Goal: Task Accomplishment & Management: Manage account settings

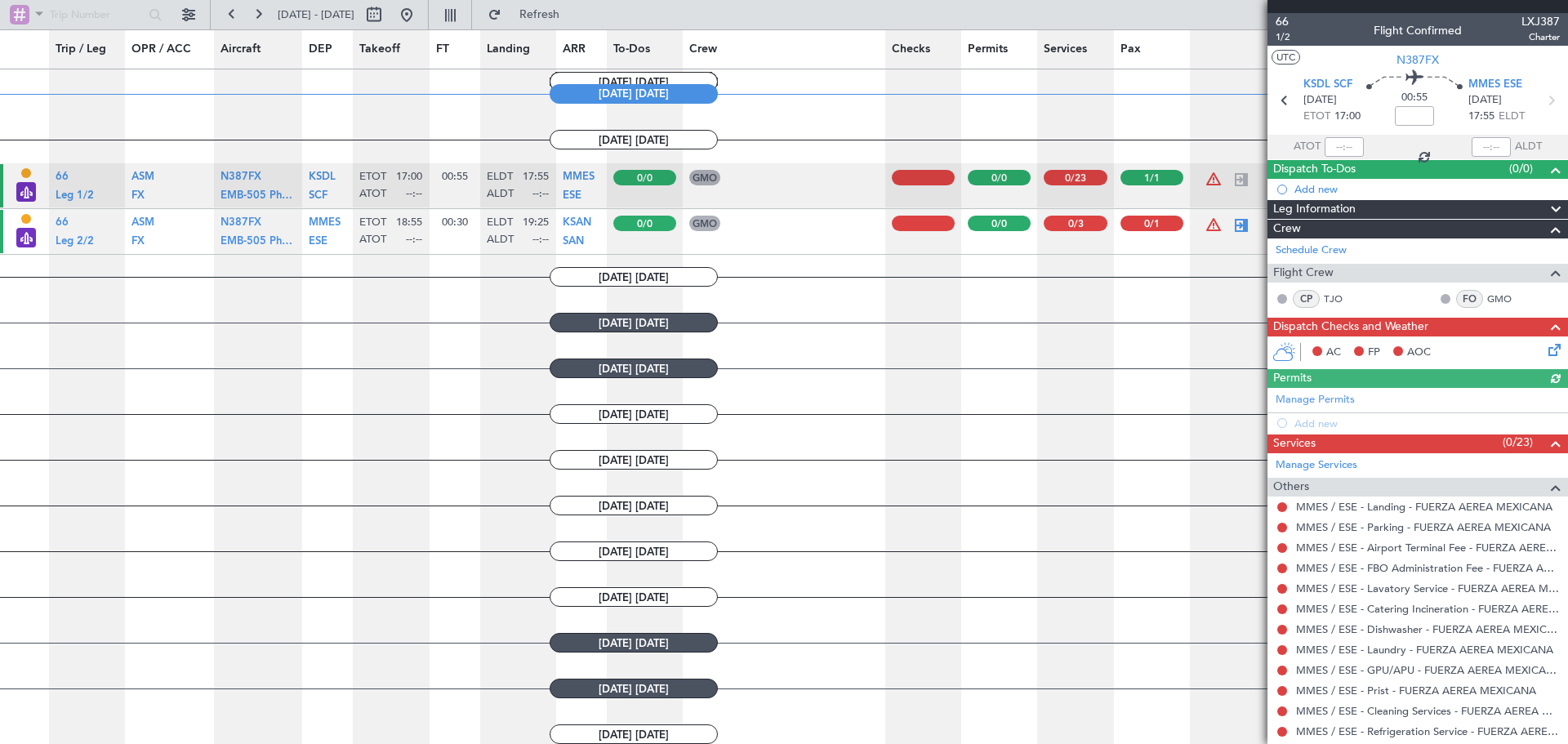
scroll to position [778, 0]
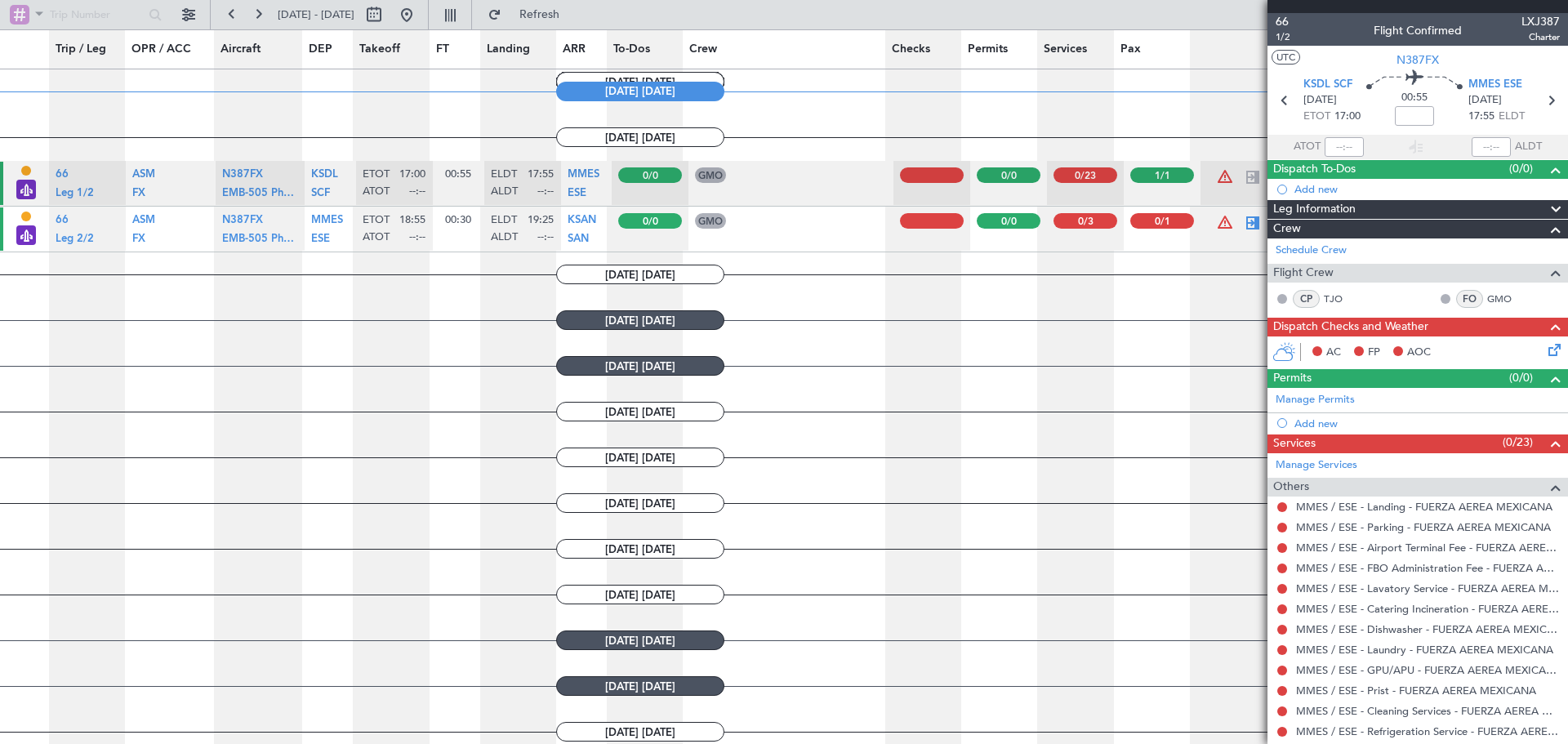
click at [1075, 177] on div at bounding box center [1085, 175] width 63 height 16
click at [1135, 177] on div at bounding box center [1161, 175] width 63 height 16
click at [1284, 297] on button at bounding box center [1282, 299] width 10 height 10
click at [1308, 296] on div "CP" at bounding box center [1306, 299] width 27 height 18
click at [1328, 296] on link "TJO" at bounding box center [1342, 299] width 37 height 15
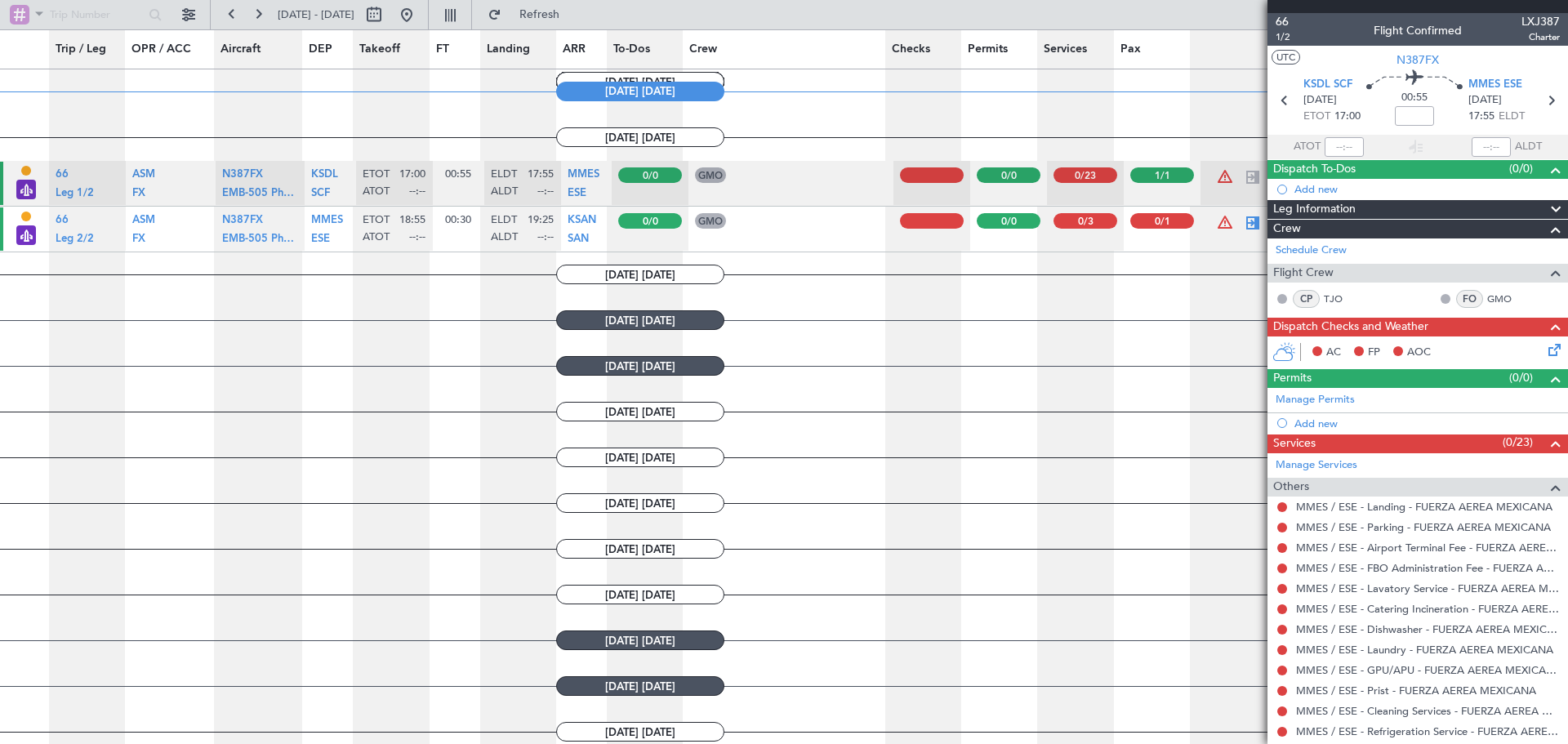
click at [1358, 231] on div "Crew" at bounding box center [1417, 229] width 301 height 19
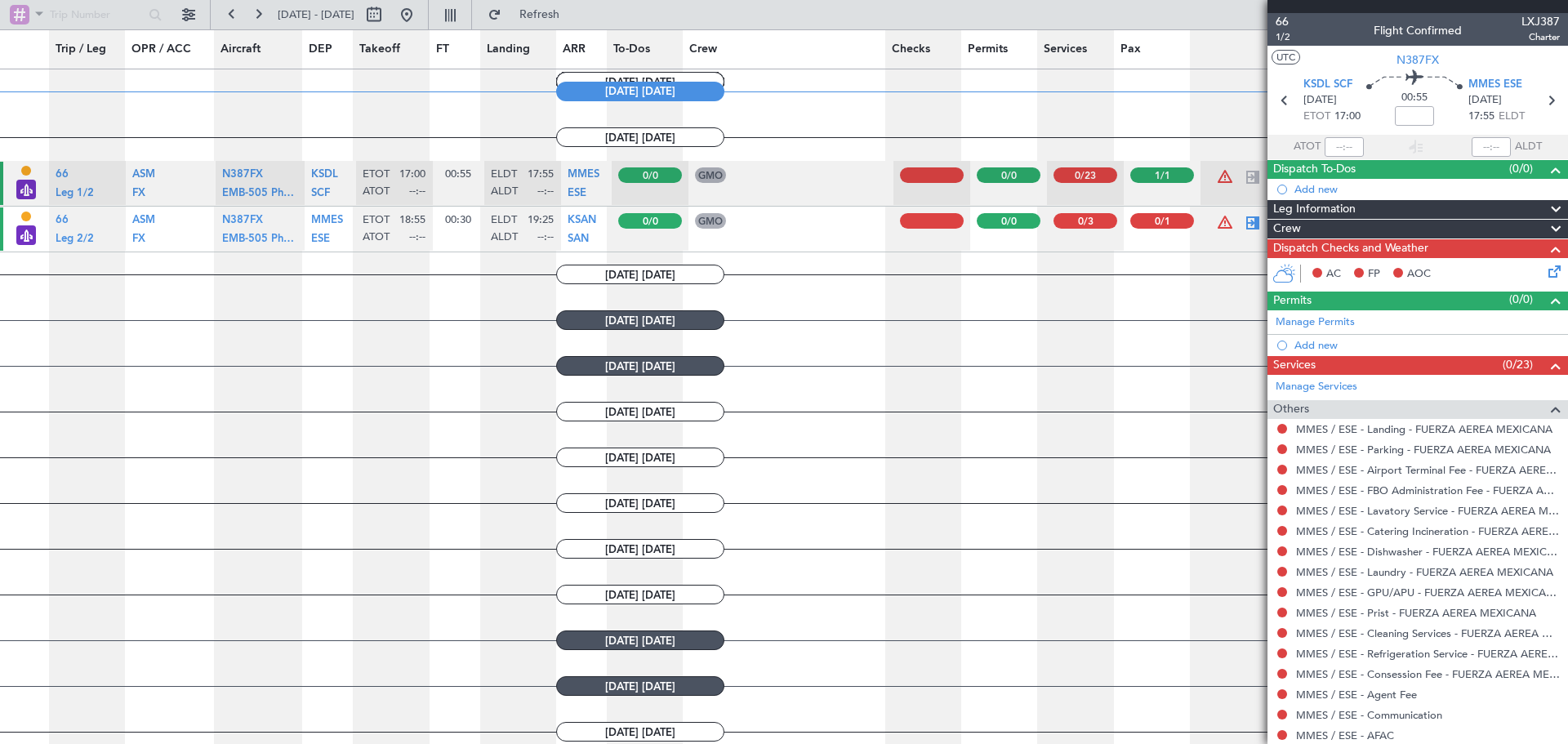
click at [1358, 231] on div "Crew" at bounding box center [1417, 229] width 301 height 19
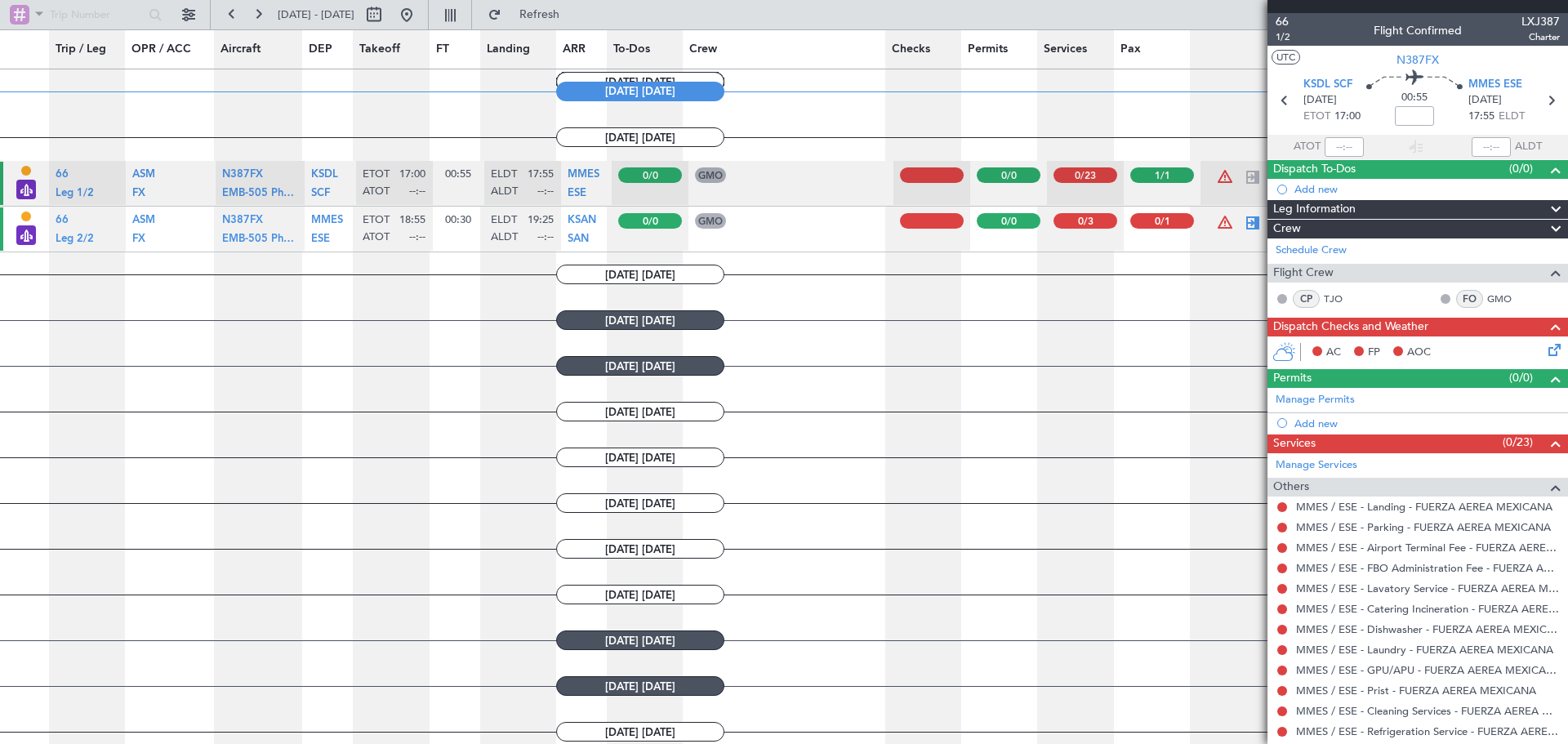
click at [1361, 213] on div "Leg Information" at bounding box center [1417, 209] width 301 height 19
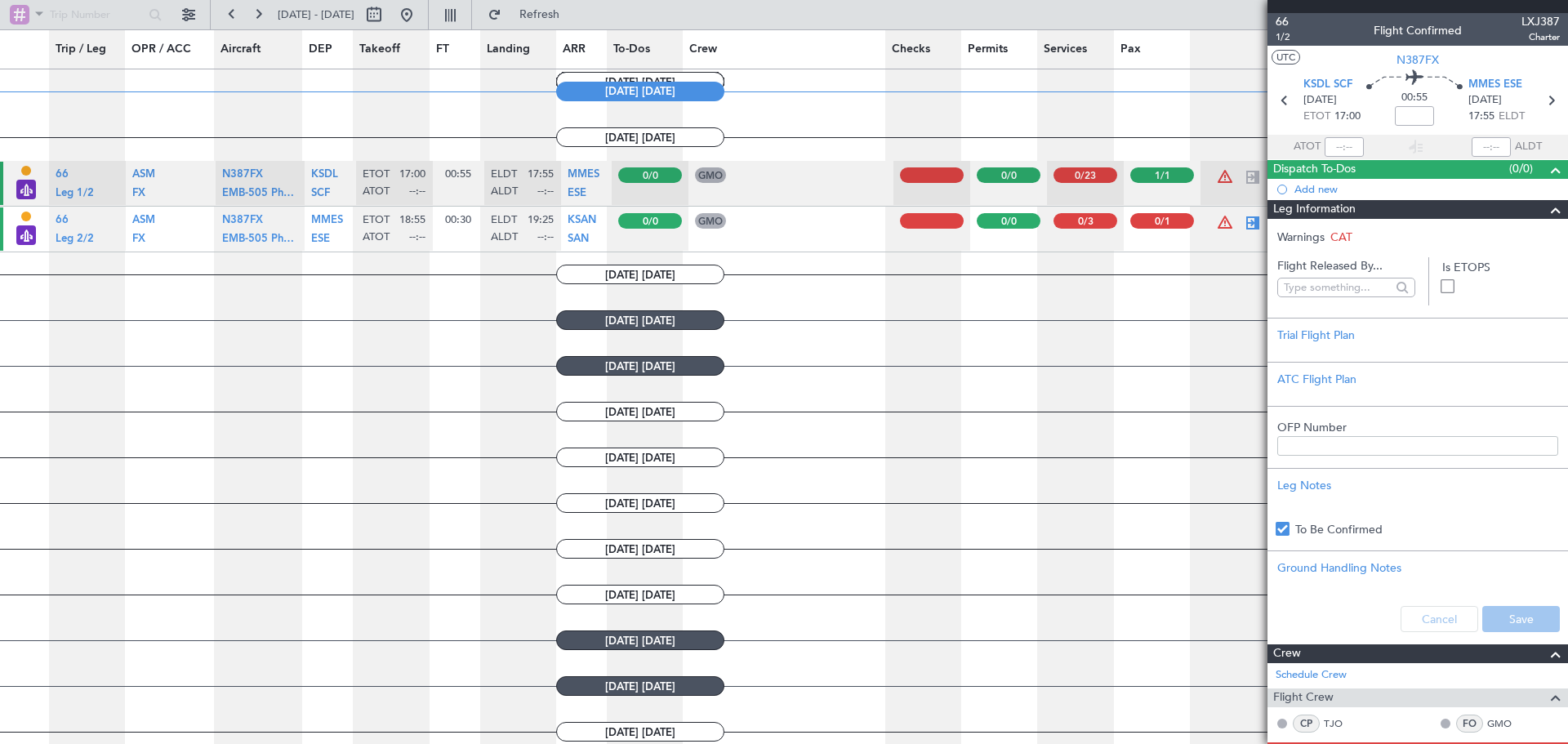
click at [1361, 213] on div "Leg Information" at bounding box center [1417, 209] width 301 height 19
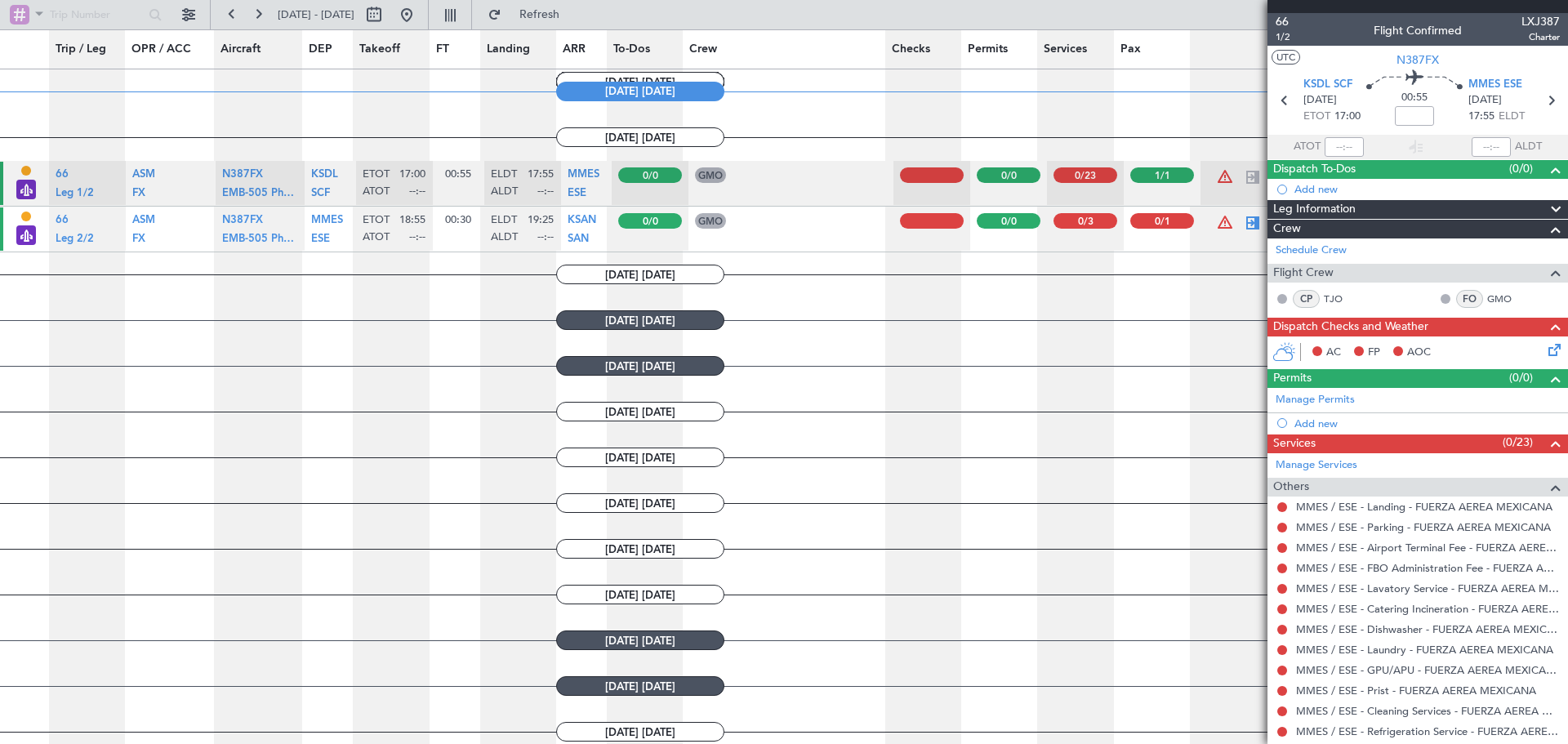
click at [1283, 295] on button at bounding box center [1282, 299] width 10 height 10
click at [1285, 296] on button at bounding box center [1282, 299] width 10 height 10
click at [1312, 296] on div "CP" at bounding box center [1306, 299] width 27 height 18
click at [1458, 297] on div "FO" at bounding box center [1470, 299] width 27 height 18
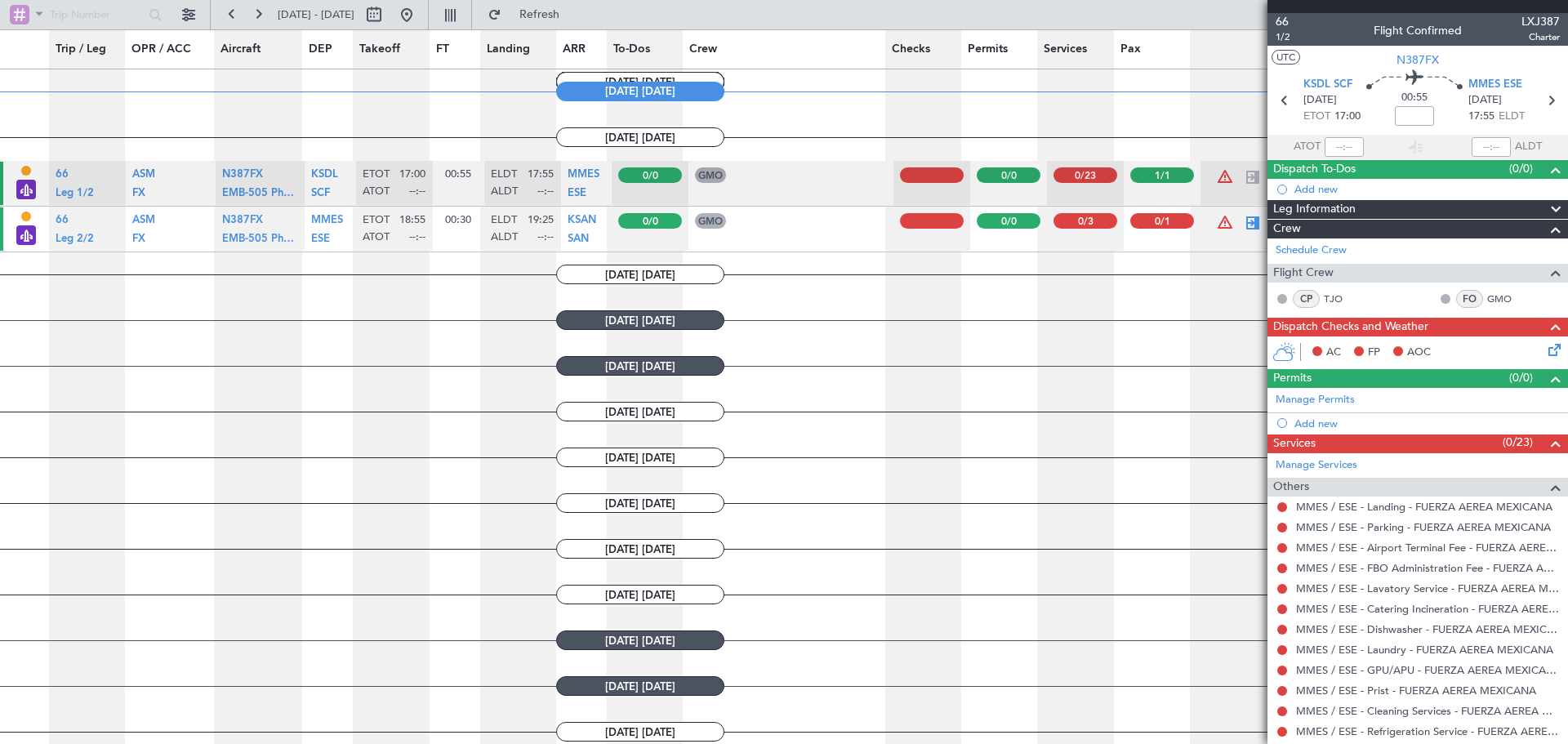
click at [1379, 232] on div "Crew" at bounding box center [1417, 229] width 301 height 19
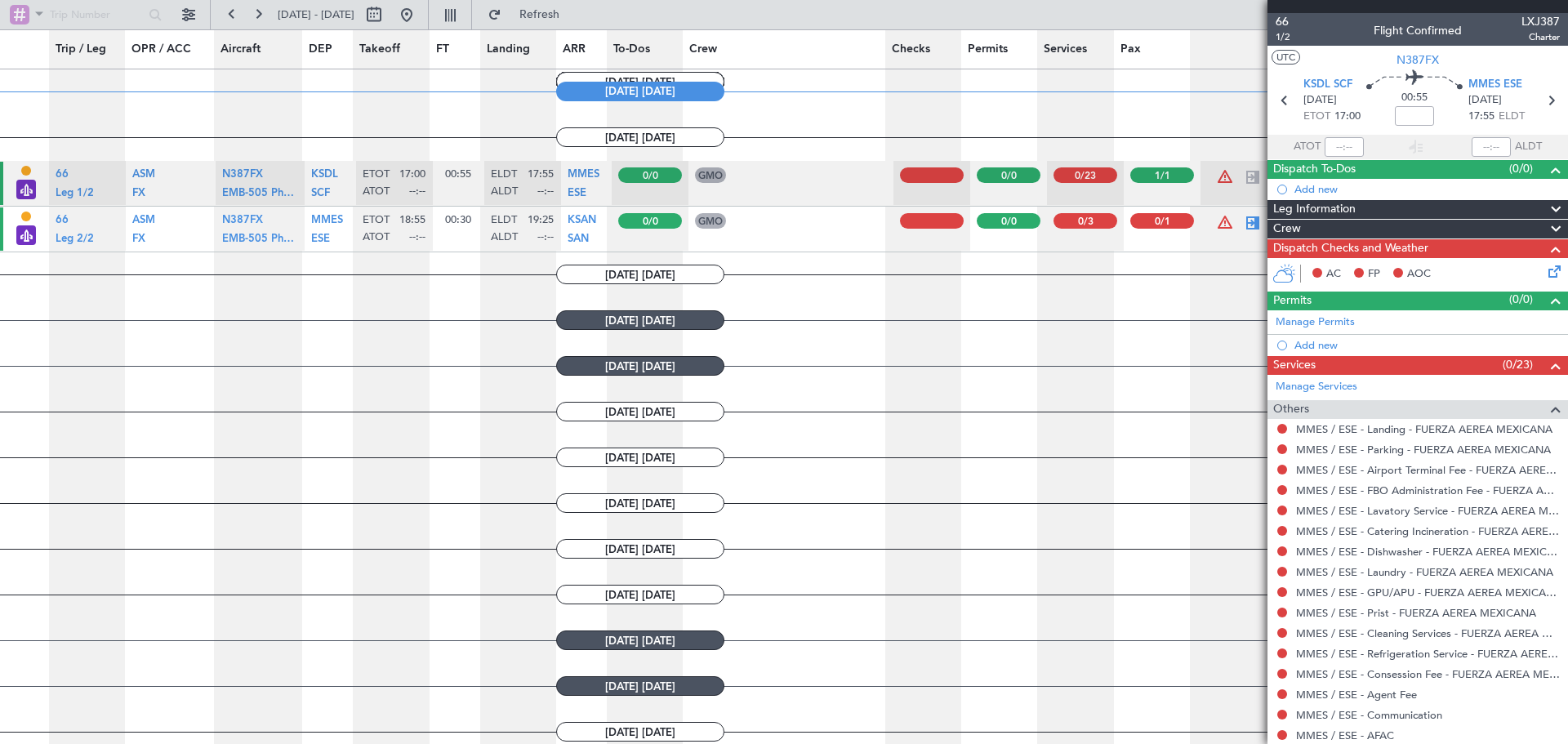
click at [1316, 272] on button at bounding box center [1318, 273] width 10 height 10
click at [1361, 272] on button at bounding box center [1359, 273] width 10 height 10
click at [1404, 272] on button at bounding box center [1399, 273] width 10 height 10
click at [1420, 274] on span "AOC" at bounding box center [1419, 275] width 23 height 17
click at [1422, 302] on div "Permits (0/0)" at bounding box center [1417, 301] width 301 height 19
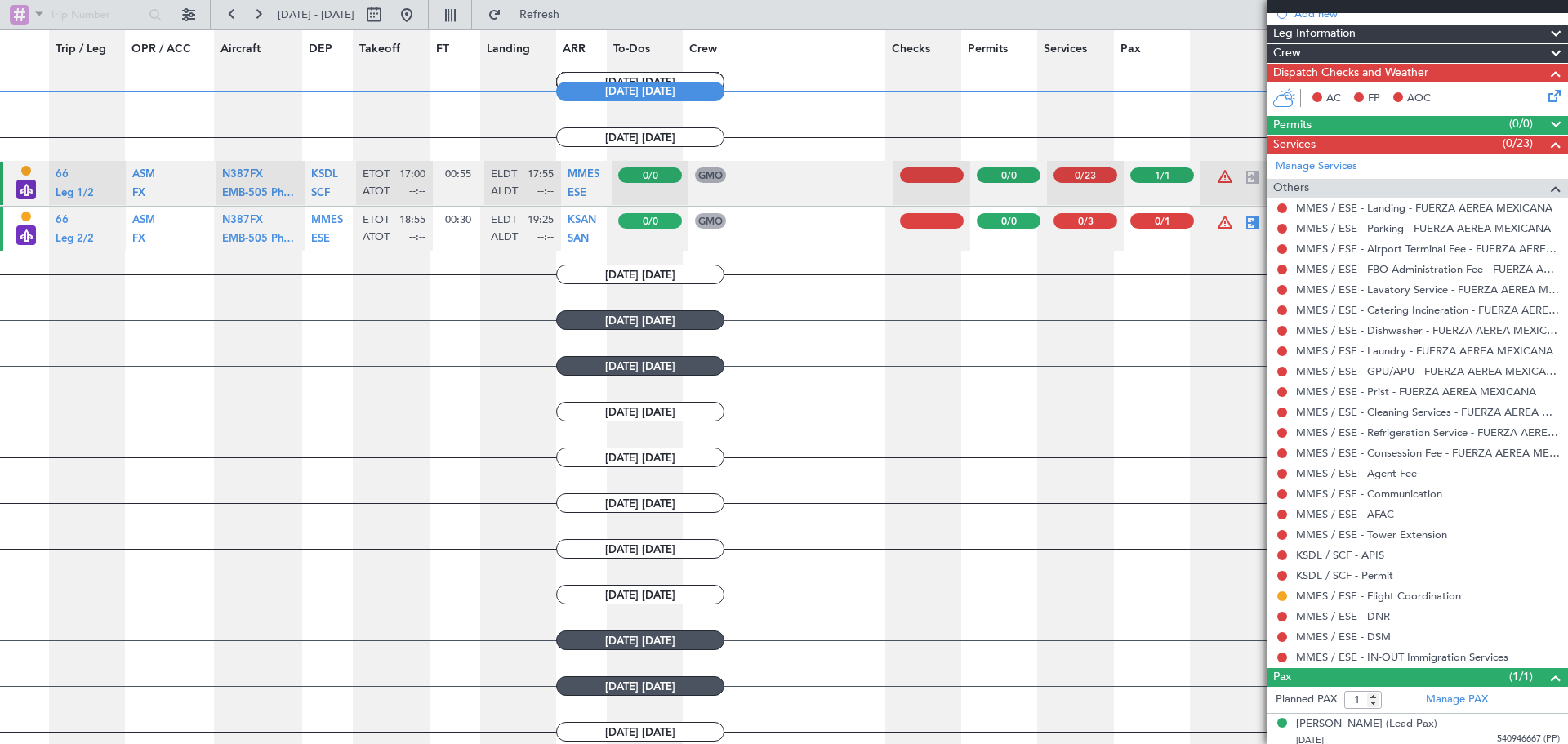
scroll to position [181, 0]
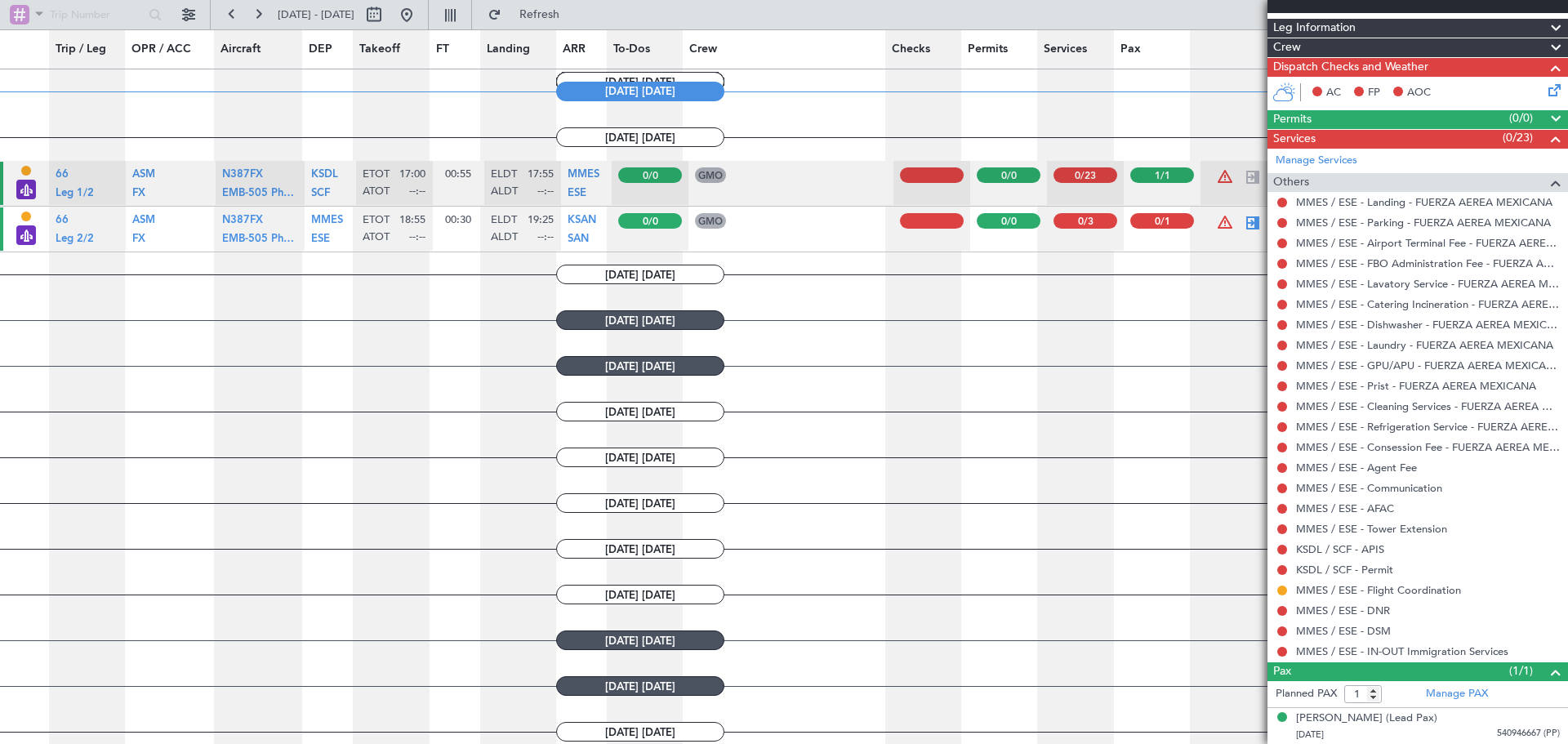
click at [1424, 176] on div "Others" at bounding box center [1417, 182] width 301 height 19
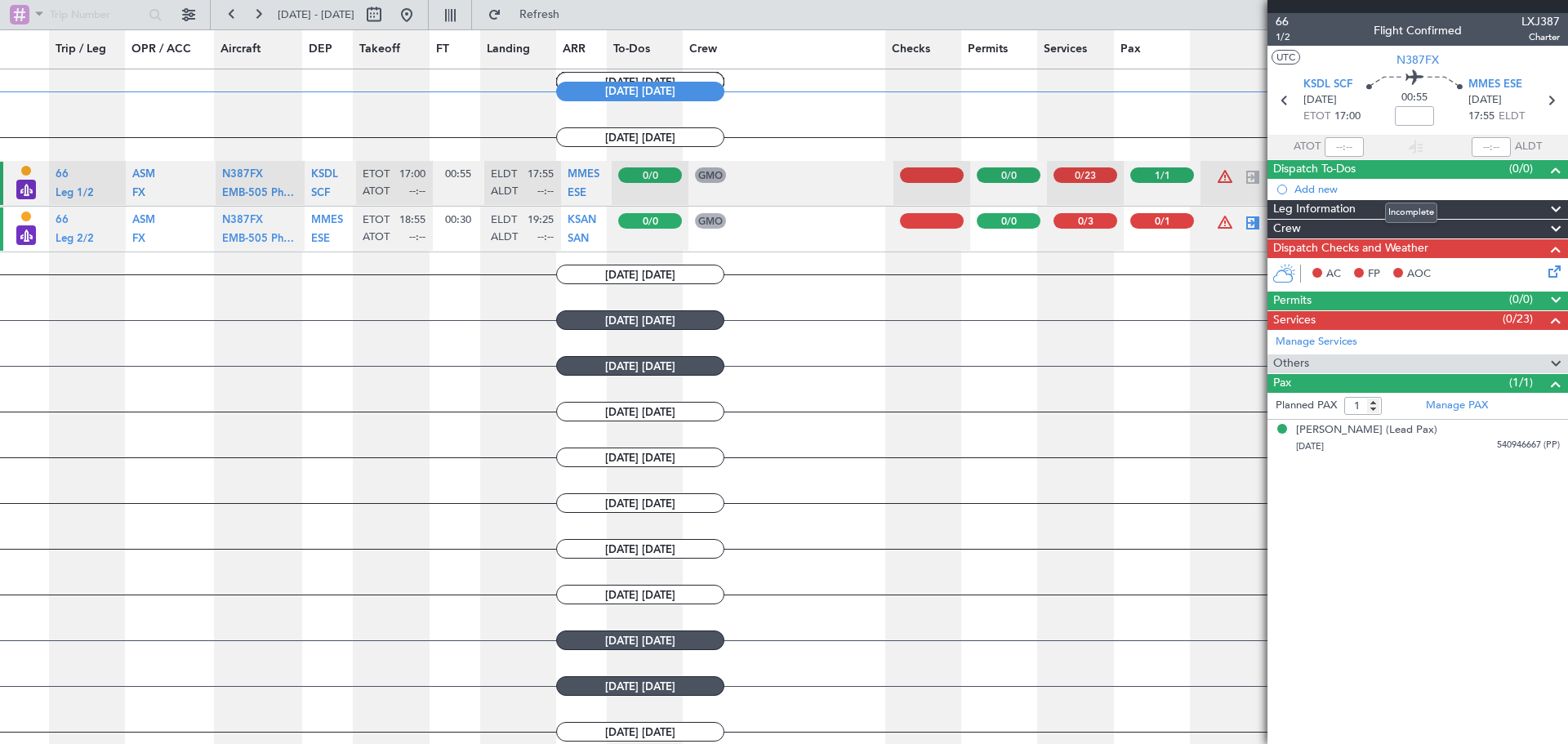
scroll to position [0, 0]
click at [1281, 189] on div at bounding box center [1282, 190] width 10 height 10
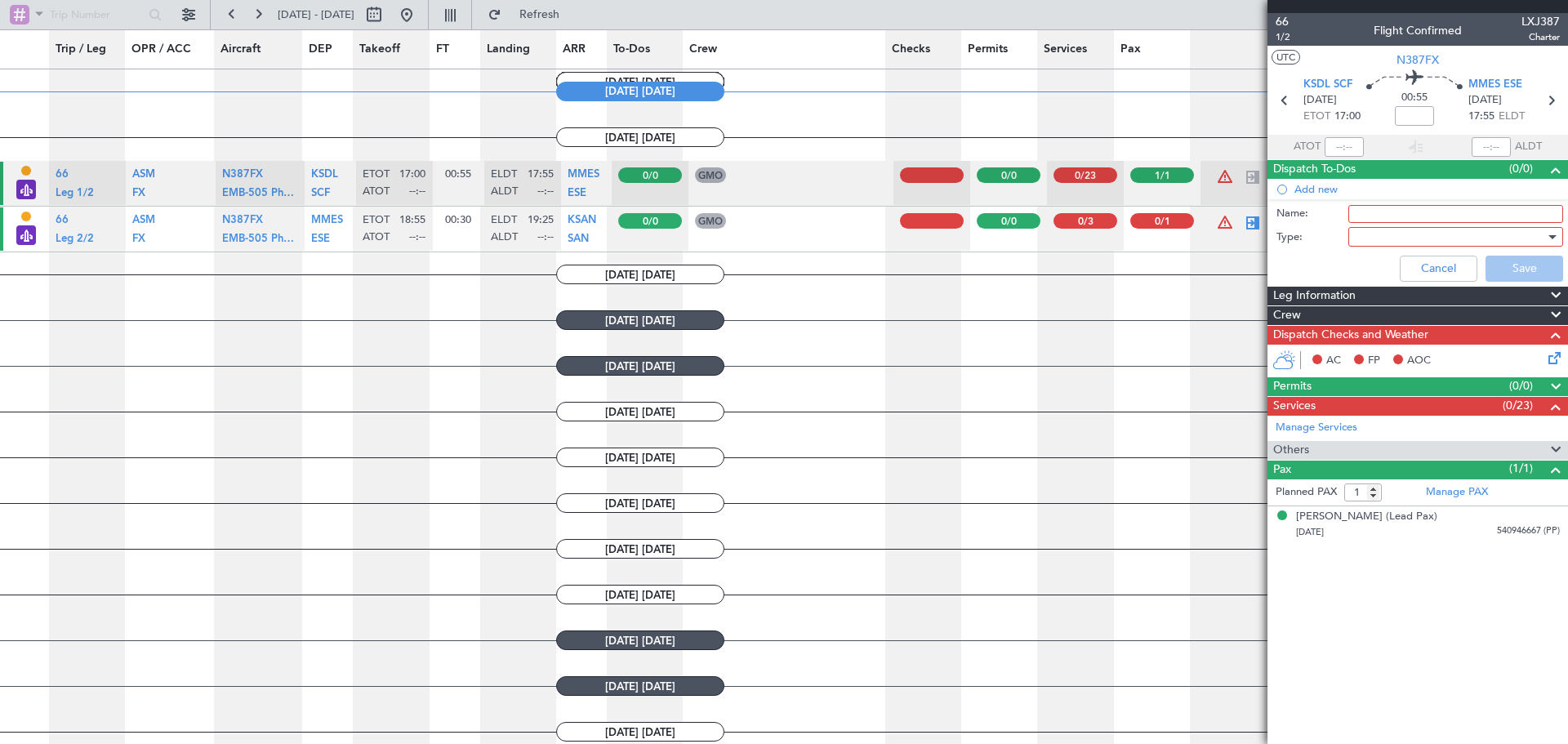
click at [1281, 185] on li "Add new Name: Type: Cancel Save" at bounding box center [1417, 234] width 301 height 109
click at [1353, 167] on span "Dispatch To-Dos" at bounding box center [1314, 168] width 83 height 19
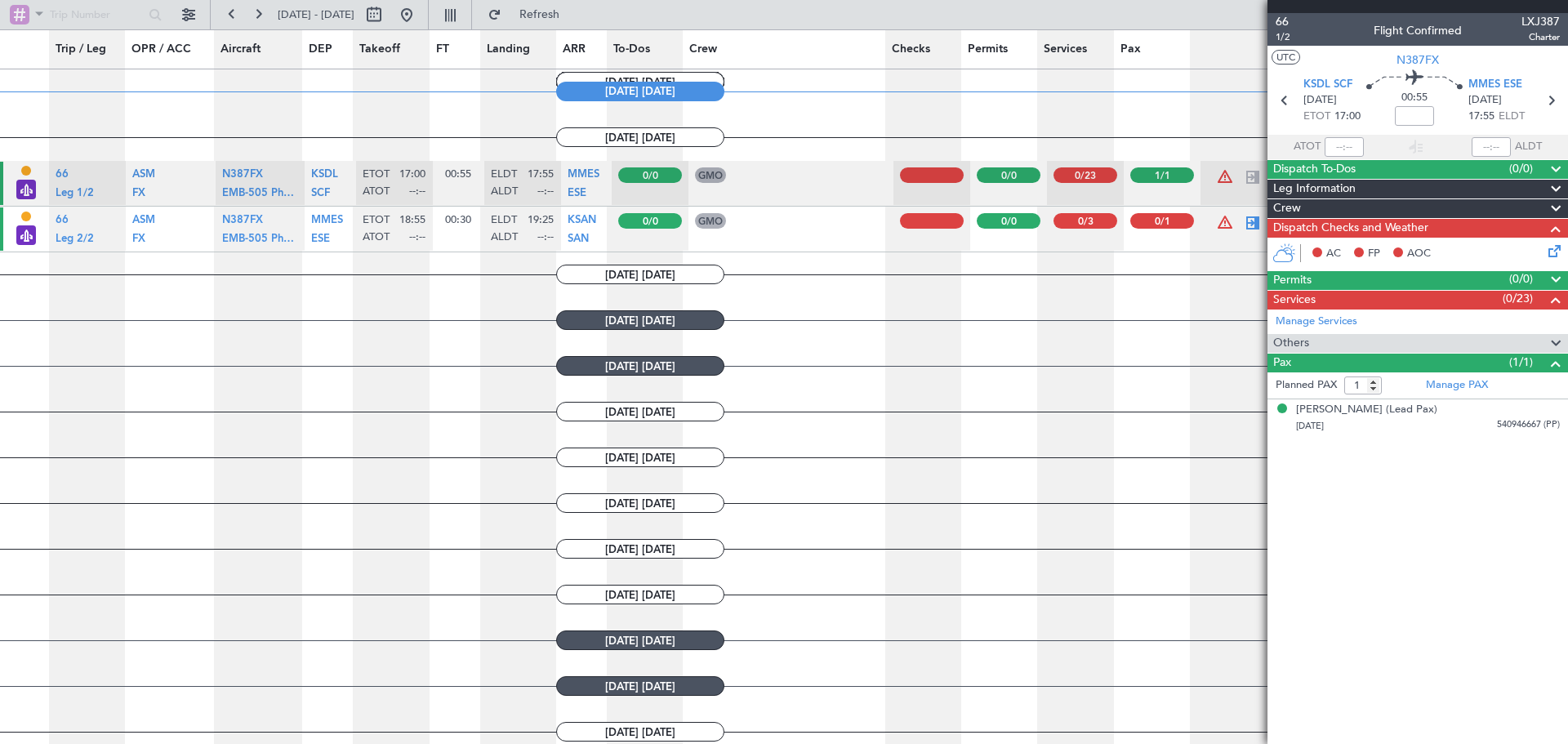
click at [1369, 188] on div "Leg Information" at bounding box center [1417, 189] width 301 height 19
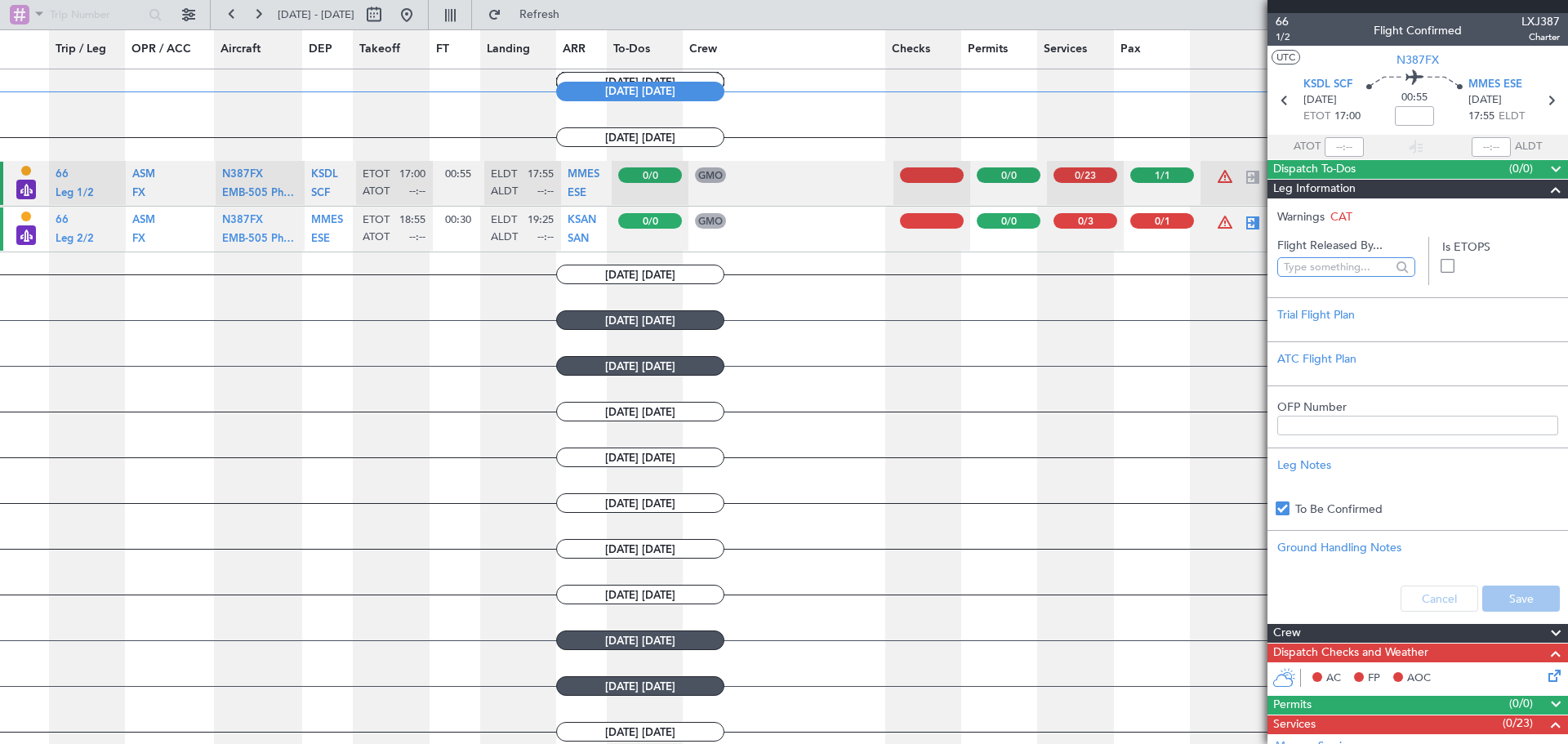
click at [1344, 265] on input "text" at bounding box center [1337, 267] width 107 height 24
drag, startPoint x: 1503, startPoint y: 593, endPoint x: 1412, endPoint y: 577, distance: 92.4
click at [1499, 592] on div "Cancel Save" at bounding box center [1417, 599] width 301 height 49
click at [1326, 191] on span "Leg Information" at bounding box center [1314, 189] width 83 height 19
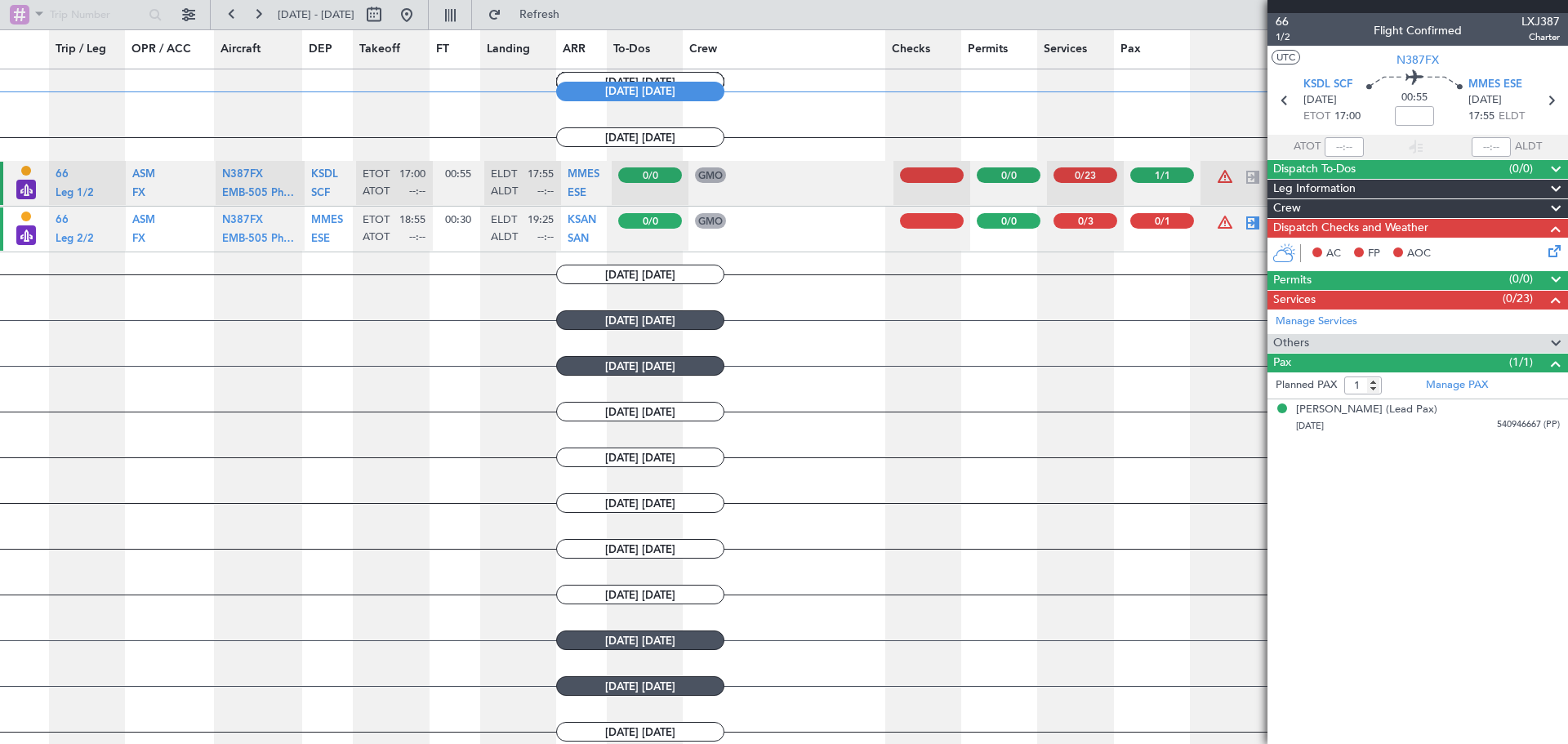
click at [1339, 207] on div "Crew" at bounding box center [1417, 208] width 301 height 19
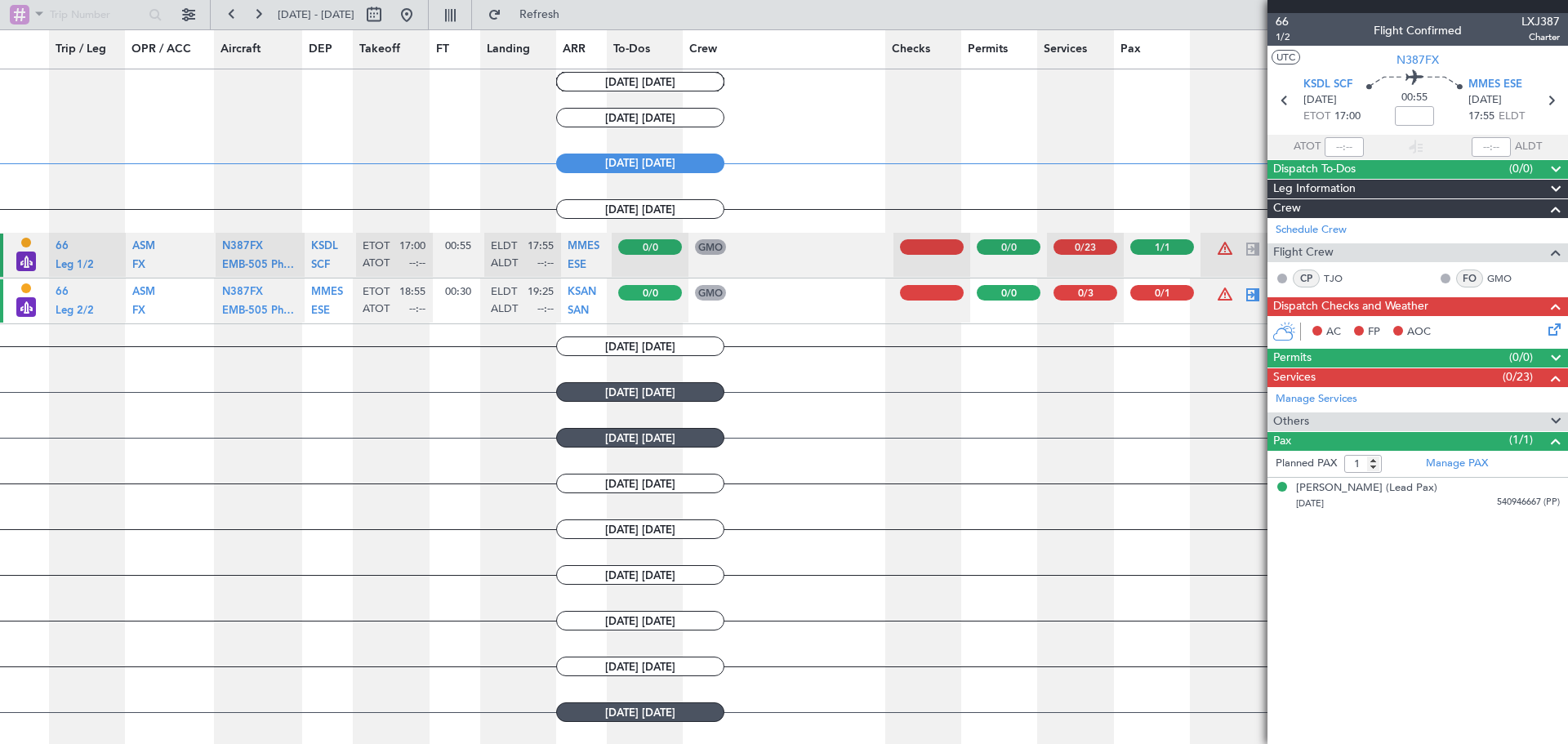
scroll to position [614, 0]
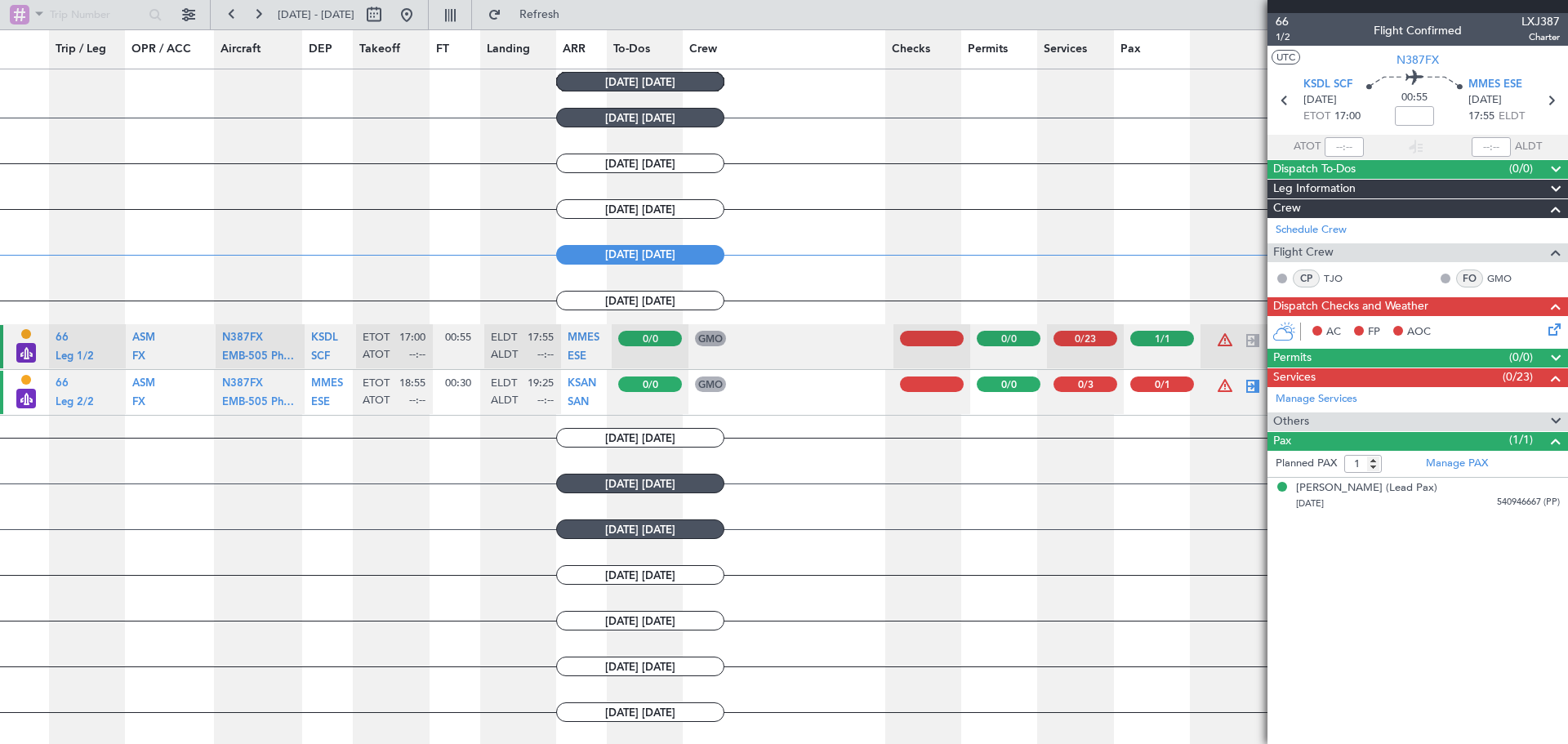
click at [712, 400] on article "GMO FO - [PERSON_NAME] [PERSON_NAME]" at bounding box center [790, 391] width 205 height 44
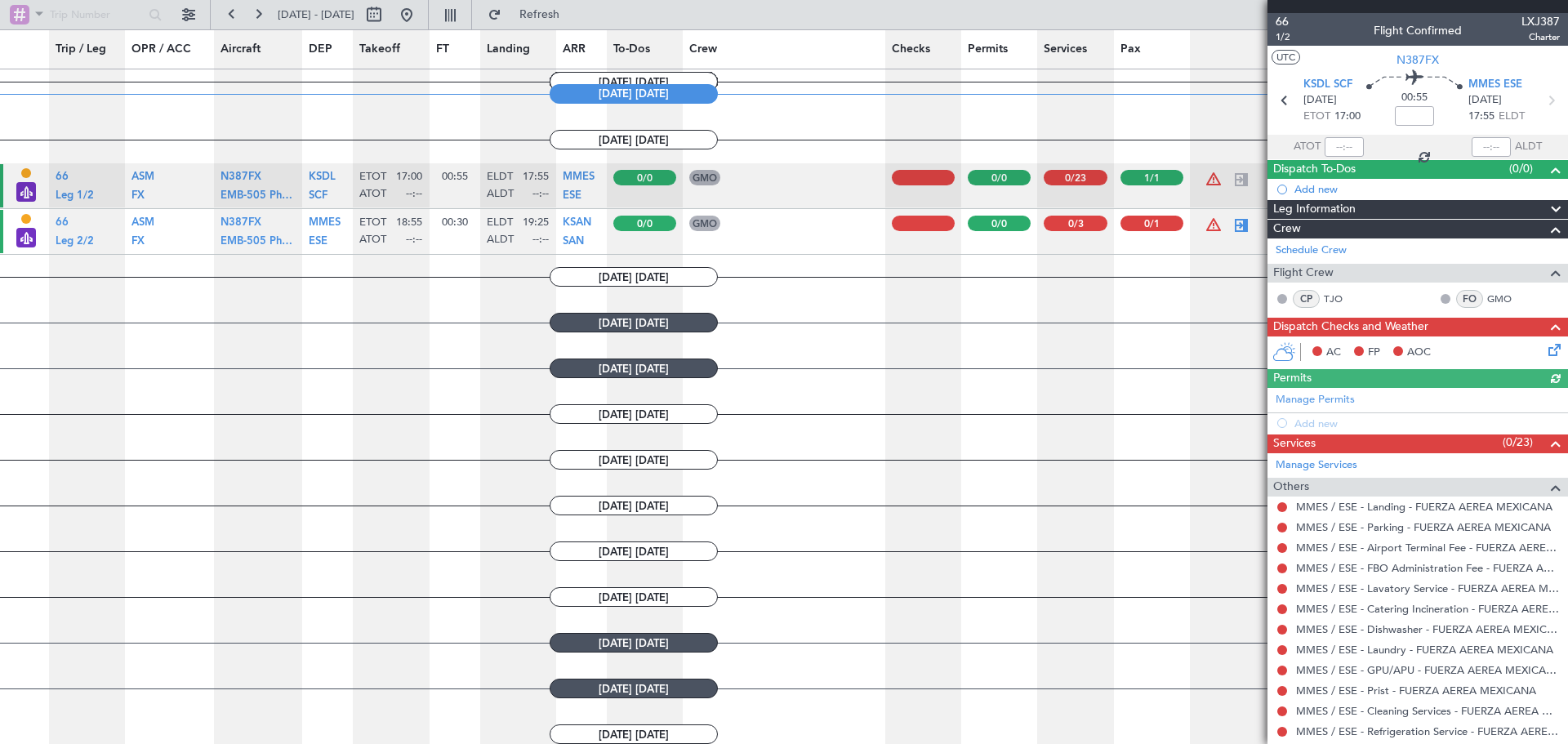
scroll to position [778, 0]
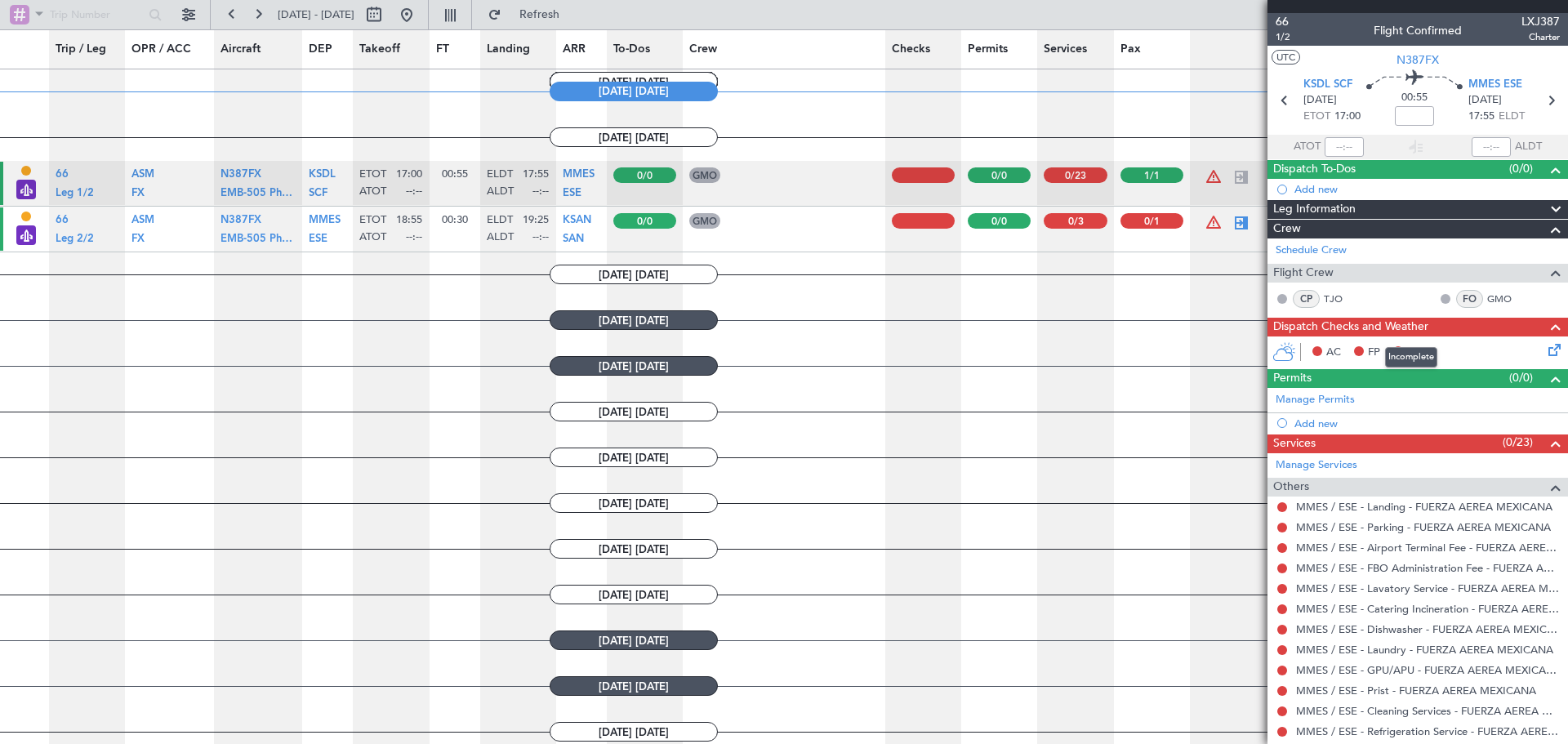
click at [1533, 333] on div at bounding box center [1550, 327] width 33 height 19
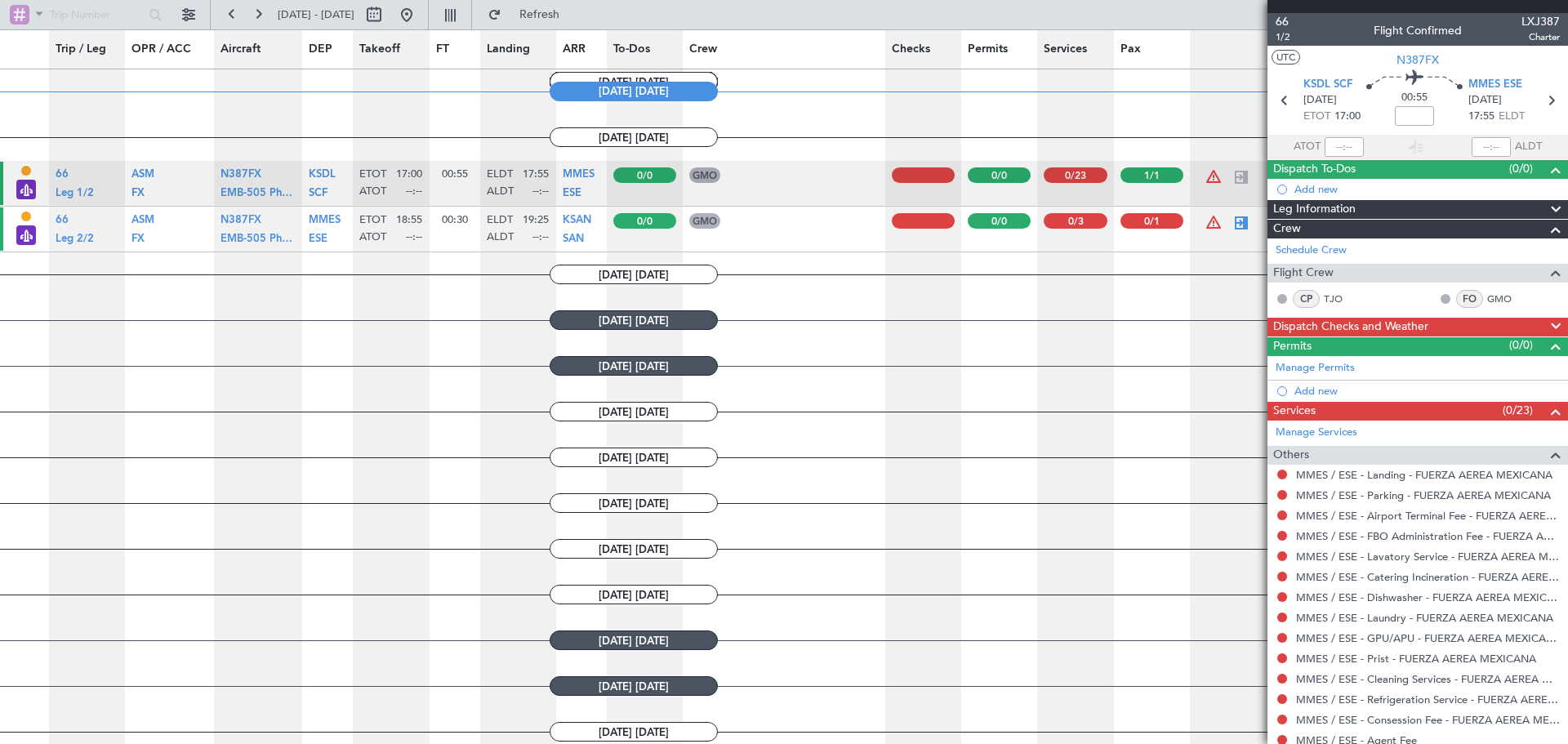
click at [1533, 333] on div at bounding box center [1550, 327] width 33 height 19
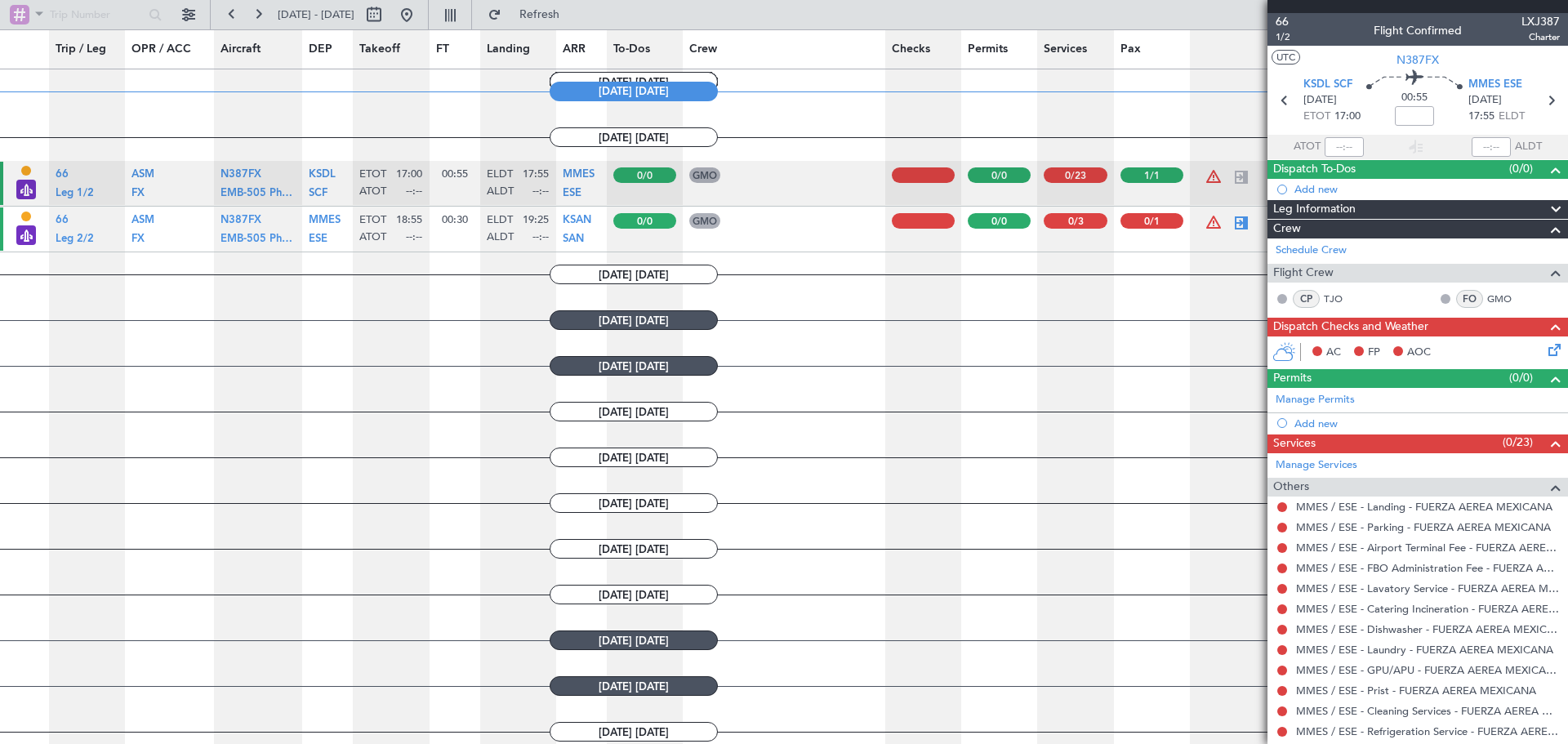
click at [1489, 376] on div "Permits (0/0)" at bounding box center [1417, 378] width 301 height 19
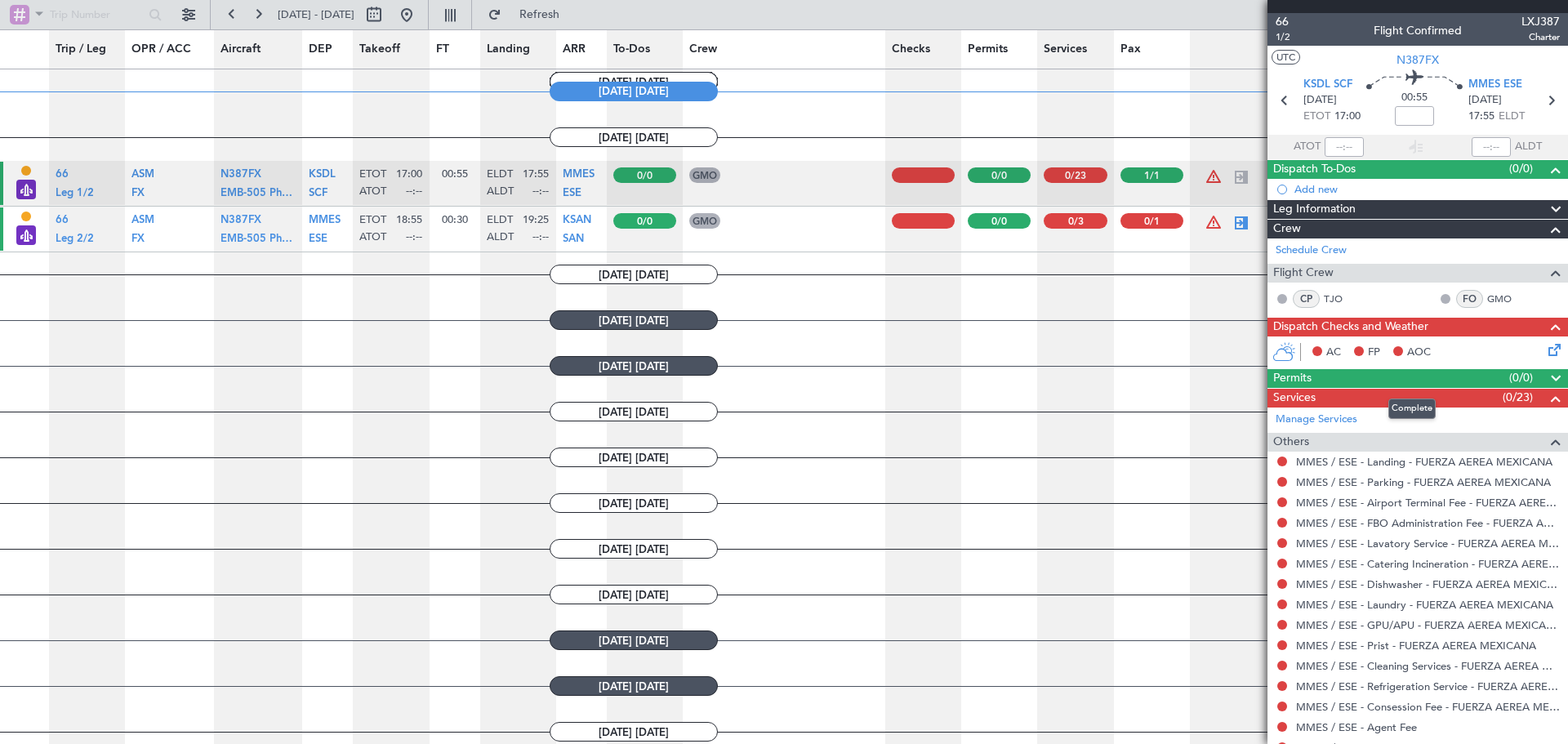
click at [1489, 376] on div "Permits (0/0)" at bounding box center [1417, 378] width 301 height 19
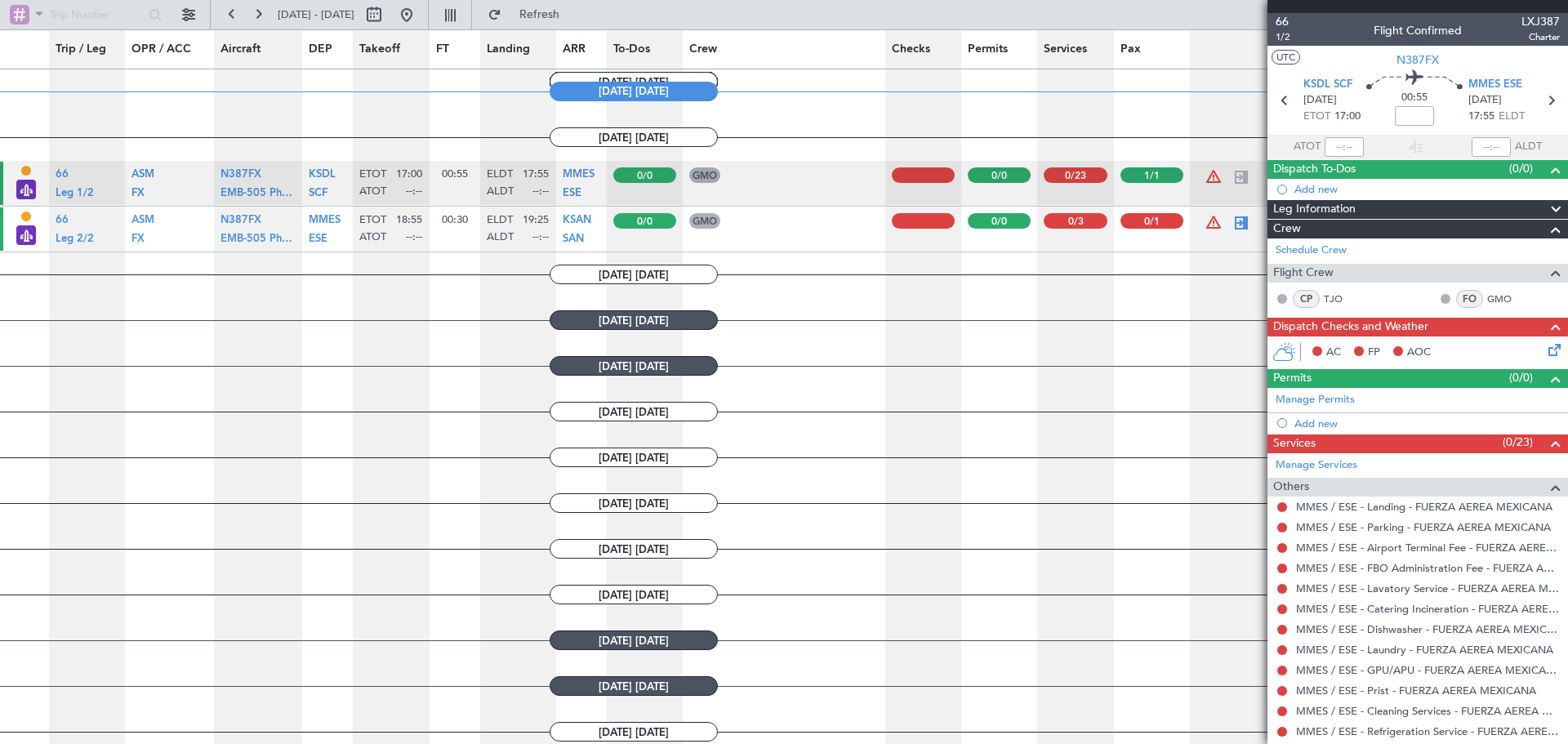
click at [1434, 444] on div "Services (0/23)" at bounding box center [1417, 443] width 301 height 19
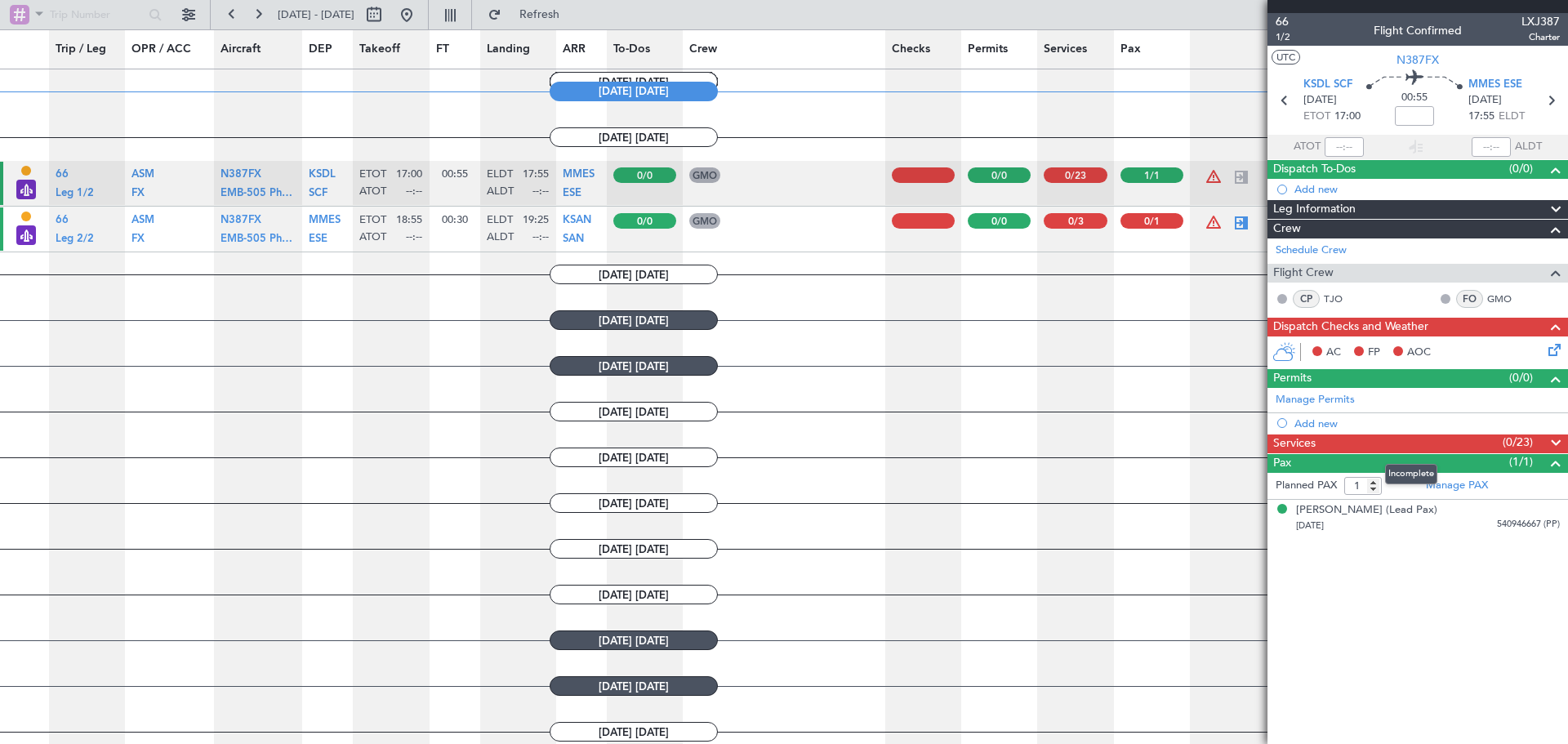
click at [1434, 444] on div "Services (0/23)" at bounding box center [1417, 443] width 301 height 19
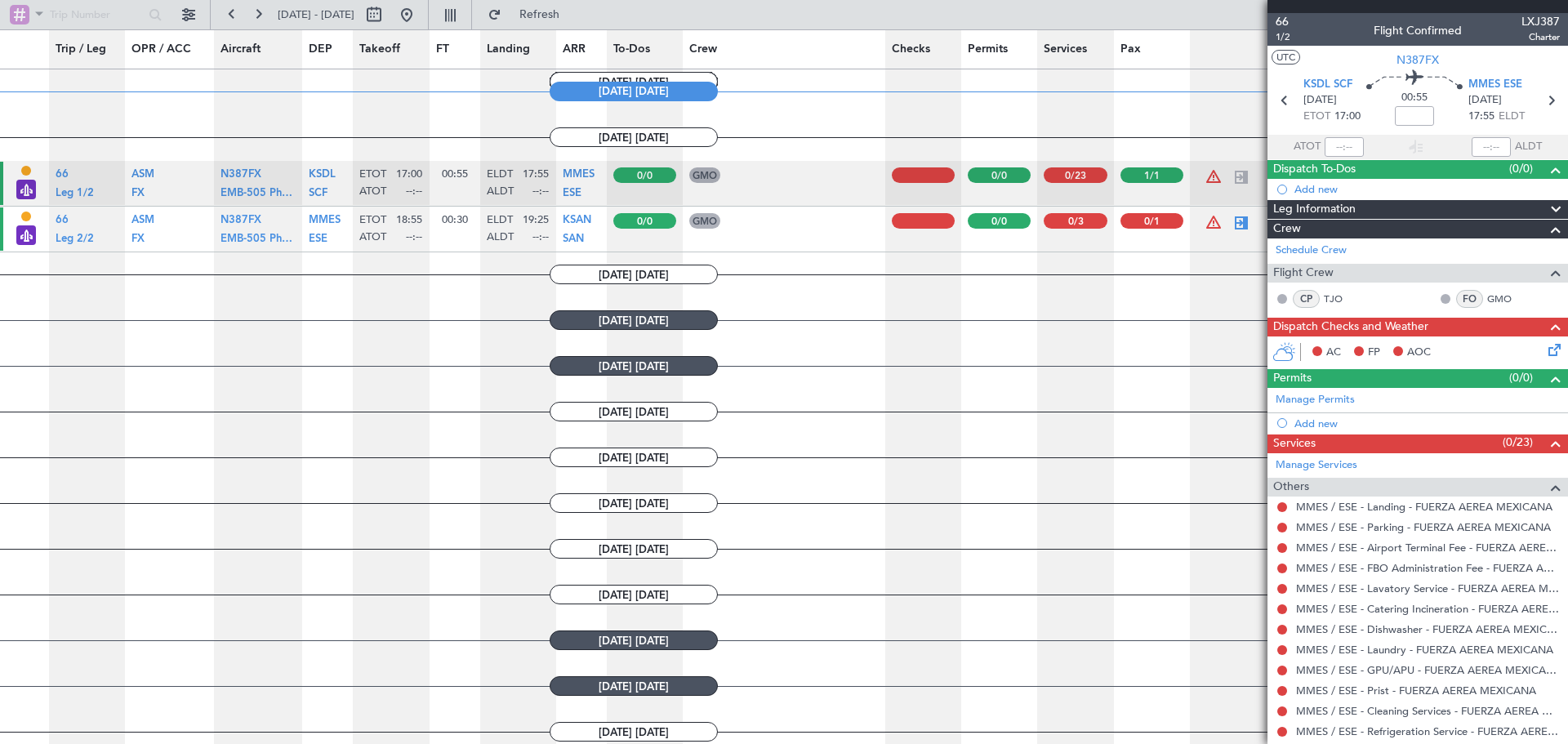
click at [1434, 444] on div "Services (0/23)" at bounding box center [1417, 443] width 301 height 19
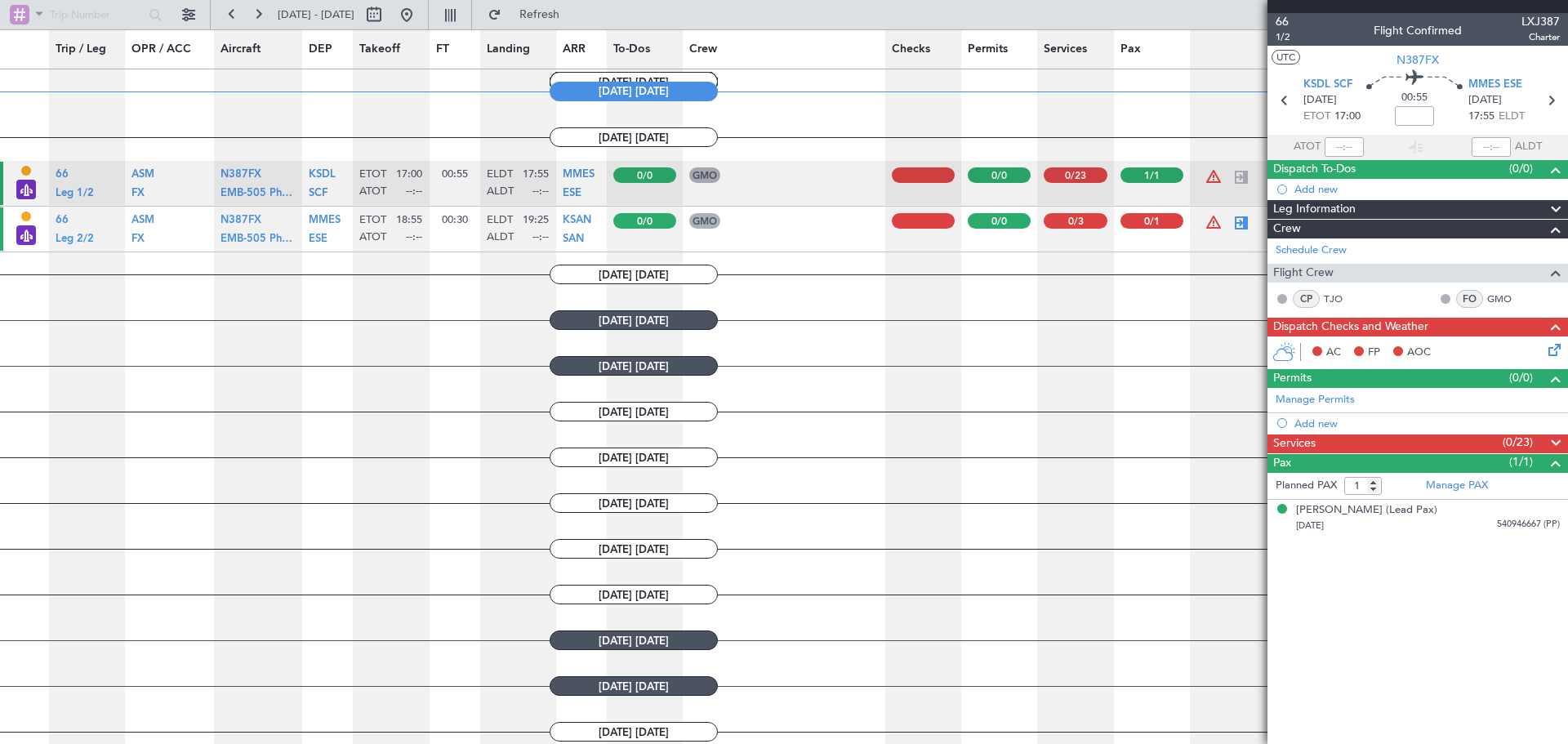
click at [1160, 221] on div at bounding box center [1151, 221] width 63 height 16
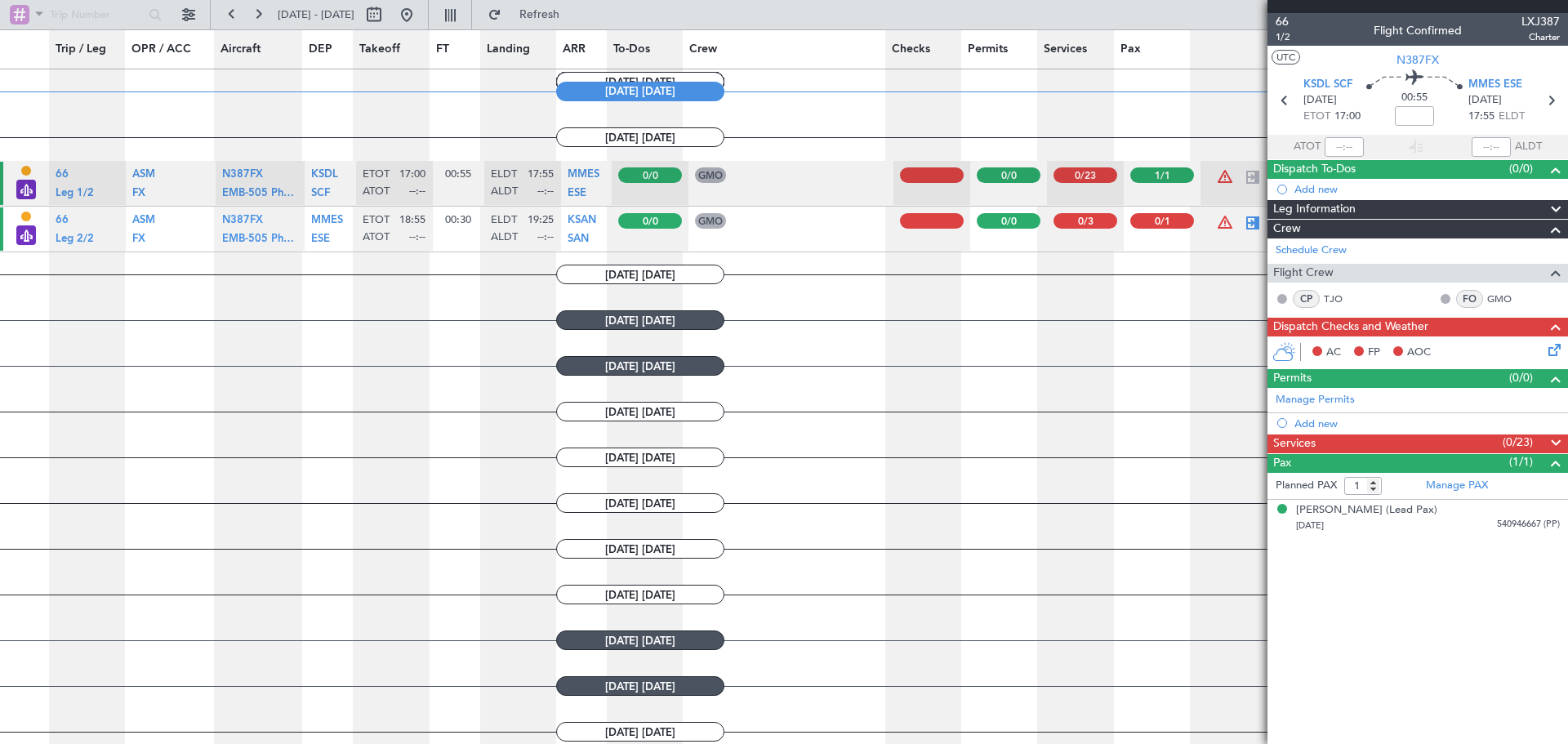
click at [1149, 221] on div at bounding box center [1161, 221] width 63 height 16
click at [1075, 216] on div at bounding box center [1085, 221] width 63 height 16
click at [1074, 221] on div at bounding box center [1085, 221] width 63 height 16
click at [1293, 470] on div "Pax (1/1)" at bounding box center [1417, 464] width 301 height 19
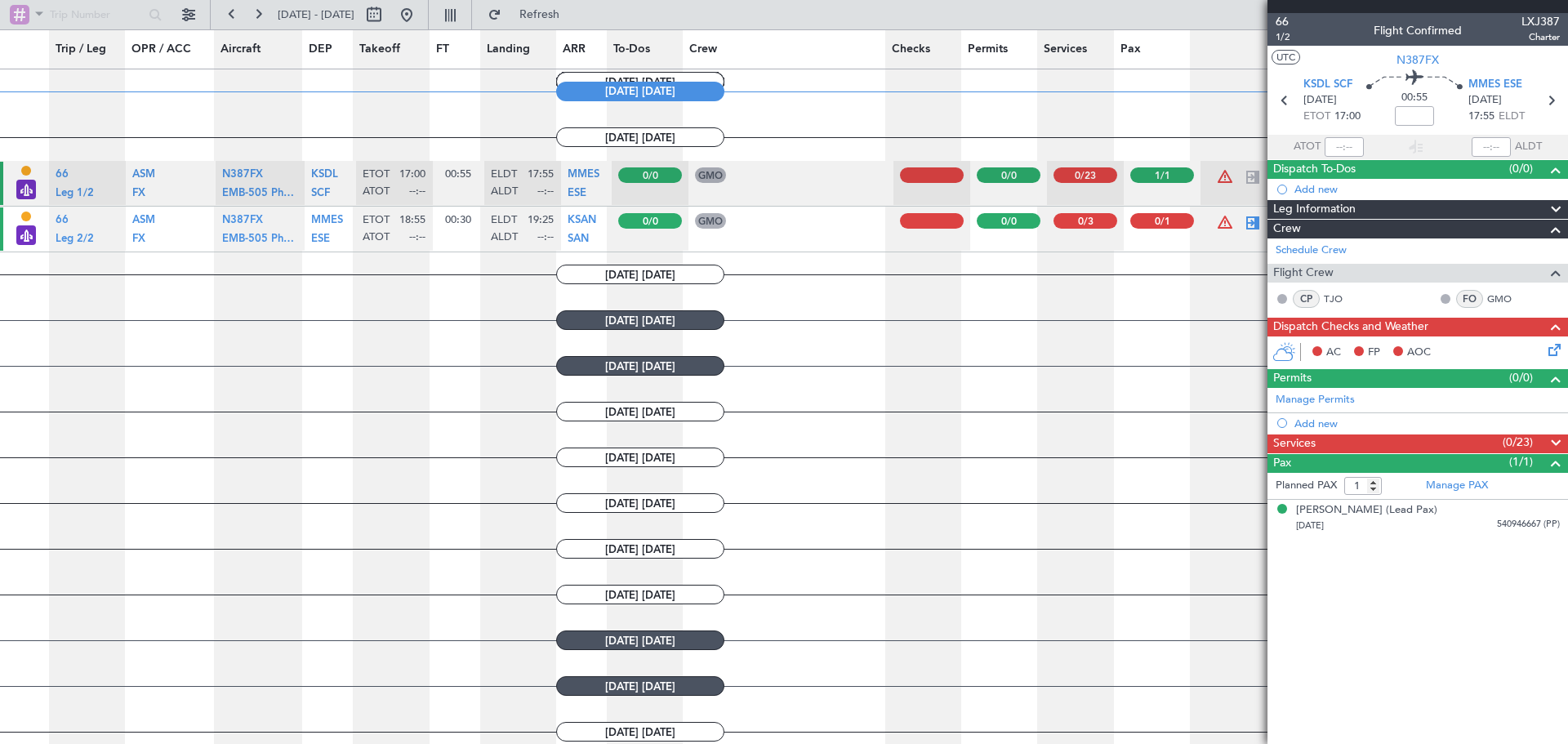
click at [1313, 447] on span "Services" at bounding box center [1295, 443] width 43 height 19
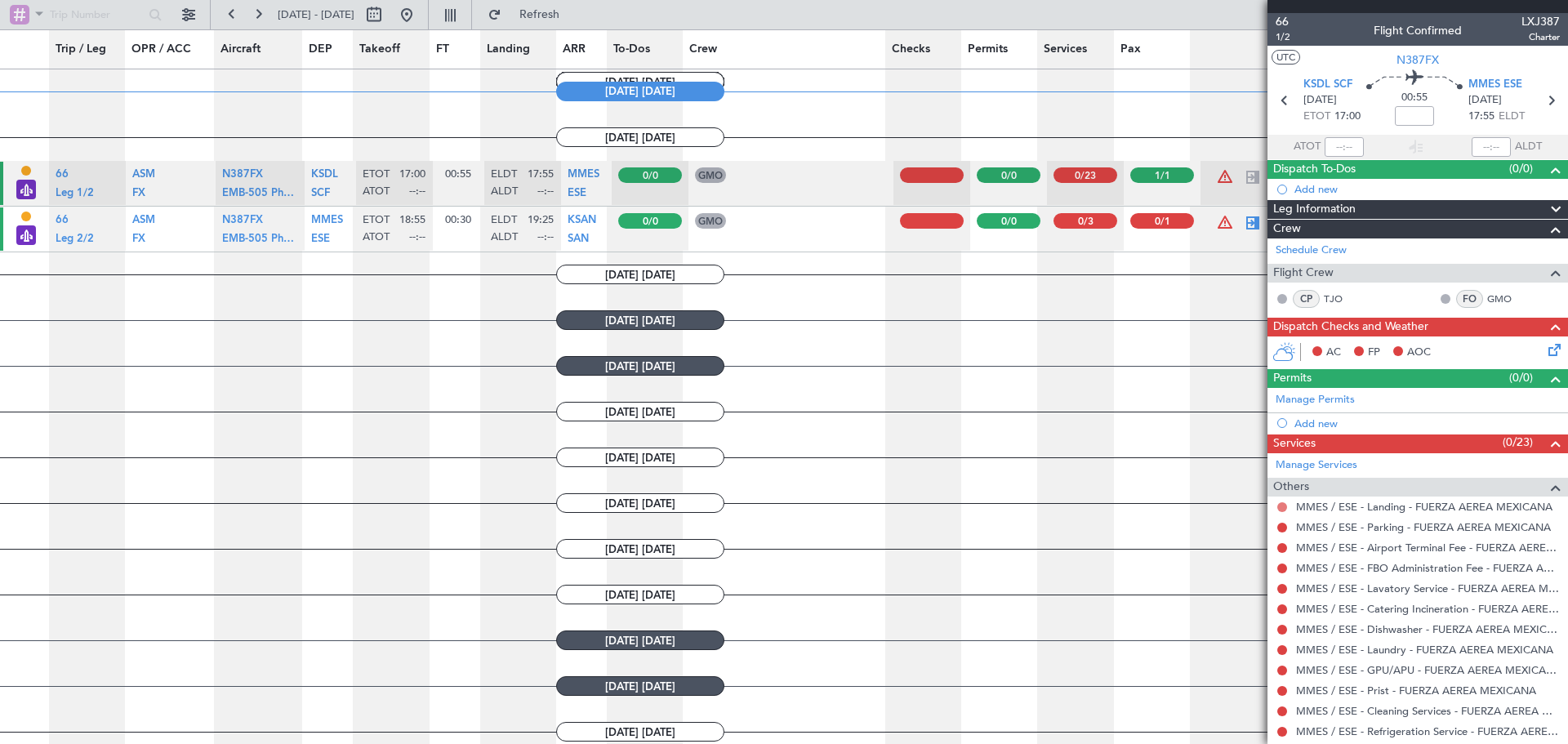
click at [1281, 505] on button at bounding box center [1282, 507] width 10 height 10
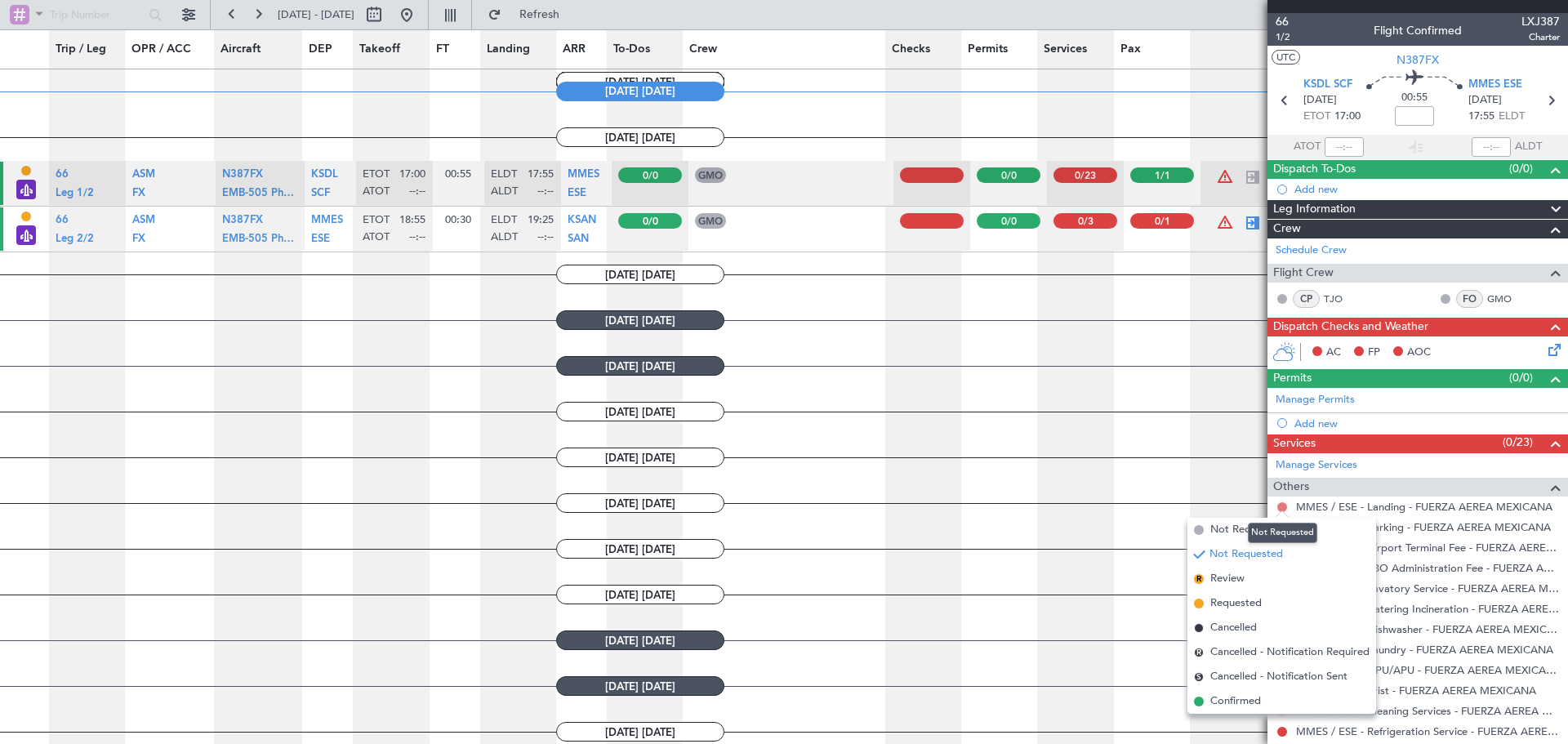
click at [1283, 505] on button at bounding box center [1282, 507] width 10 height 10
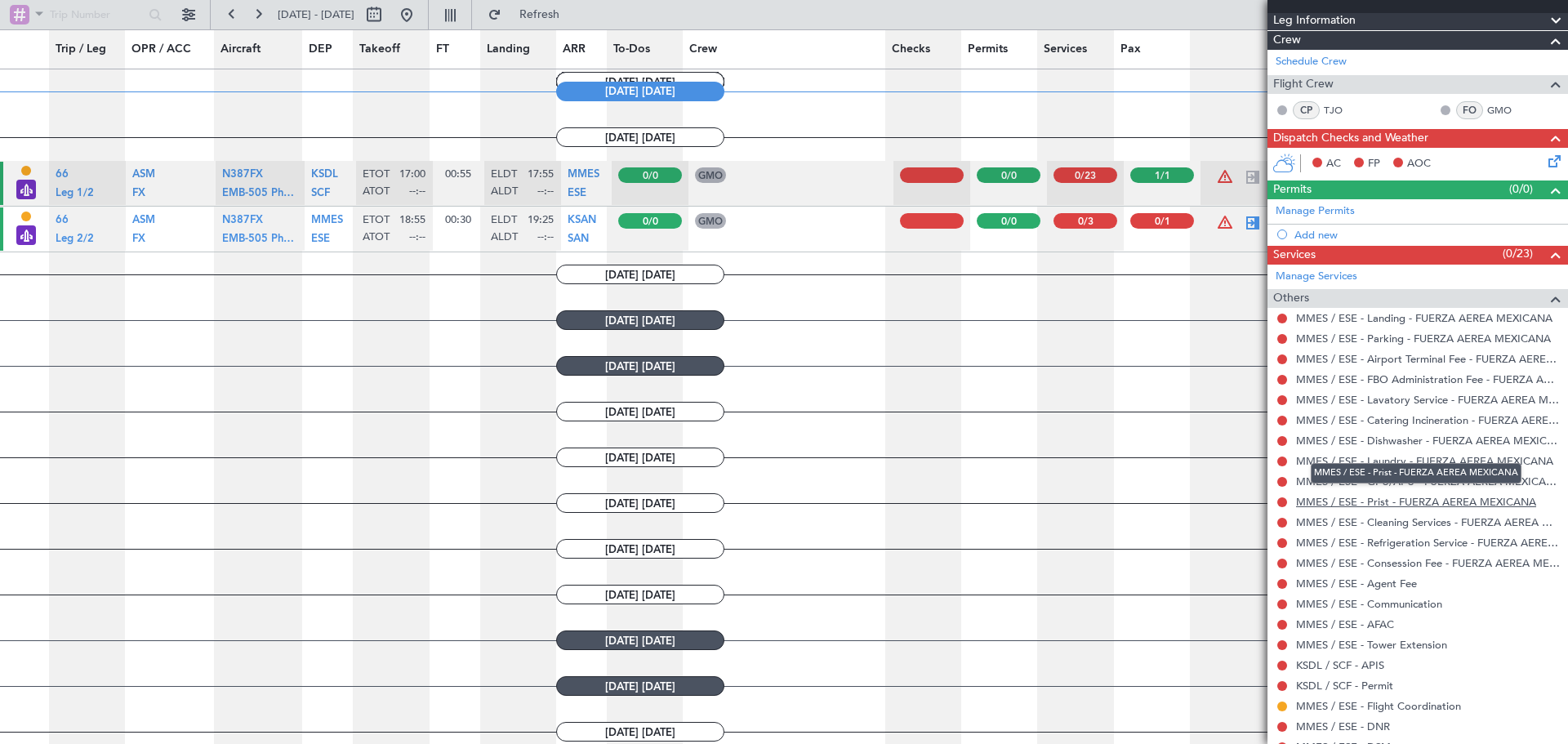
scroll to position [164, 0]
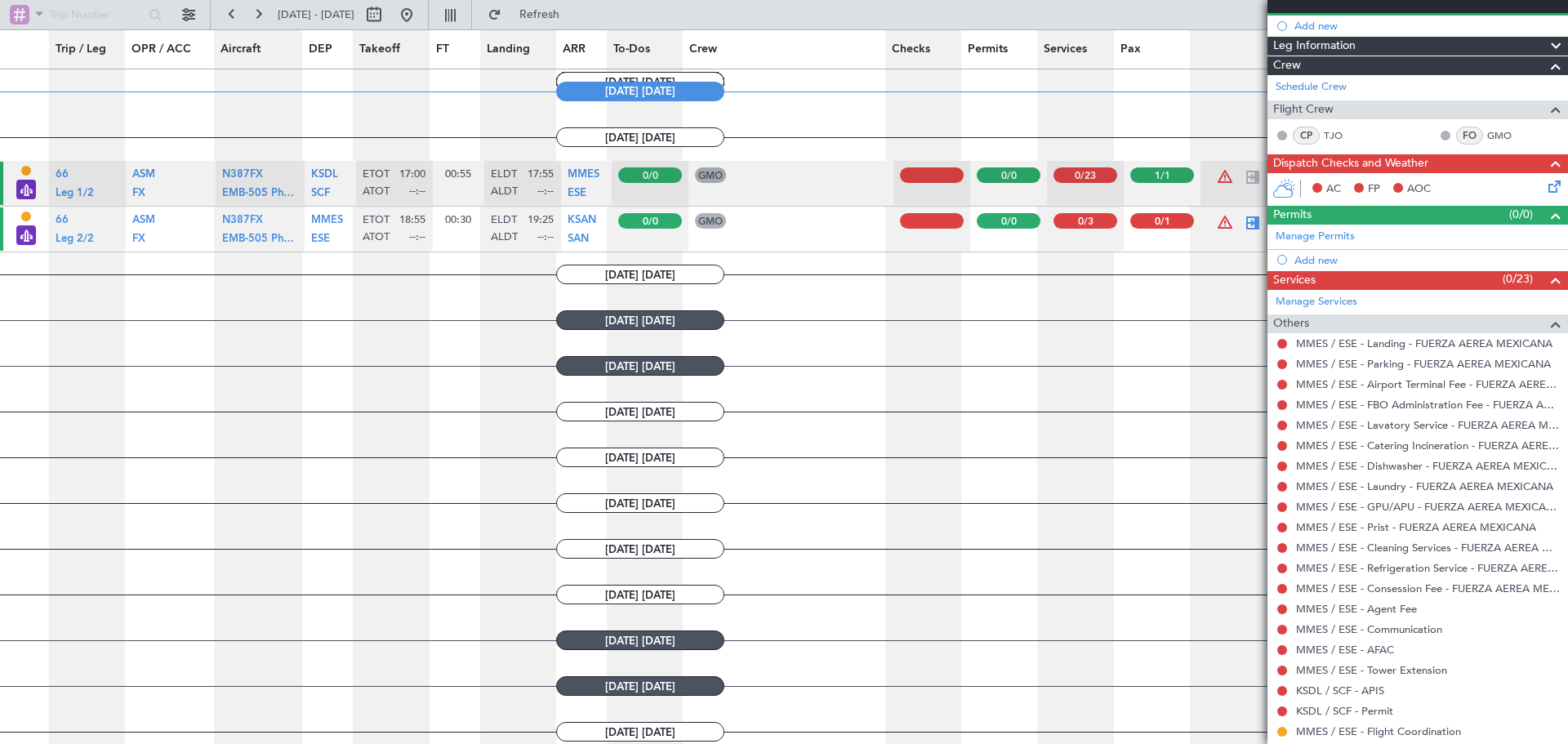
click at [1298, 317] on span "Others" at bounding box center [1291, 323] width 36 height 19
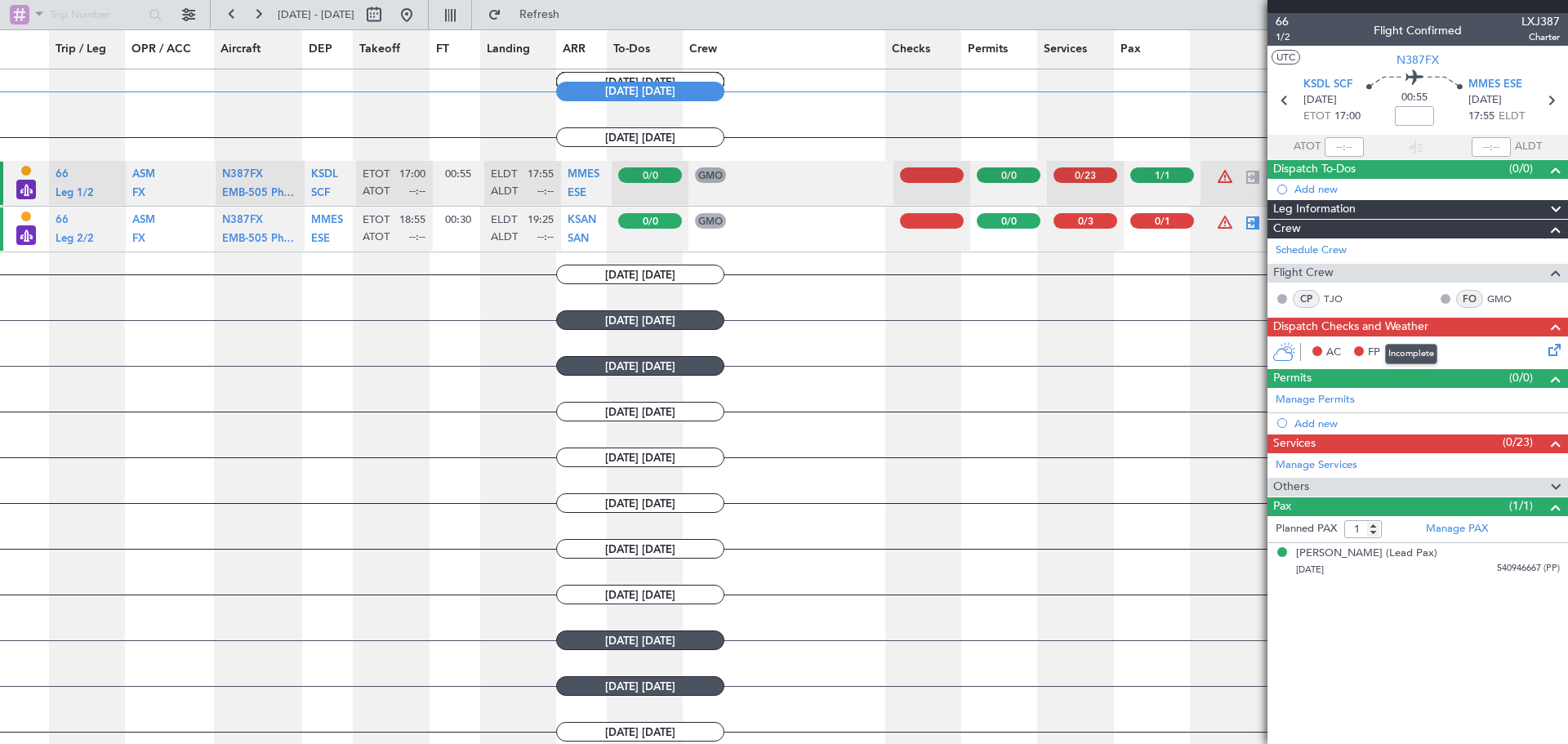
scroll to position [0, 0]
click at [1323, 462] on link "Manage Services" at bounding box center [1317, 465] width 82 height 17
click at [1377, 445] on div "Services (0/23)" at bounding box center [1417, 443] width 301 height 19
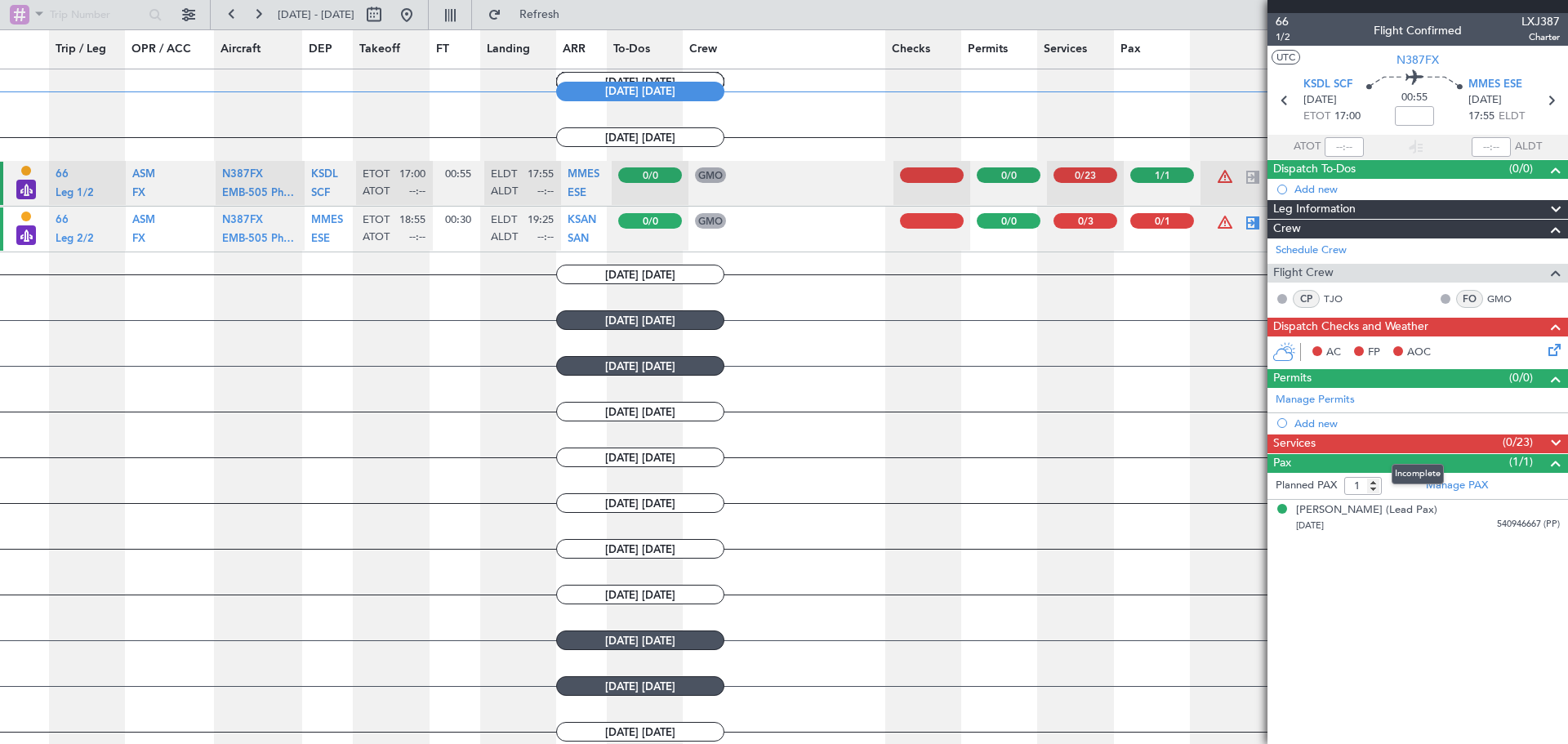
click at [1377, 445] on div "Services (0/23)" at bounding box center [1417, 443] width 301 height 19
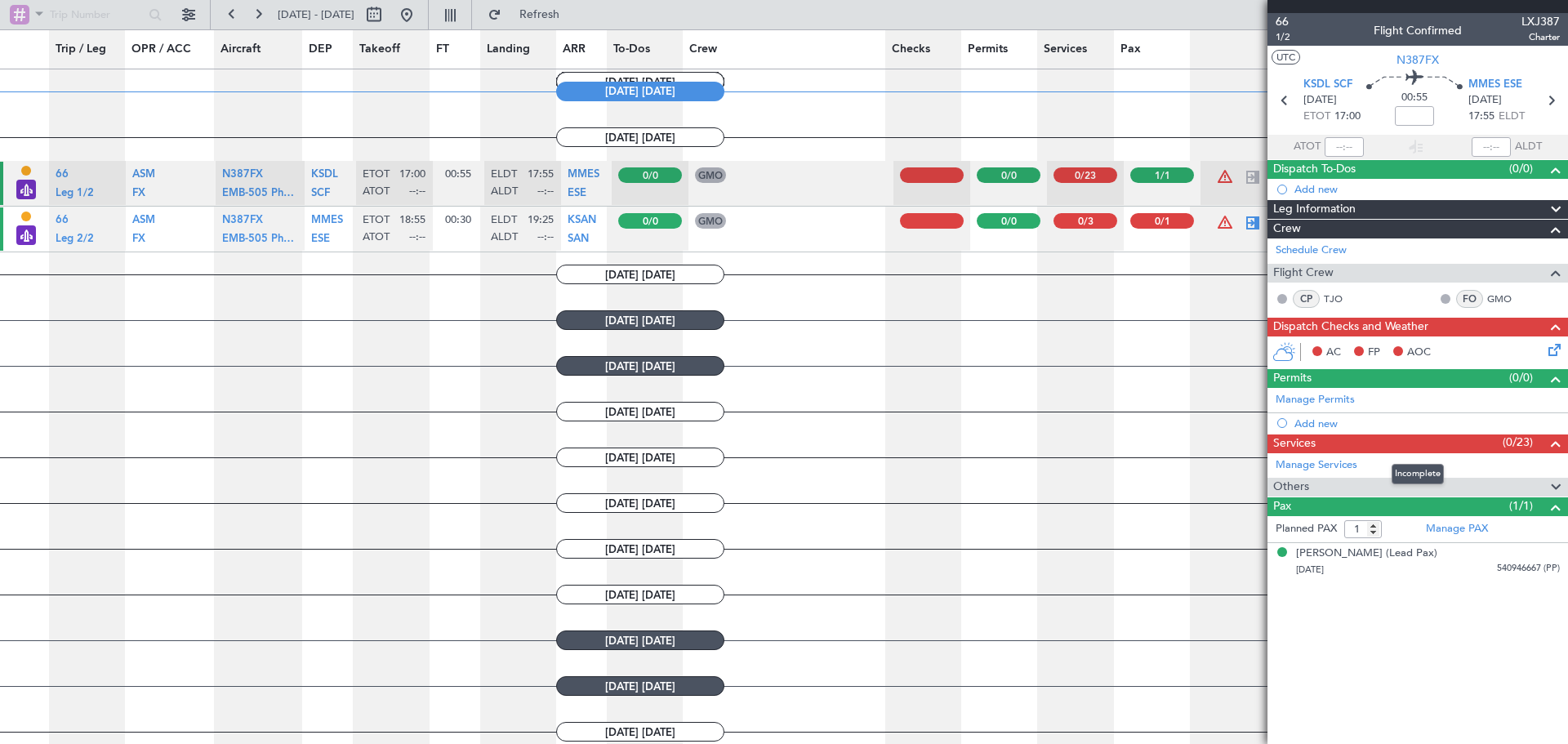
click at [1435, 441] on div "Services (0/23)" at bounding box center [1417, 443] width 301 height 19
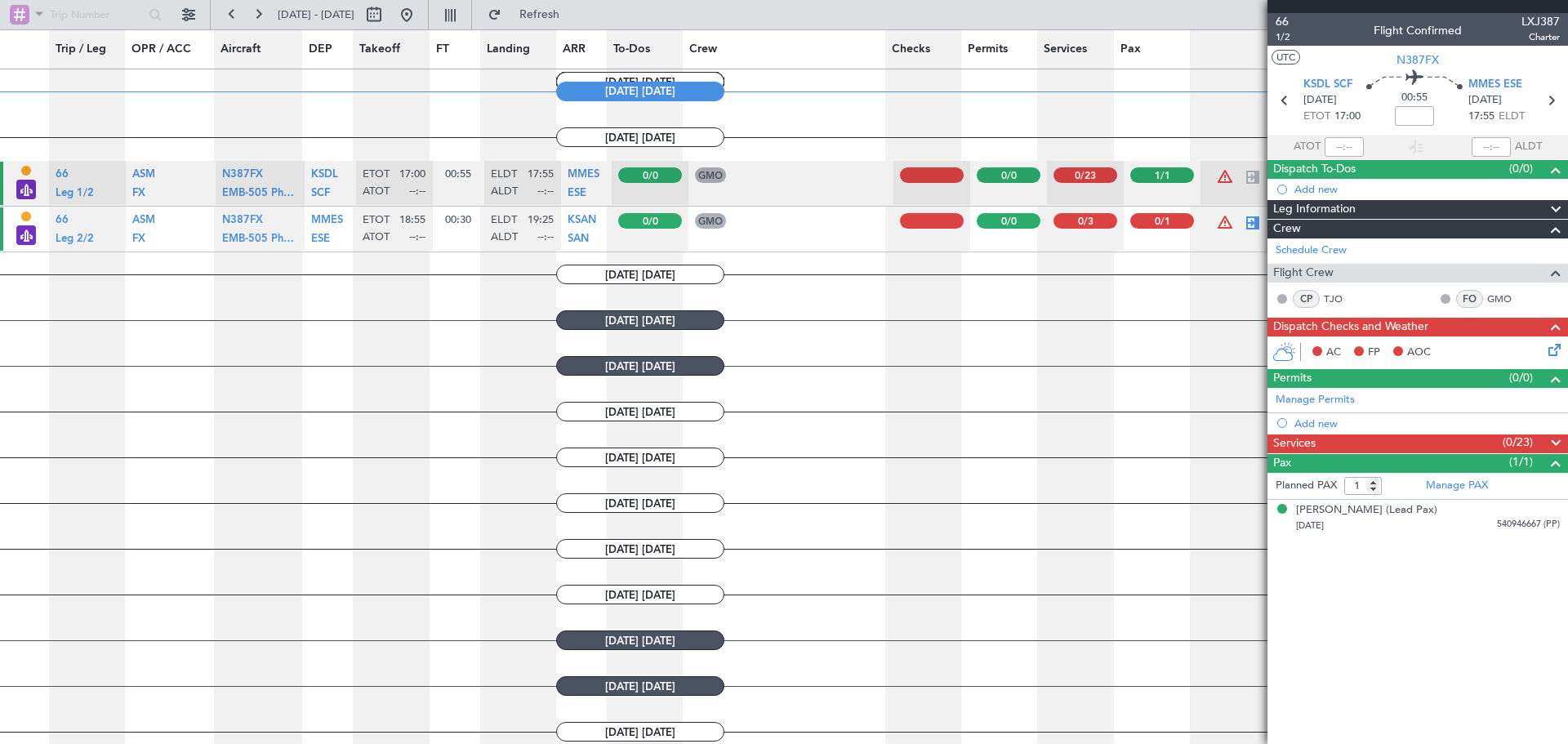
click at [1435, 441] on div "Services (0/23)" at bounding box center [1417, 443] width 301 height 19
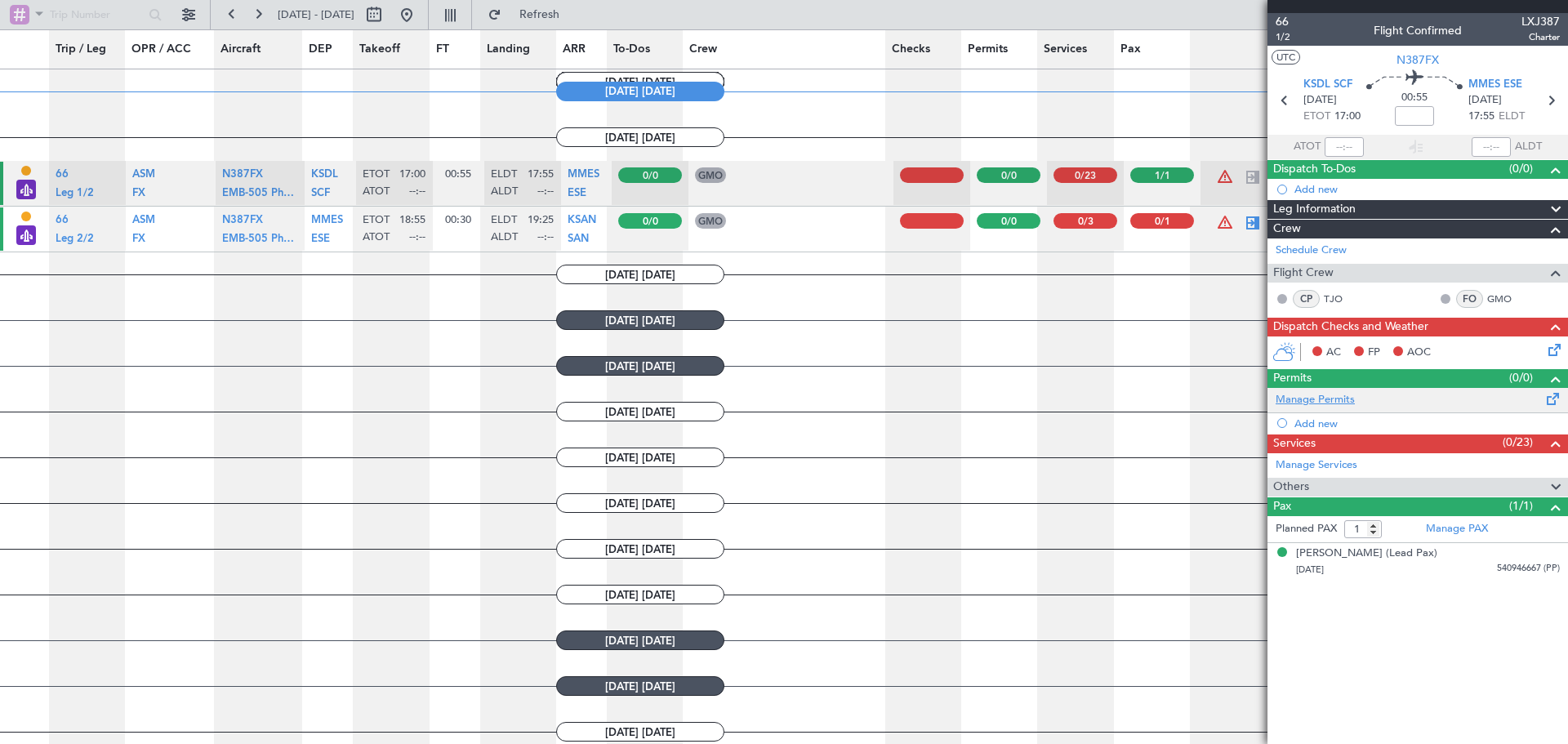
click at [1347, 399] on link "Manage Permits" at bounding box center [1315, 400] width 79 height 17
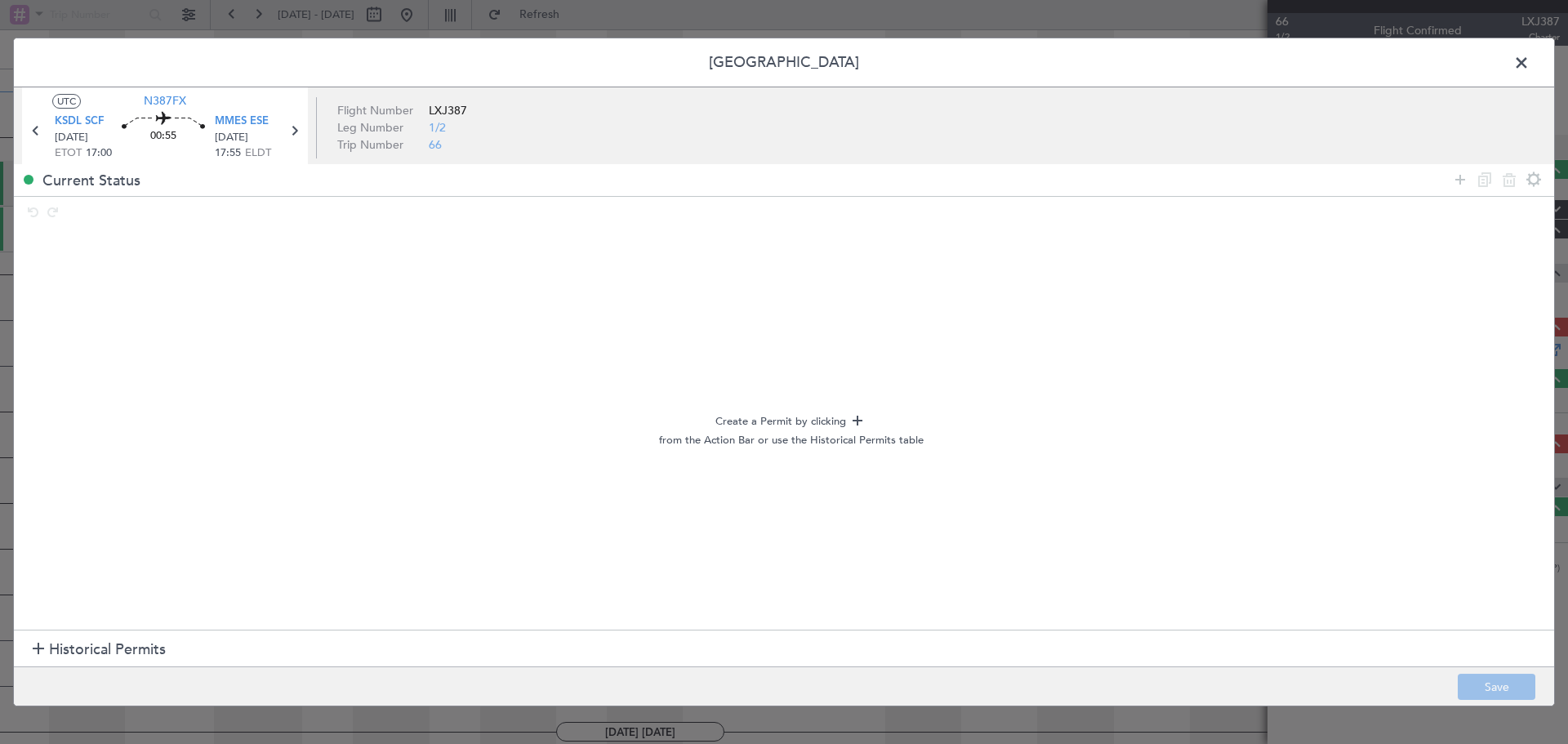
drag, startPoint x: 66, startPoint y: 290, endPoint x: 154, endPoint y: 372, distance: 120.3
click at [120, 368] on div "Create a Permit by clicking from the Action Bar or use the Historical Permits t…" at bounding box center [791, 429] width 1526 height 392
click at [1530, 58] on span at bounding box center [1530, 67] width 0 height 33
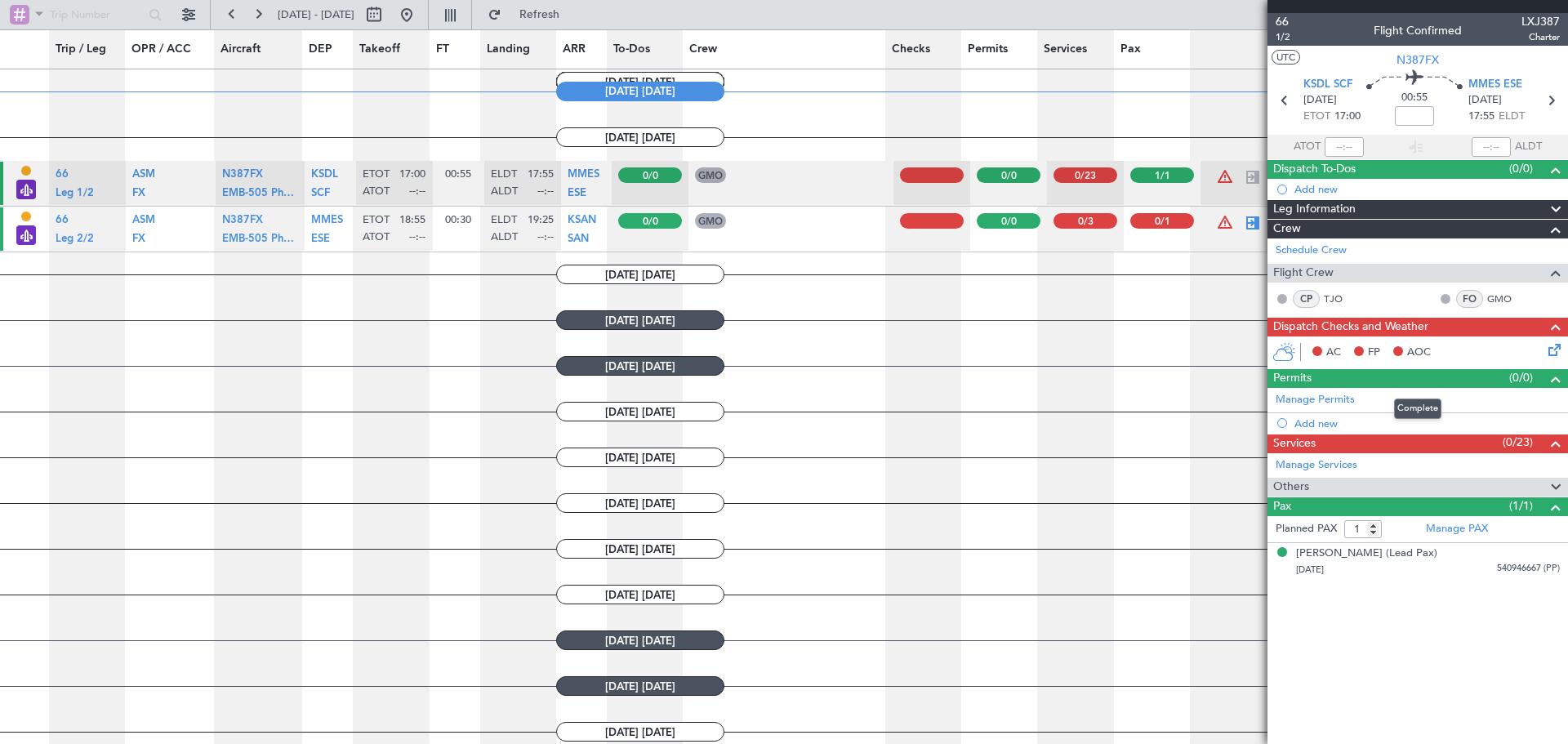
click at [1348, 382] on div "Permits (0/0)" at bounding box center [1417, 378] width 301 height 19
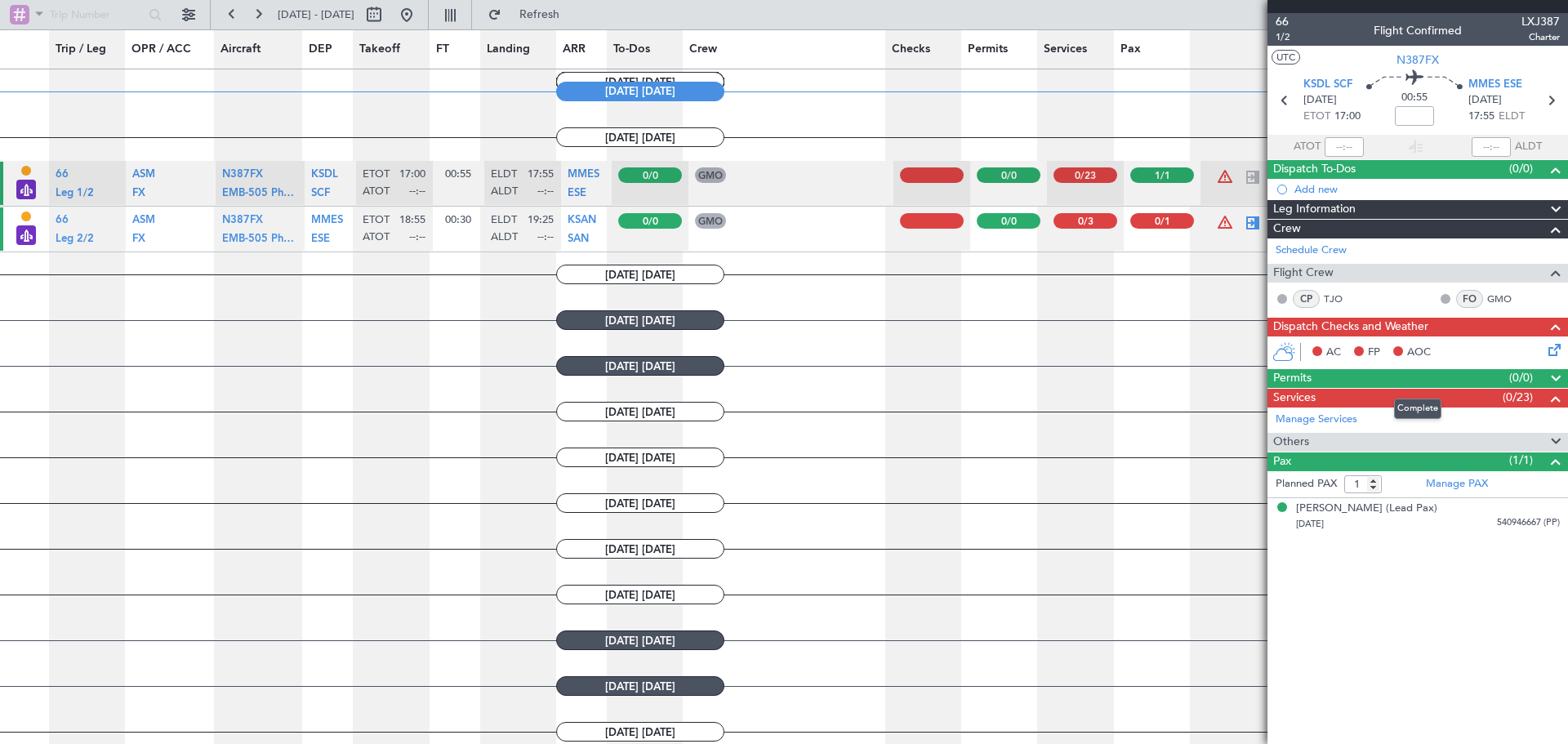
click at [1348, 382] on div "Permits (0/0)" at bounding box center [1417, 378] width 301 height 19
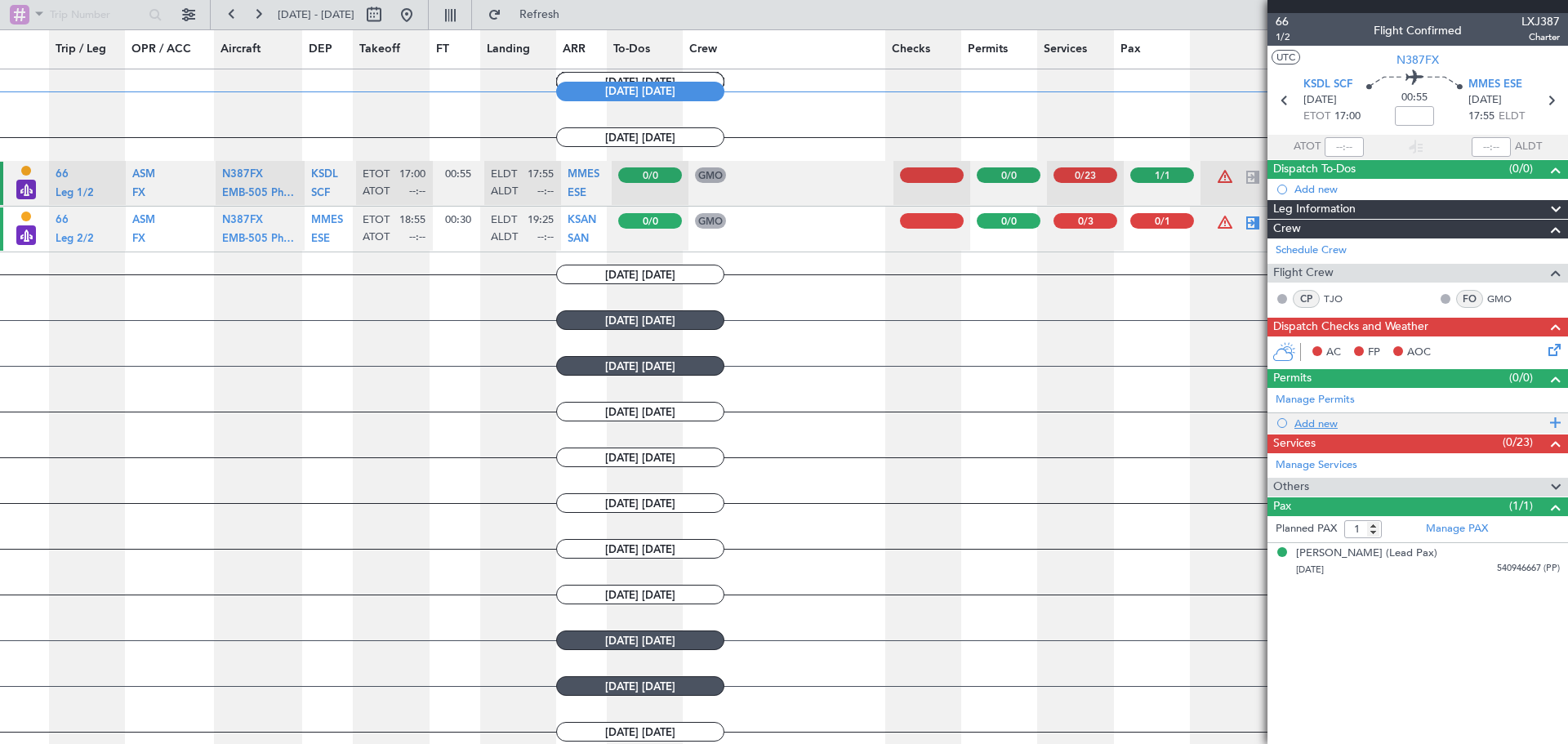
click at [1289, 427] on div "Add new" at bounding box center [1417, 424] width 301 height 20
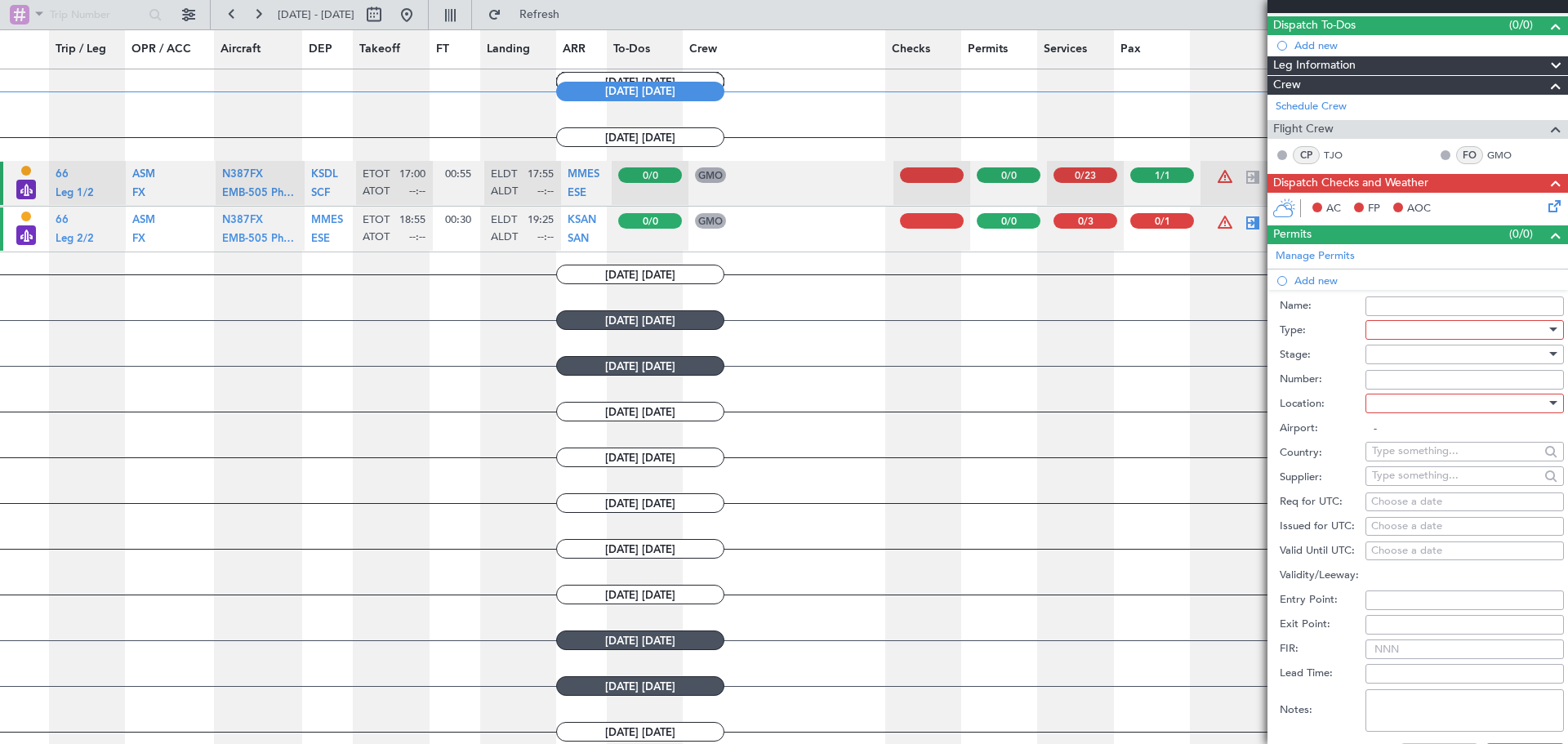
scroll to position [245, 0]
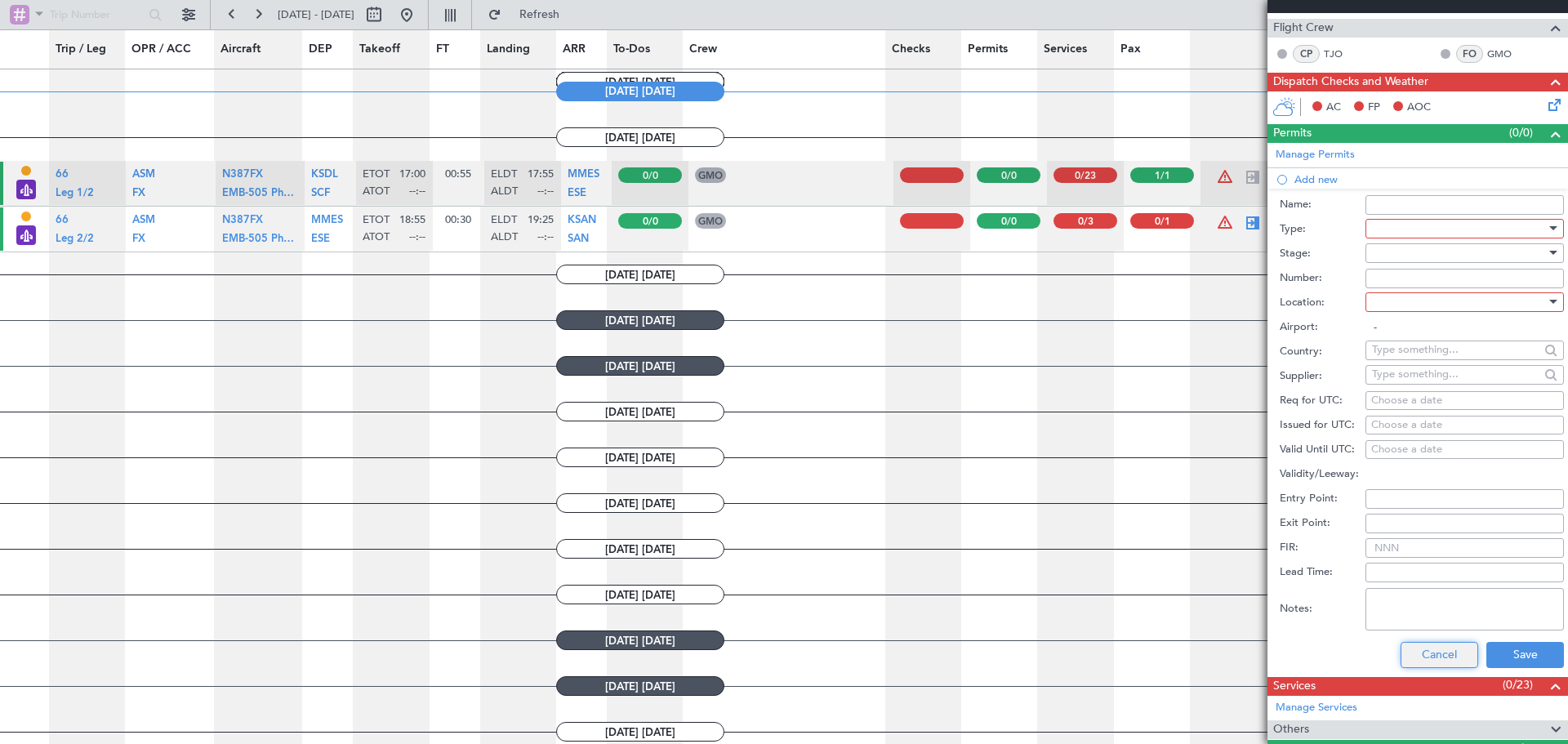
click at [1428, 648] on button "Cancel" at bounding box center [1440, 655] width 78 height 26
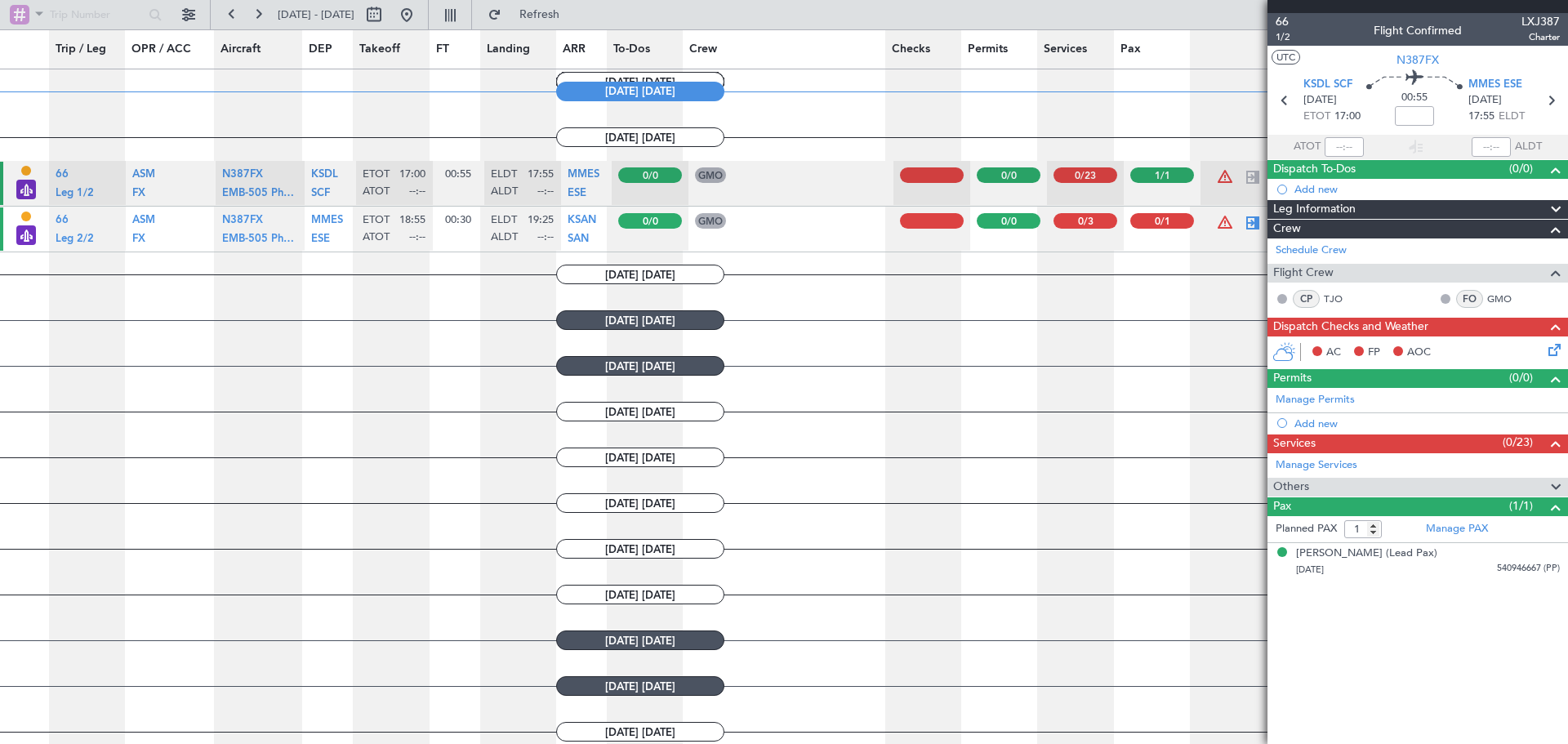
click at [1341, 441] on div "Services (0/23)" at bounding box center [1417, 443] width 301 height 19
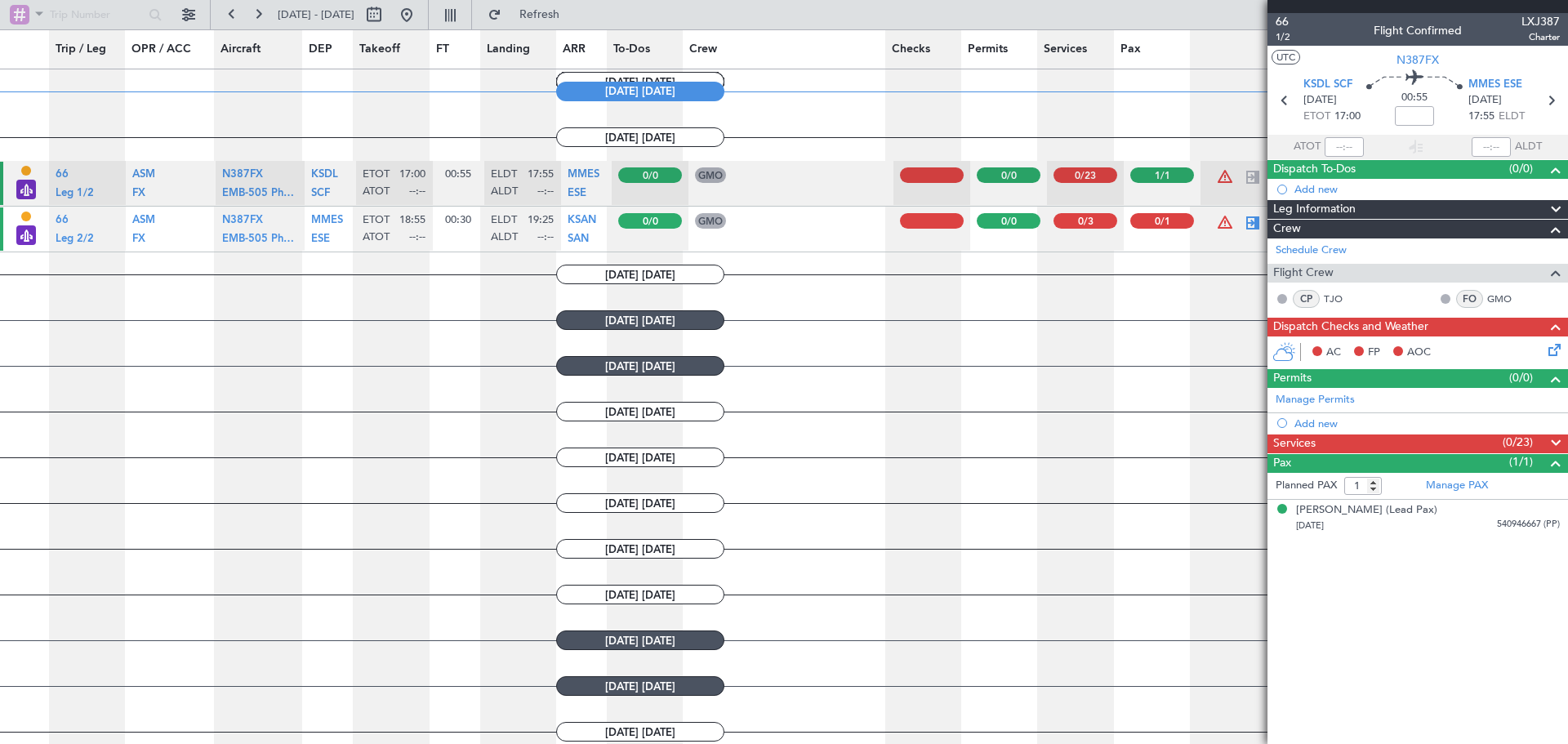
click at [1361, 439] on div "Services (0/23)" at bounding box center [1417, 443] width 301 height 19
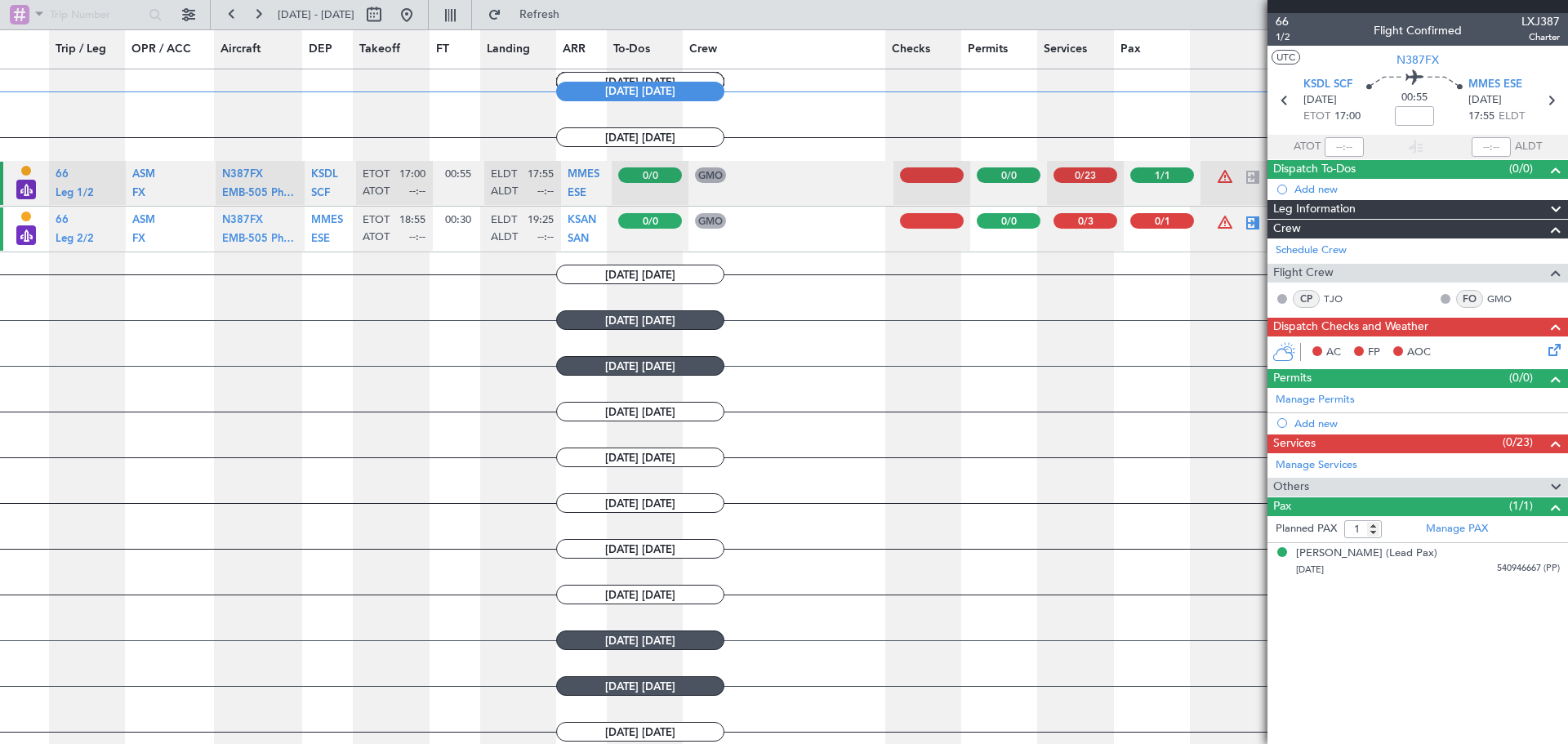
click at [1331, 505] on div "Pax (1/1)" at bounding box center [1417, 506] width 301 height 19
click at [1322, 447] on div "Services (0/23)" at bounding box center [1417, 443] width 301 height 19
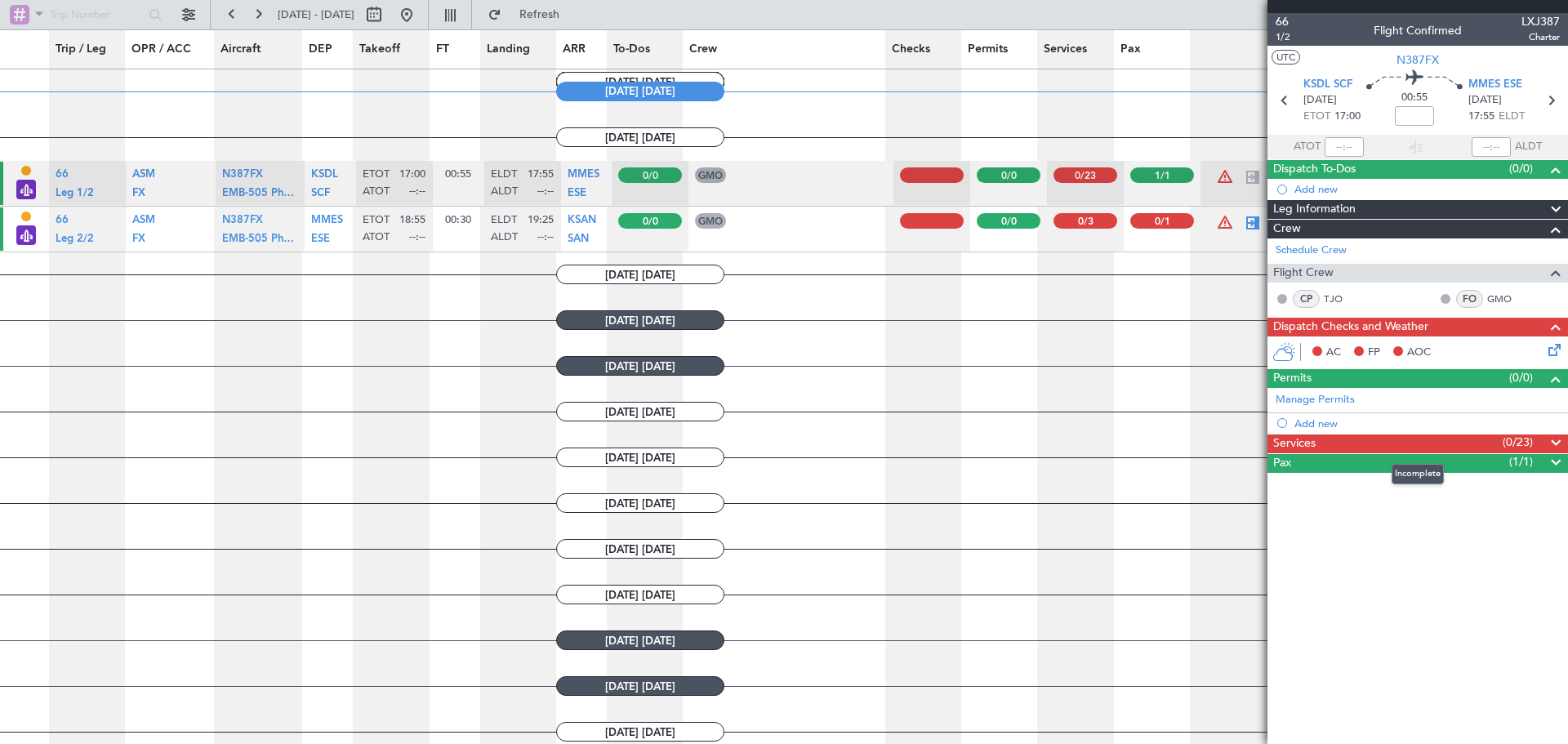
click at [1322, 447] on div "Services (0/23)" at bounding box center [1417, 443] width 301 height 19
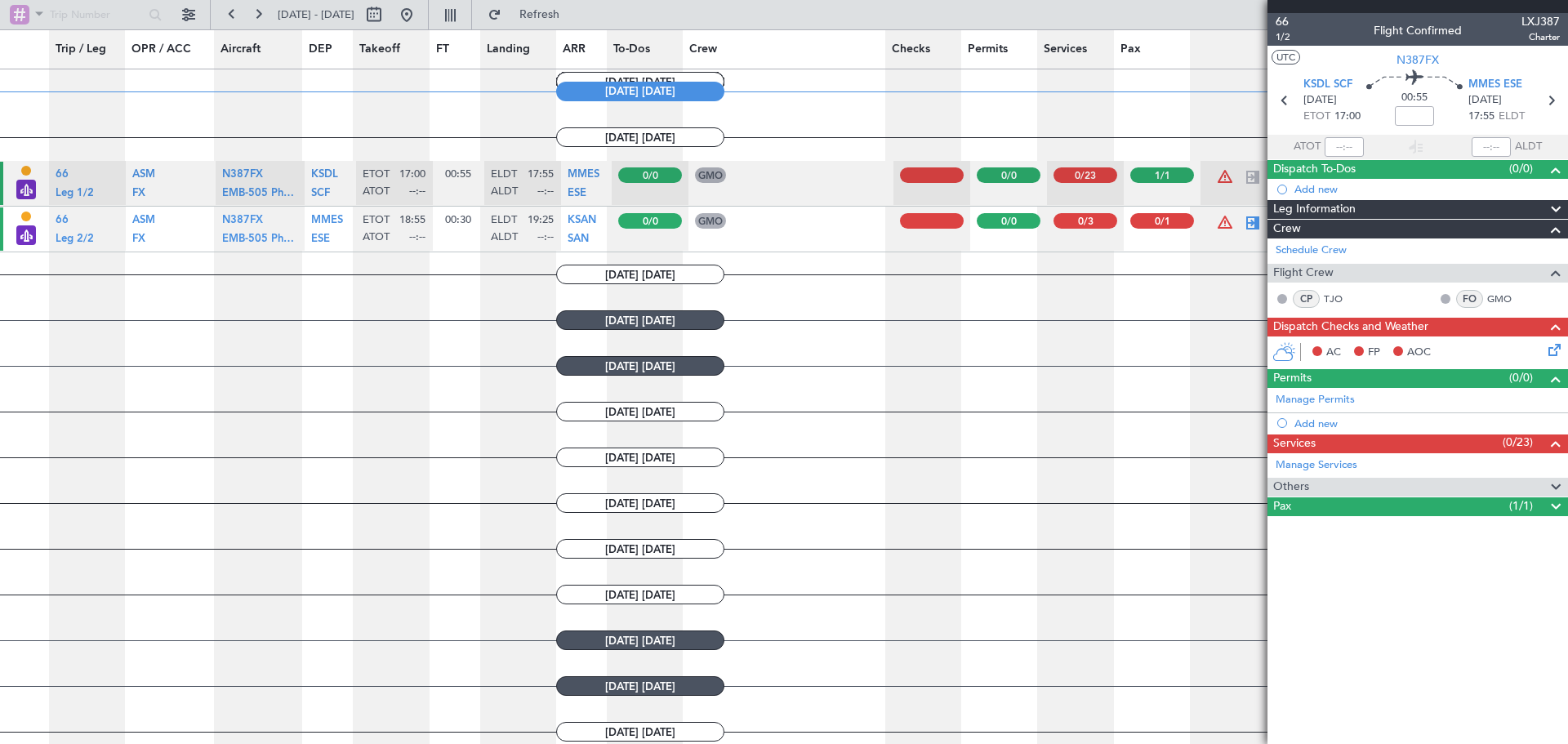
click at [1315, 350] on button at bounding box center [1318, 352] width 10 height 10
click at [1318, 351] on button at bounding box center [1318, 352] width 10 height 10
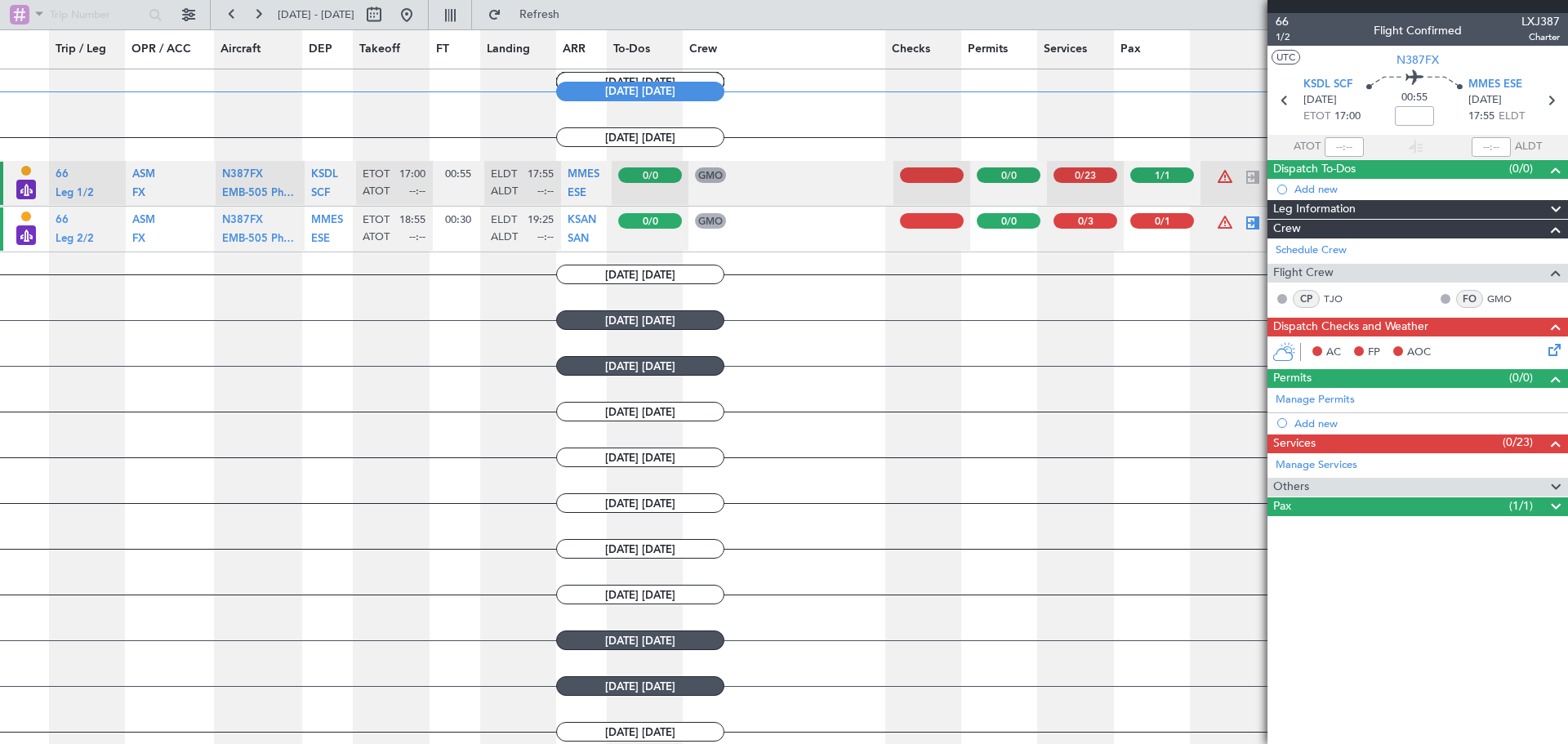
click at [1330, 331] on span "Dispatch Checks and Weather" at bounding box center [1350, 326] width 155 height 19
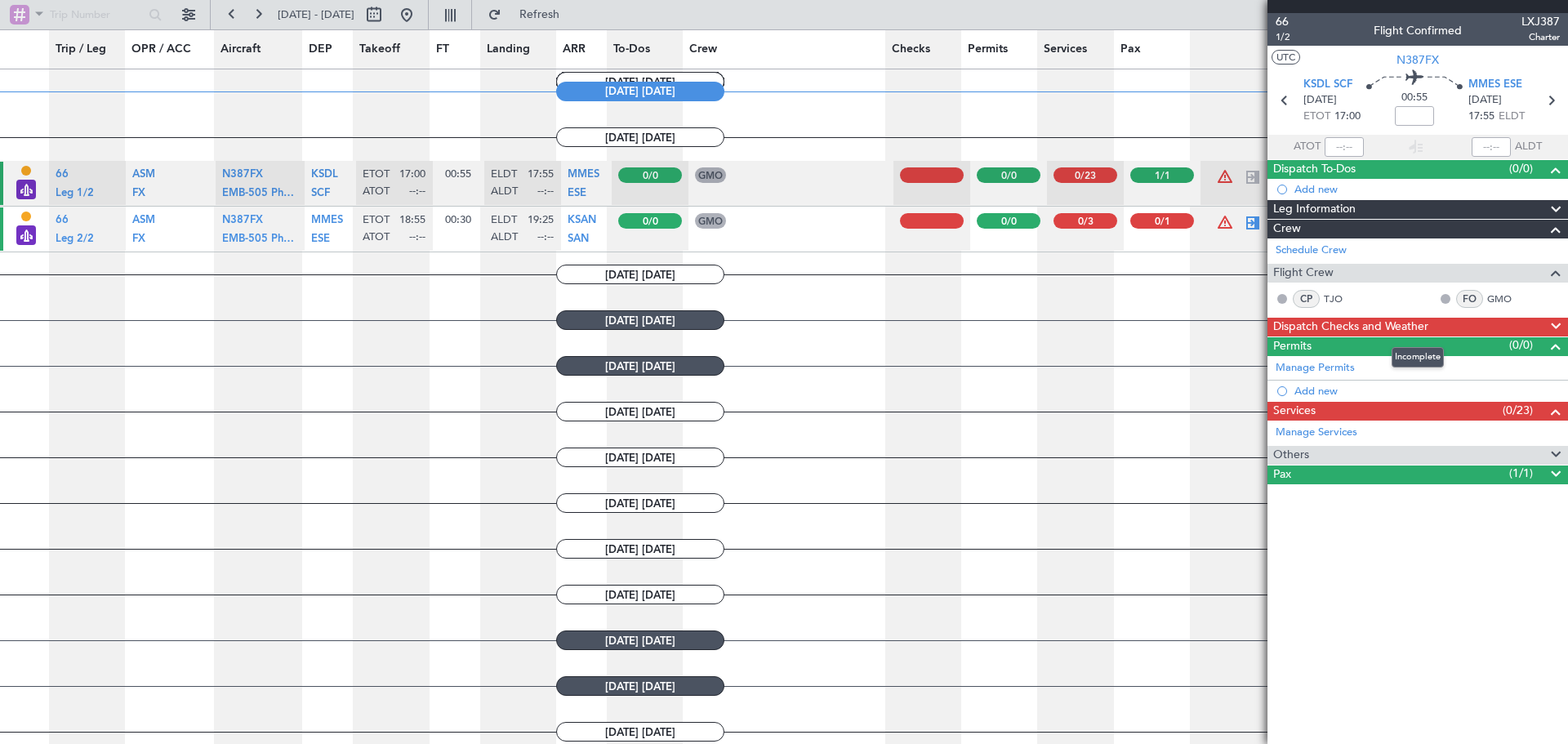
click at [1330, 331] on span "Dispatch Checks and Weather" at bounding box center [1350, 326] width 155 height 19
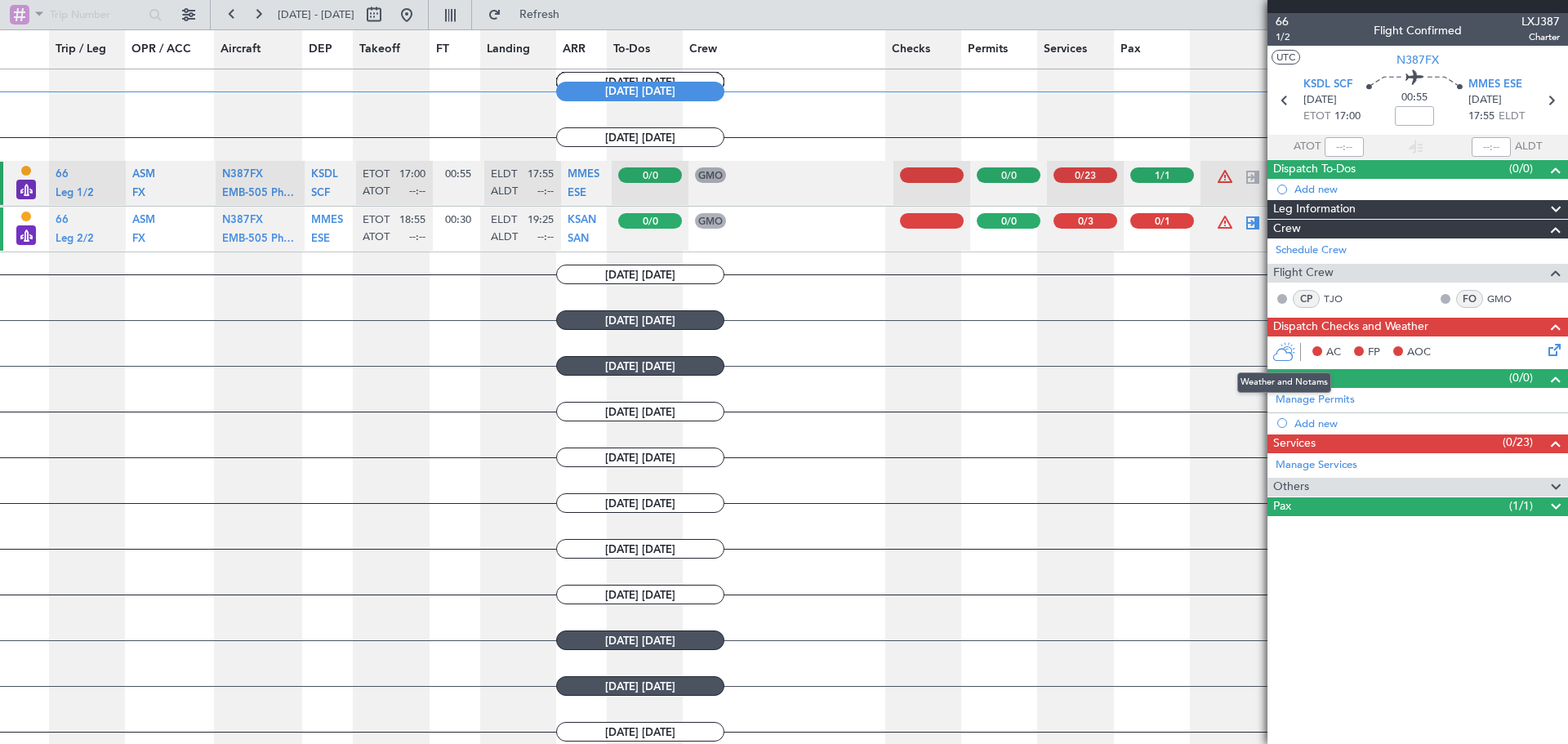
click at [1286, 351] on icon at bounding box center [1284, 353] width 23 height 19
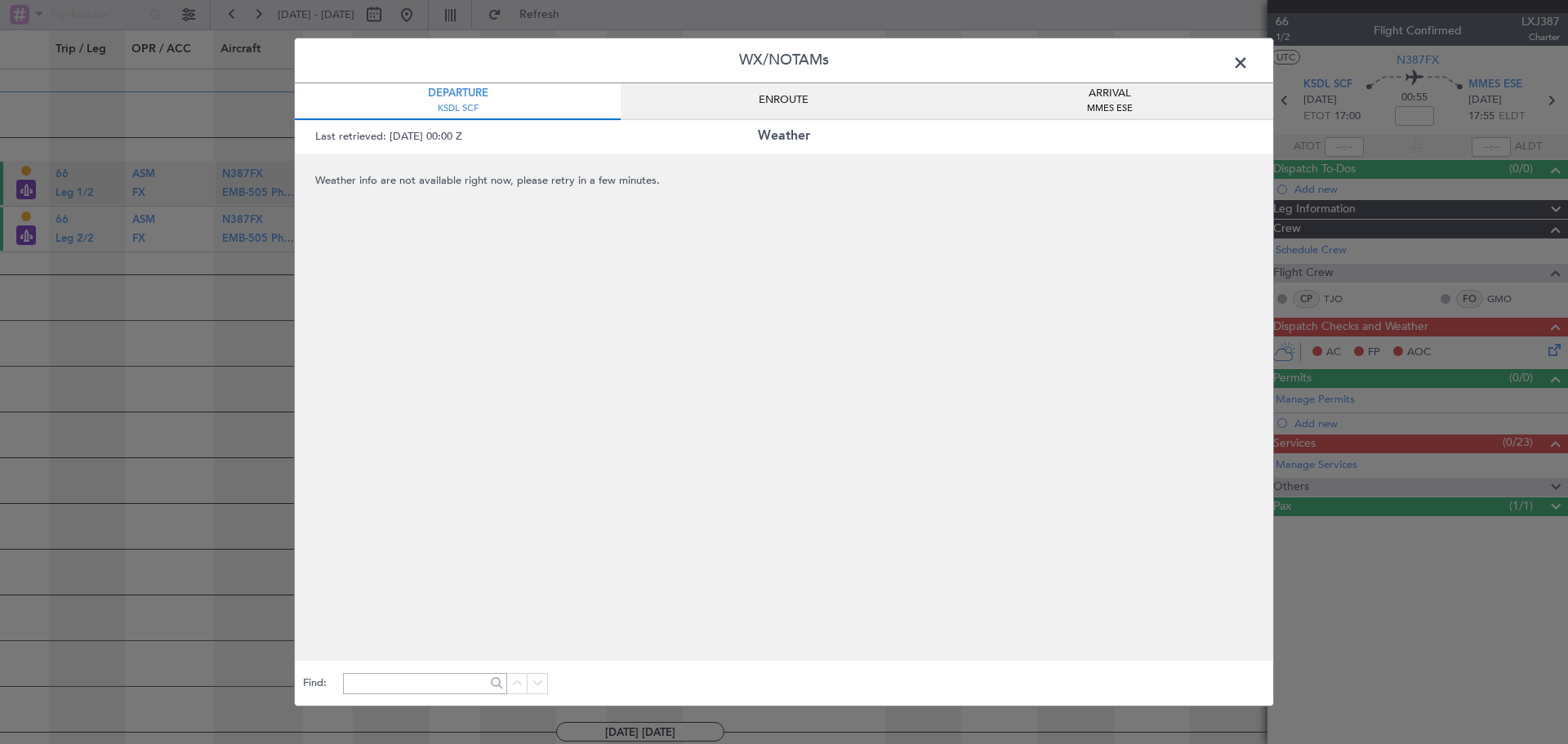
click at [775, 102] on span "ENROUTE" at bounding box center [784, 100] width 50 height 17
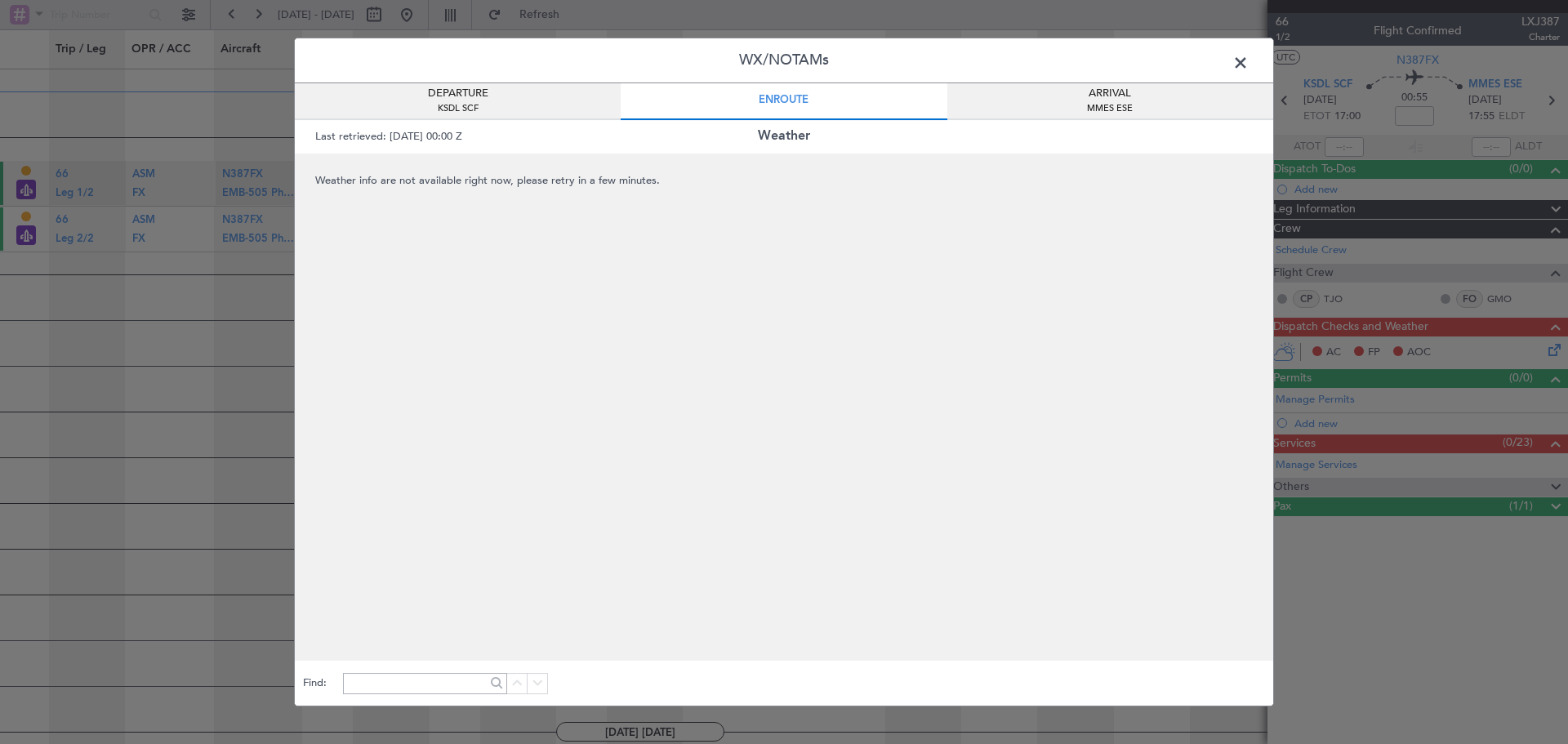
click at [1053, 91] on div "ARRIVAL MMES ESE" at bounding box center [1110, 102] width 326 height 37
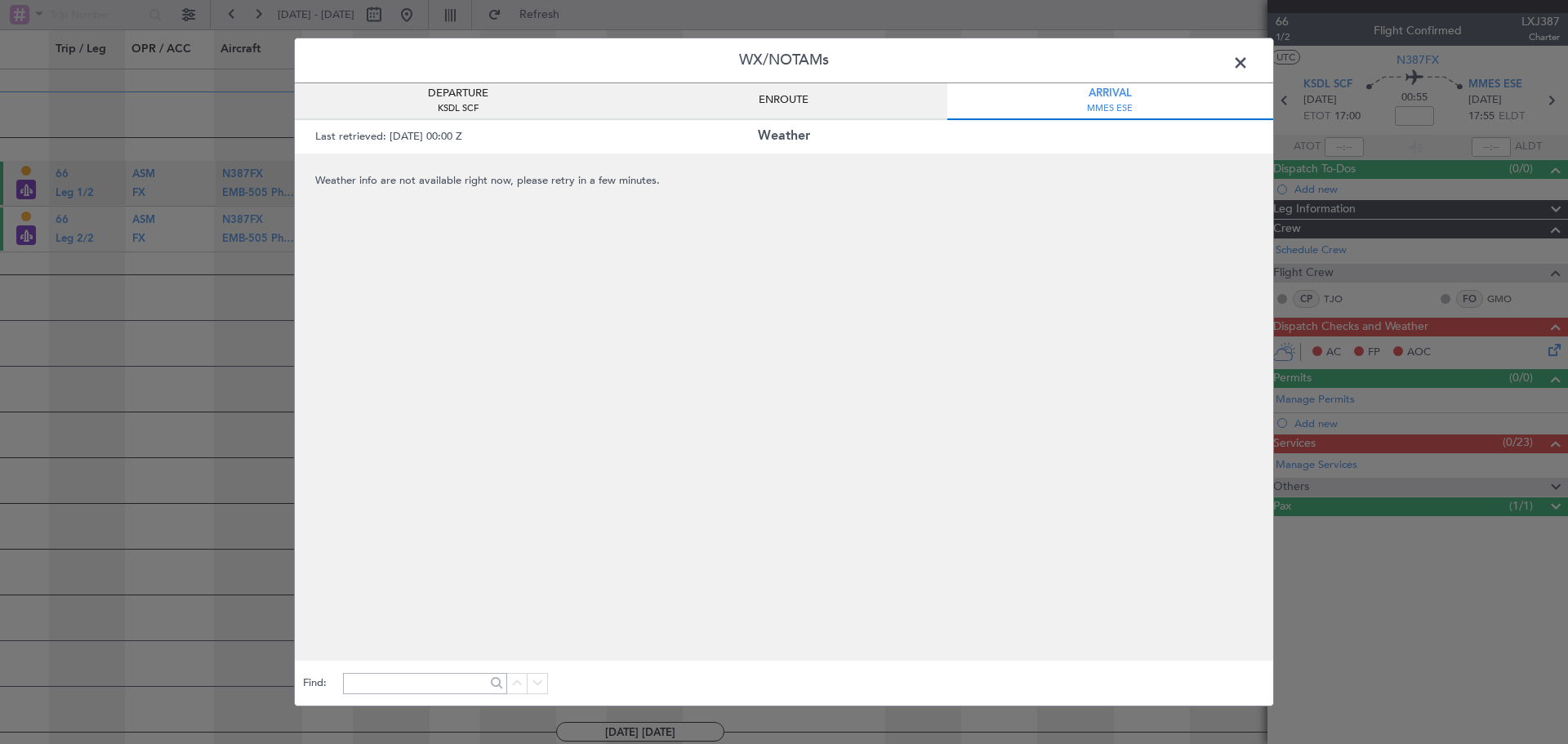
click at [472, 93] on span "DEPARTURE" at bounding box center [458, 93] width 60 height 17
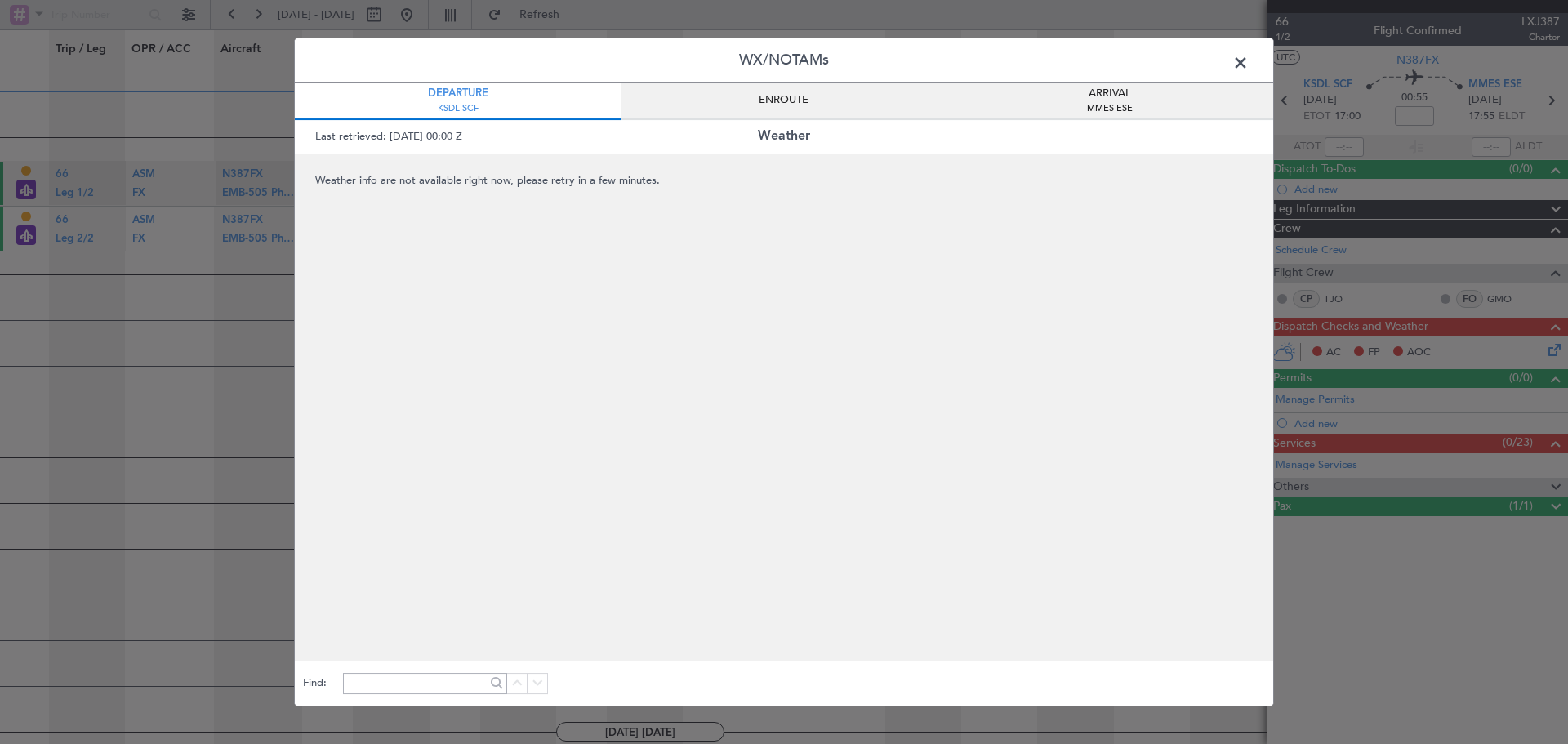
drag, startPoint x: 689, startPoint y: 94, endPoint x: 773, endPoint y: 87, distance: 84.3
click at [690, 94] on div "ENROUTE" at bounding box center [784, 102] width 326 height 37
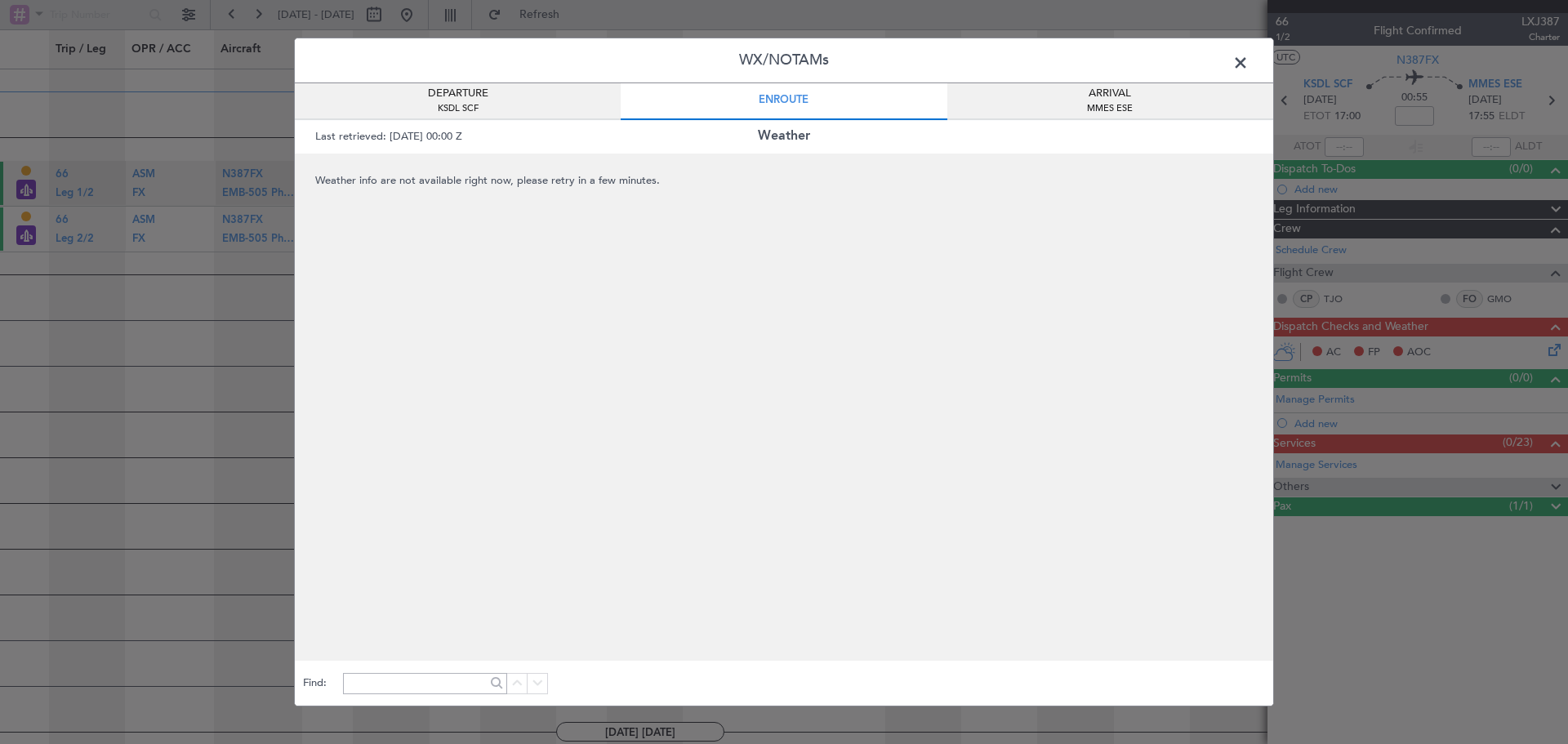
drag, startPoint x: 1029, startPoint y: 97, endPoint x: 1155, endPoint y: 93, distance: 126.1
click at [1051, 97] on div "ARRIVAL MMES ESE" at bounding box center [1110, 102] width 326 height 37
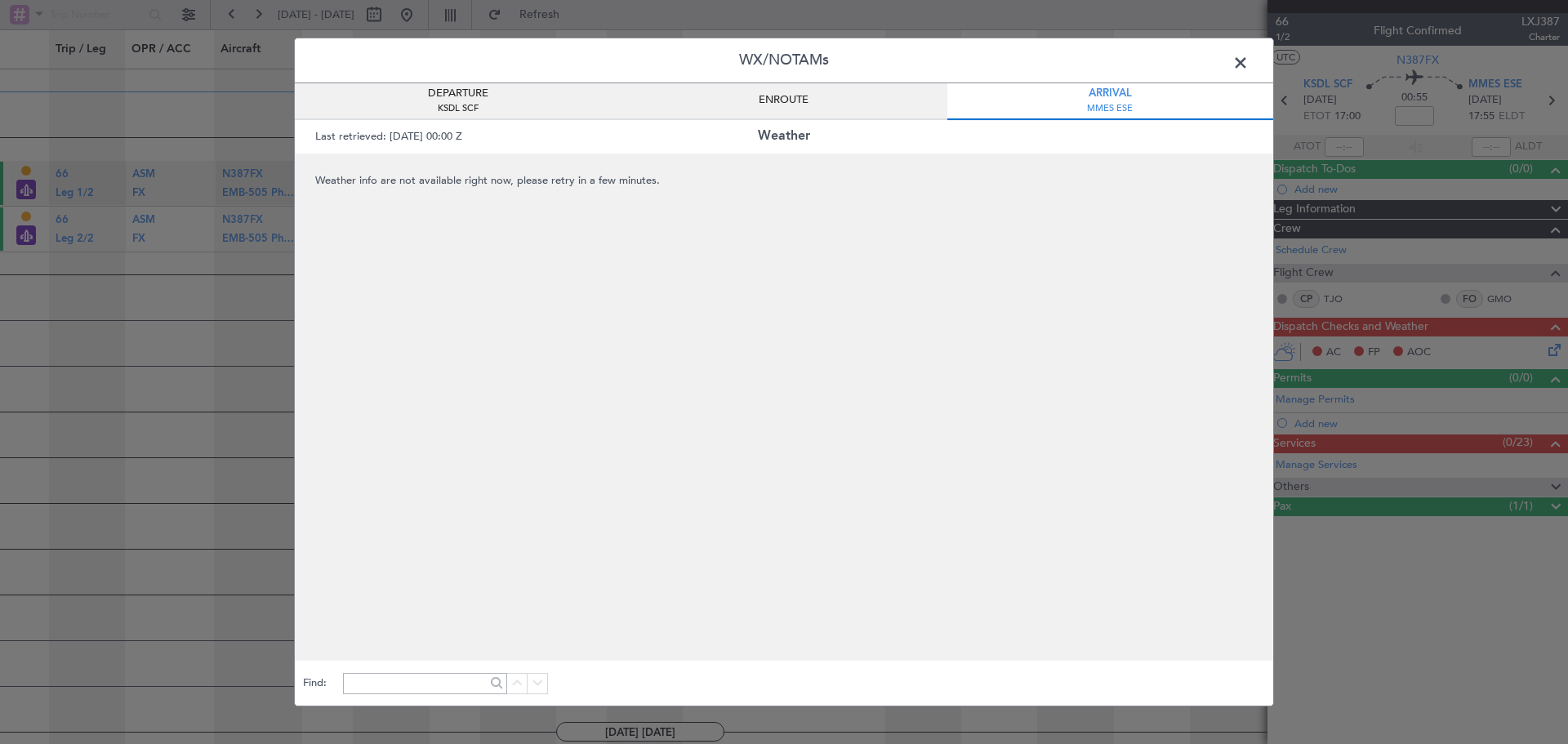
click at [1249, 58] on span at bounding box center [1249, 67] width 0 height 33
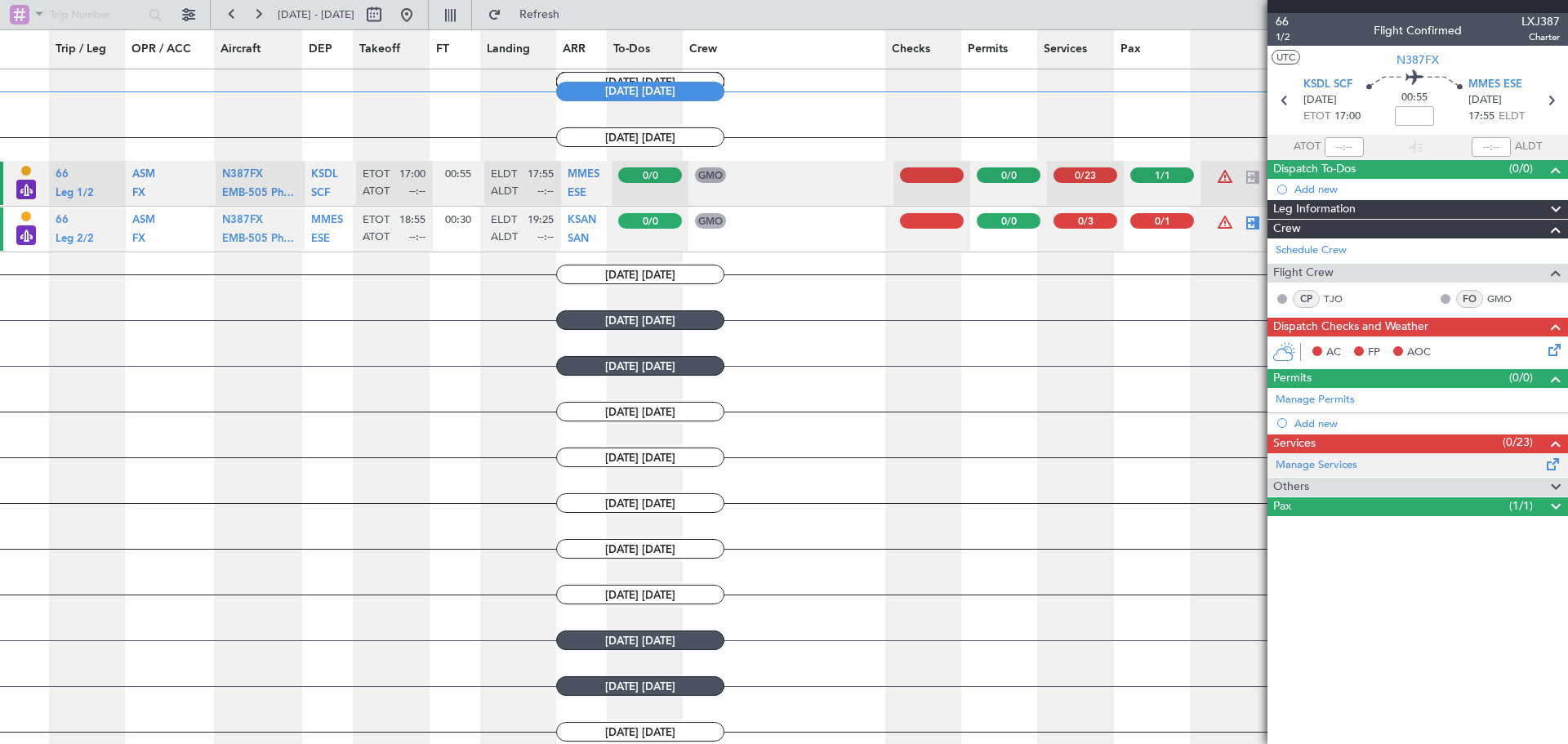
click at [1455, 463] on div "Manage Services" at bounding box center [1417, 465] width 301 height 24
click at [1379, 445] on div "Services (0/23)" at bounding box center [1417, 443] width 301 height 19
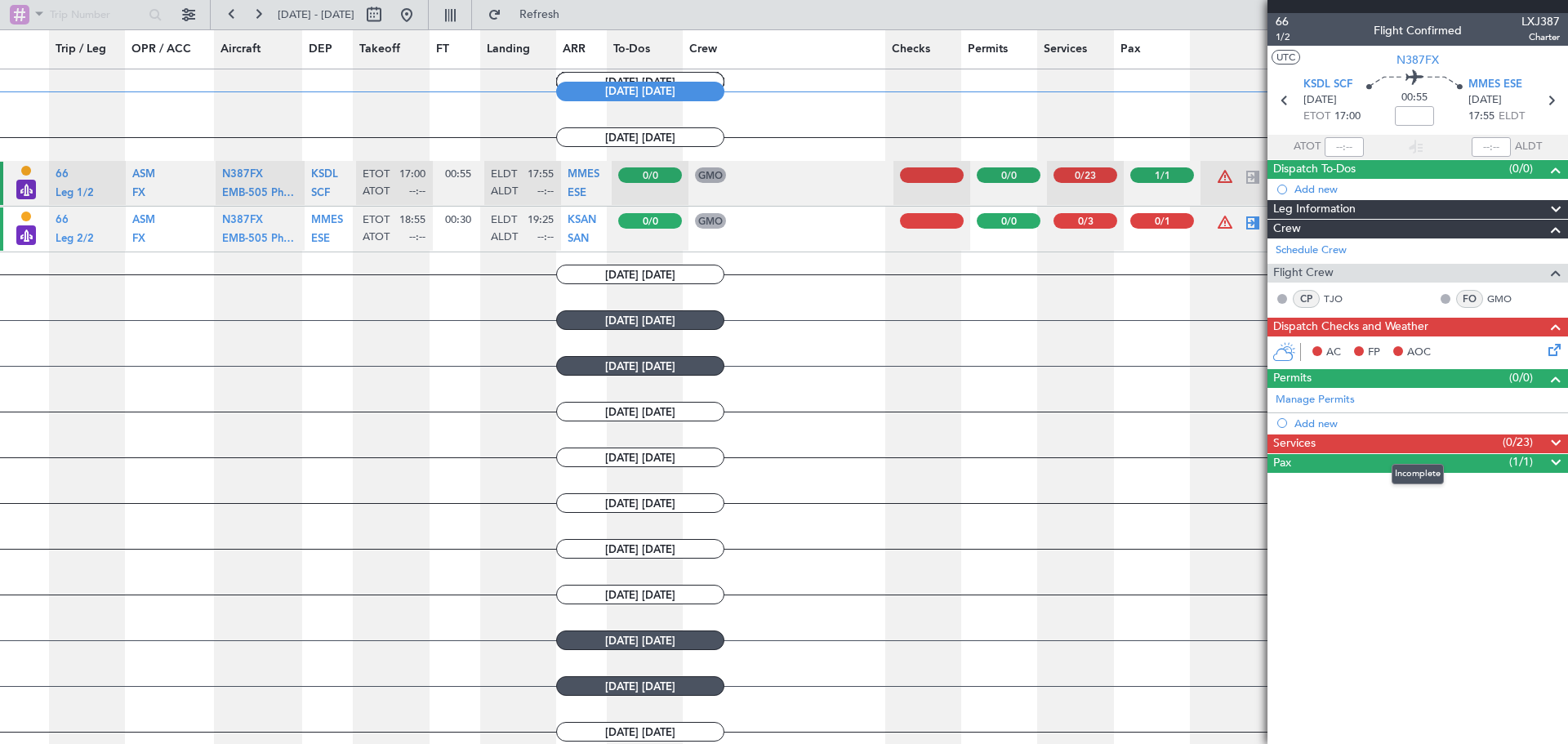
click at [1379, 445] on div "Services (0/23)" at bounding box center [1417, 443] width 301 height 19
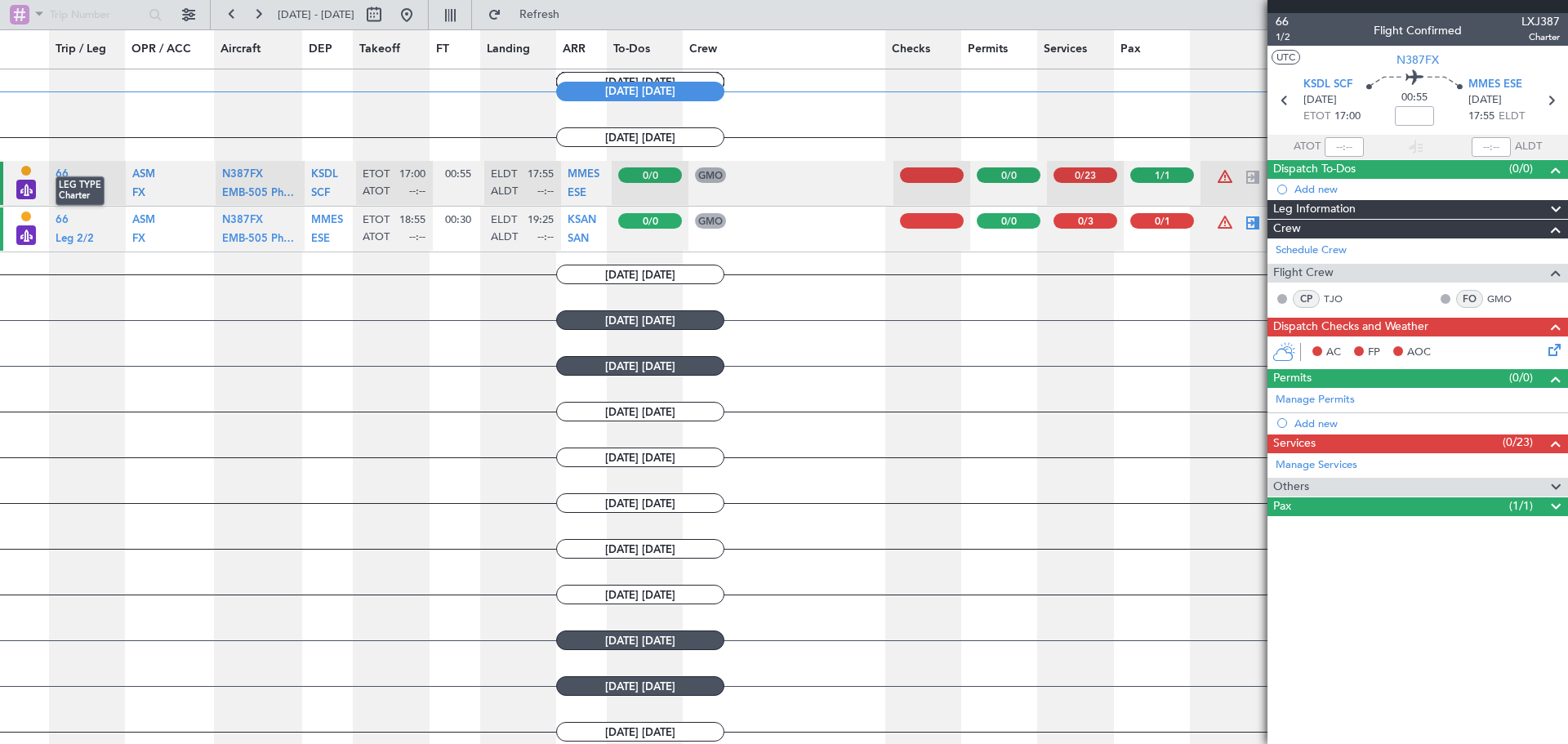
click at [28, 186] on div "LEG TYPE Charter" at bounding box center [26, 191] width 19 height 22
click at [1463, 168] on div "Dispatch To-Dos (0/0)" at bounding box center [1417, 168] width 301 height 19
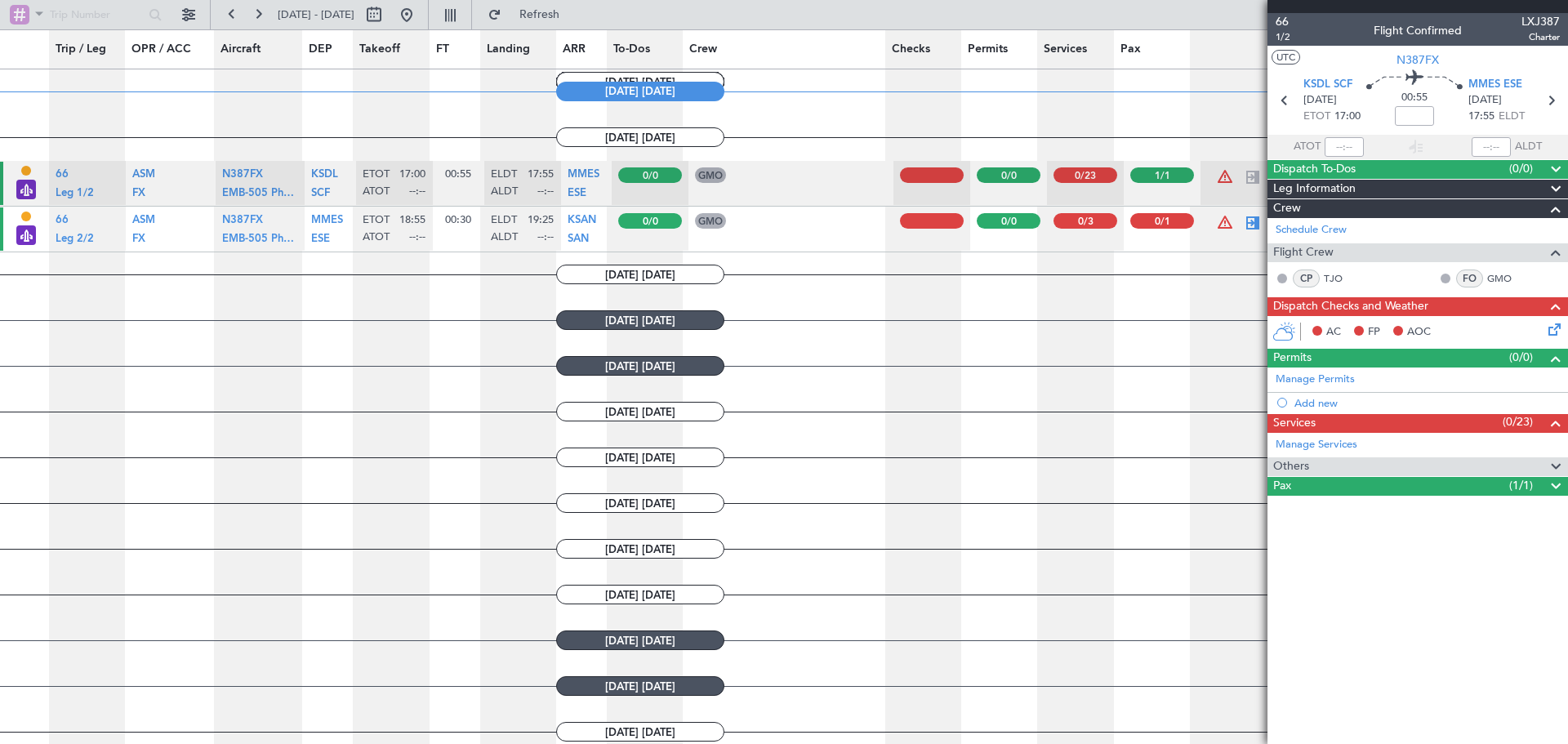
click at [1463, 168] on div "Dispatch To-Dos (0/0)" at bounding box center [1417, 168] width 301 height 19
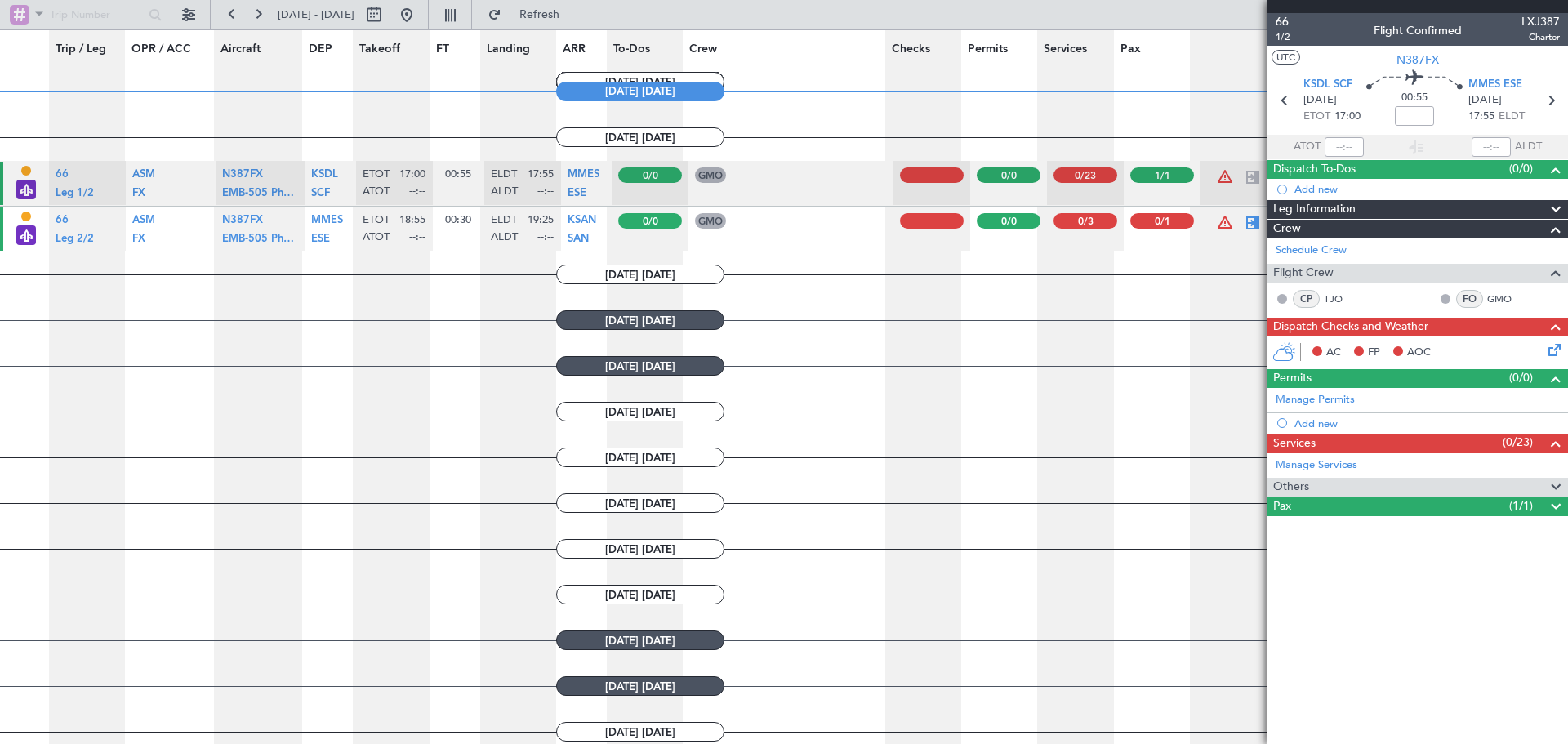
click at [1426, 205] on div "Leg Information" at bounding box center [1417, 209] width 301 height 19
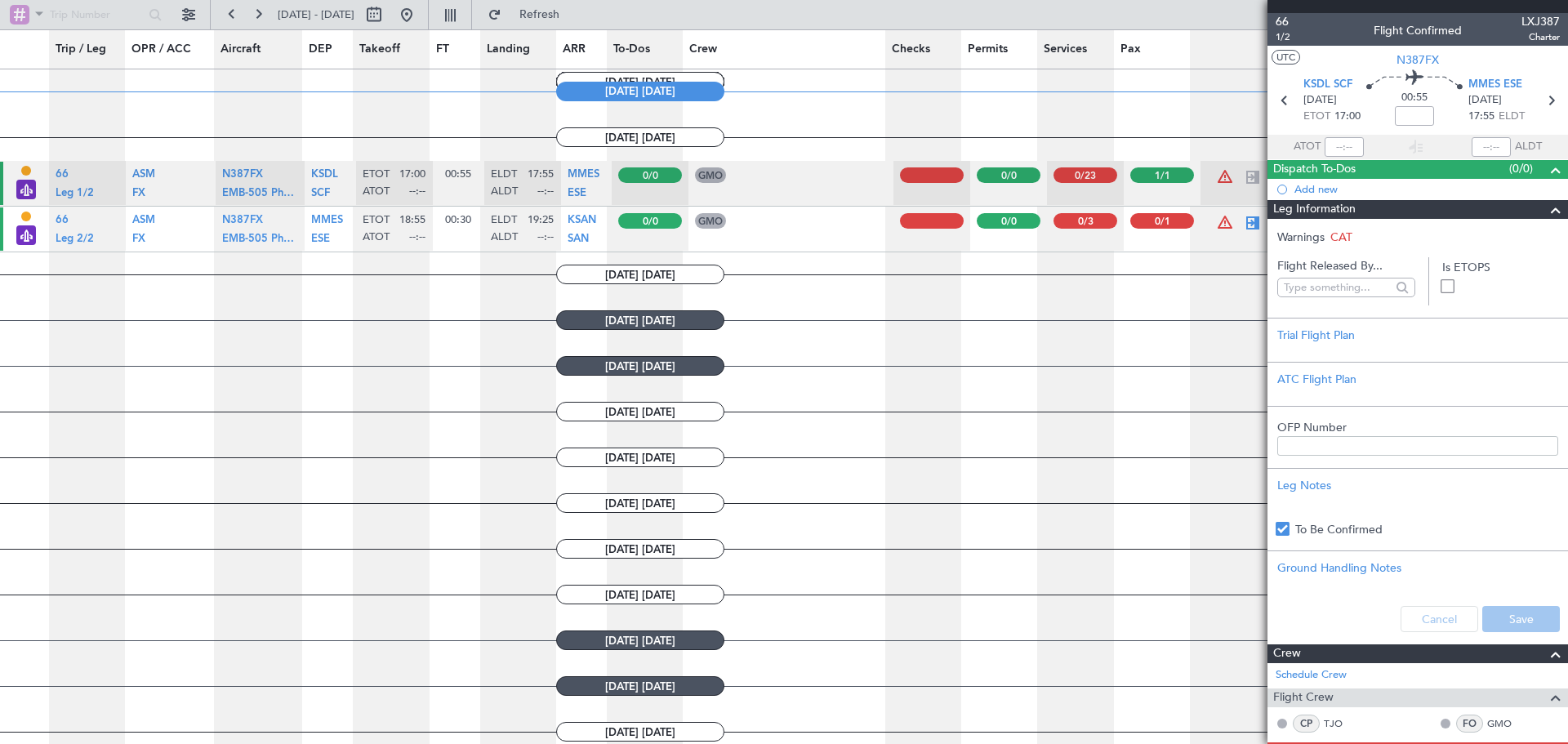
click at [1426, 205] on div "Leg Information" at bounding box center [1417, 209] width 301 height 19
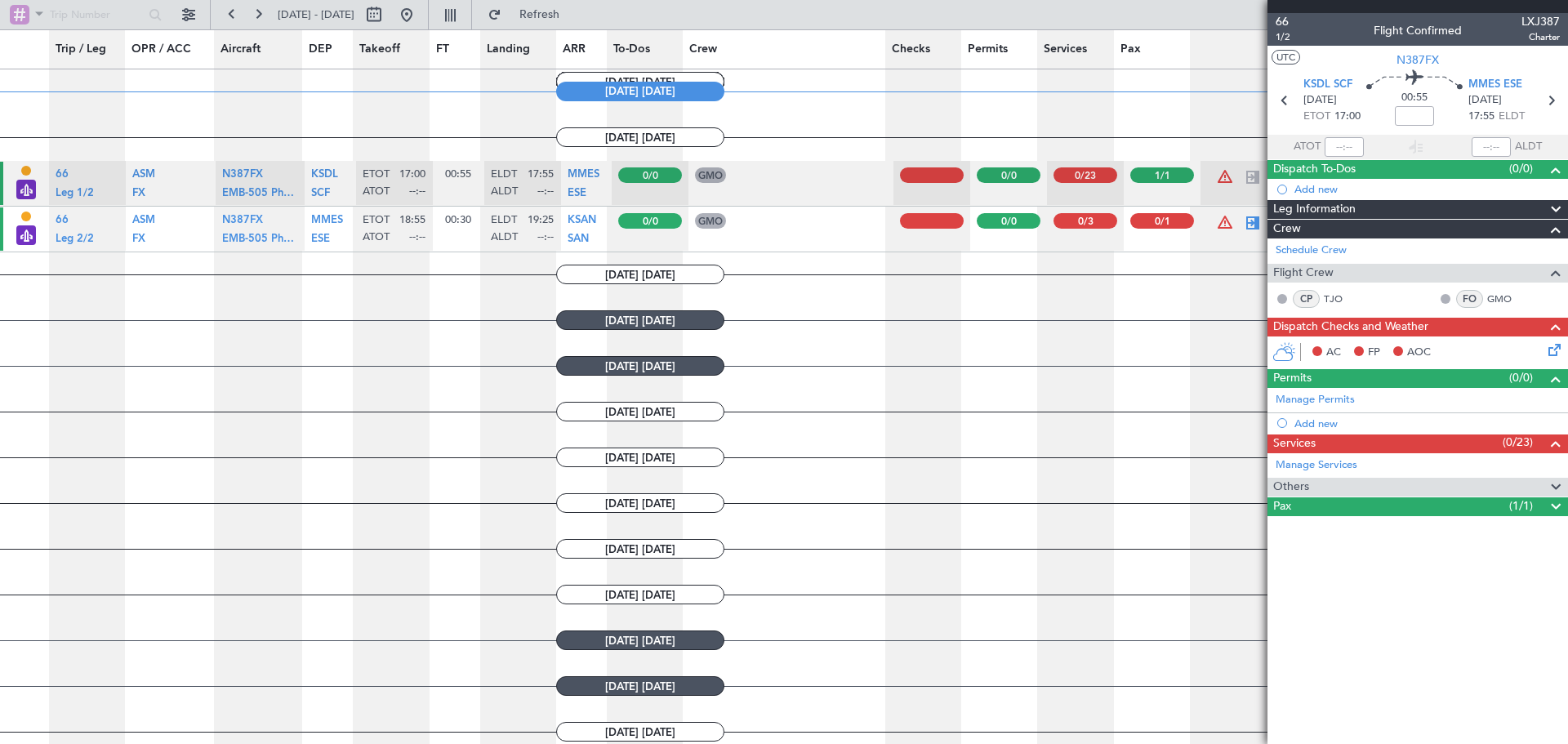
click at [1377, 236] on div "Crew" at bounding box center [1417, 229] width 301 height 19
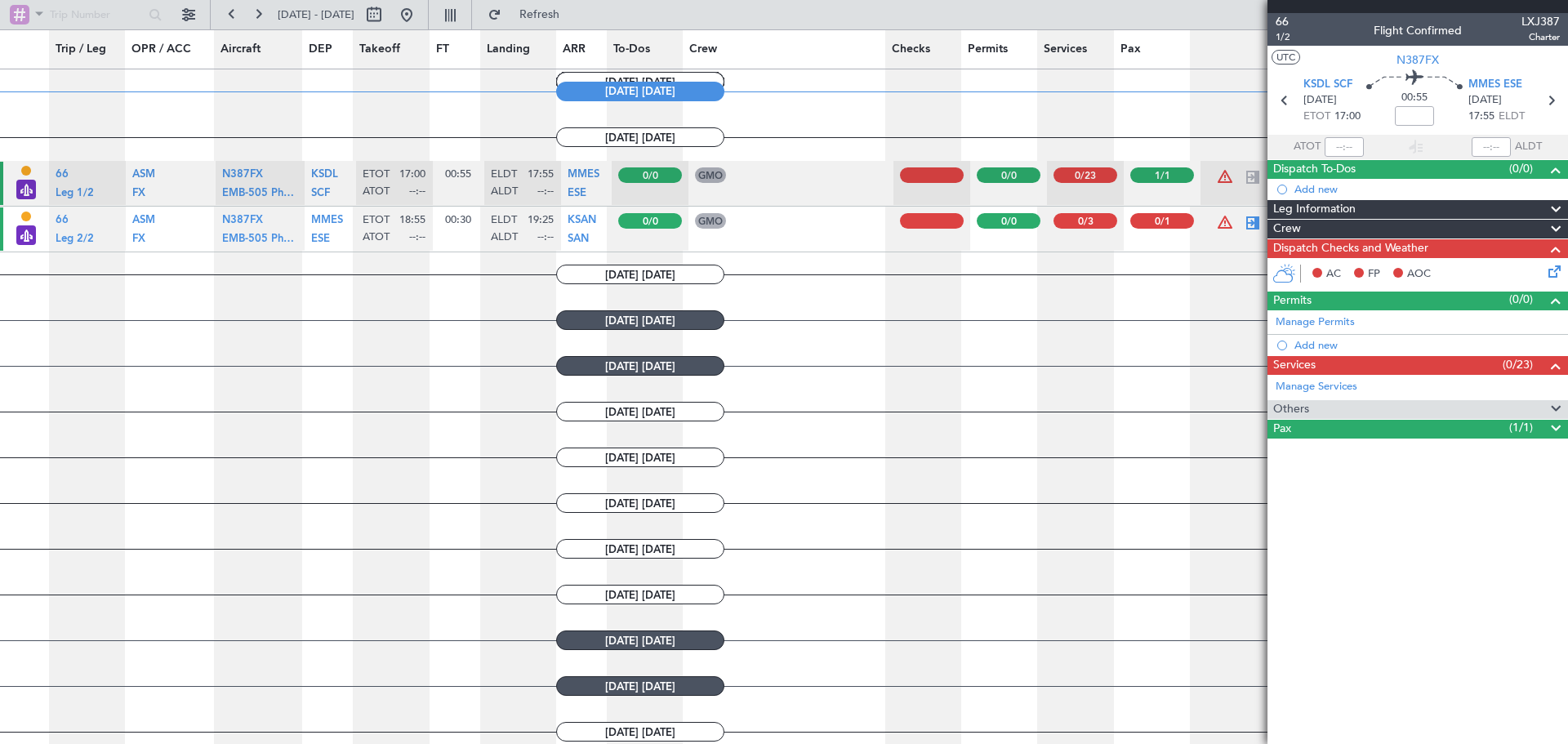
click at [1372, 247] on span "Dispatch Checks and Weather" at bounding box center [1350, 248] width 155 height 19
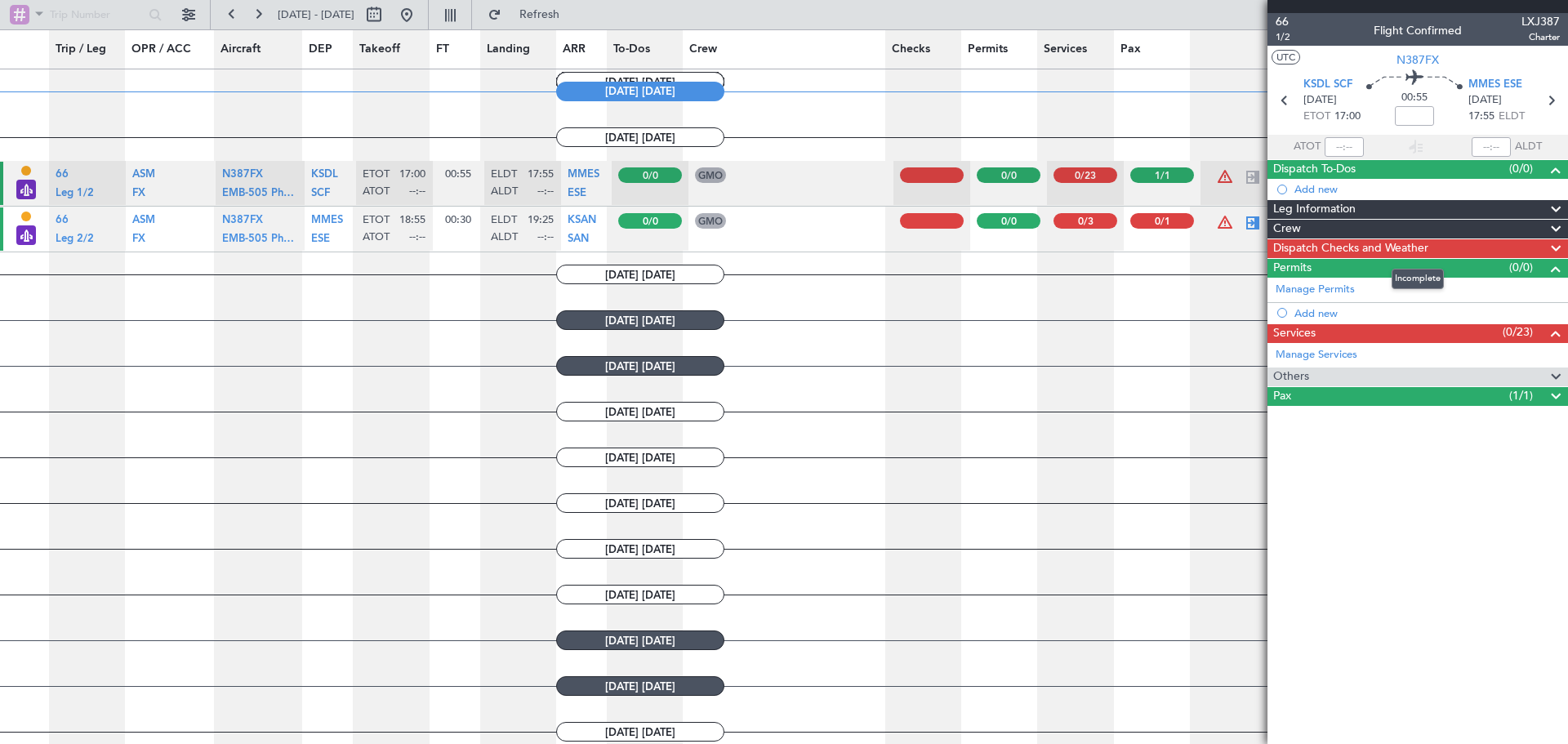
click at [1372, 247] on span "Dispatch Checks and Weather" at bounding box center [1350, 248] width 155 height 19
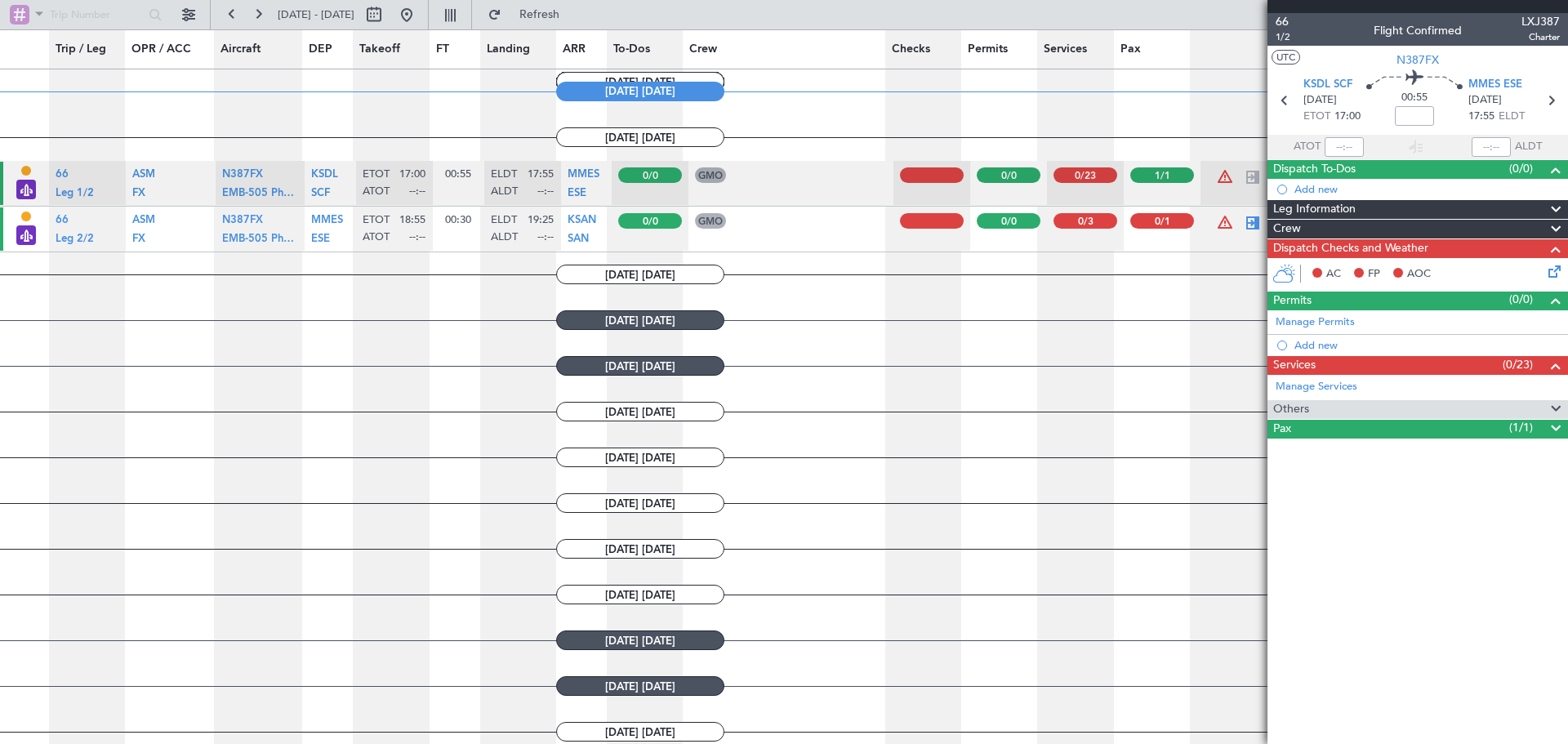
click at [1372, 247] on span "Dispatch Checks and Weather" at bounding box center [1350, 248] width 155 height 19
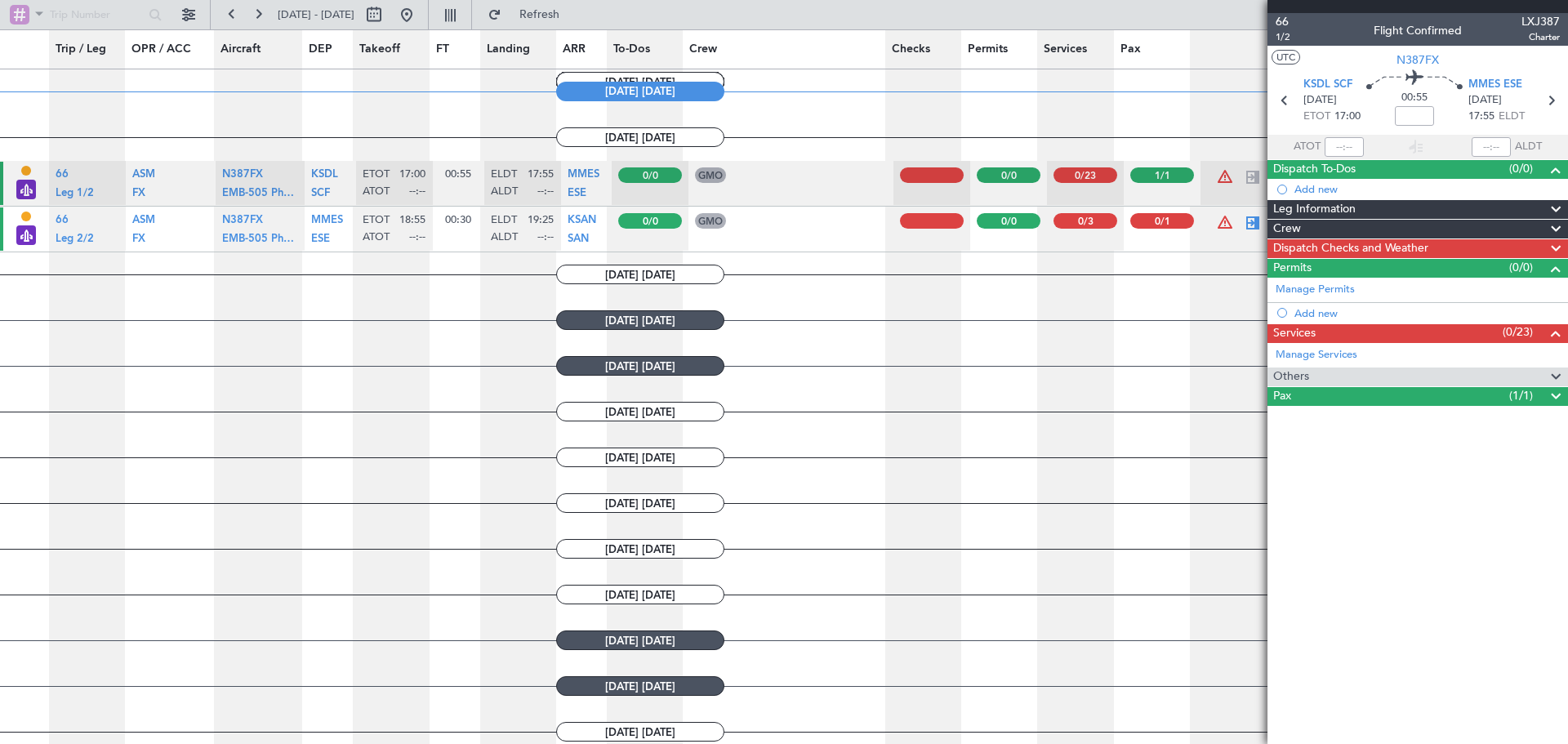
click at [1372, 247] on span "Dispatch Checks and Weather" at bounding box center [1350, 248] width 155 height 19
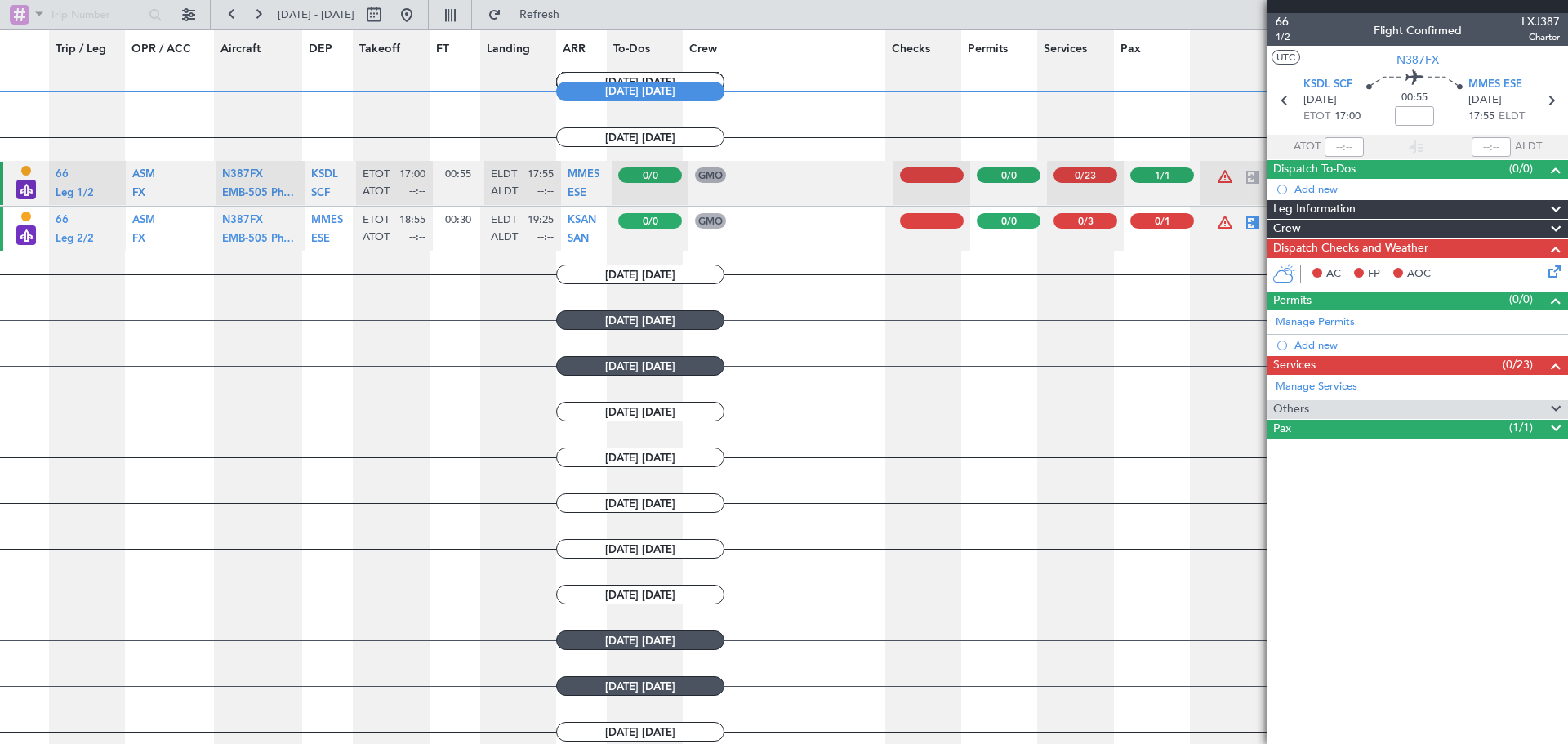
click at [1556, 270] on icon at bounding box center [1551, 268] width 13 height 13
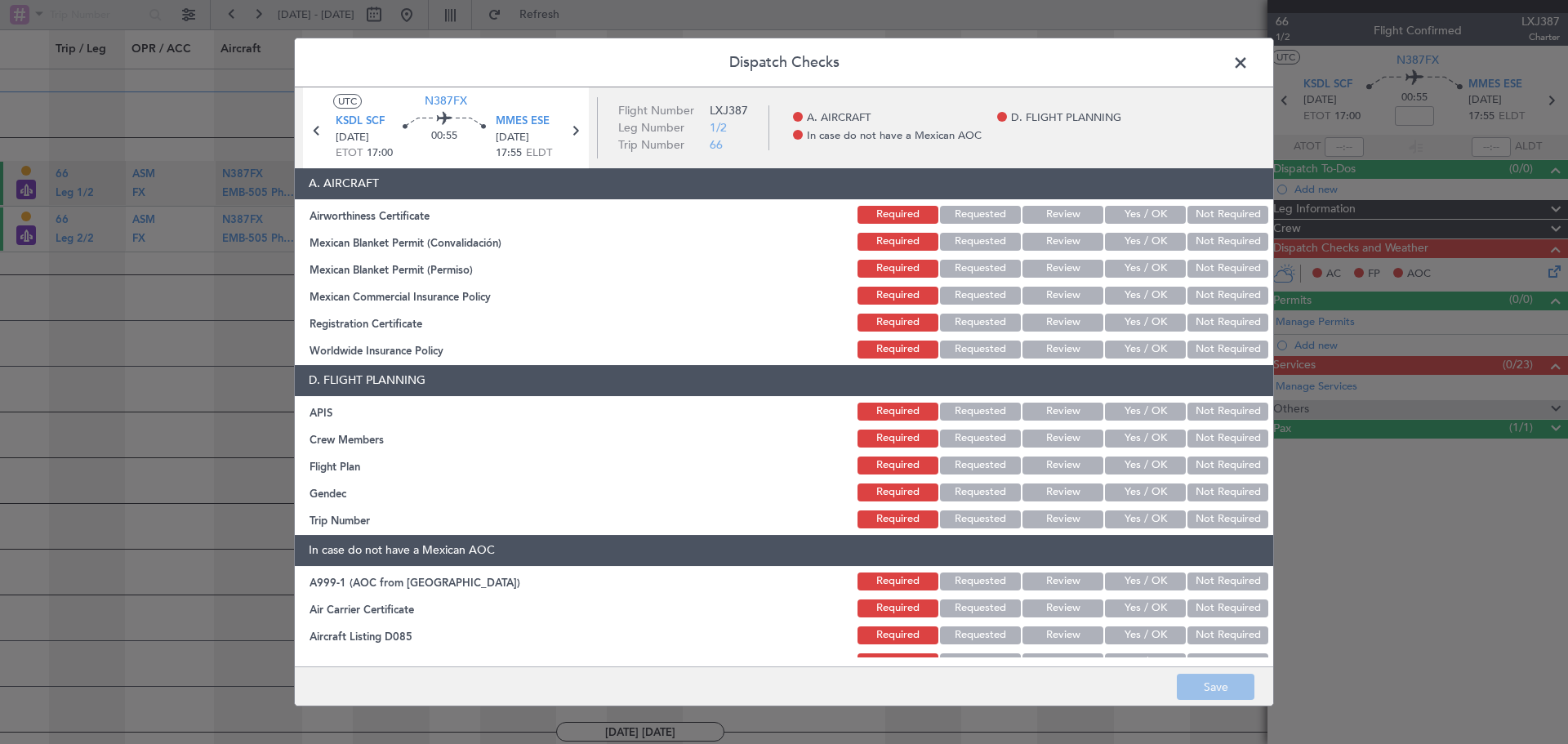
click at [1133, 213] on button "Yes / OK" at bounding box center [1145, 214] width 81 height 18
click at [1135, 243] on button "Yes / OK" at bounding box center [1145, 242] width 81 height 18
click at [1132, 265] on button "Yes / OK" at bounding box center [1145, 269] width 81 height 18
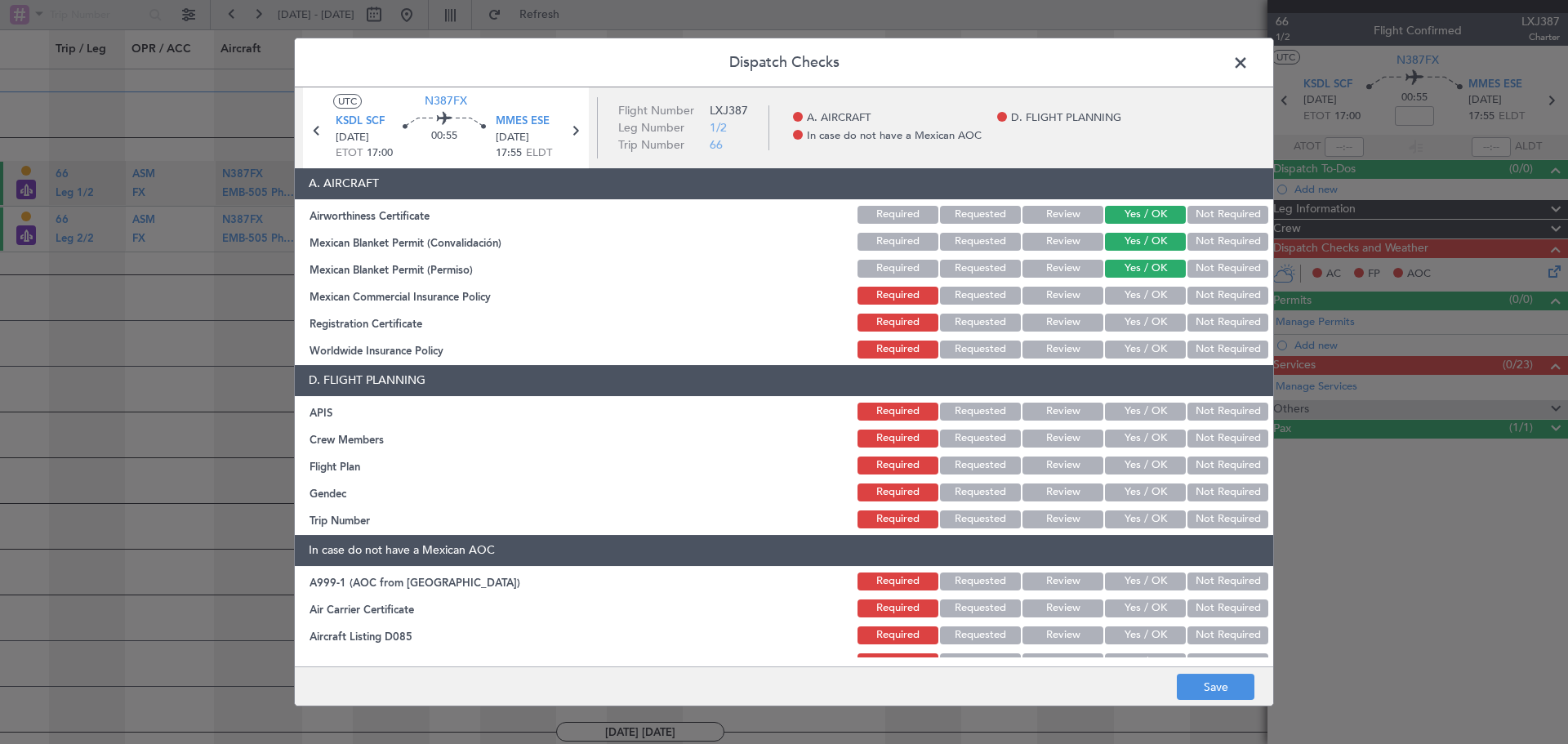
click at [1137, 294] on button "Yes / OK" at bounding box center [1145, 296] width 81 height 18
click at [1135, 319] on button "Yes / OK" at bounding box center [1145, 322] width 81 height 18
click at [1188, 349] on button "Not Required" at bounding box center [1227, 350] width 81 height 18
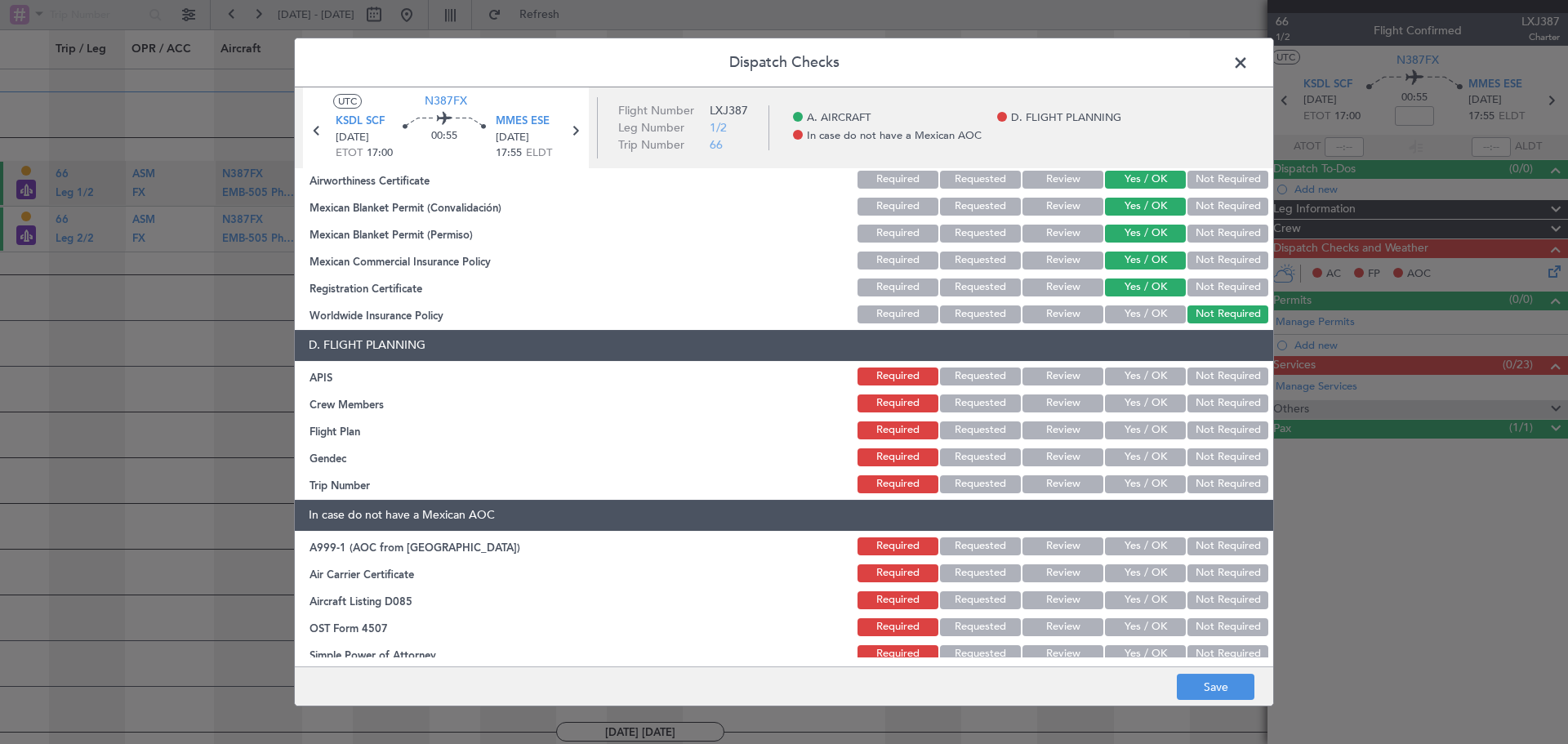
scroll to position [49, 0]
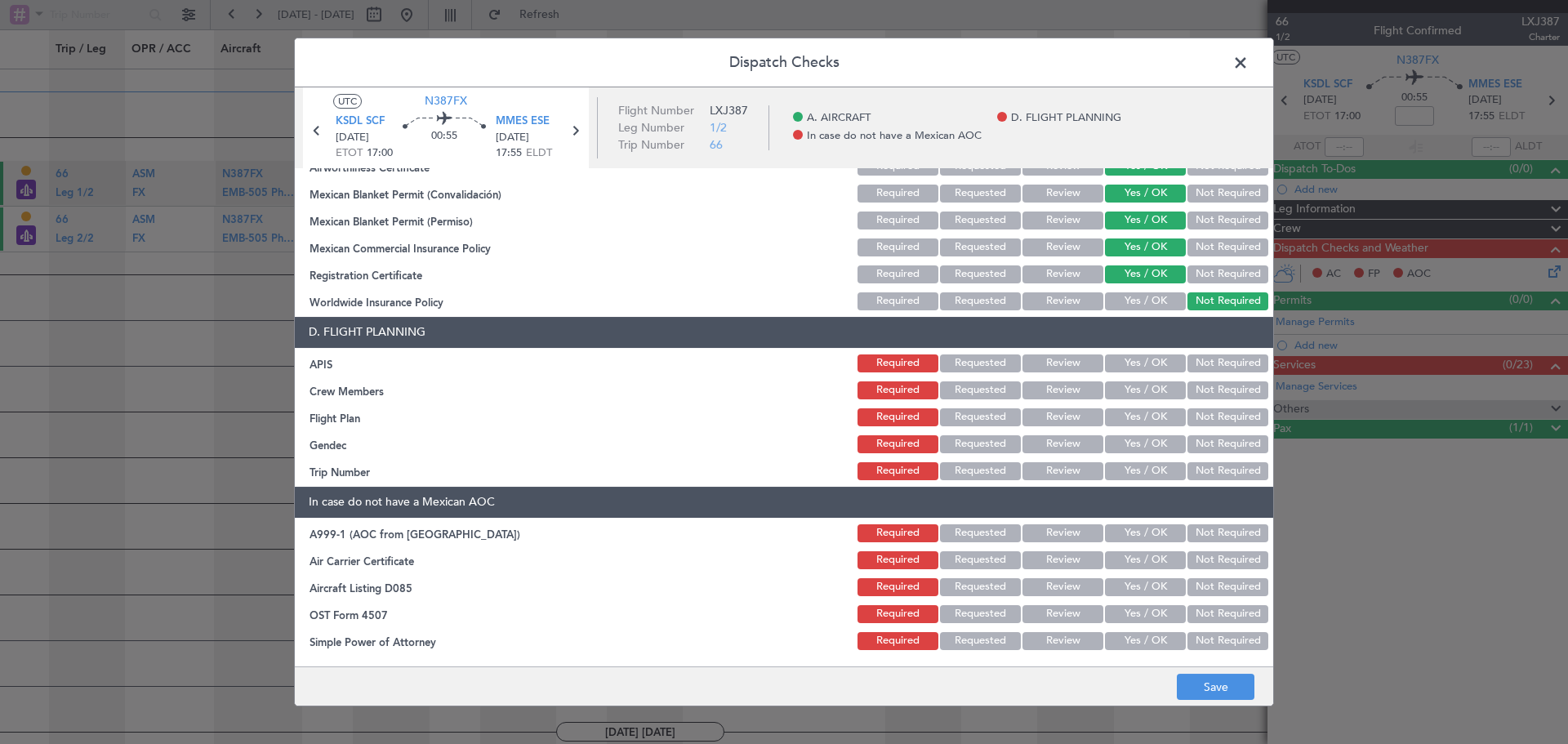
click at [1149, 366] on button "Yes / OK" at bounding box center [1145, 363] width 81 height 18
click at [1145, 389] on button "Yes / OK" at bounding box center [1145, 391] width 81 height 18
click at [1225, 420] on button "Not Required" at bounding box center [1227, 418] width 81 height 18
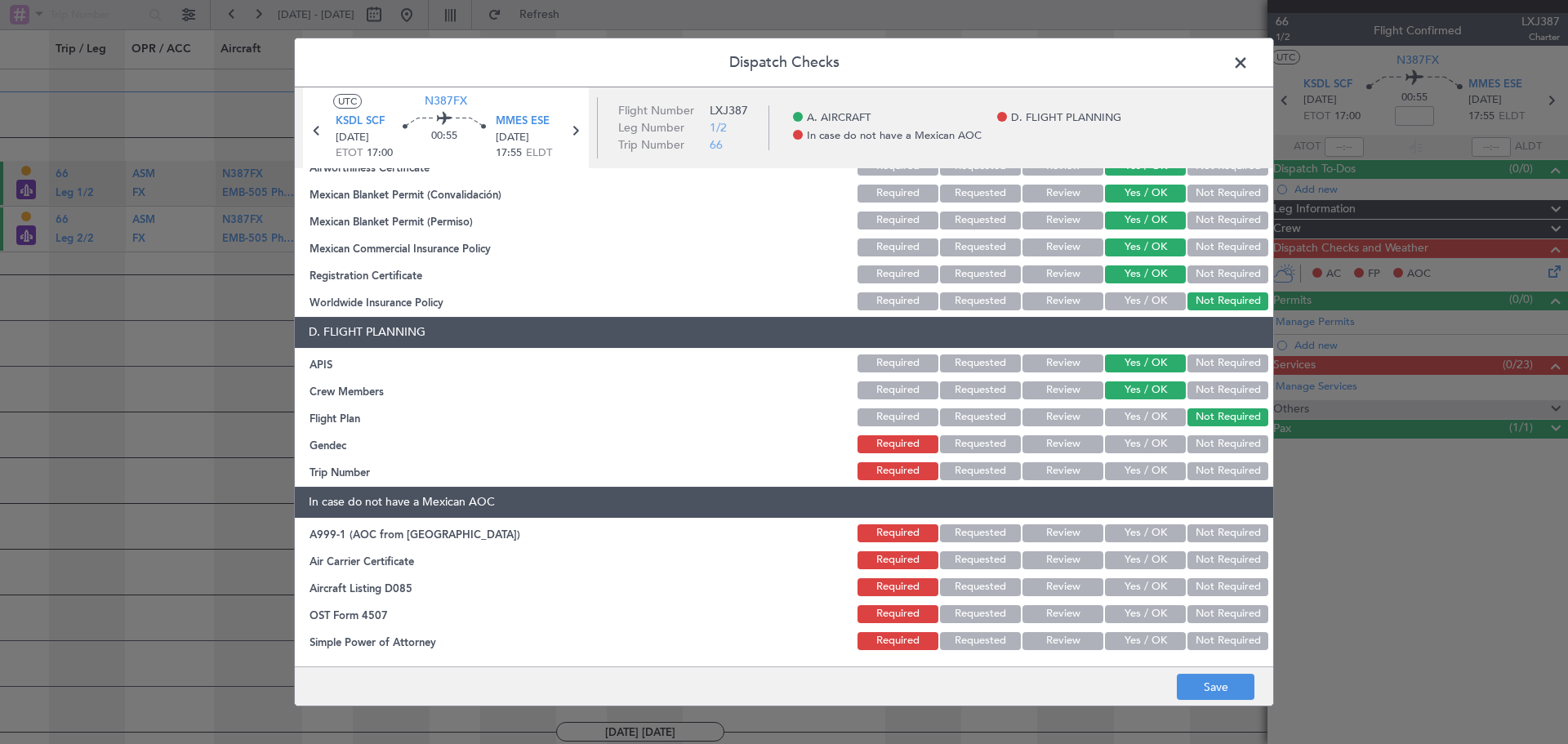
click at [979, 415] on button "Requested" at bounding box center [980, 418] width 81 height 18
click at [1133, 445] on button "Yes / OK" at bounding box center [1145, 444] width 81 height 18
drag, startPoint x: 1140, startPoint y: 464, endPoint x: 1136, endPoint y: 445, distance: 19.4
click at [1140, 463] on button "Yes / OK" at bounding box center [1145, 471] width 81 height 18
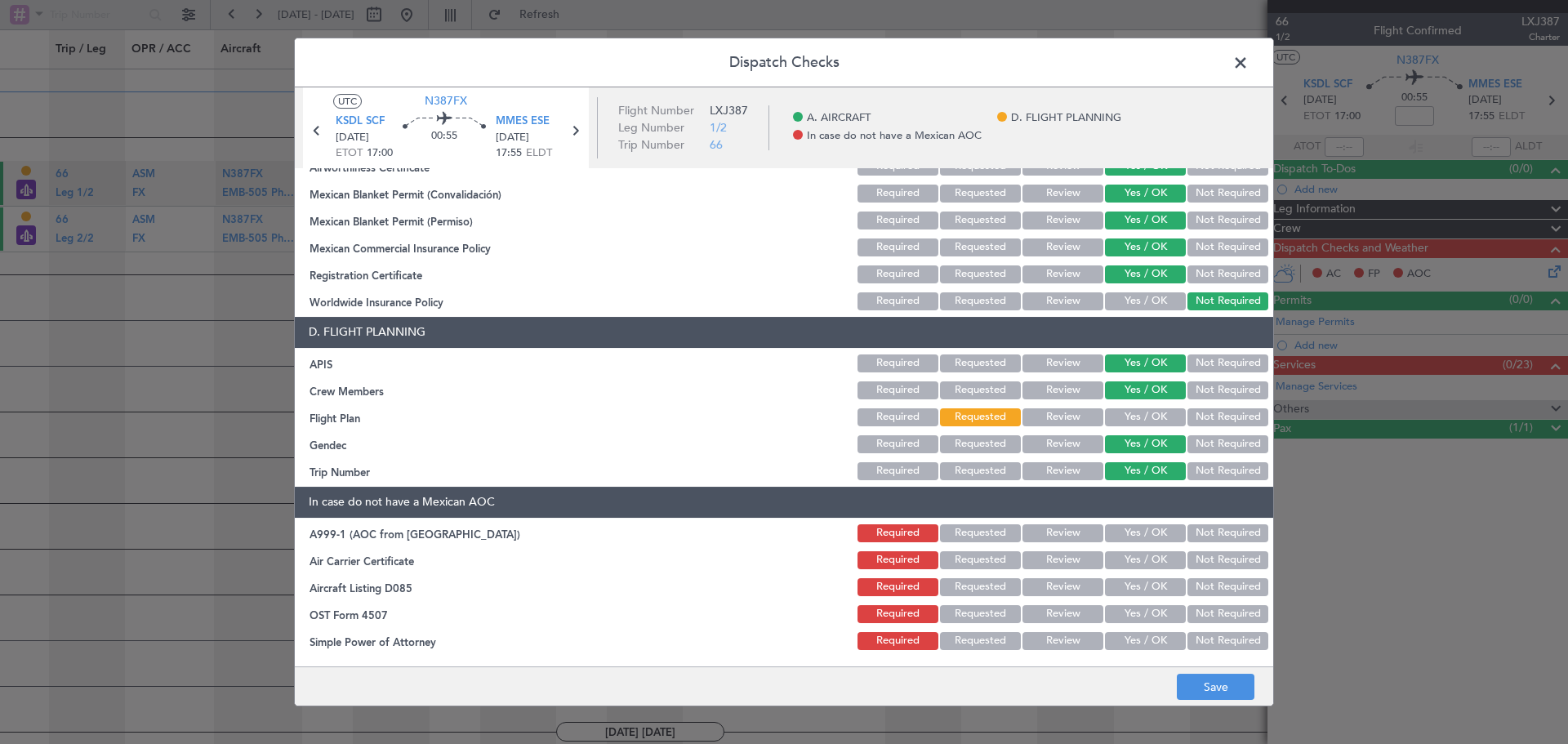
click at [1203, 537] on button "Not Required" at bounding box center [1227, 534] width 81 height 18
click at [1214, 558] on button "Not Required" at bounding box center [1227, 560] width 81 height 18
click at [1220, 592] on button "Not Required" at bounding box center [1227, 587] width 81 height 18
click at [1220, 608] on button "Not Required" at bounding box center [1227, 614] width 81 height 18
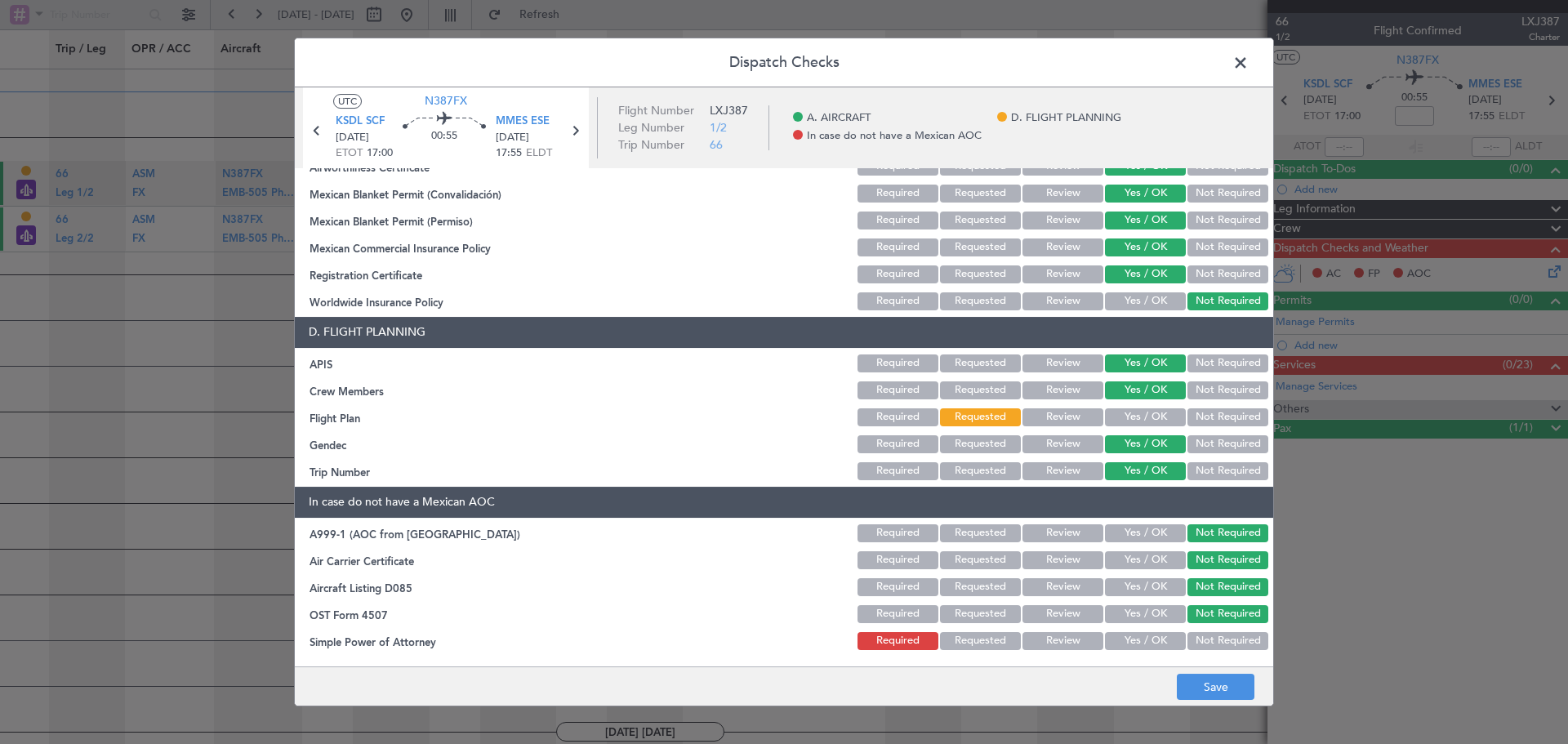
click at [1221, 641] on button "Not Required" at bounding box center [1227, 642] width 81 height 18
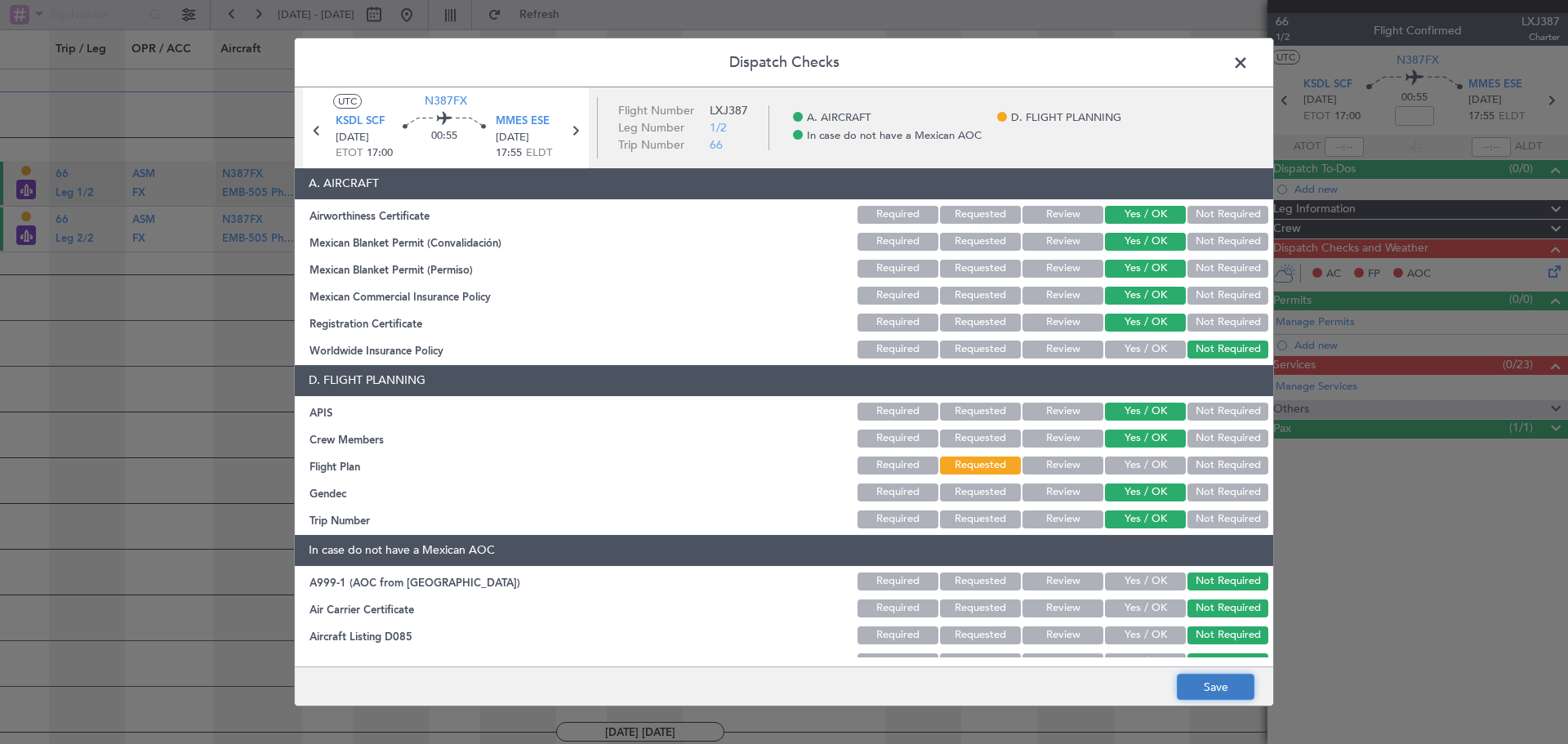
click at [1206, 682] on button "Save" at bounding box center [1216, 687] width 78 height 26
click at [1226, 464] on button "Not Required" at bounding box center [1227, 465] width 81 height 18
click at [1184, 687] on button "Save" at bounding box center [1216, 687] width 78 height 26
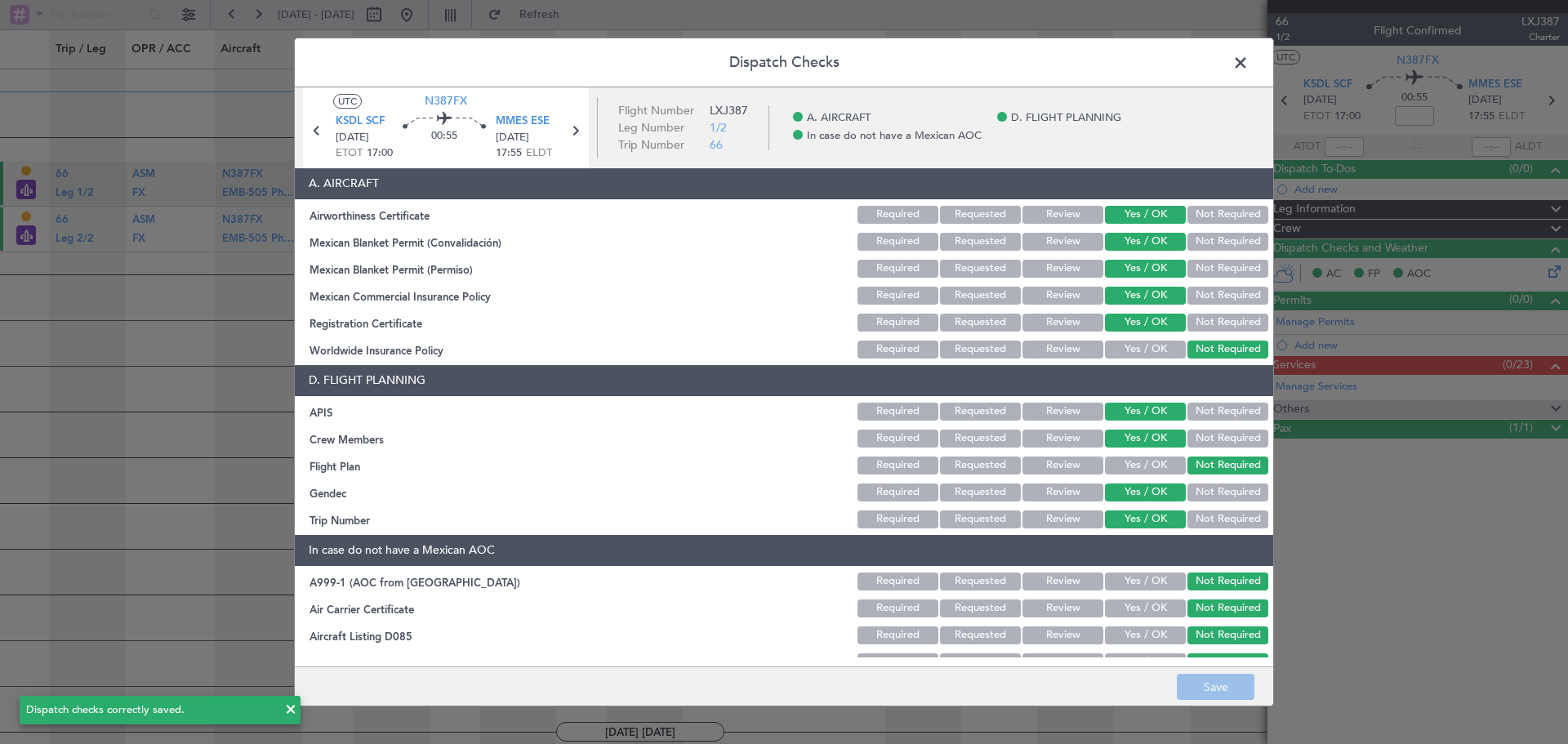
click at [1249, 61] on span at bounding box center [1249, 67] width 0 height 33
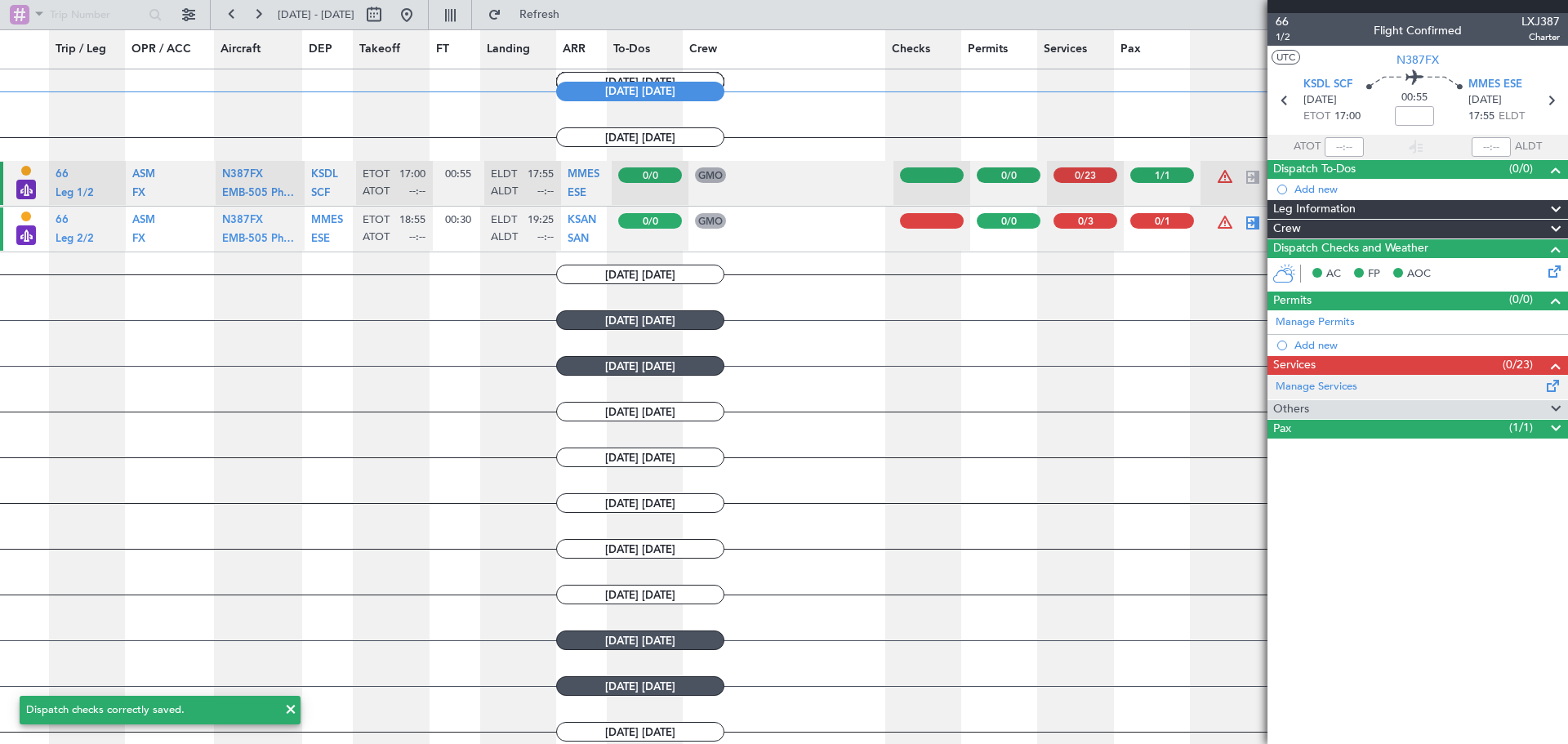
click at [1550, 386] on span at bounding box center [1553, 383] width 19 height 13
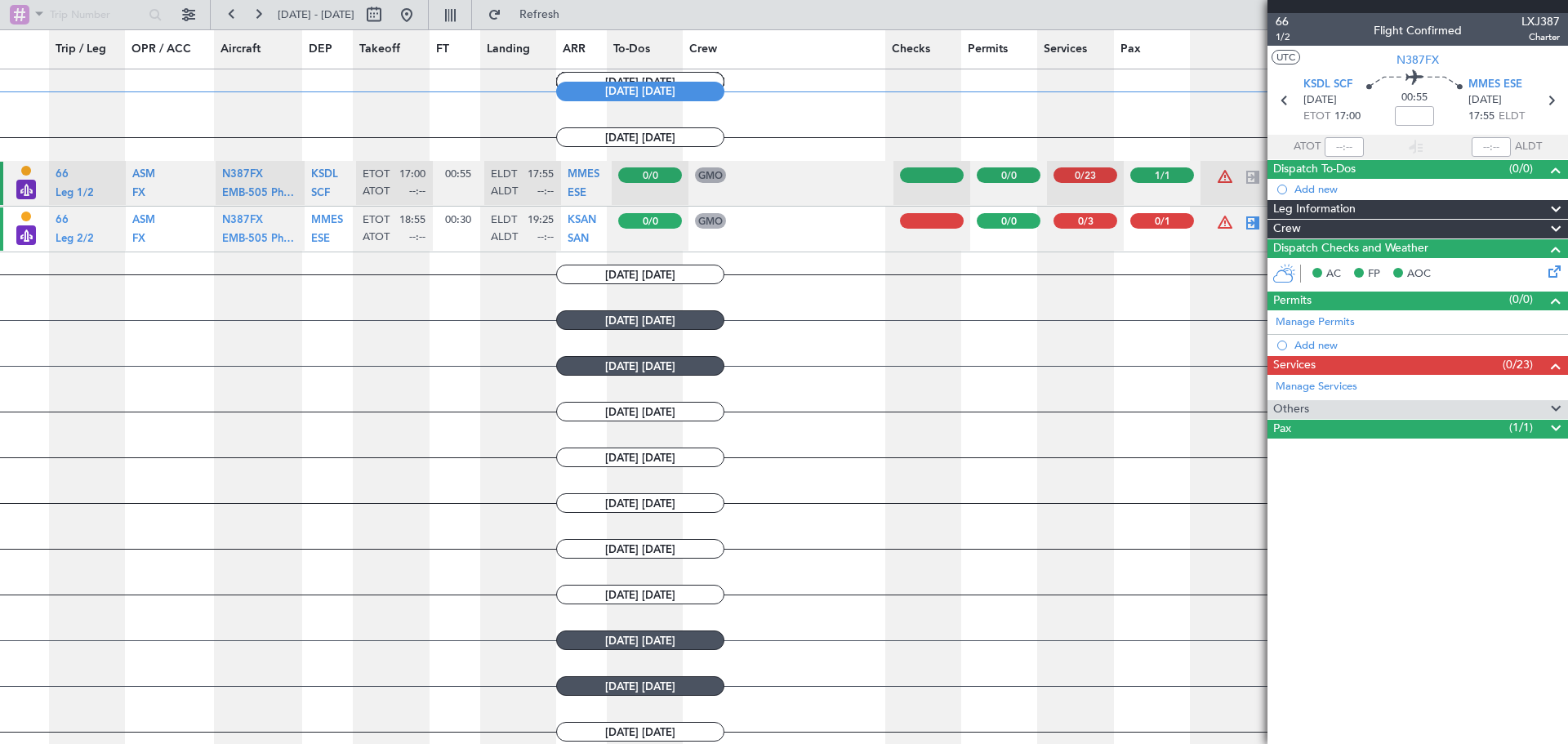
click at [1409, 365] on div "Services (0/23)" at bounding box center [1417, 365] width 301 height 19
click at [1302, 404] on span "Others" at bounding box center [1291, 409] width 36 height 19
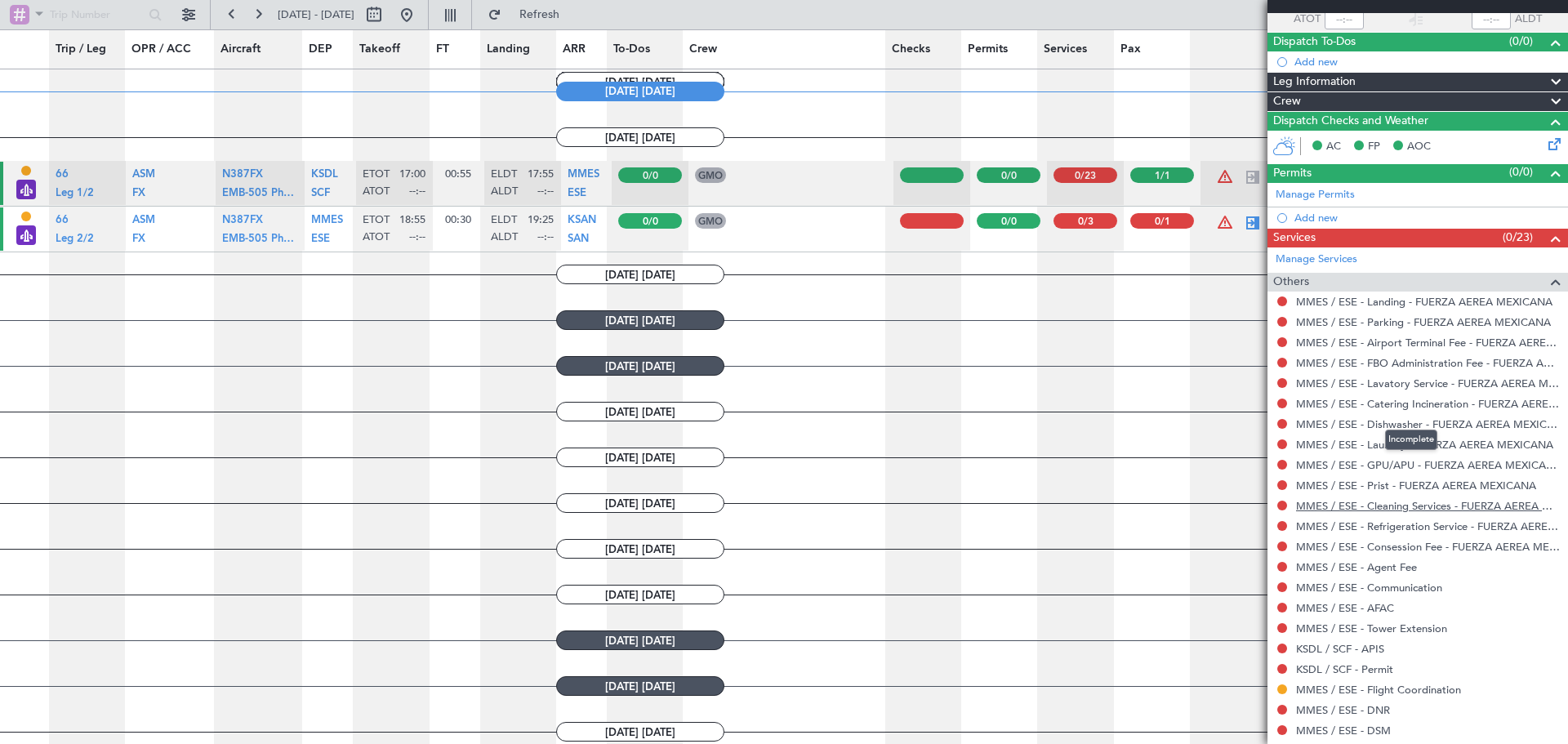
scroll to position [164, 0]
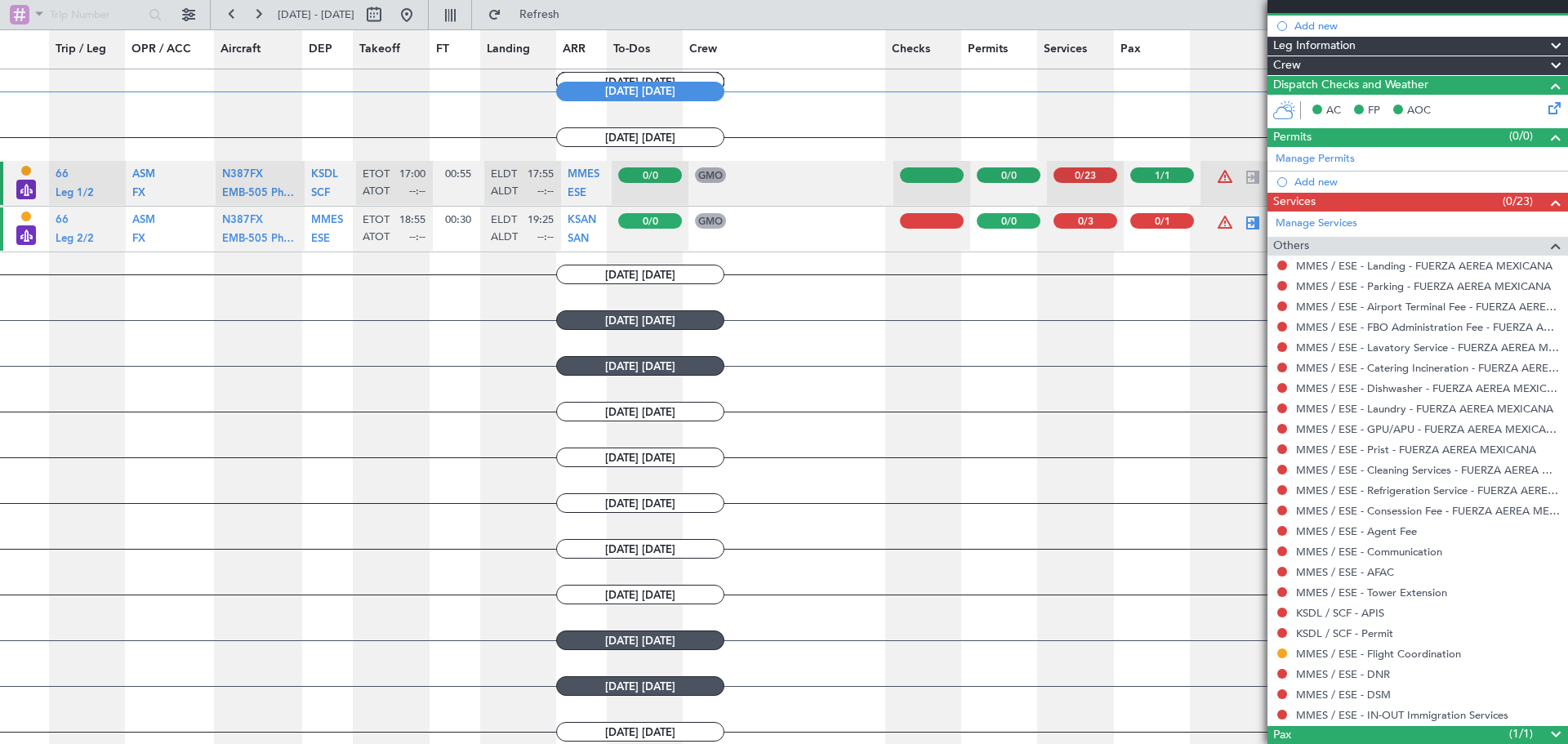
click at [1348, 659] on body "05 Sep 2025 - 15 Sep 2025 Refresh Trip / Leg OPR / ACC Aircraft DEP Takeoff FT …" at bounding box center [784, 373] width 1568 height 746
click at [1284, 716] on button at bounding box center [1282, 715] width 10 height 10
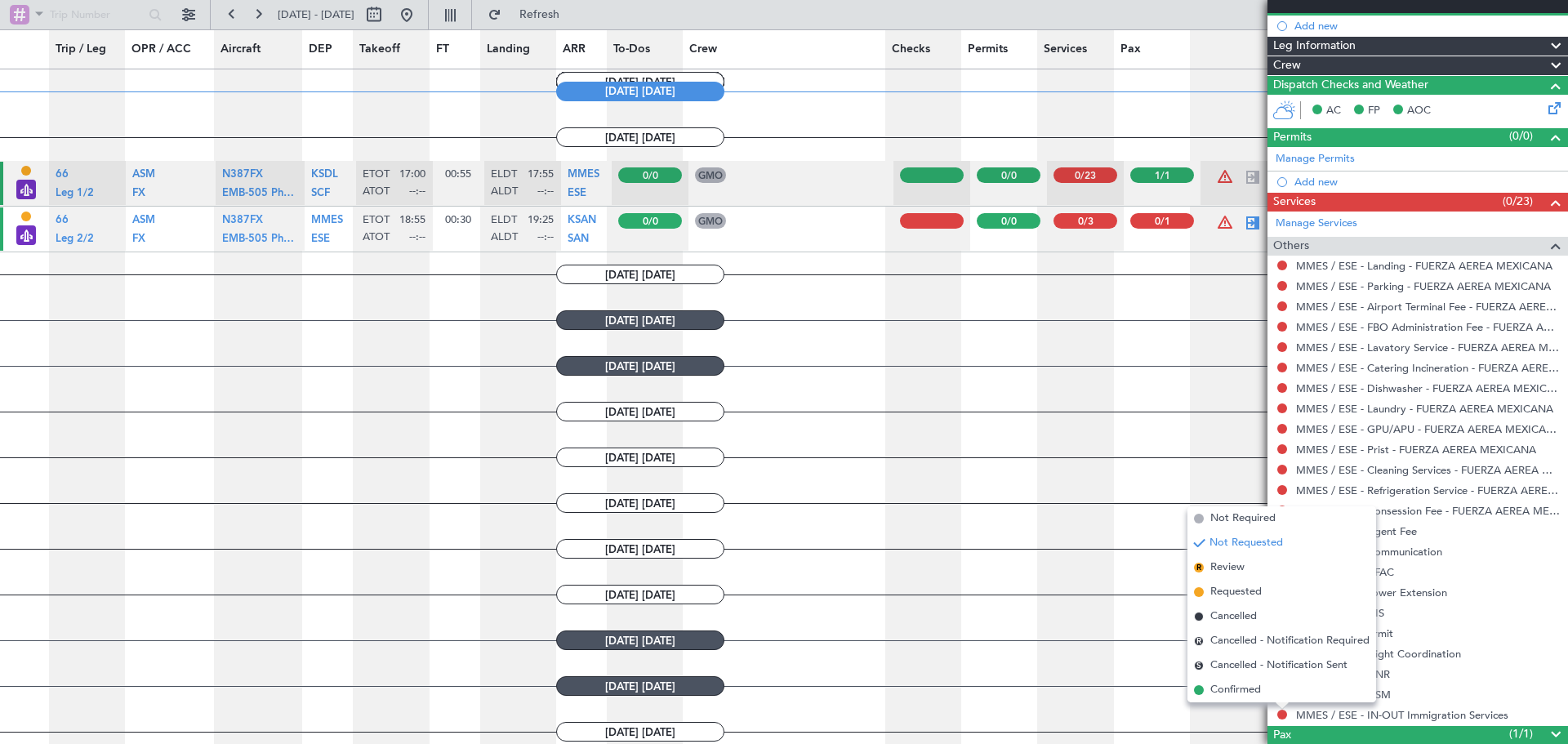
click at [1402, 241] on div "Others" at bounding box center [1417, 245] width 301 height 19
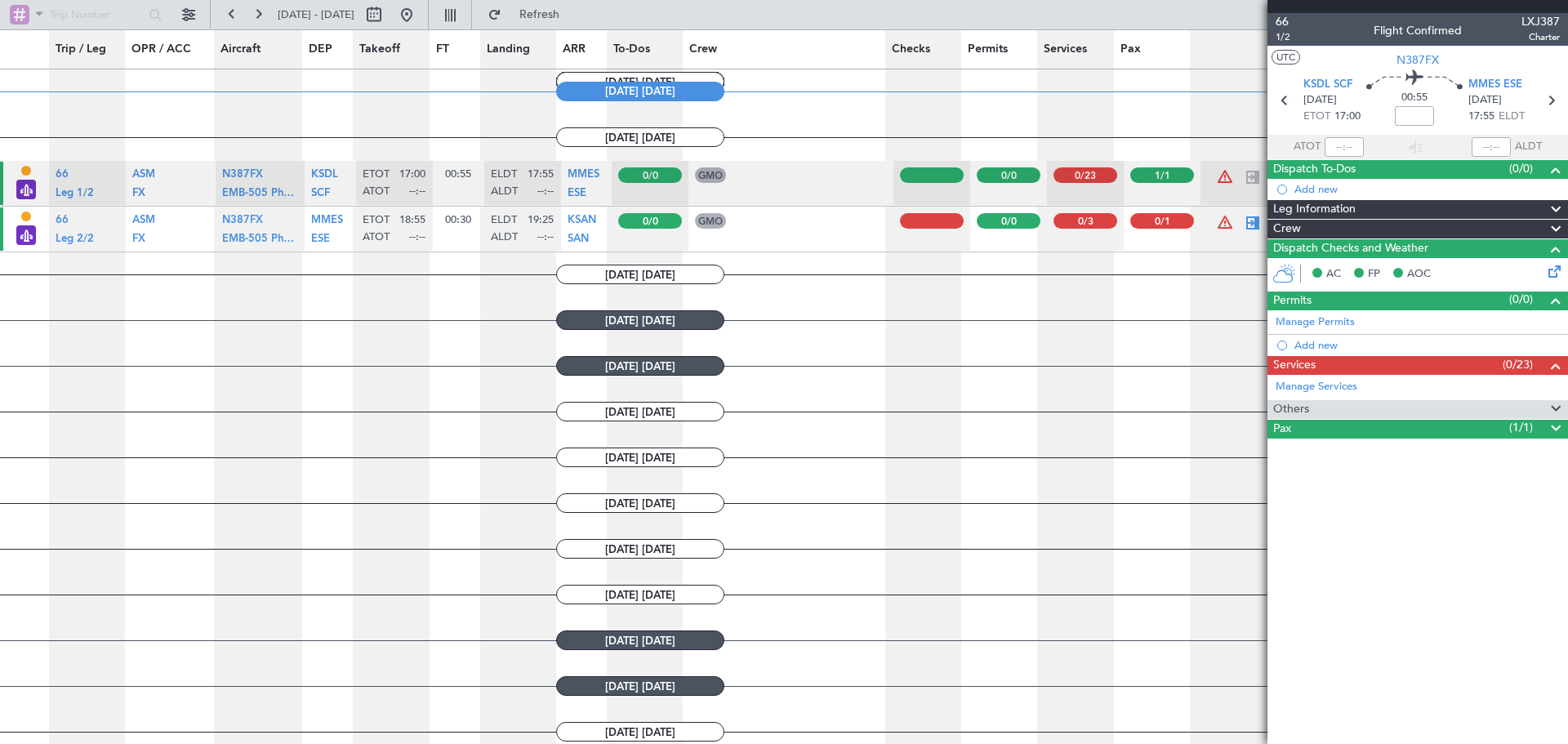
scroll to position [0, 0]
click at [1317, 408] on div "Others" at bounding box center [1417, 409] width 301 height 19
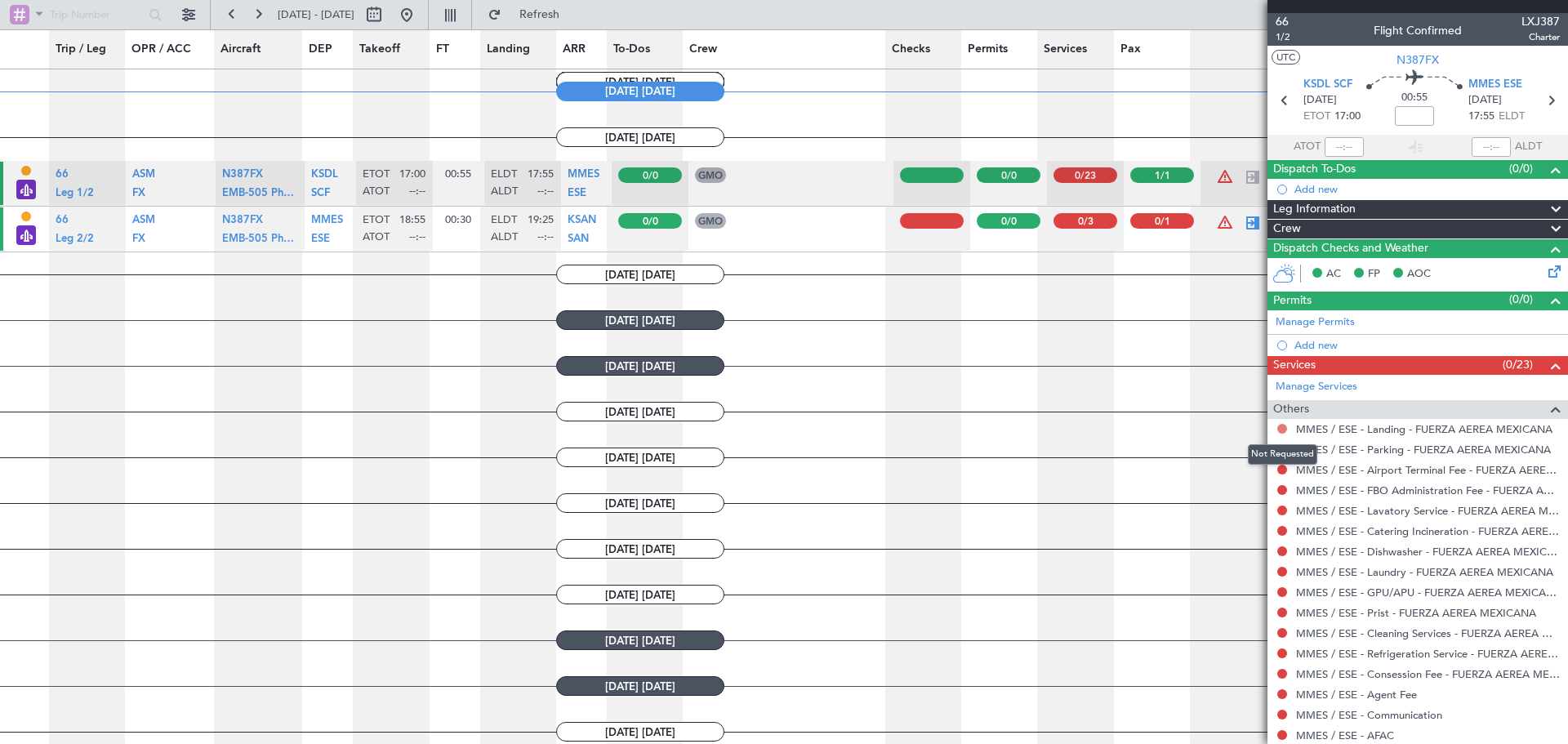
click at [1280, 428] on button at bounding box center [1282, 429] width 10 height 10
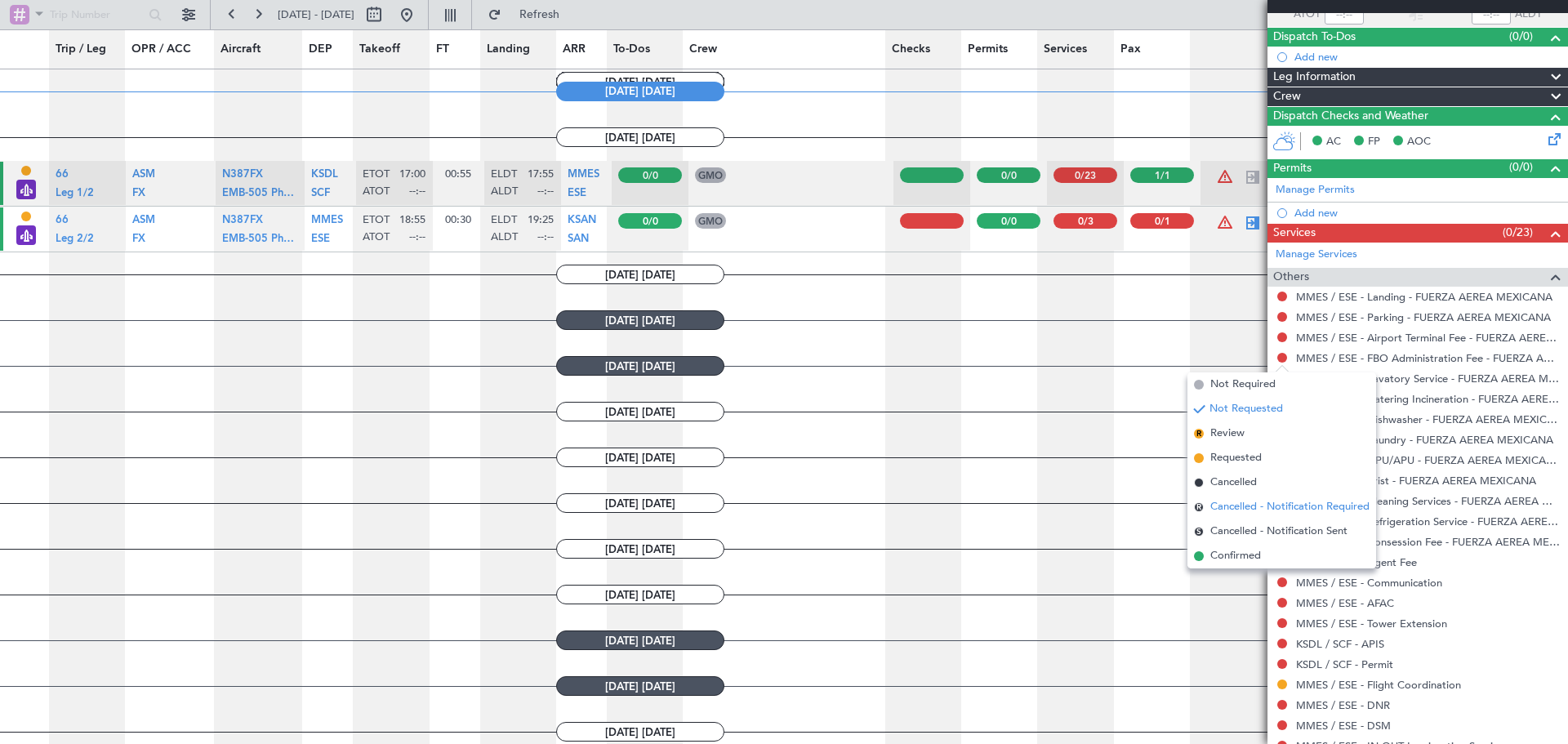
scroll to position [164, 0]
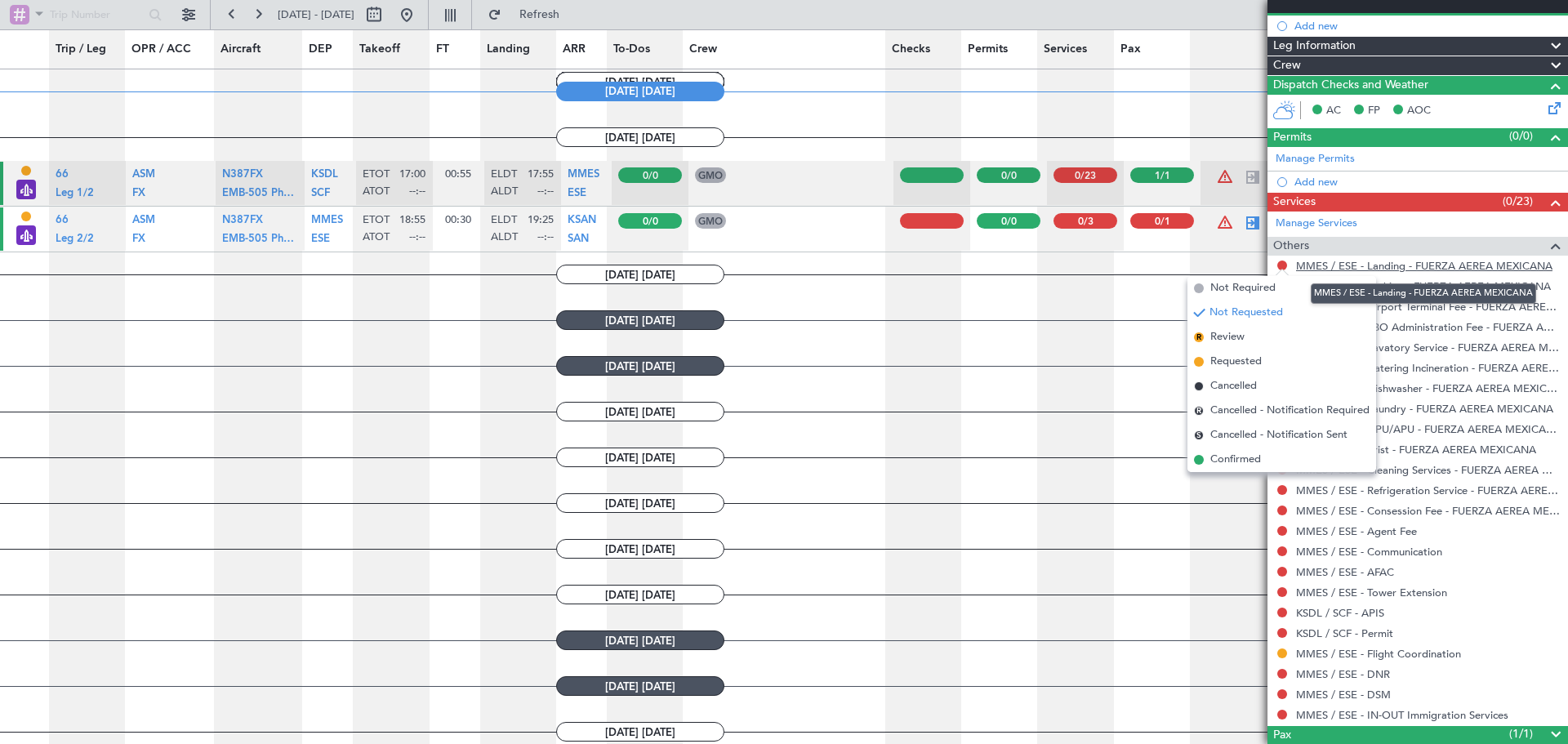
click at [1430, 267] on link "MMES / ESE - Landing - FUERZA AEREA MEXICANA" at bounding box center [1425, 266] width 257 height 14
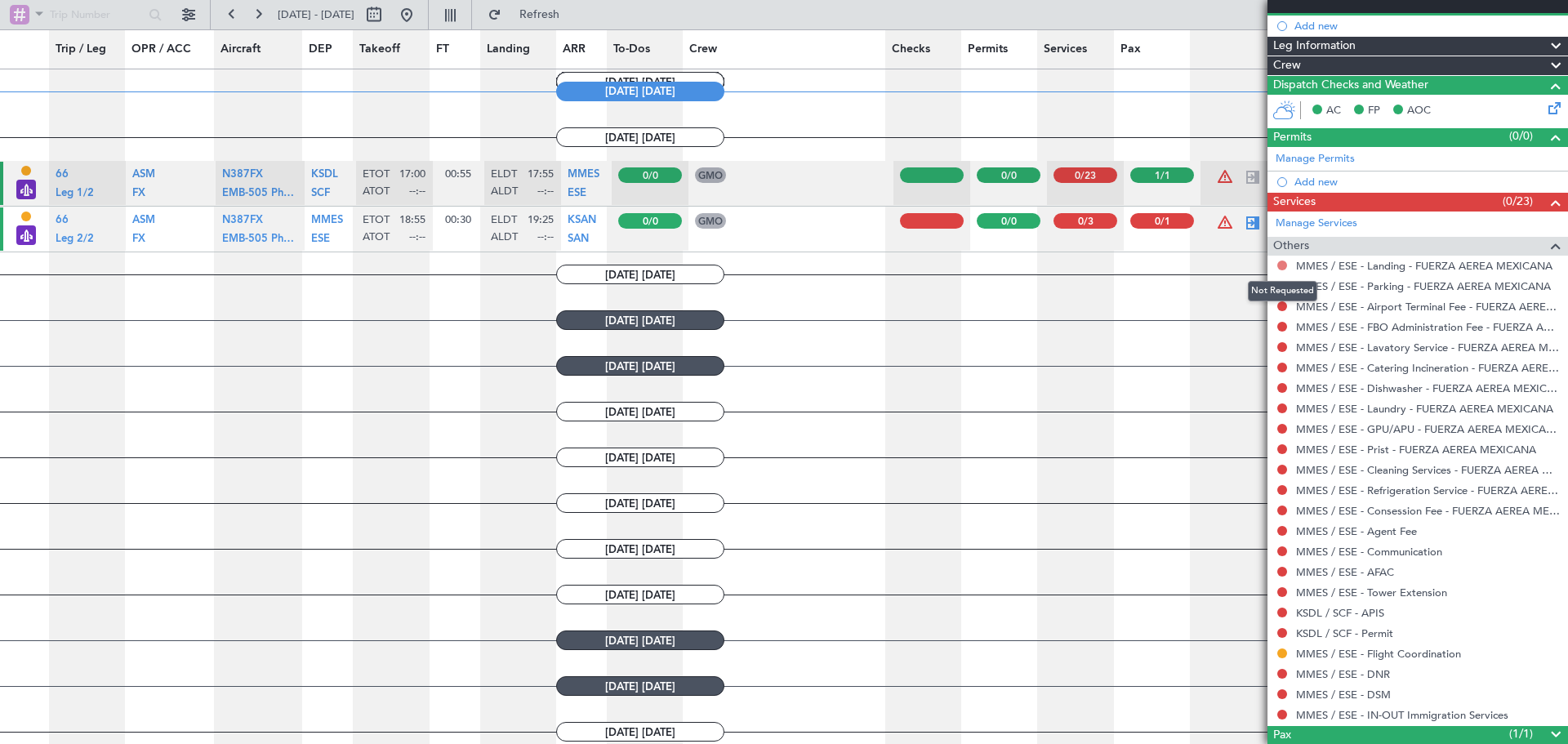
click at [1287, 262] on button at bounding box center [1282, 266] width 10 height 10
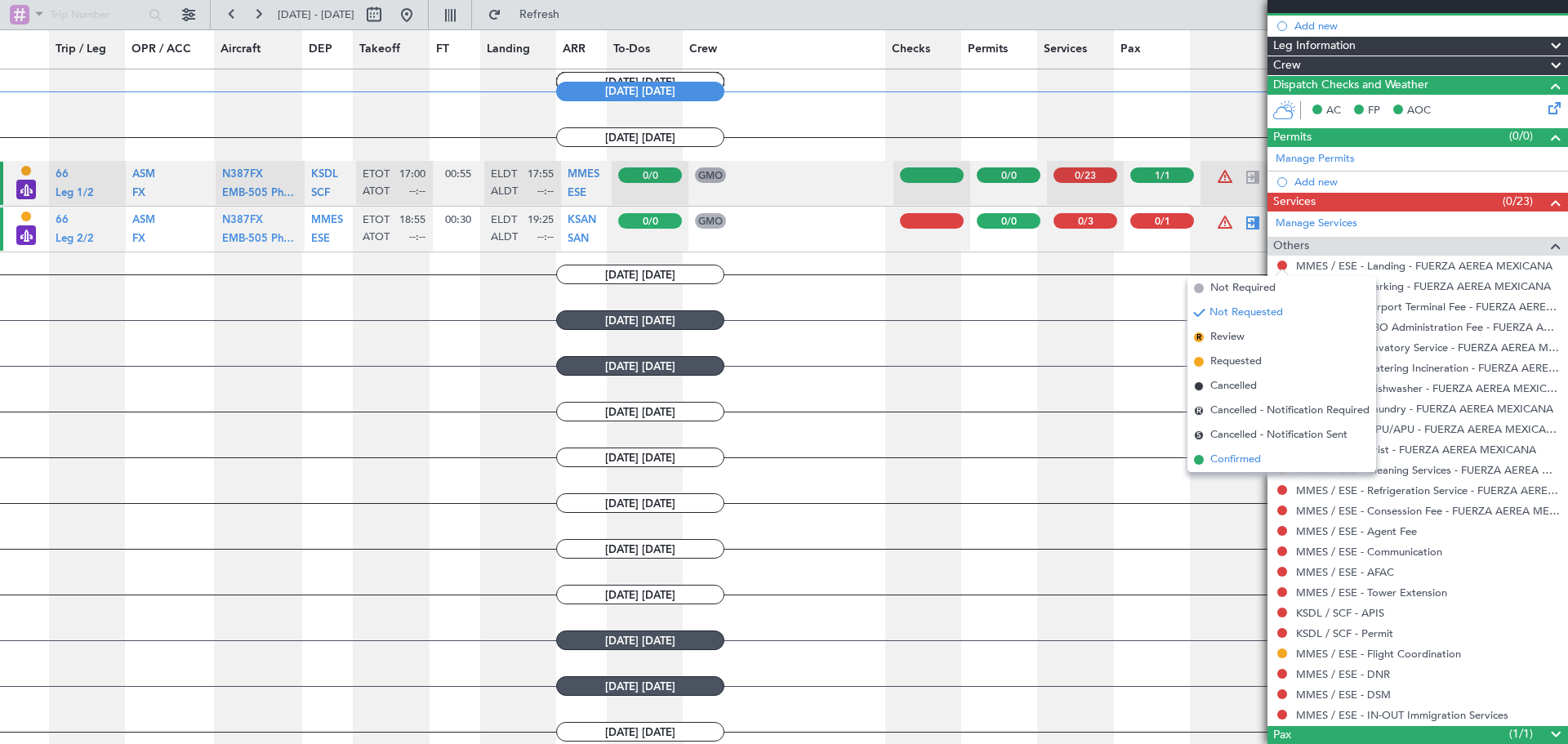
click at [1241, 454] on span "Confirmed" at bounding box center [1236, 460] width 51 height 17
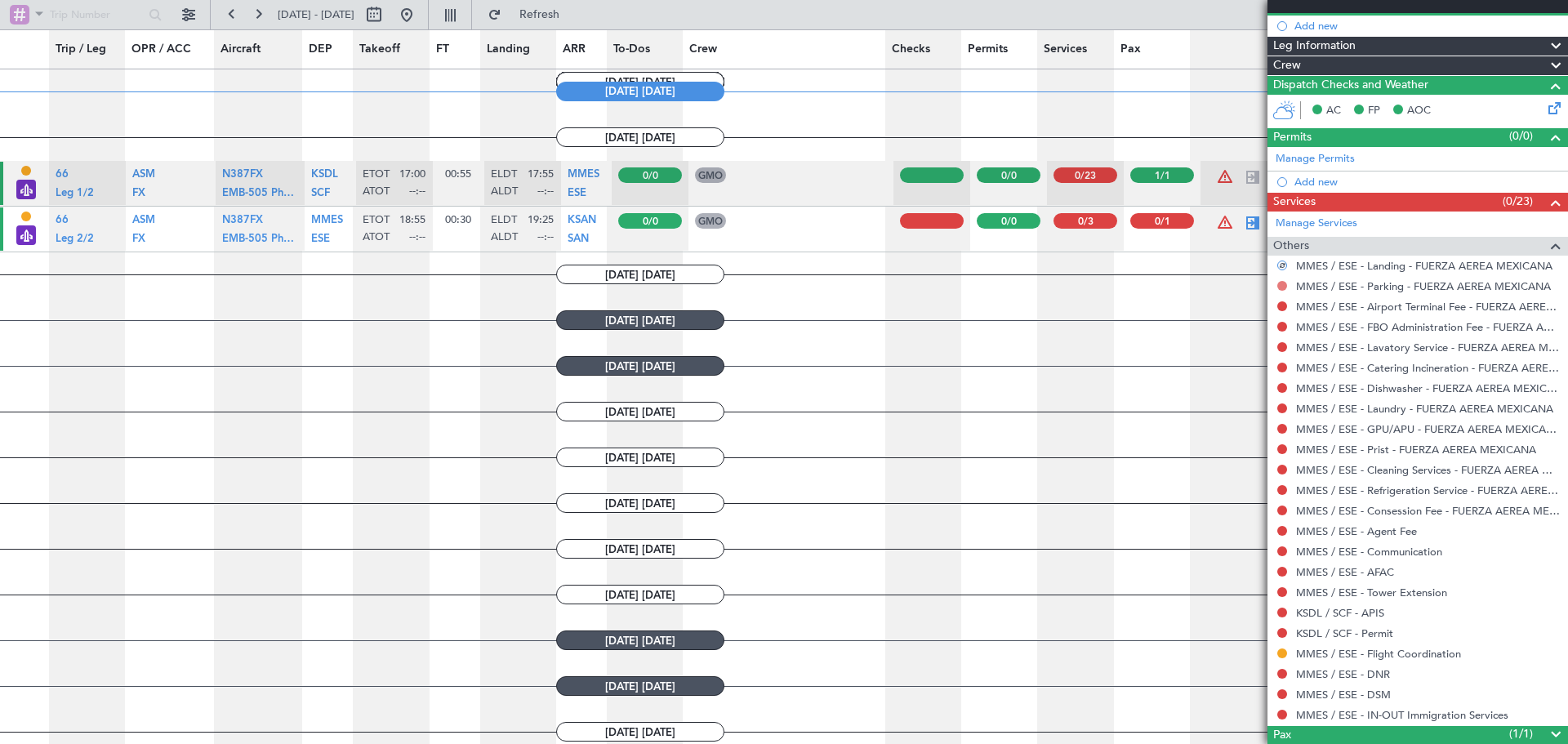
click at [1281, 284] on button at bounding box center [1282, 286] width 10 height 10
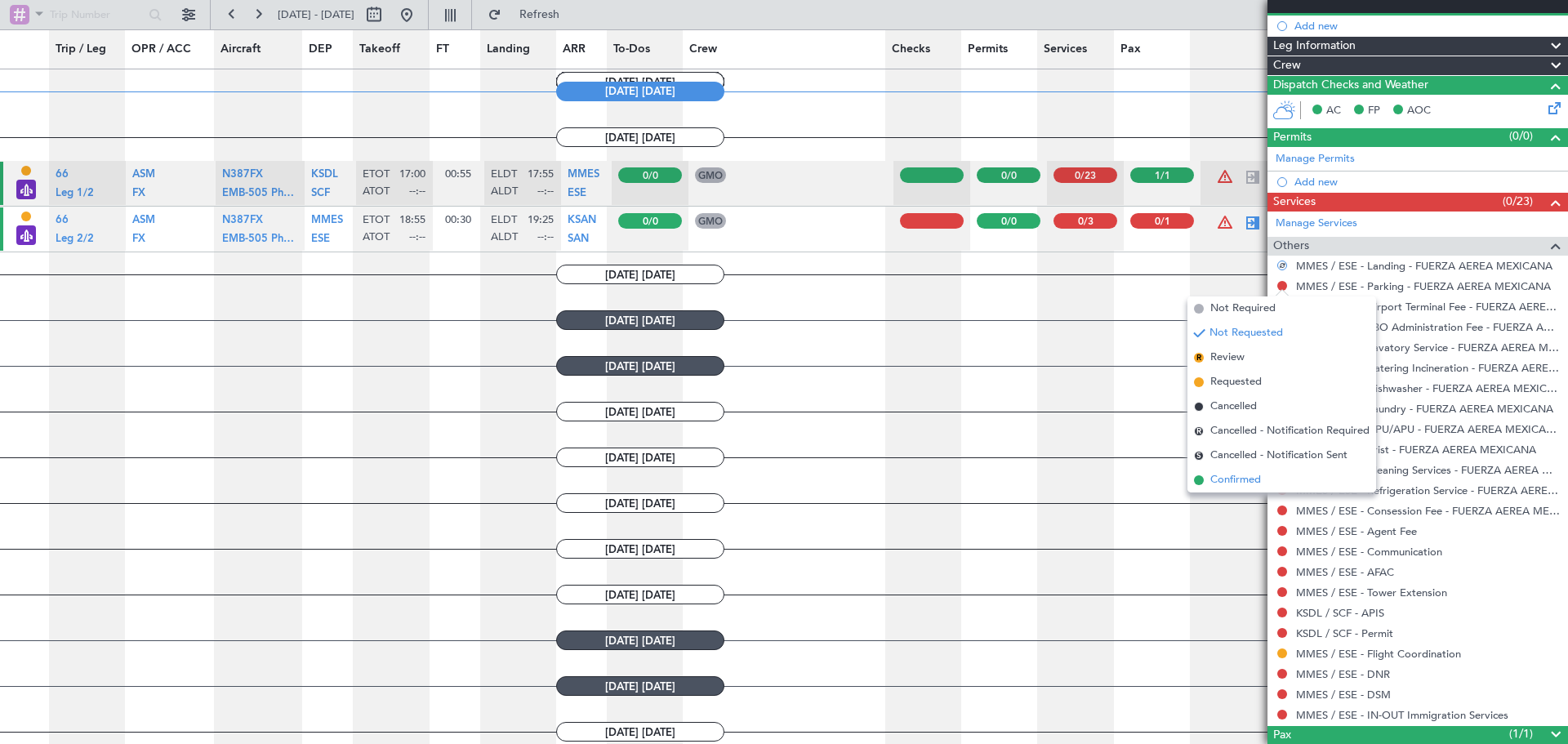
click at [1227, 481] on span "Confirmed" at bounding box center [1236, 480] width 51 height 17
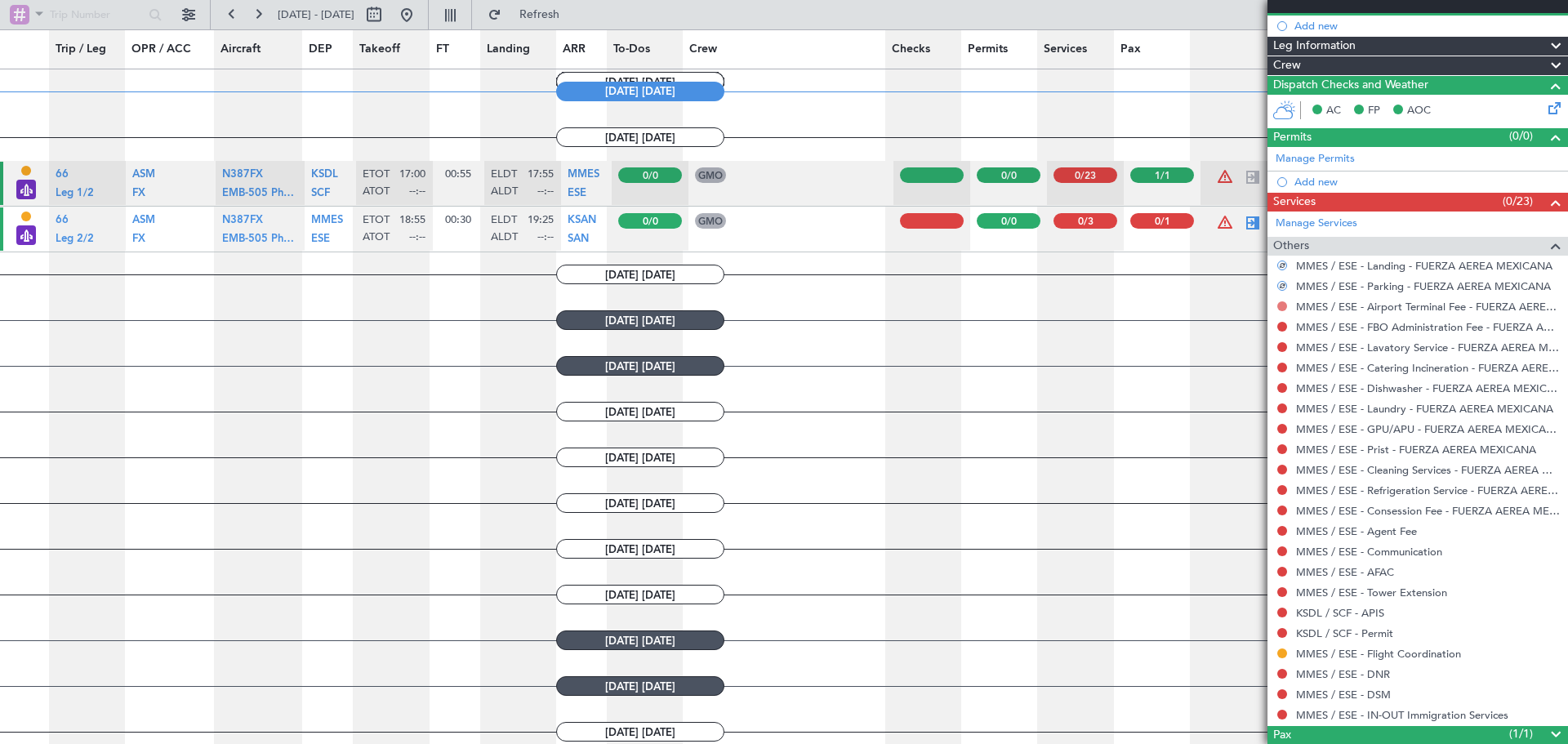
click at [1279, 309] on button at bounding box center [1282, 307] width 10 height 10
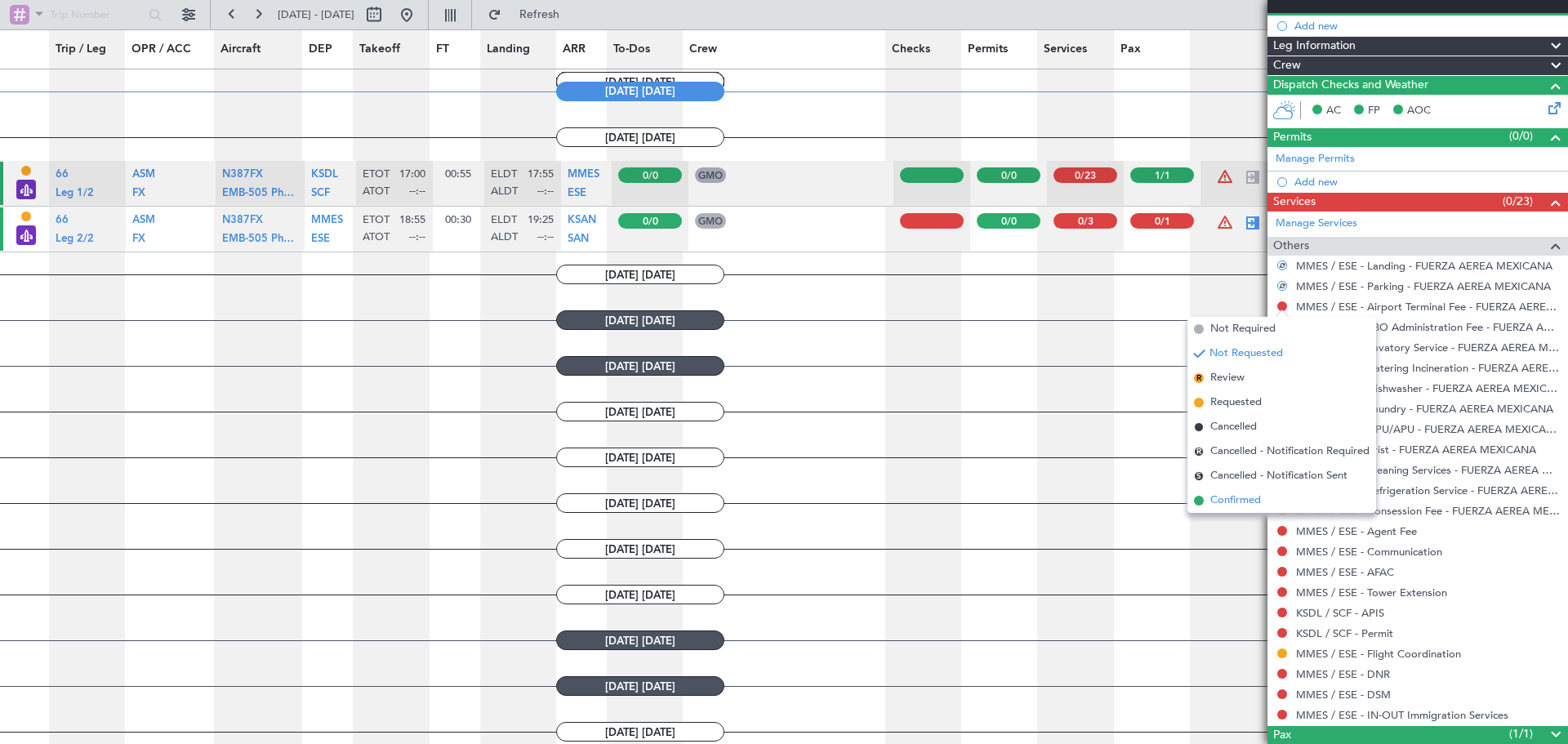
click at [1225, 496] on span "Confirmed" at bounding box center [1236, 501] width 51 height 17
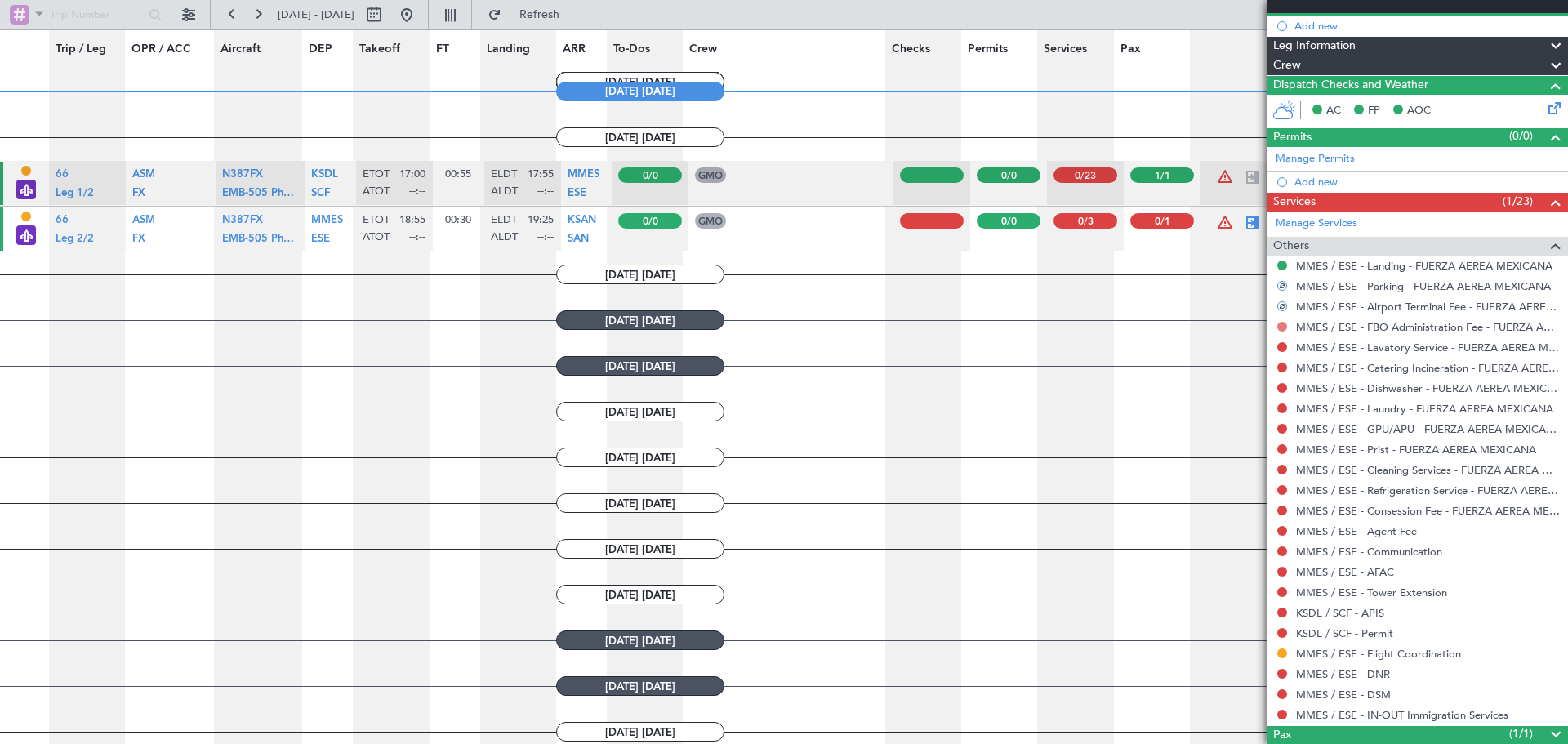
click at [1283, 330] on button at bounding box center [1282, 327] width 10 height 10
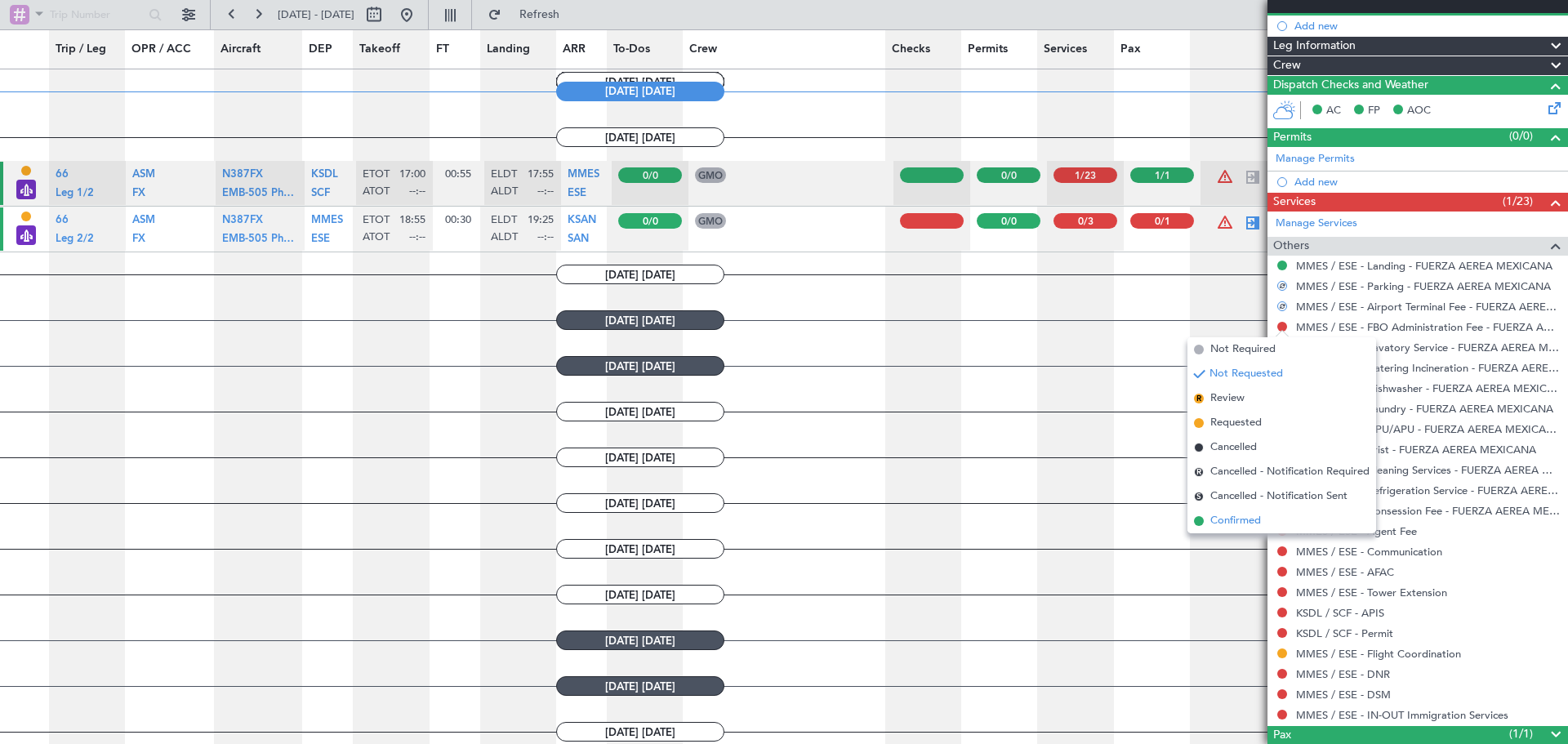
click at [1252, 516] on span "Confirmed" at bounding box center [1236, 521] width 51 height 17
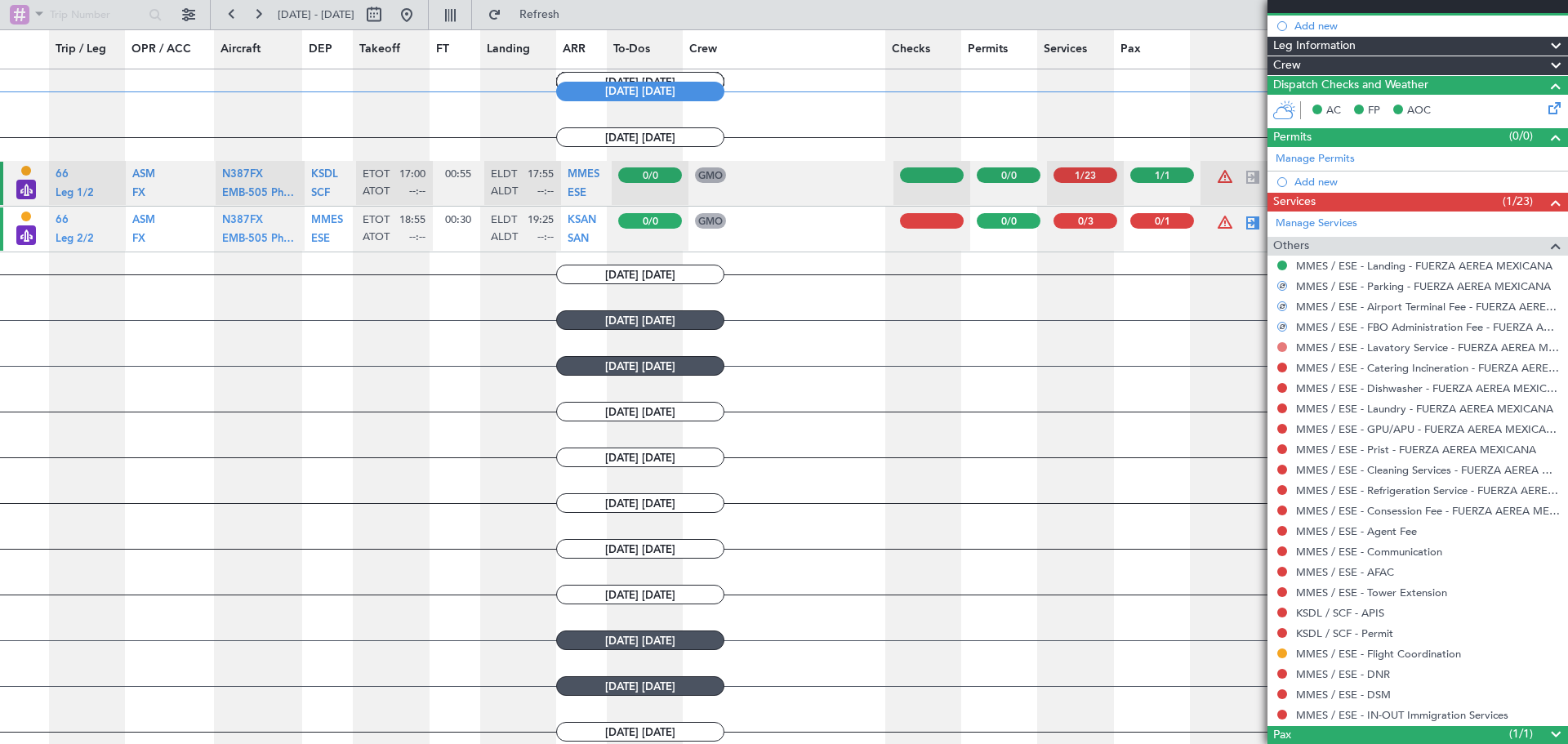
click at [1283, 349] on button at bounding box center [1282, 348] width 10 height 10
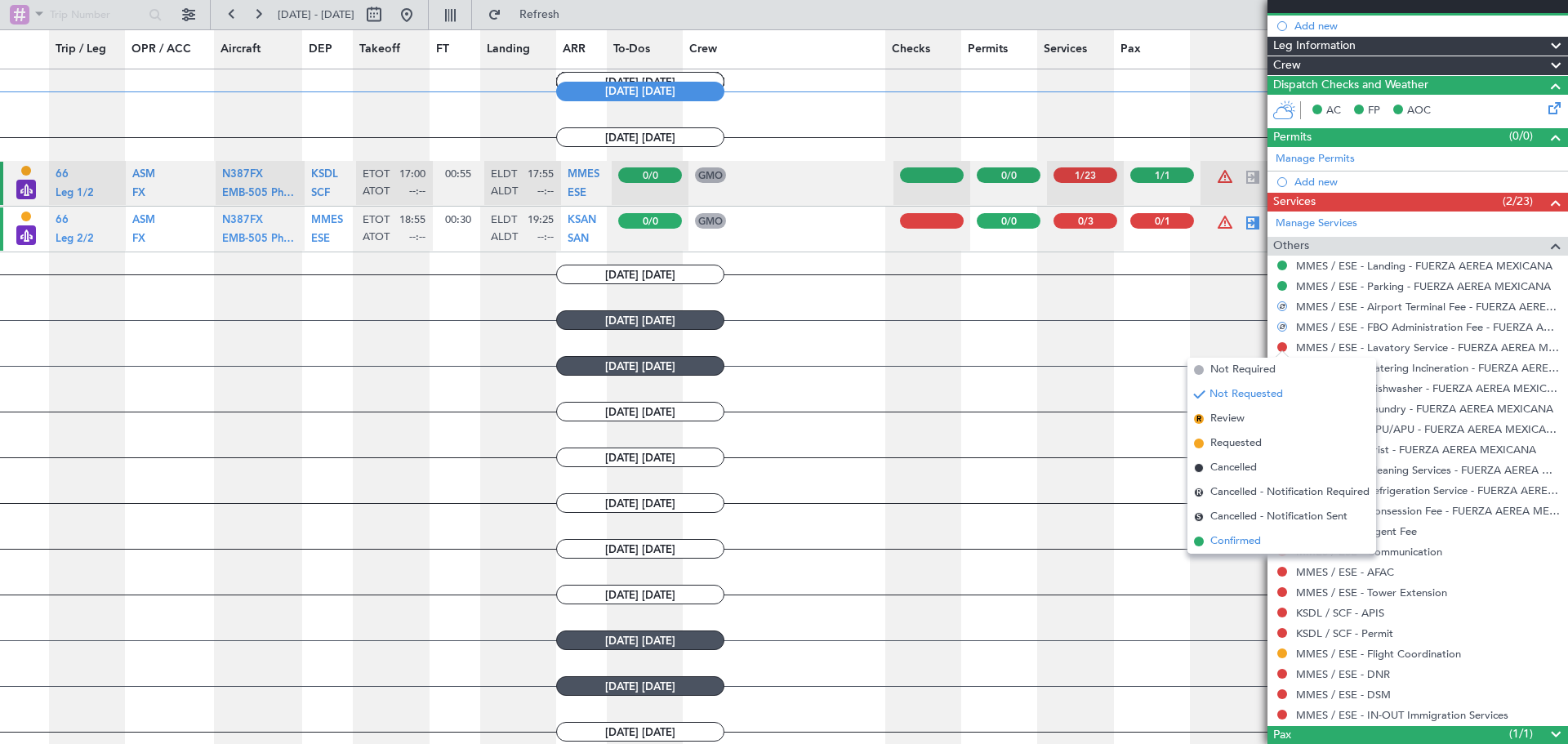
click at [1239, 543] on span "Confirmed" at bounding box center [1236, 541] width 51 height 17
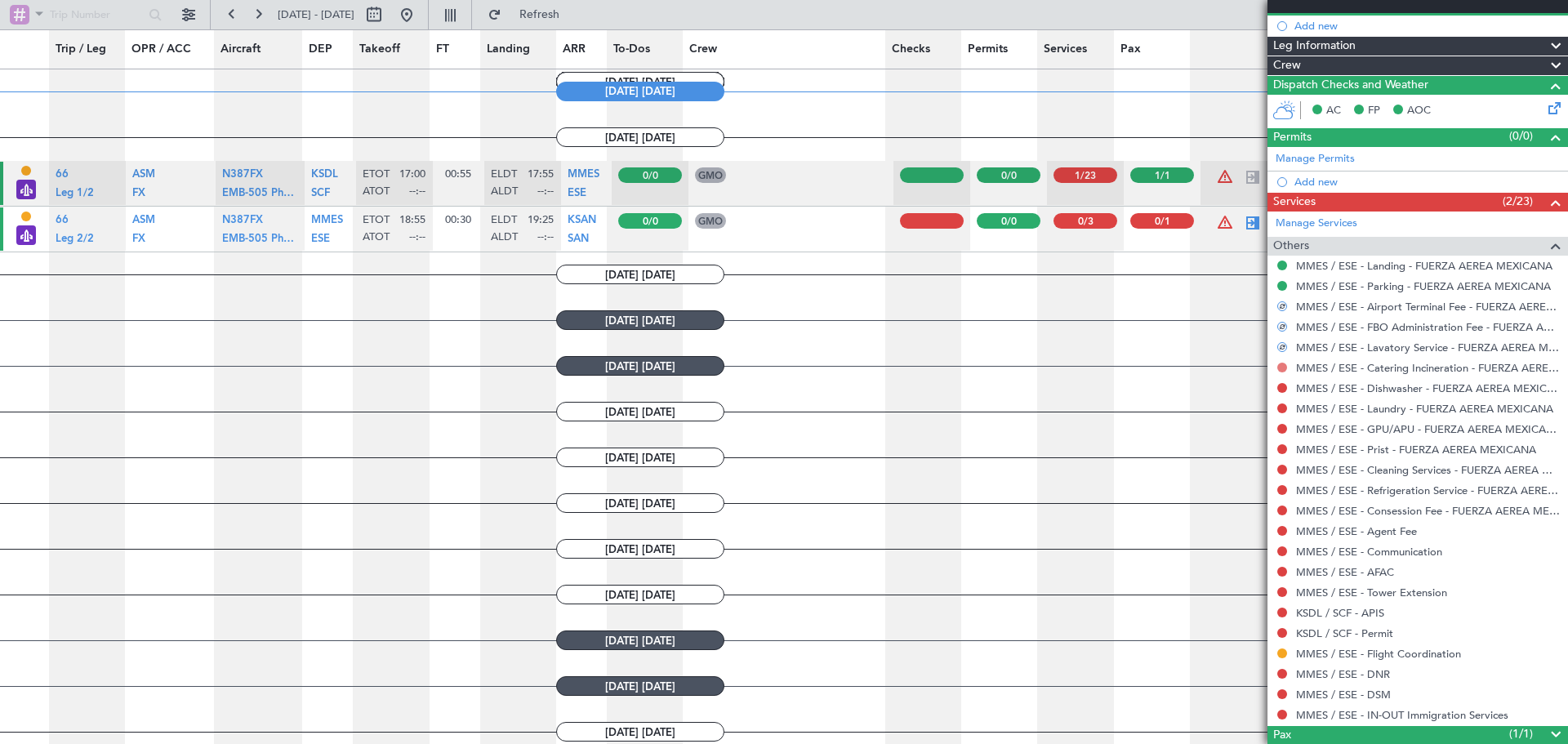
click at [1283, 366] on button at bounding box center [1282, 368] width 10 height 10
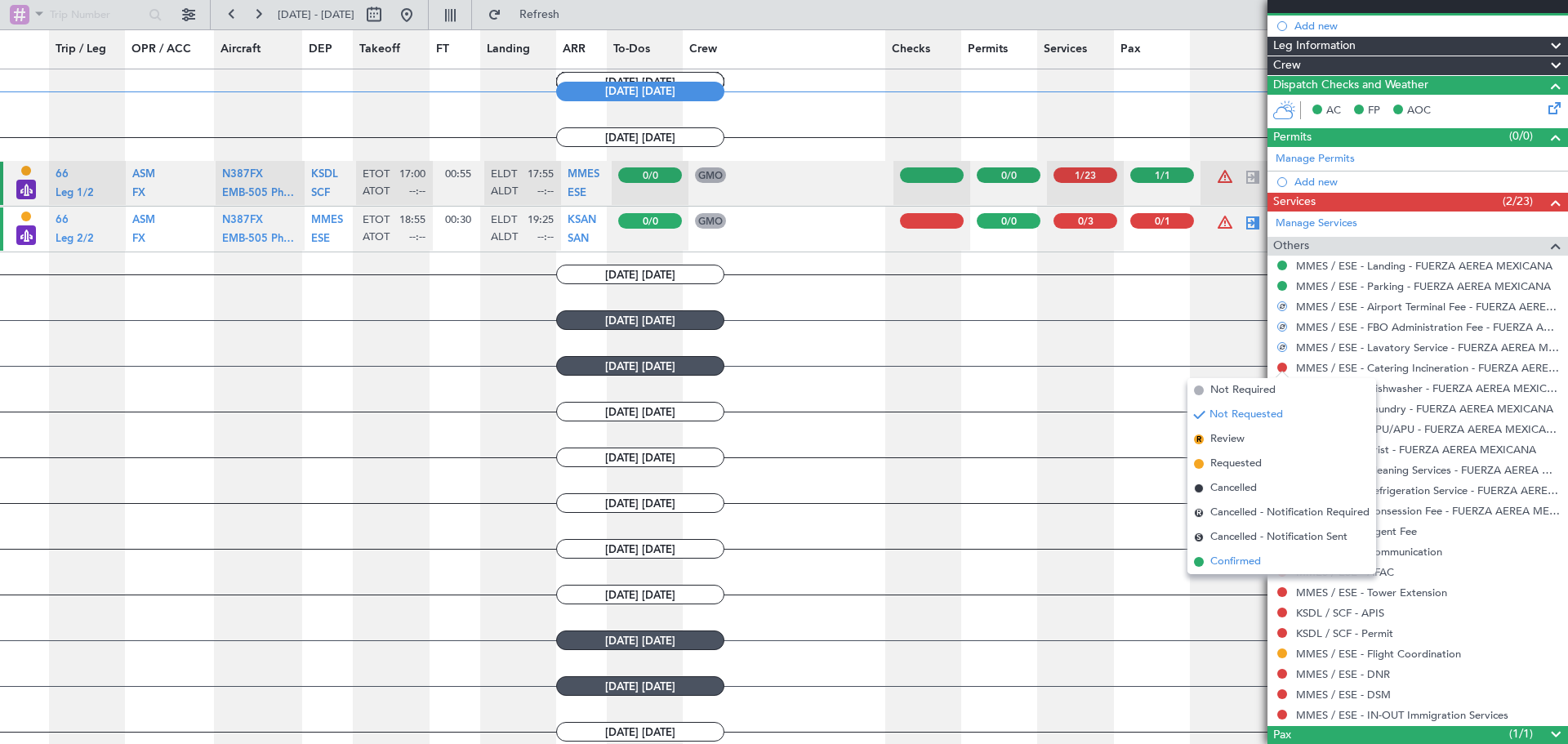
click at [1247, 560] on span "Confirmed" at bounding box center [1236, 562] width 51 height 17
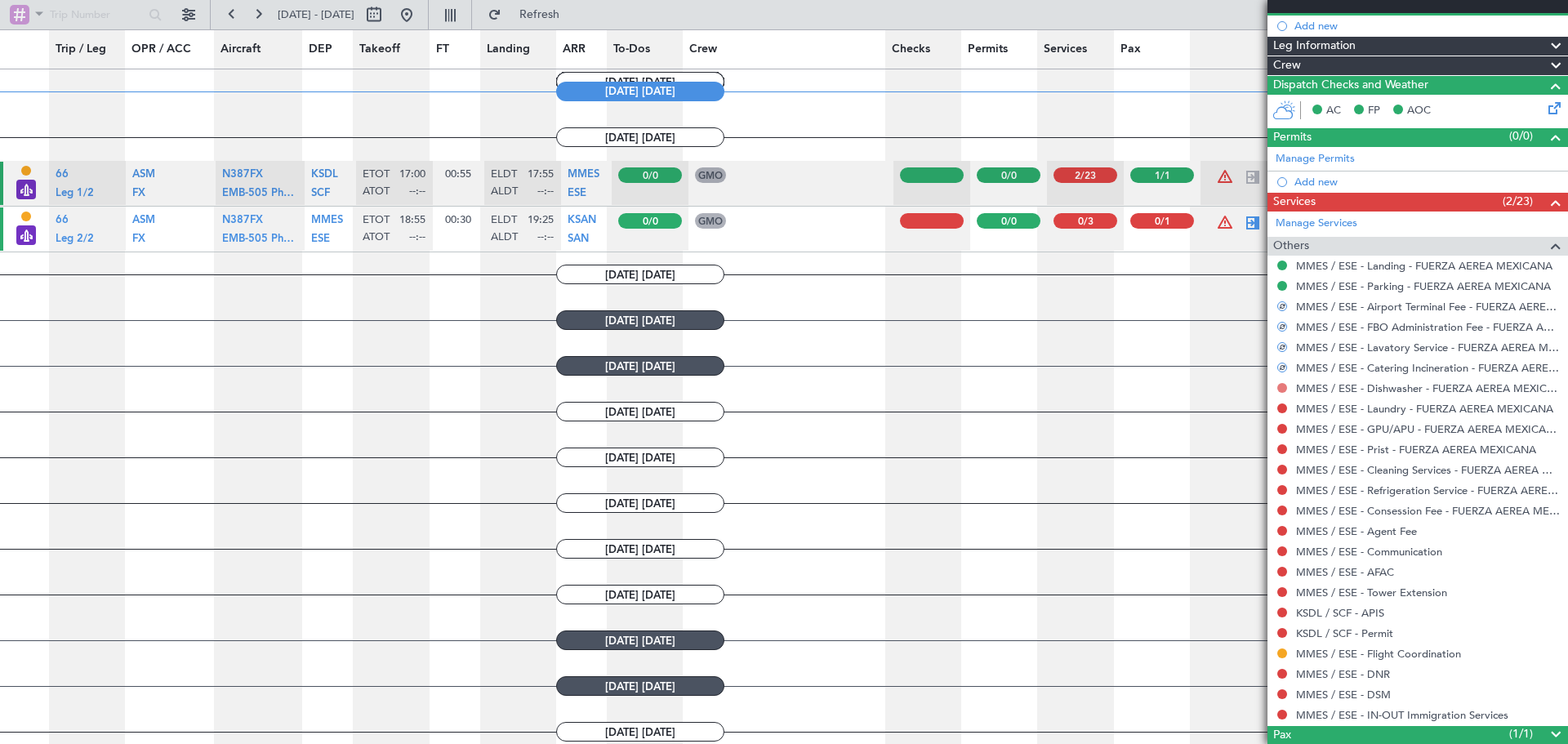
click at [1281, 390] on button at bounding box center [1282, 389] width 10 height 10
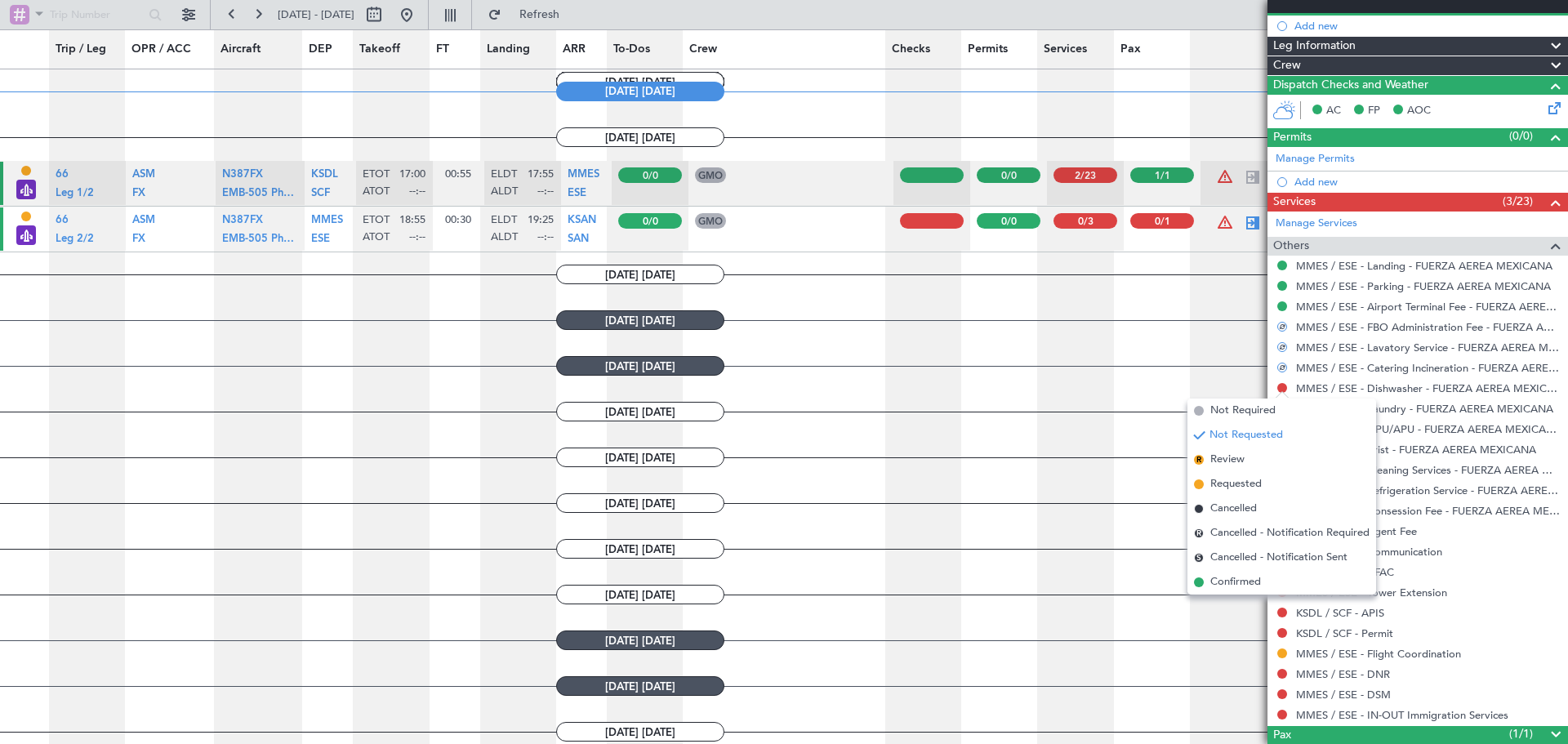
click at [1242, 582] on span "Confirmed" at bounding box center [1236, 582] width 51 height 17
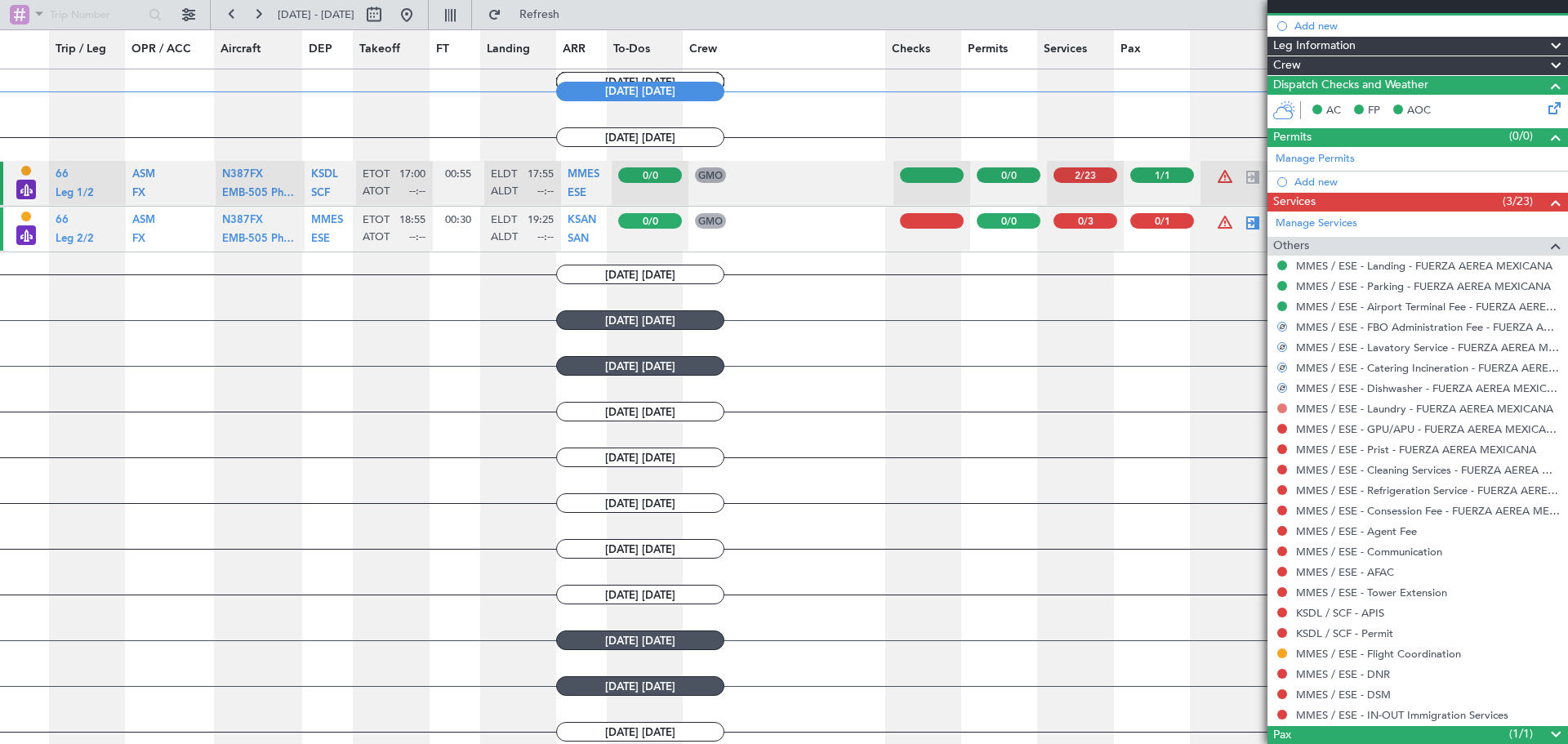
click at [1283, 408] on button at bounding box center [1282, 409] width 10 height 10
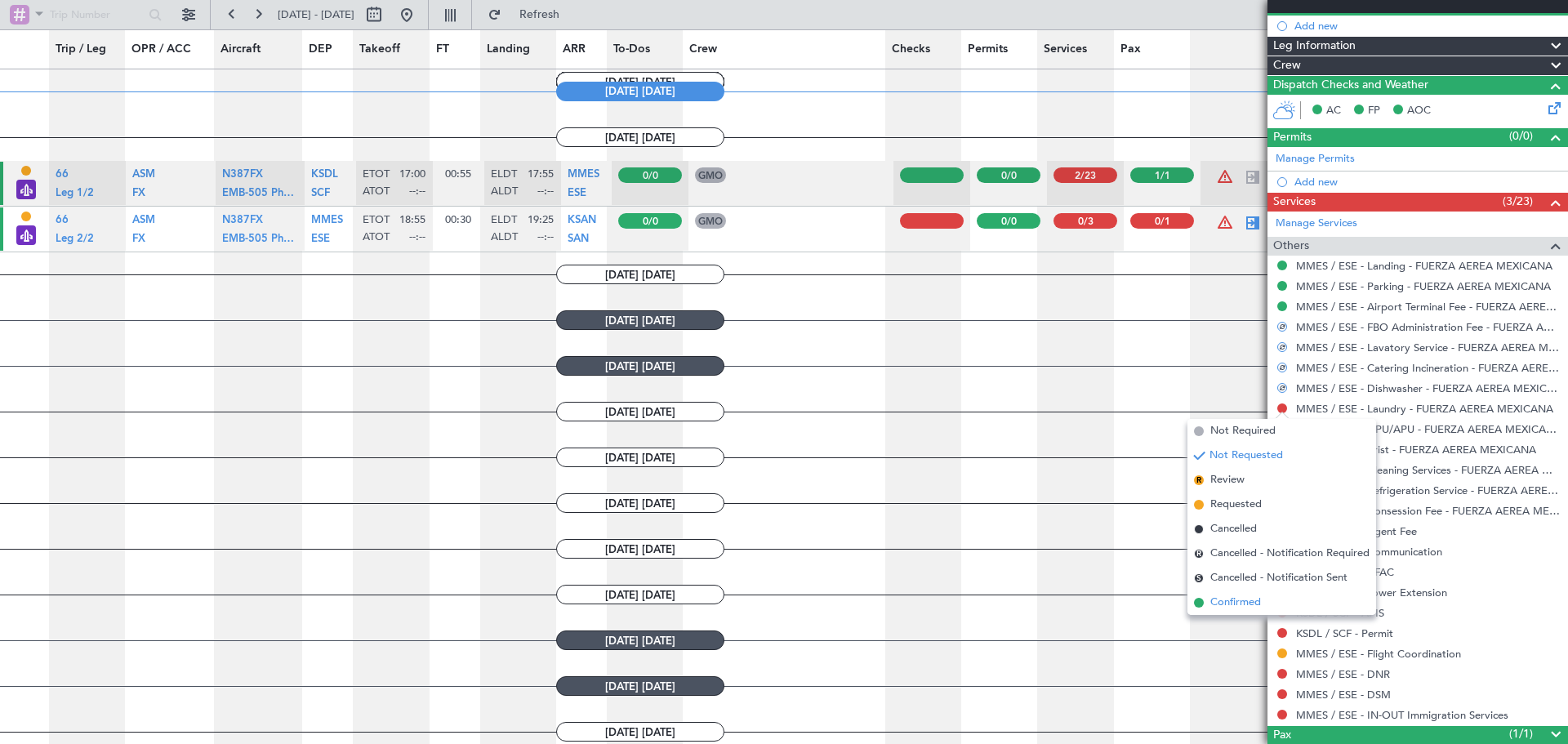
click at [1230, 594] on li "Confirmed" at bounding box center [1282, 603] width 189 height 24
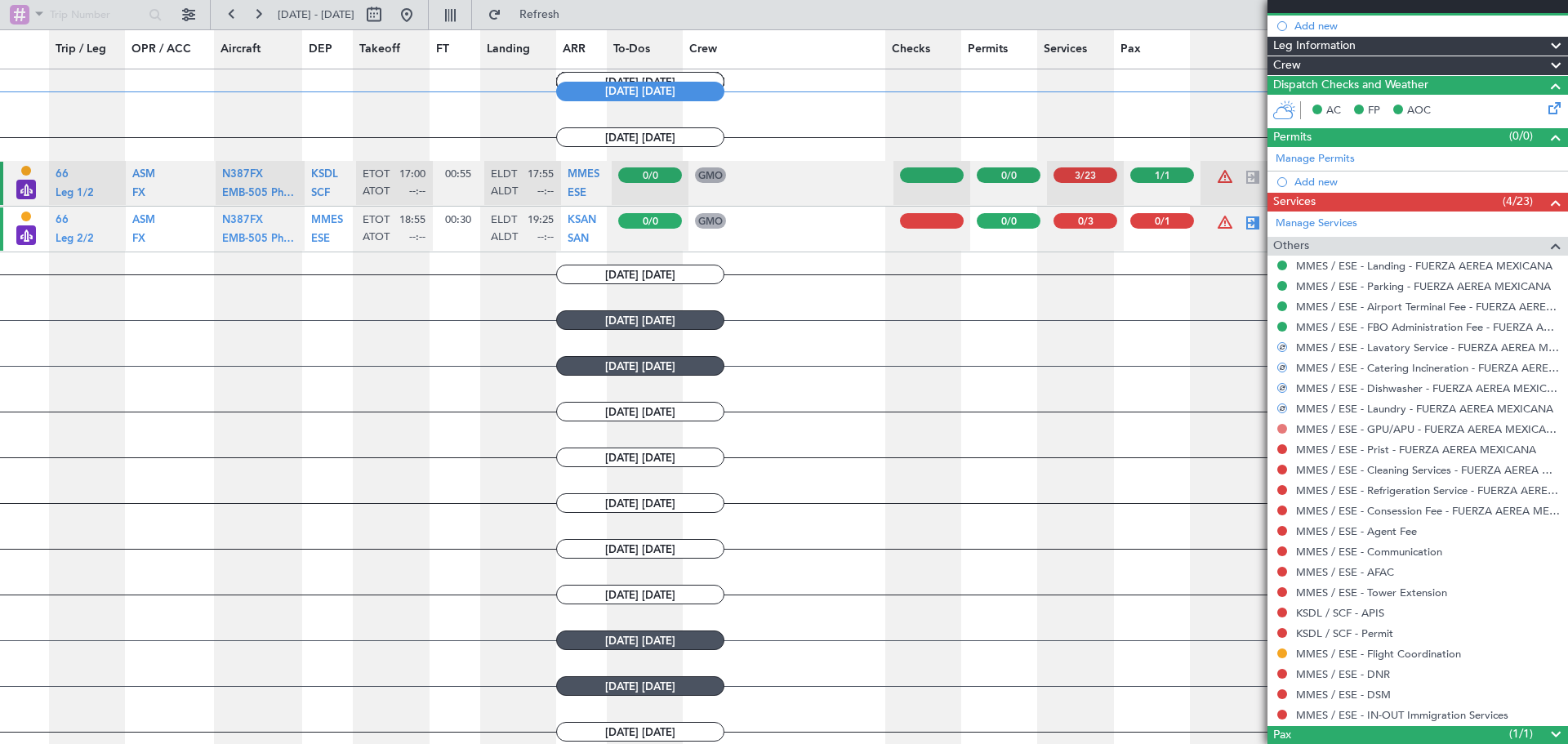
click at [1285, 429] on button at bounding box center [1282, 429] width 10 height 10
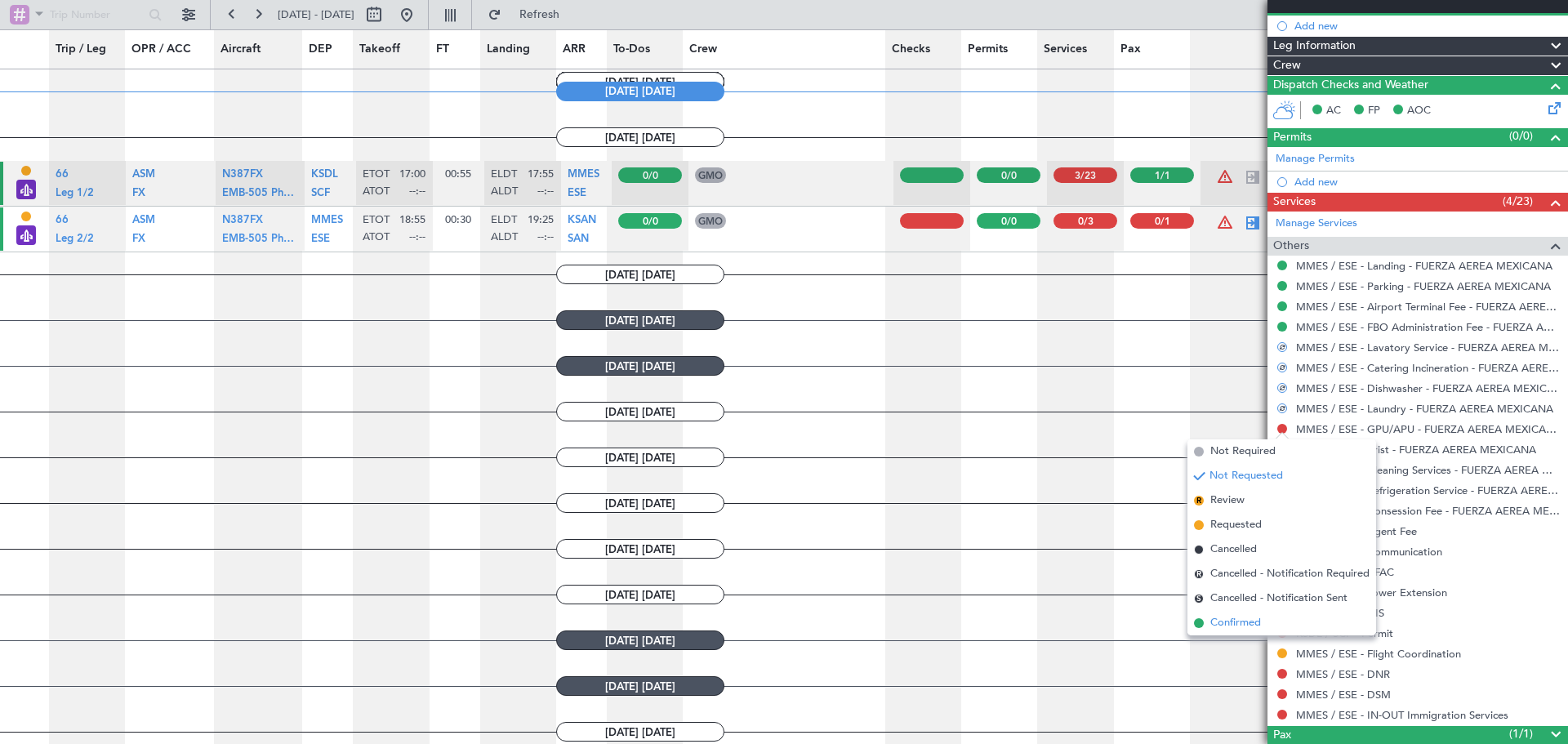
click at [1246, 616] on span "Confirmed" at bounding box center [1236, 623] width 51 height 17
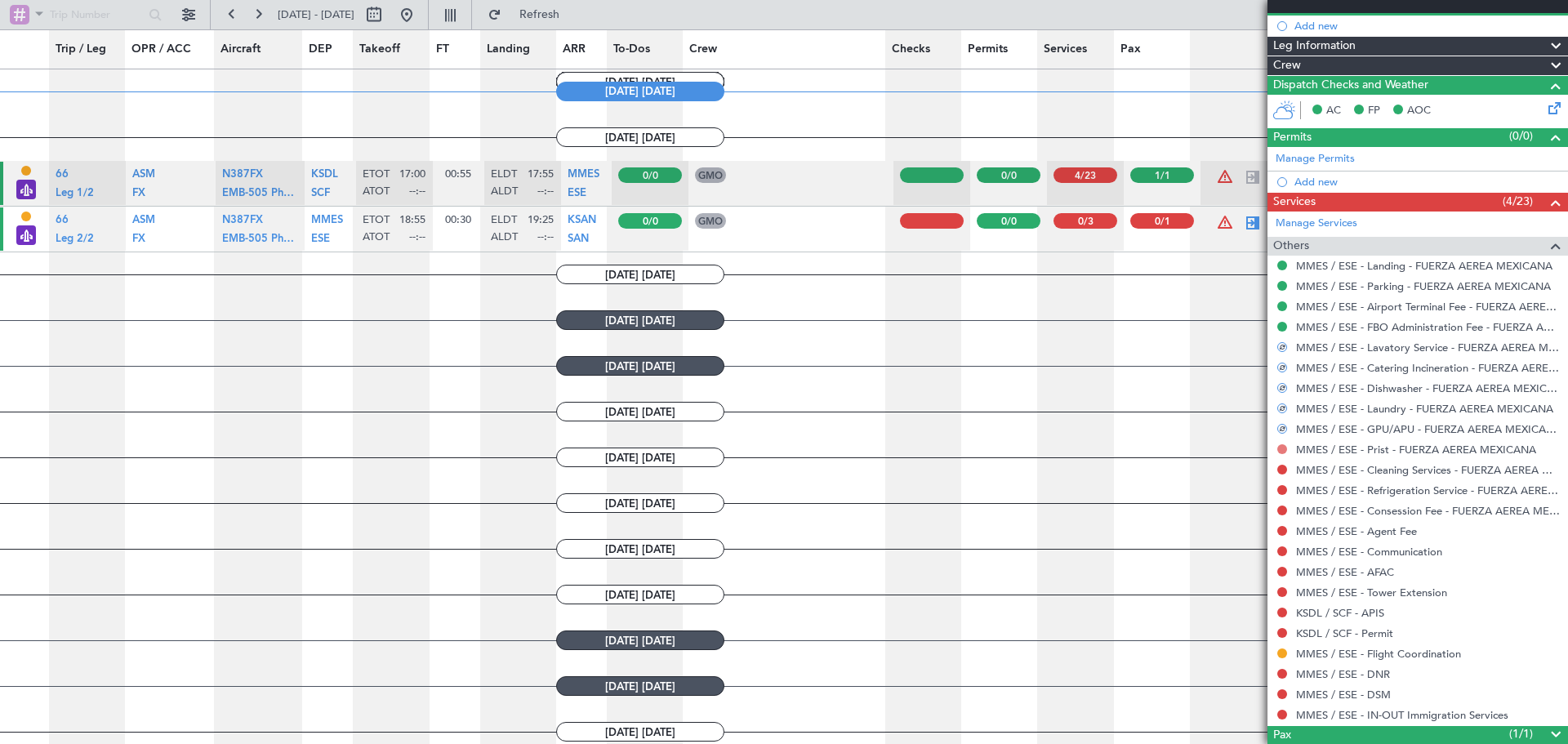
click at [1284, 447] on button at bounding box center [1282, 450] width 10 height 10
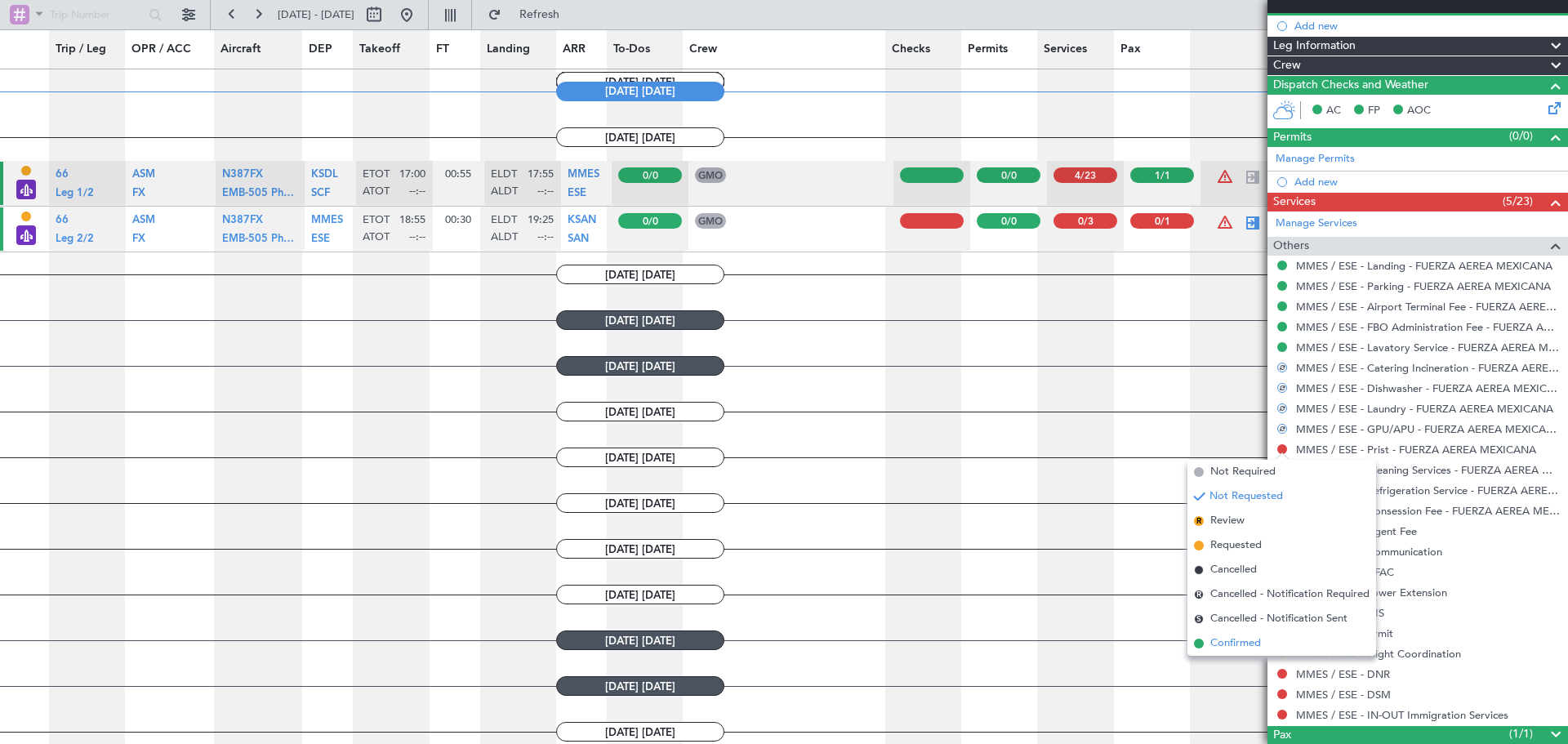
click at [1245, 648] on span "Confirmed" at bounding box center [1236, 644] width 51 height 17
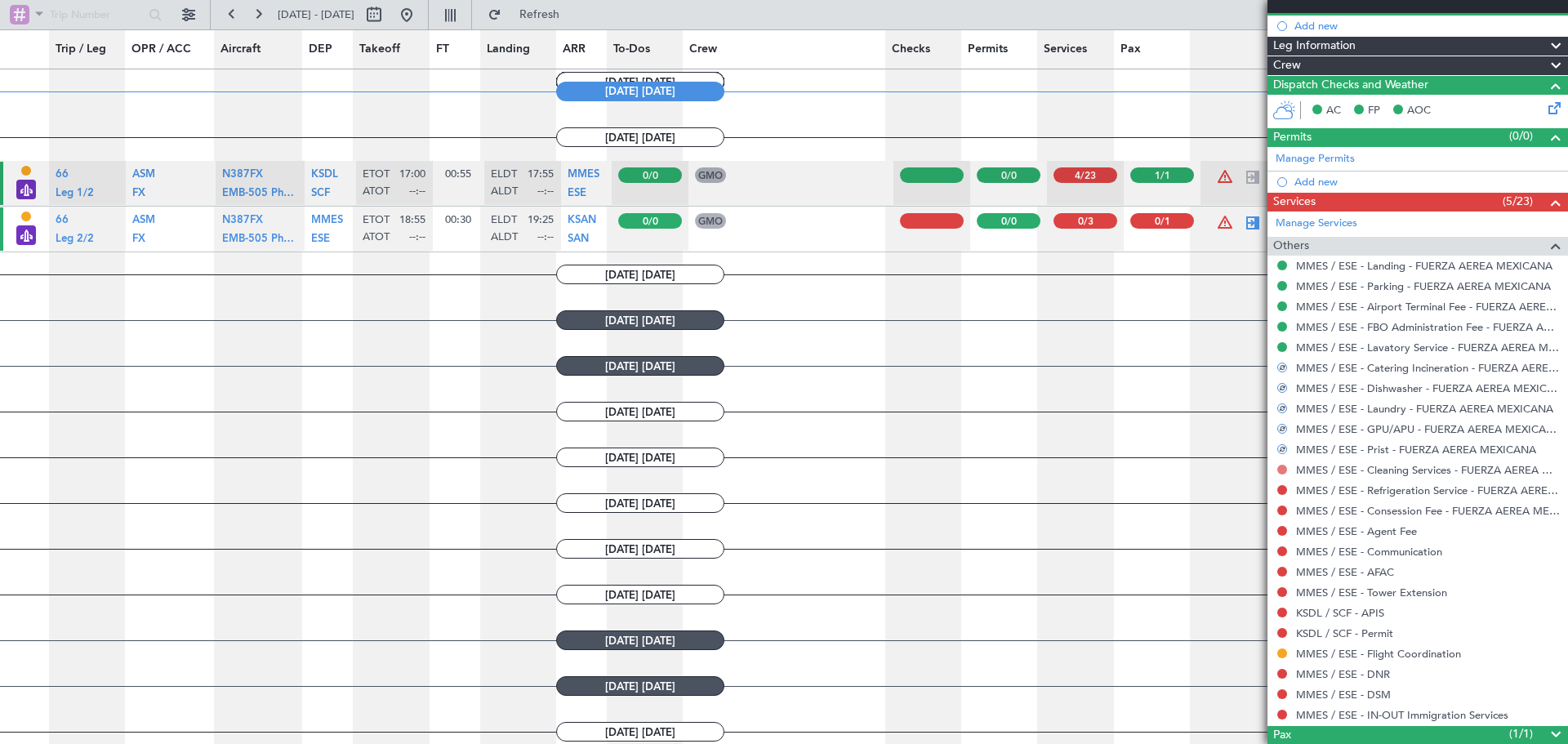
click at [1282, 467] on button at bounding box center [1282, 469] width 10 height 10
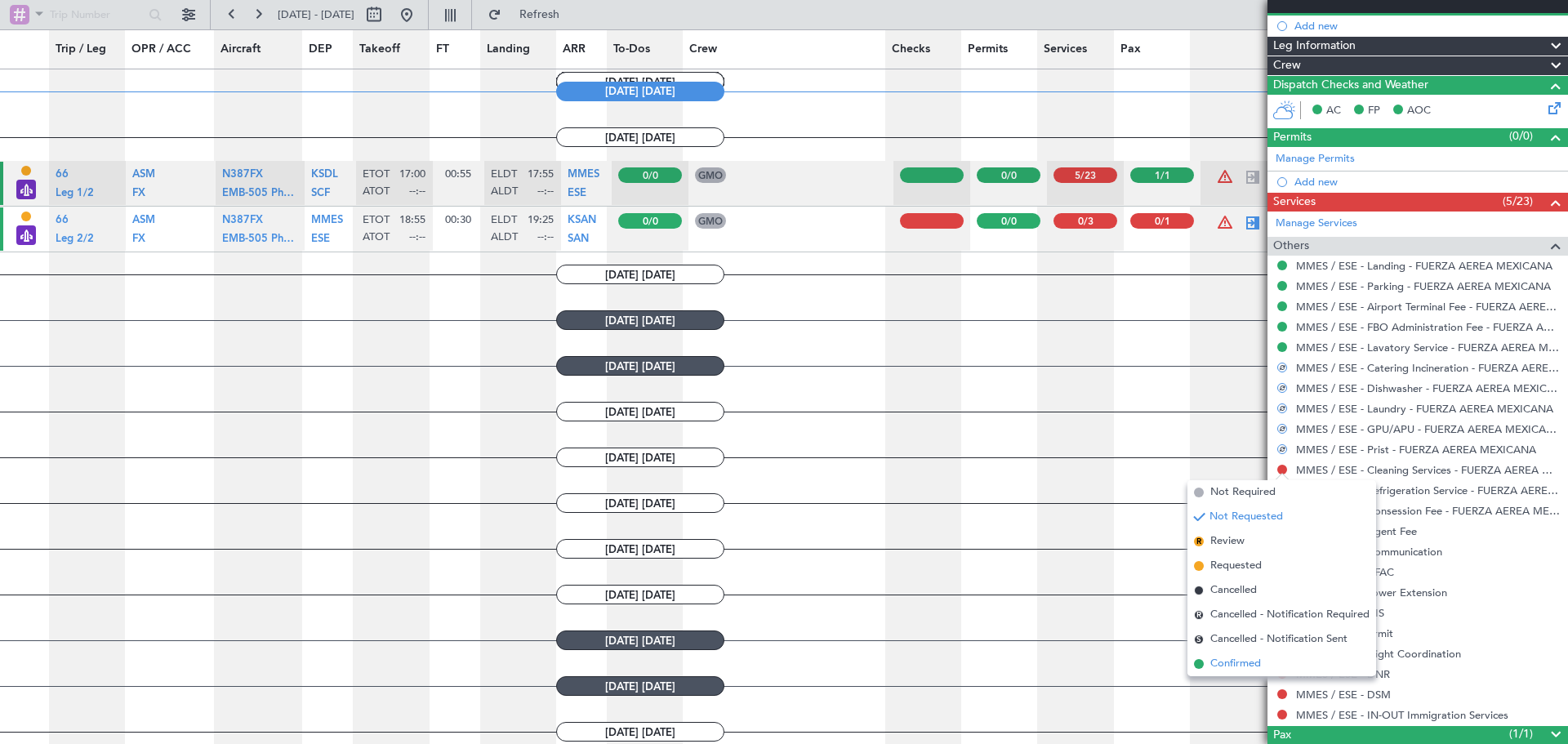
click at [1245, 663] on span "Confirmed" at bounding box center [1236, 664] width 51 height 17
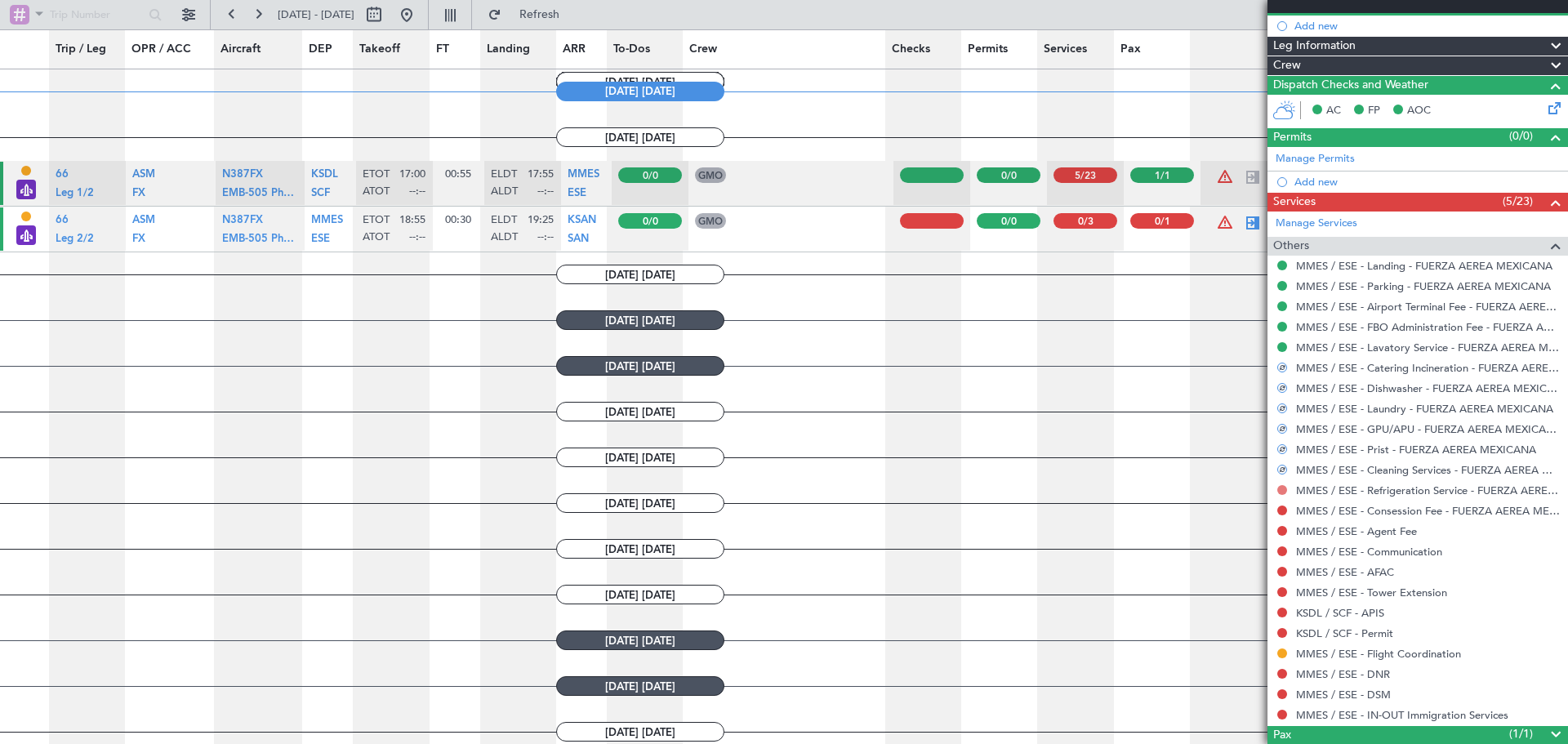
click at [1284, 489] on button at bounding box center [1282, 490] width 10 height 10
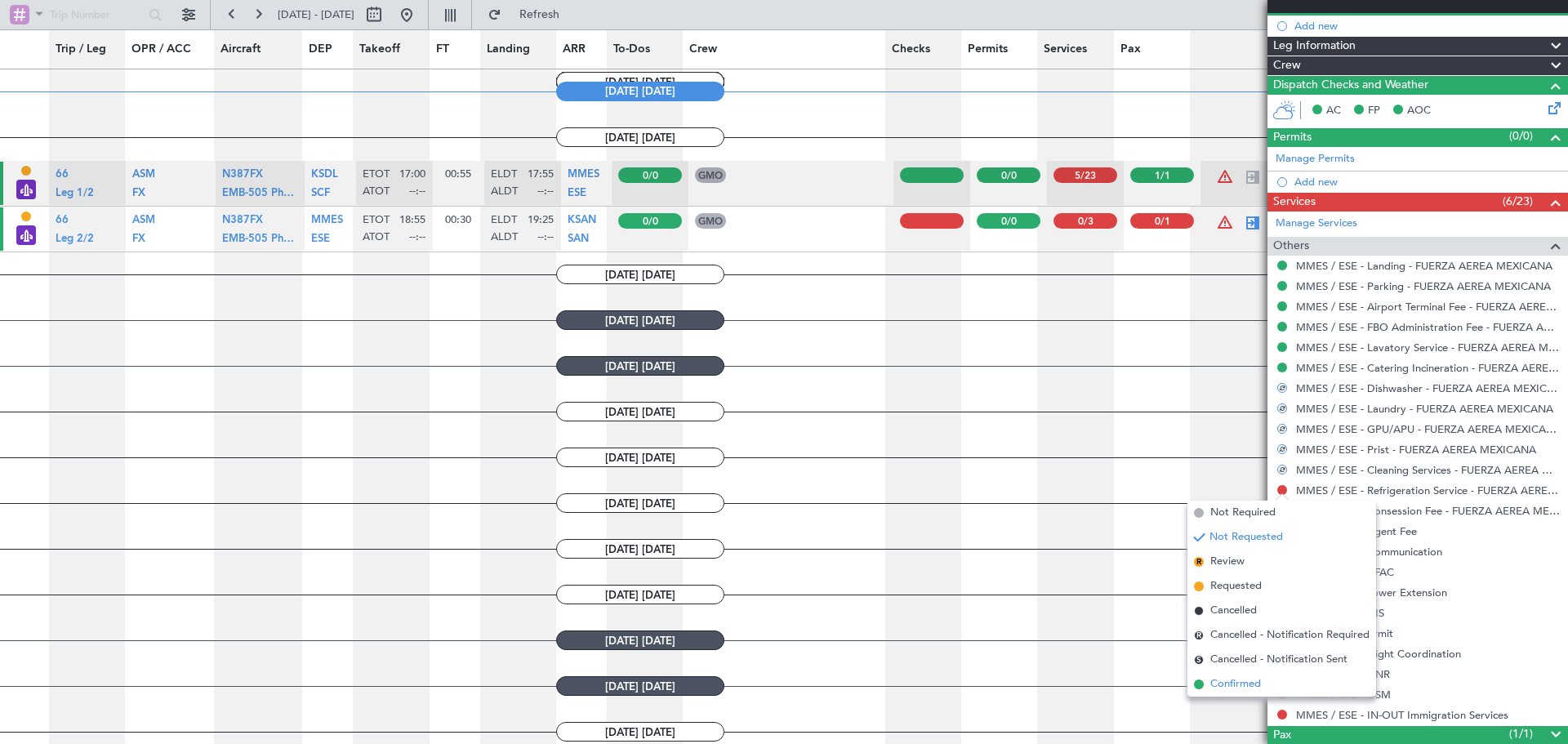
click at [1253, 684] on span "Confirmed" at bounding box center [1236, 685] width 51 height 17
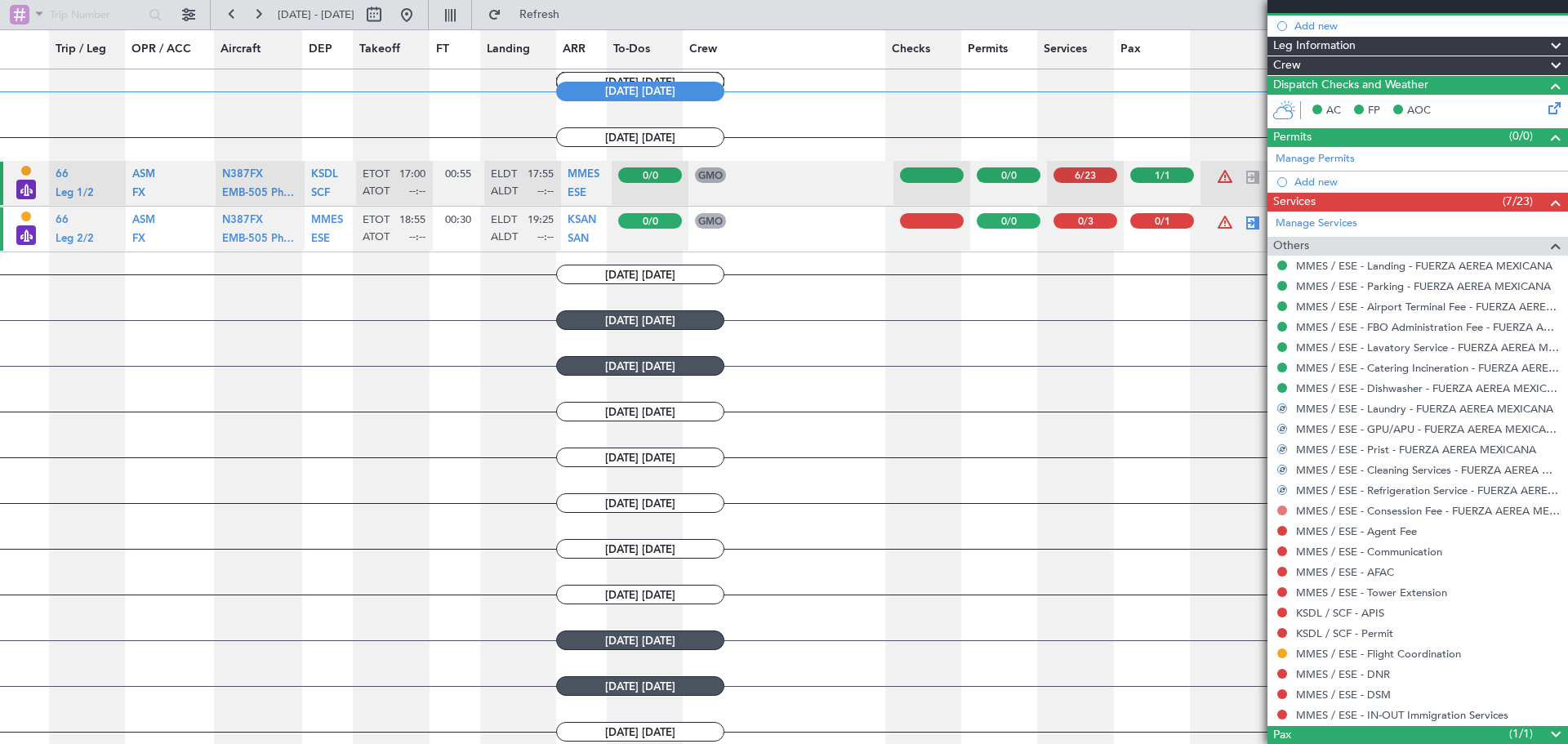
click at [1279, 509] on button at bounding box center [1282, 510] width 10 height 10
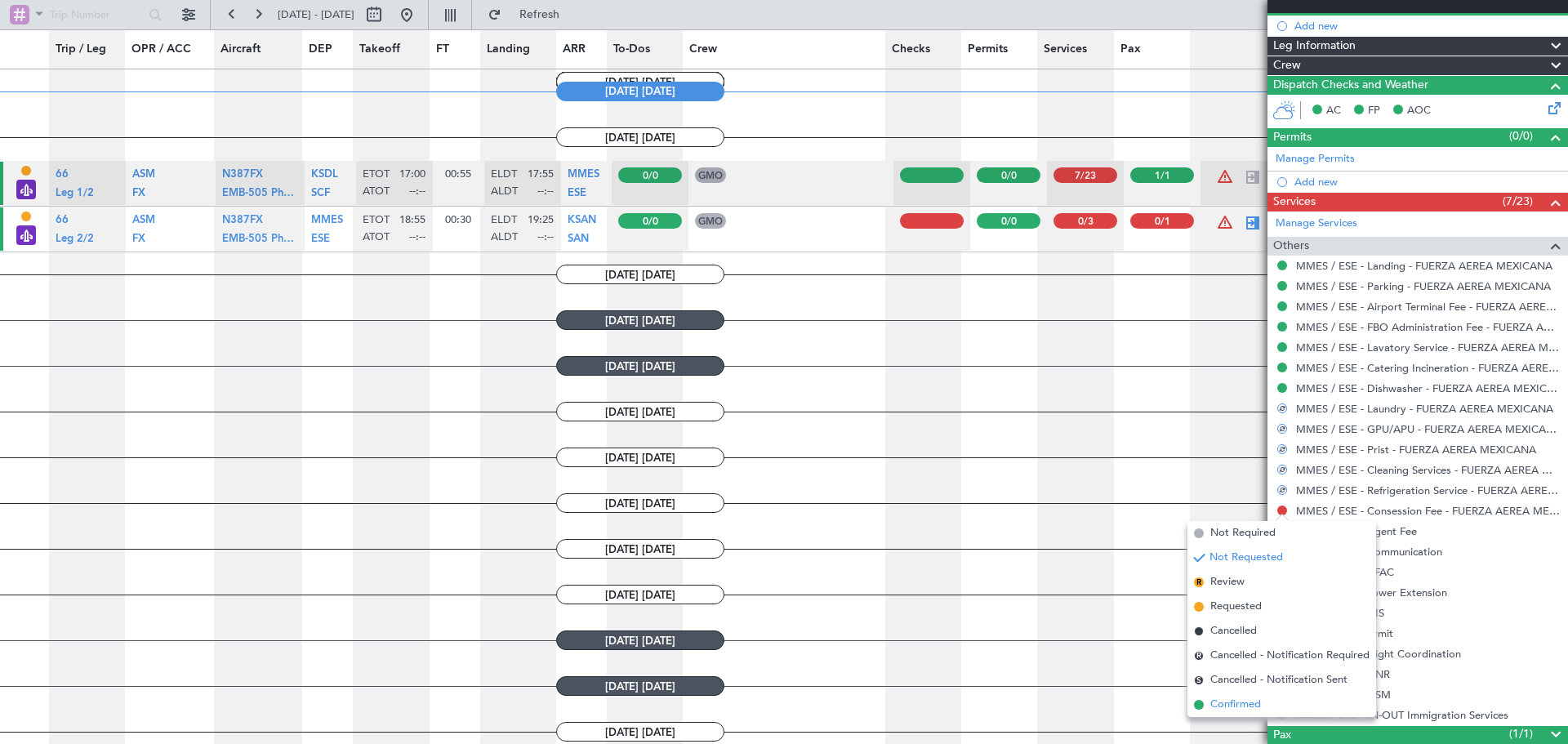
click at [1242, 707] on span "Confirmed" at bounding box center [1236, 705] width 51 height 17
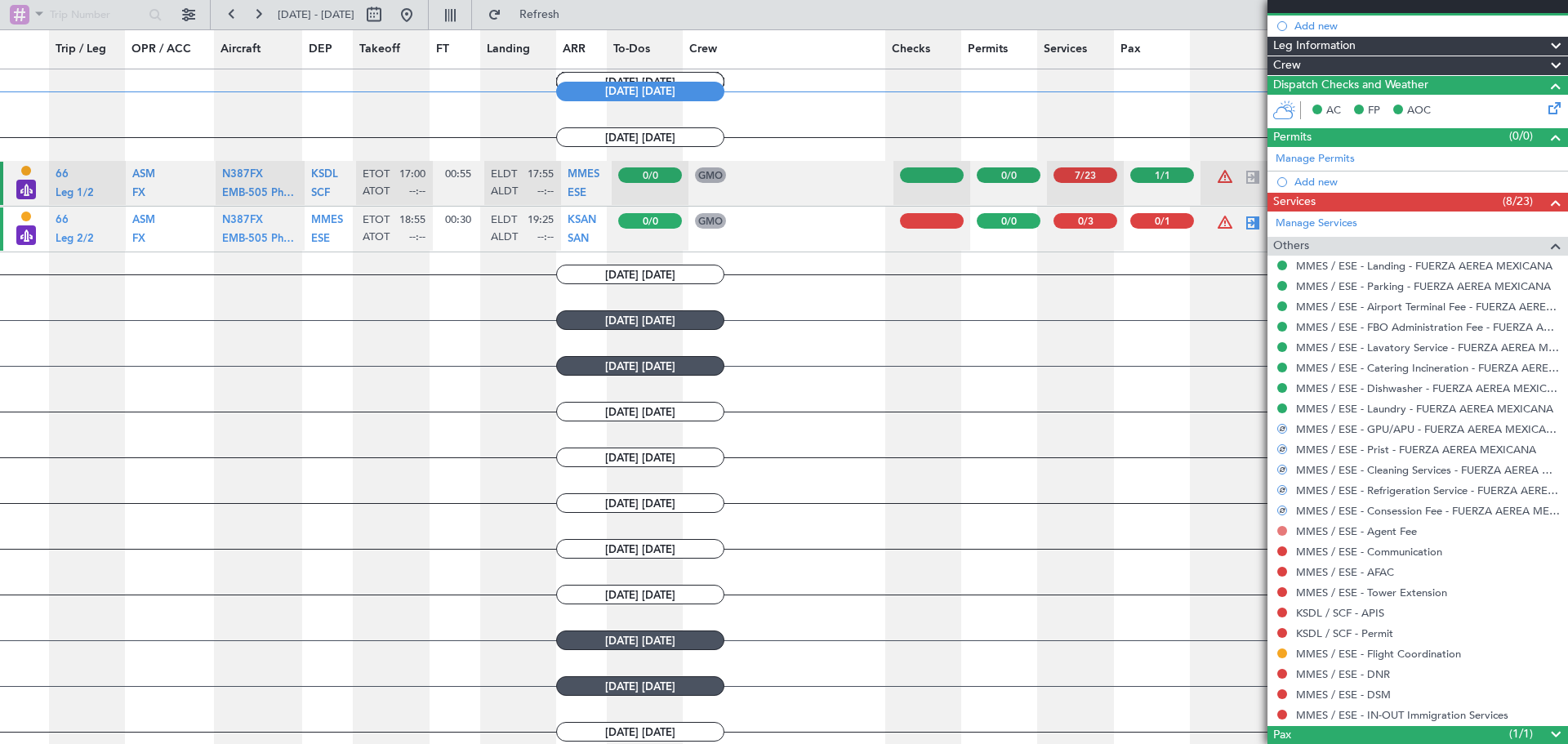
click at [1280, 531] on button at bounding box center [1282, 531] width 10 height 10
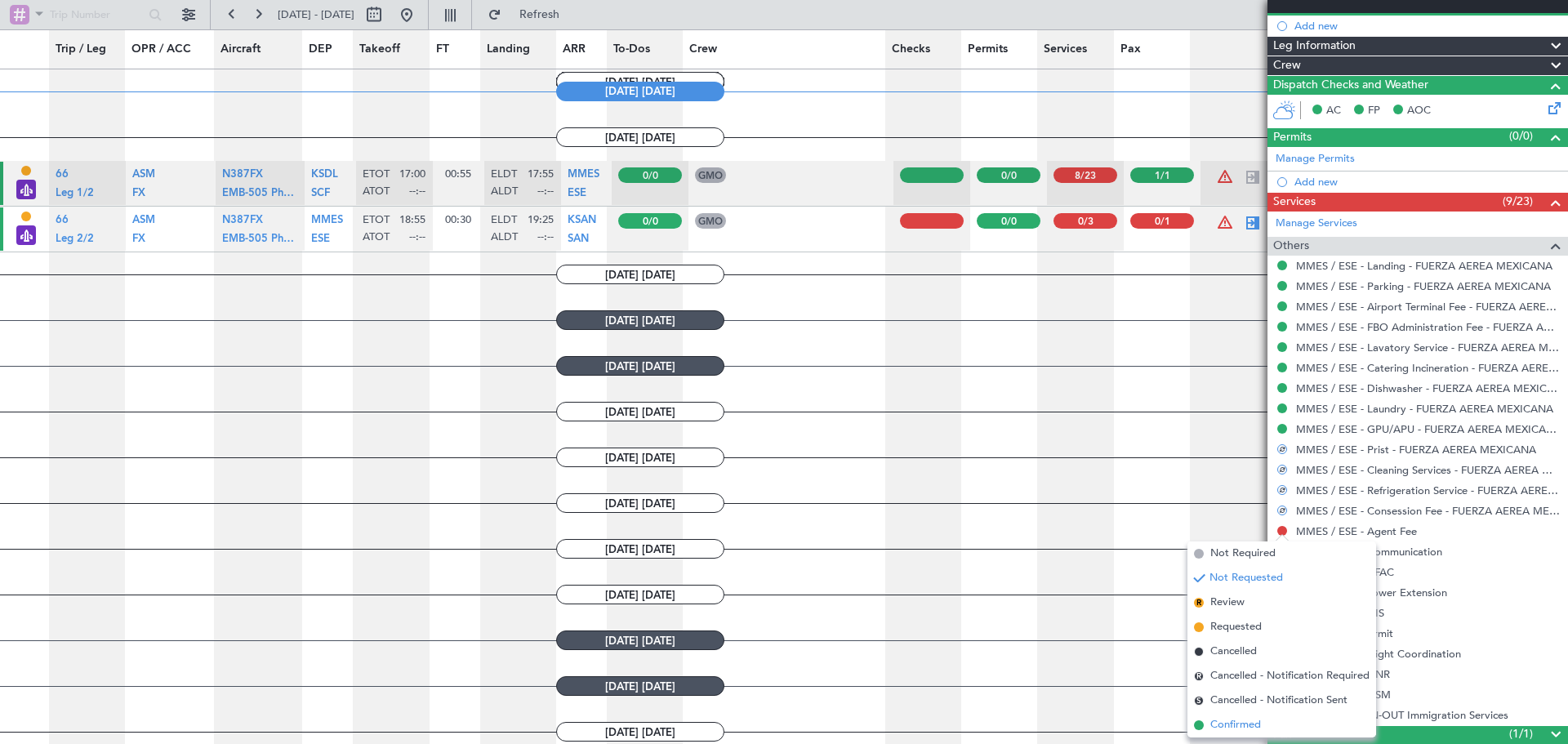
click at [1217, 729] on span "Confirmed" at bounding box center [1236, 725] width 51 height 17
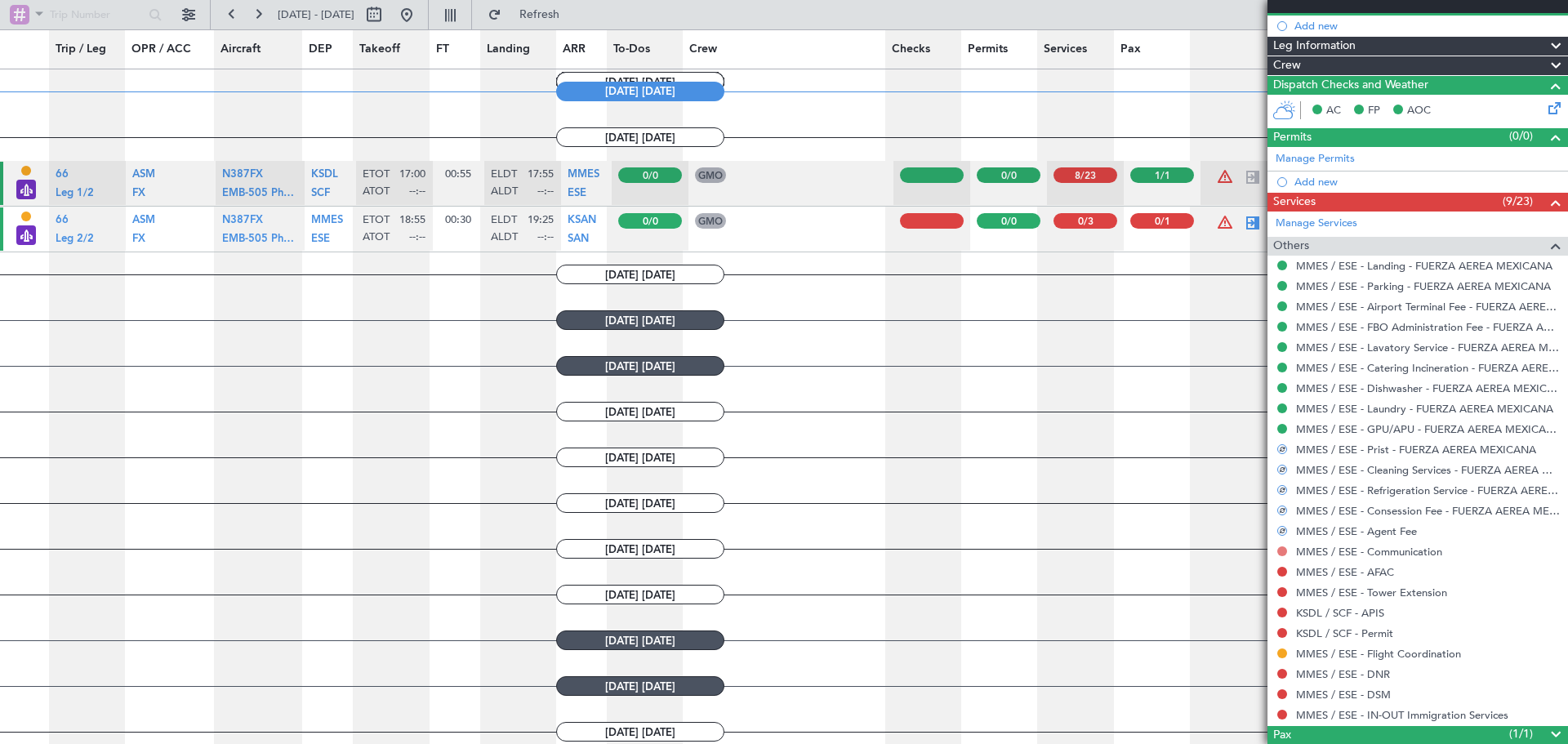
click at [1284, 554] on button at bounding box center [1282, 551] width 10 height 10
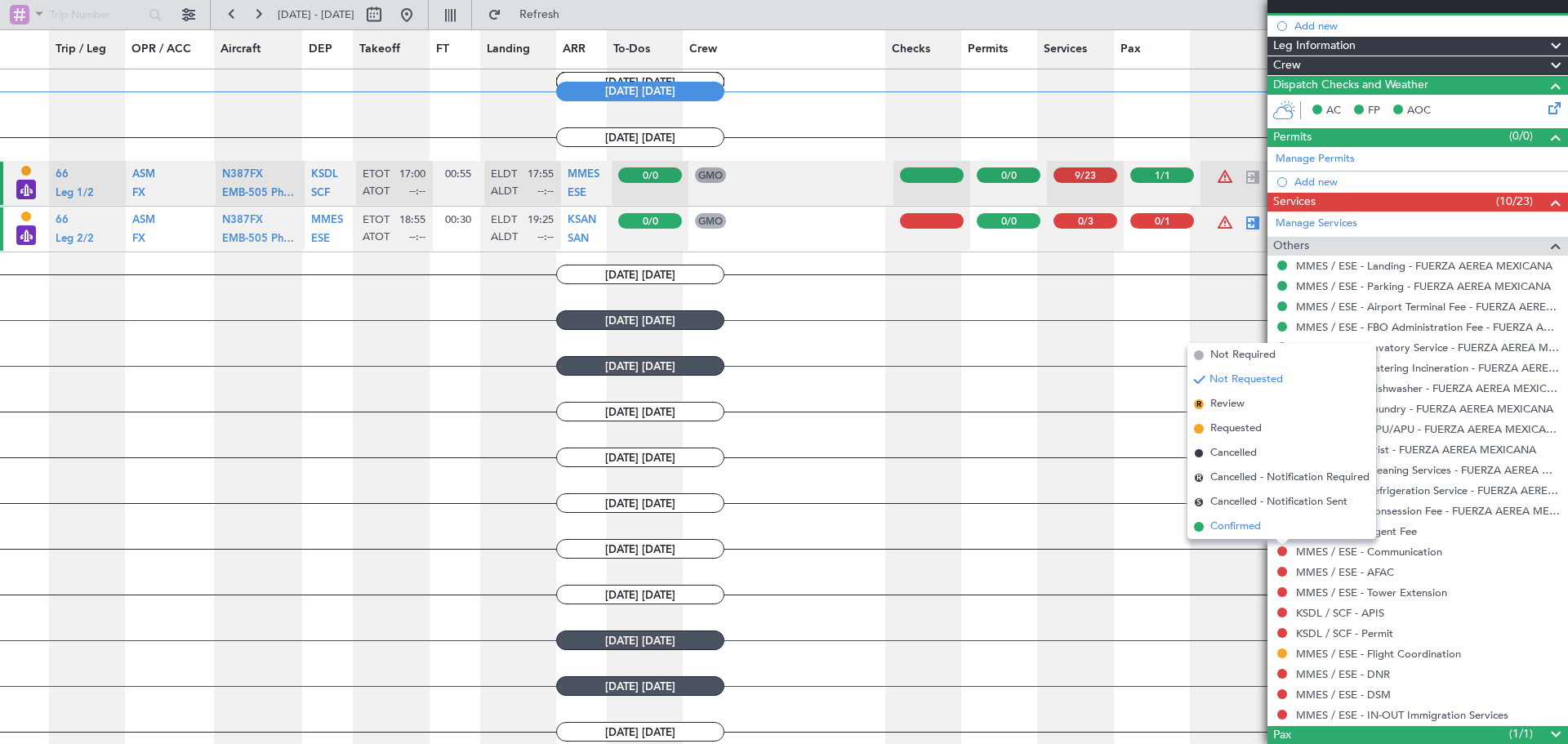
click at [1249, 523] on span "Confirmed" at bounding box center [1236, 527] width 51 height 17
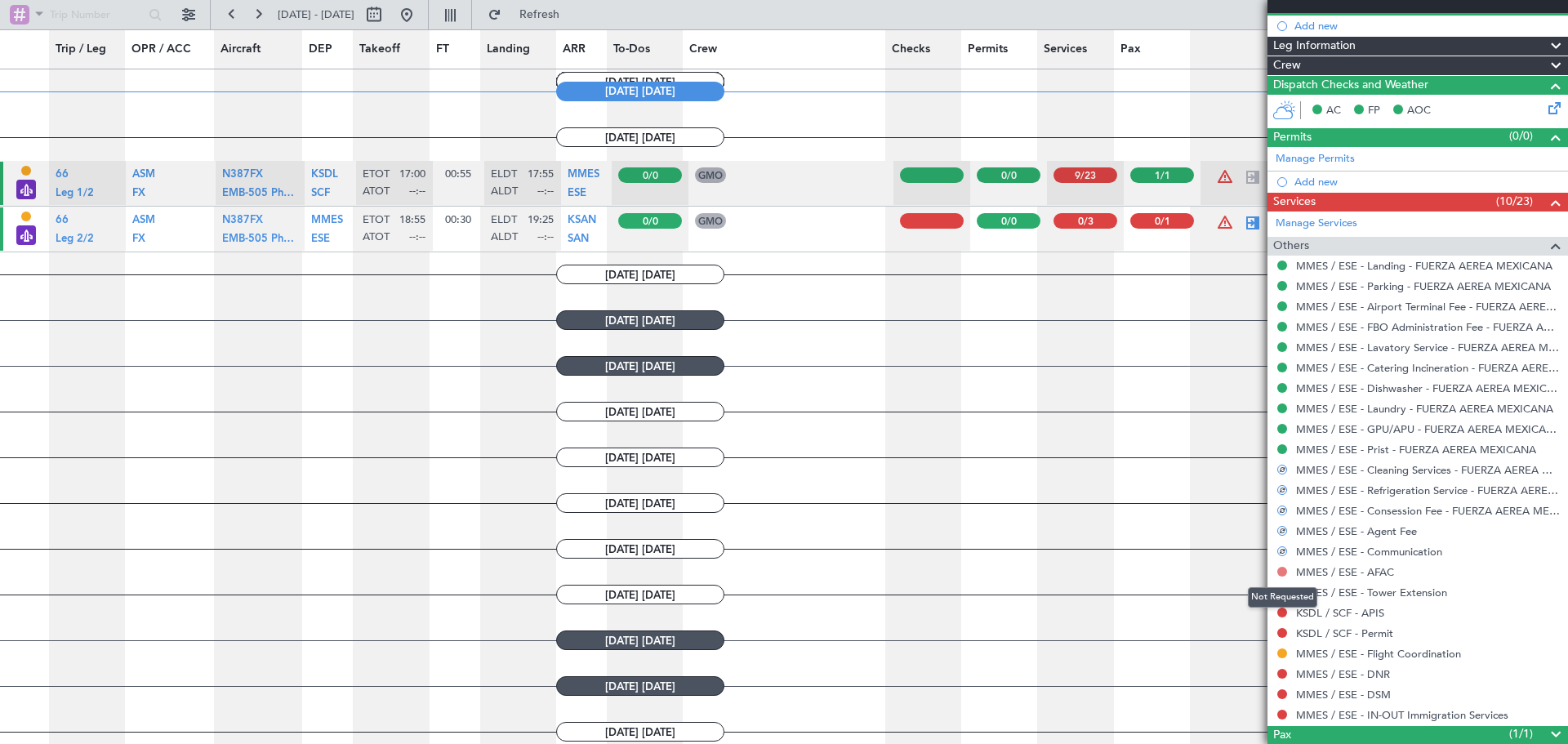
click at [1277, 572] on button at bounding box center [1282, 572] width 10 height 10
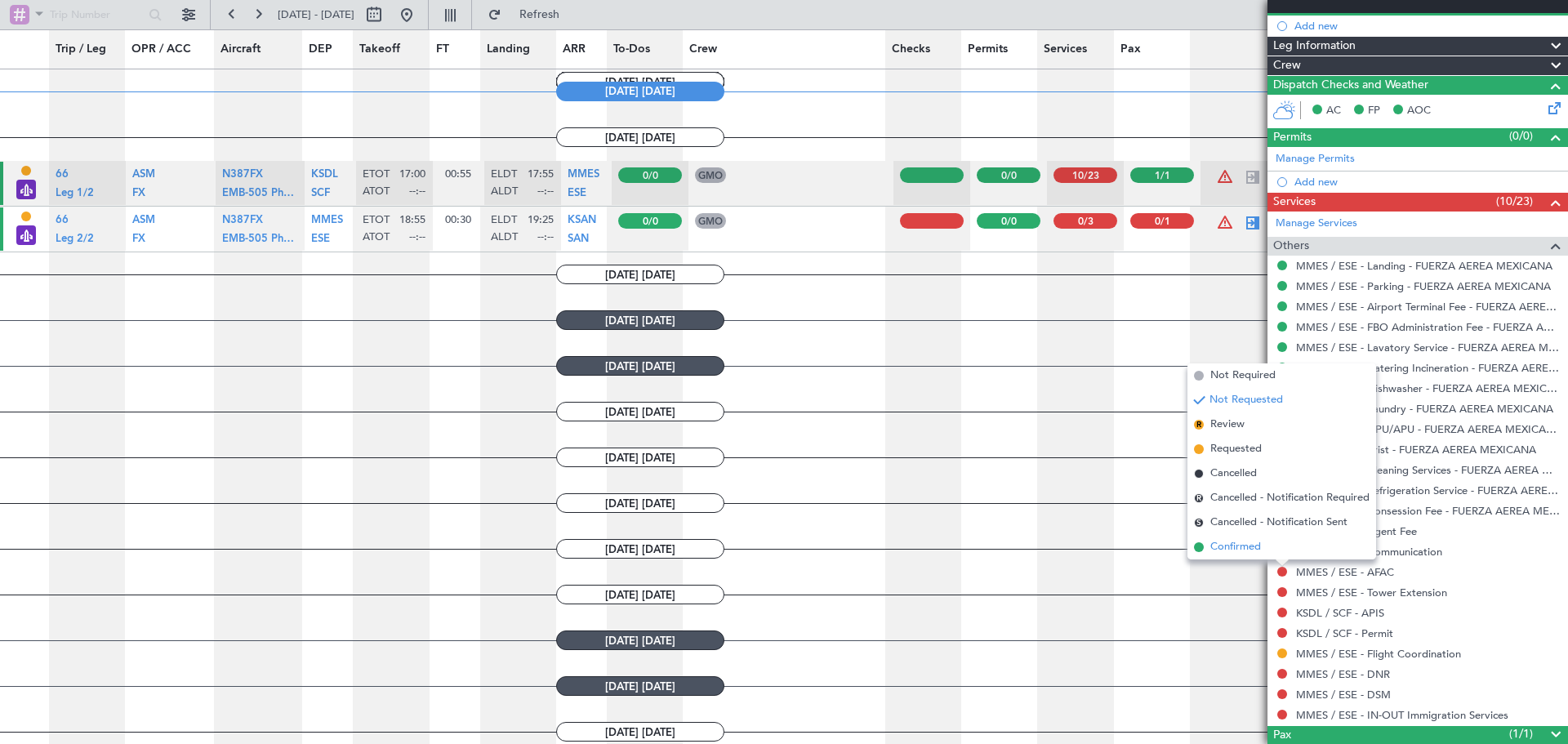
click at [1219, 550] on span "Confirmed" at bounding box center [1236, 547] width 51 height 17
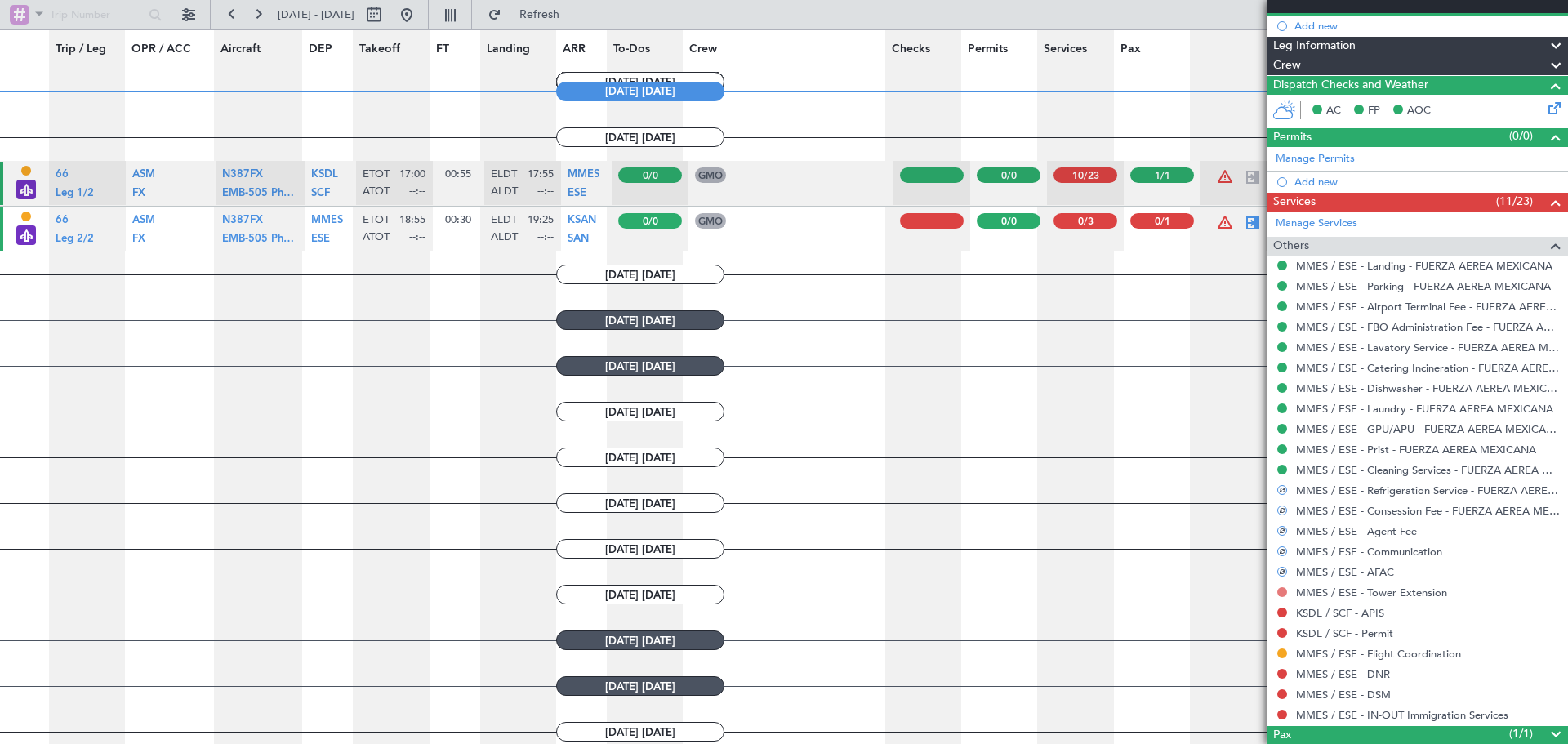
click at [1284, 593] on button at bounding box center [1282, 592] width 10 height 10
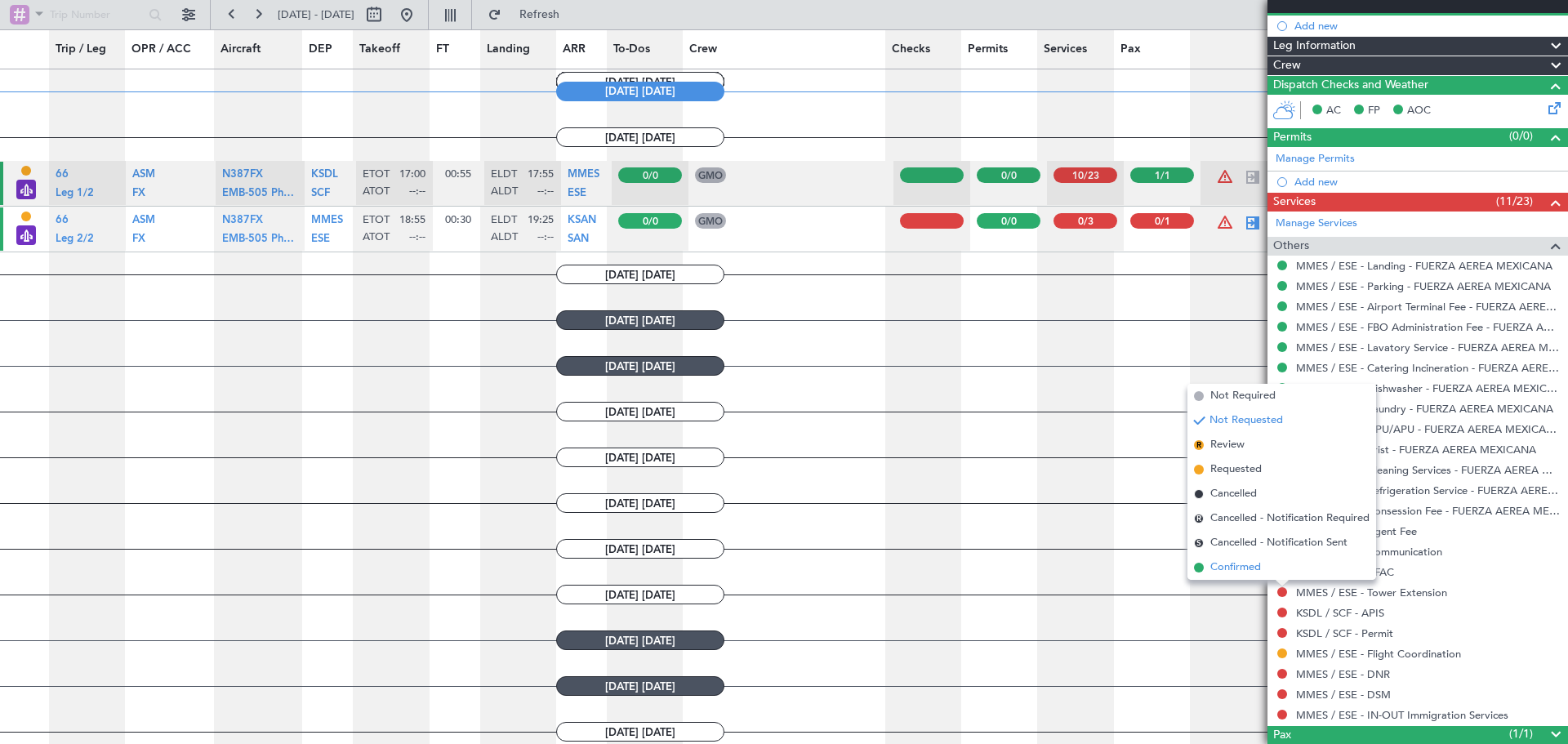
click at [1242, 579] on li "Confirmed" at bounding box center [1282, 568] width 189 height 24
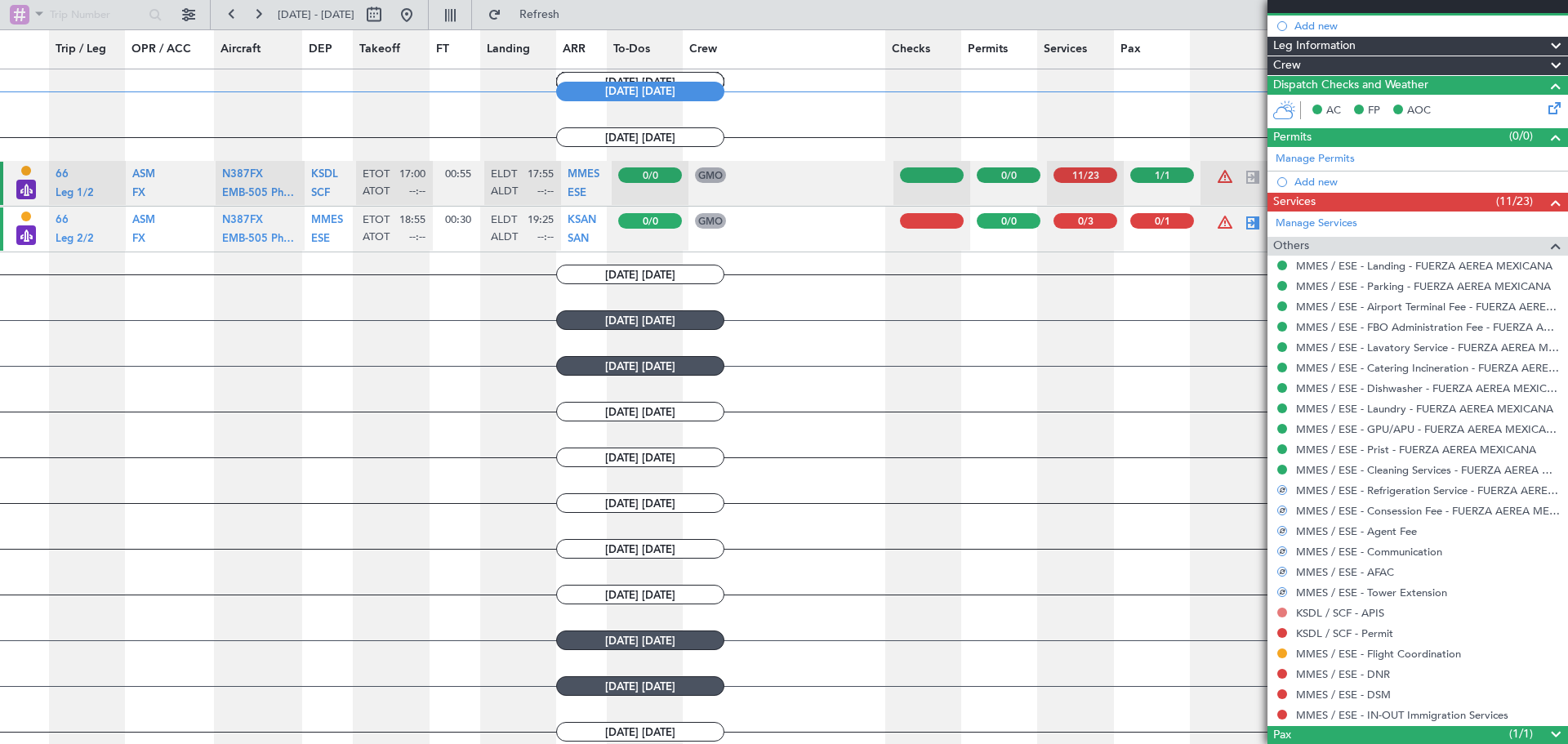
click at [1285, 612] on button at bounding box center [1282, 613] width 10 height 10
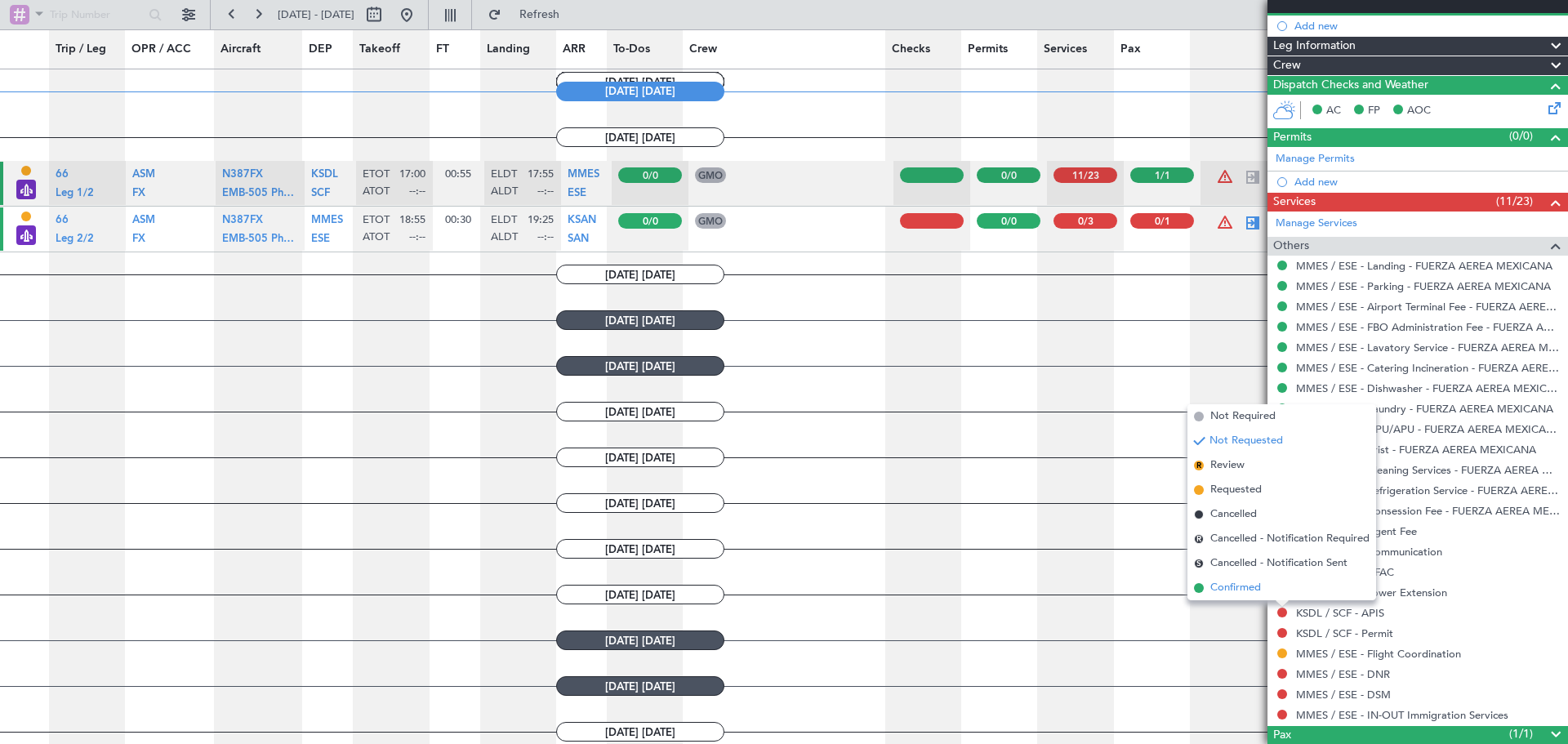
click at [1253, 583] on span "Confirmed" at bounding box center [1236, 588] width 51 height 17
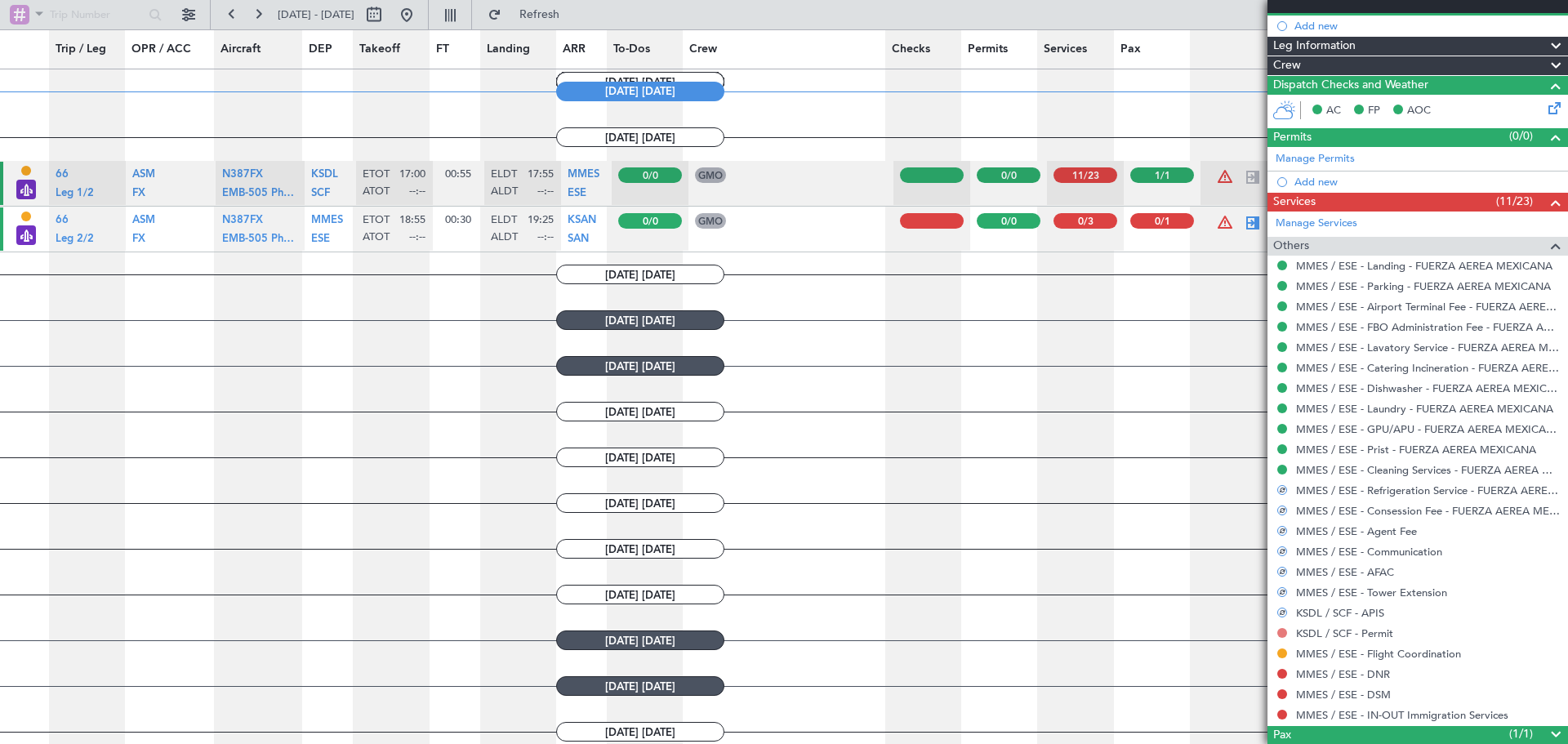
click at [1283, 630] on button at bounding box center [1282, 633] width 10 height 10
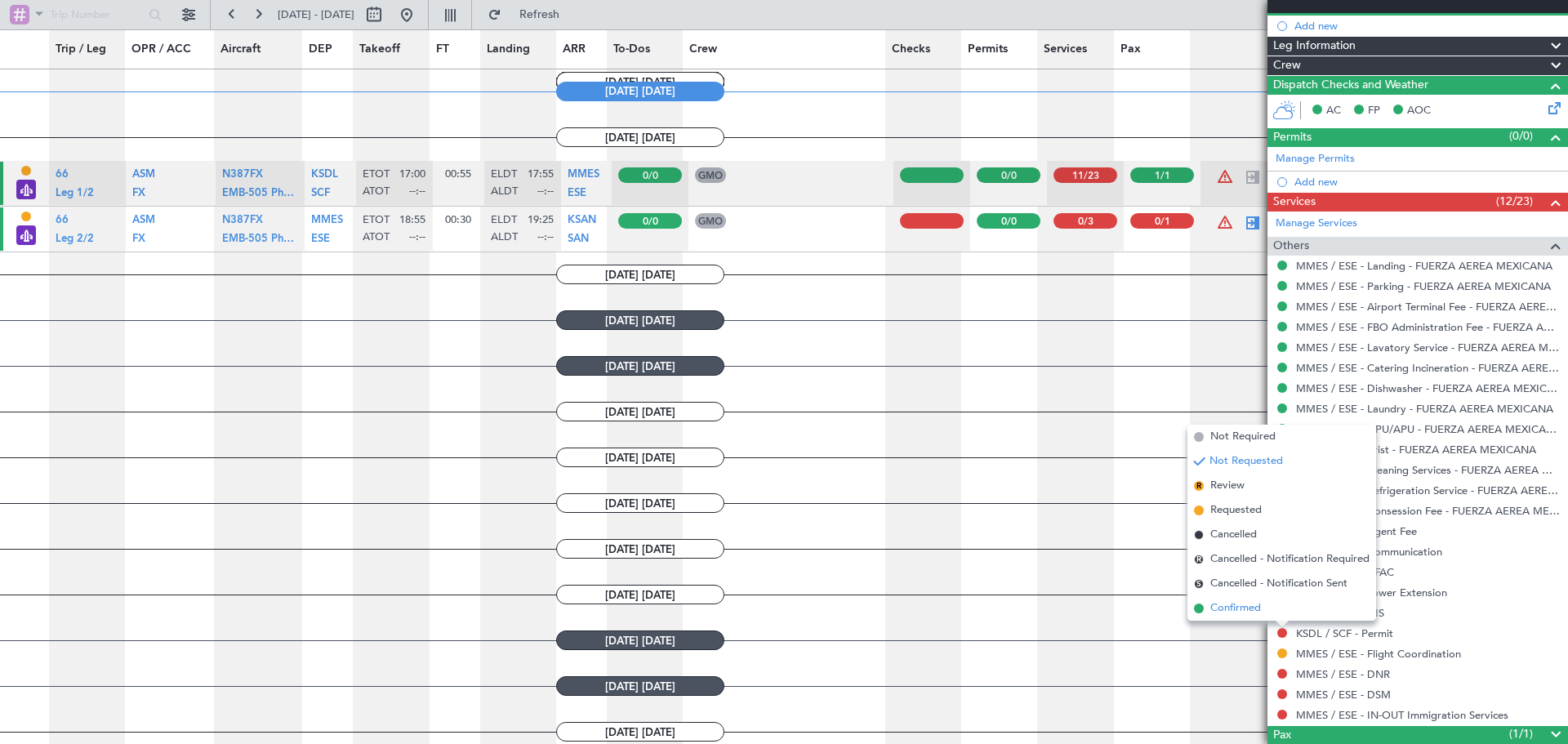
click at [1267, 607] on li "Confirmed" at bounding box center [1282, 609] width 189 height 24
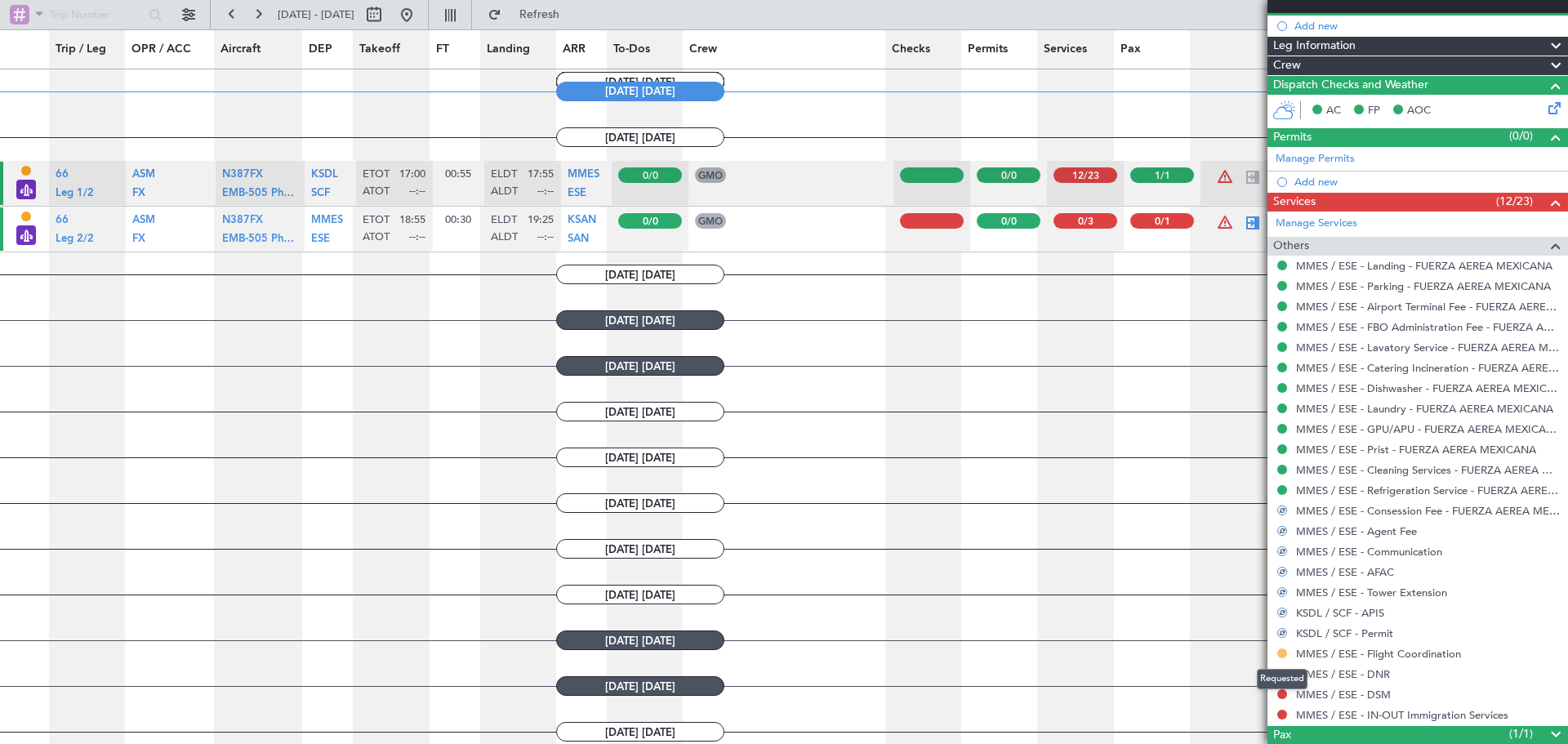
click at [1284, 655] on button at bounding box center [1282, 653] width 10 height 10
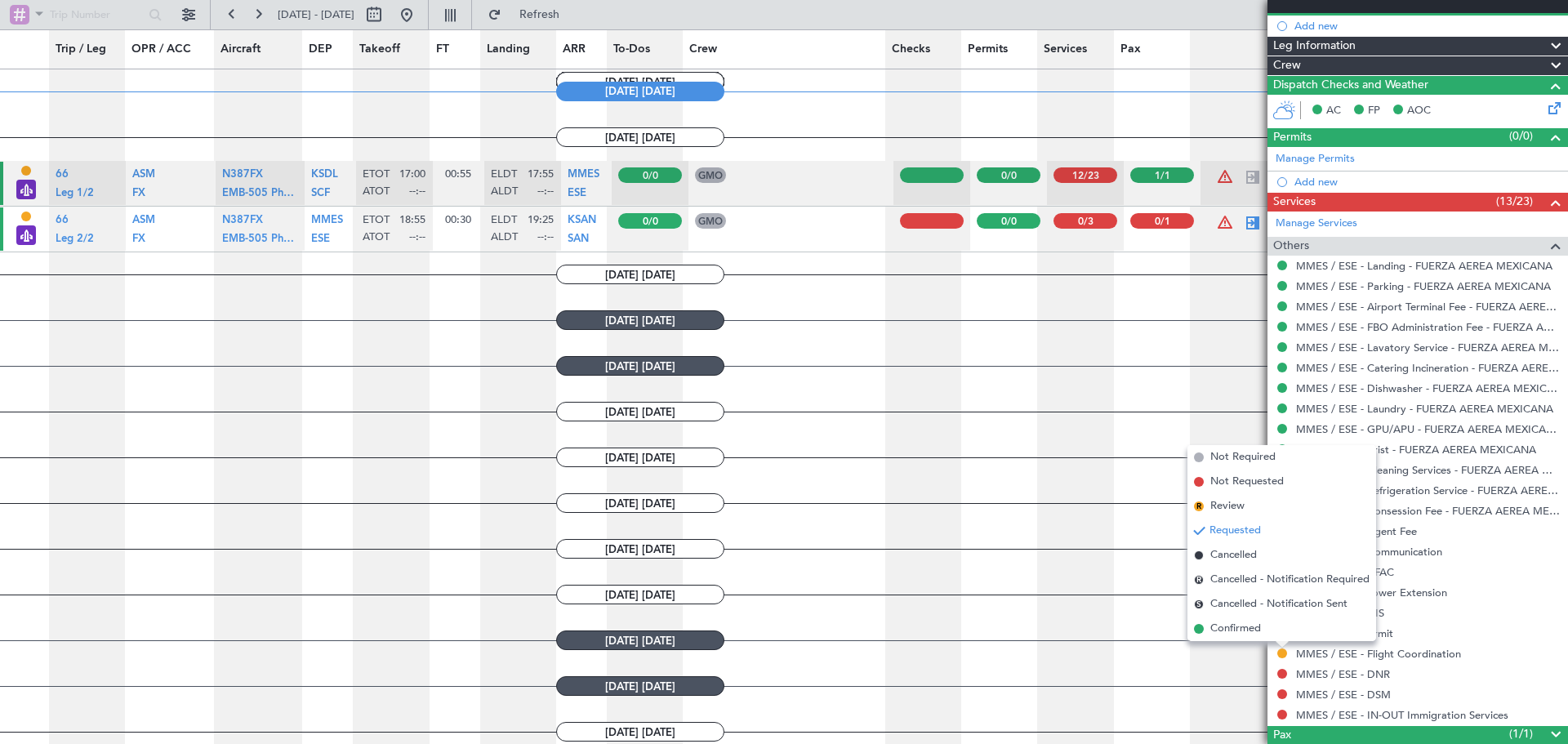
click at [1252, 643] on section "[DATE] [DATE]" at bounding box center [639, 641] width 1280 height 19
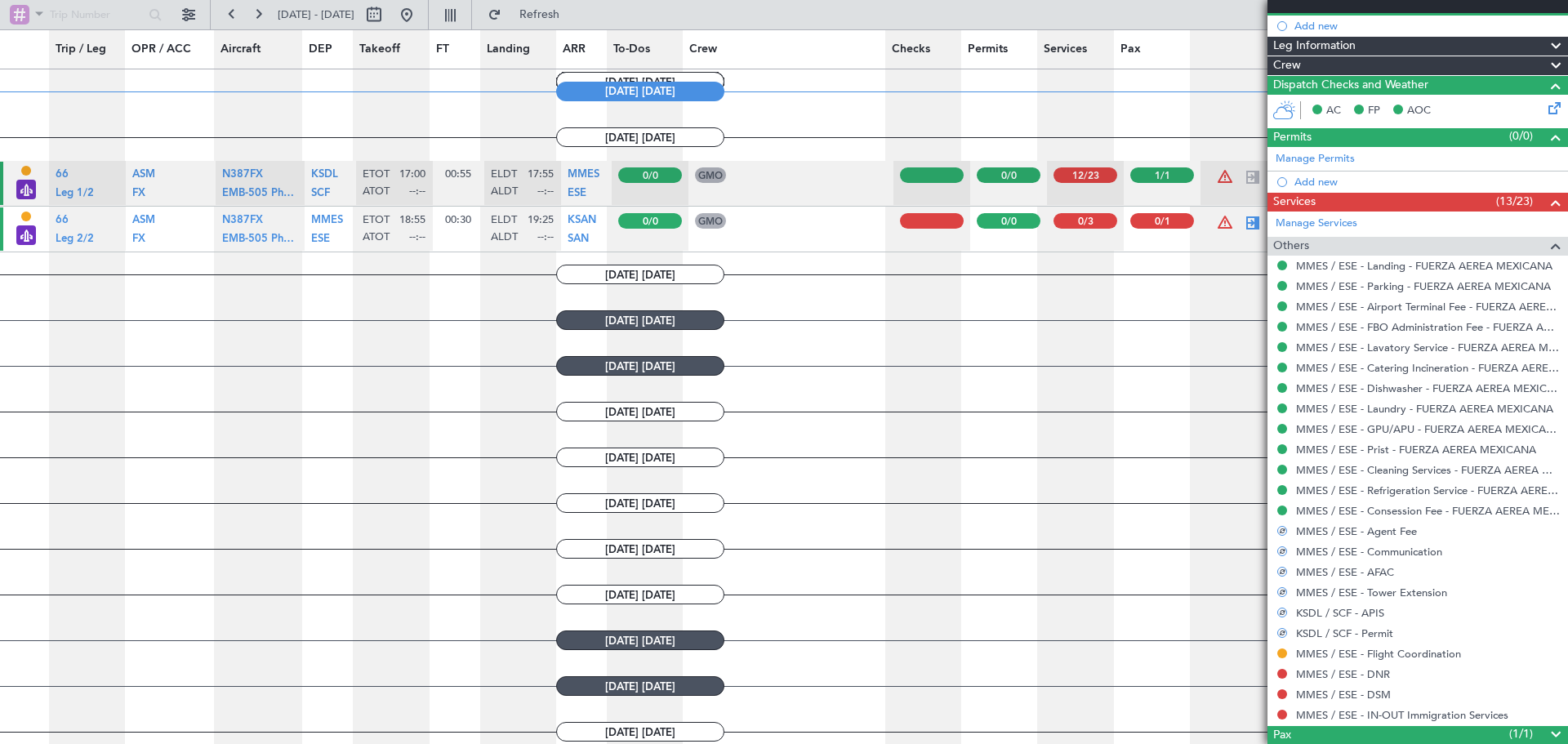
click at [1251, 636] on section "[DATE] [DATE]" at bounding box center [639, 641] width 1280 height 19
click at [1283, 656] on button at bounding box center [1282, 653] width 10 height 10
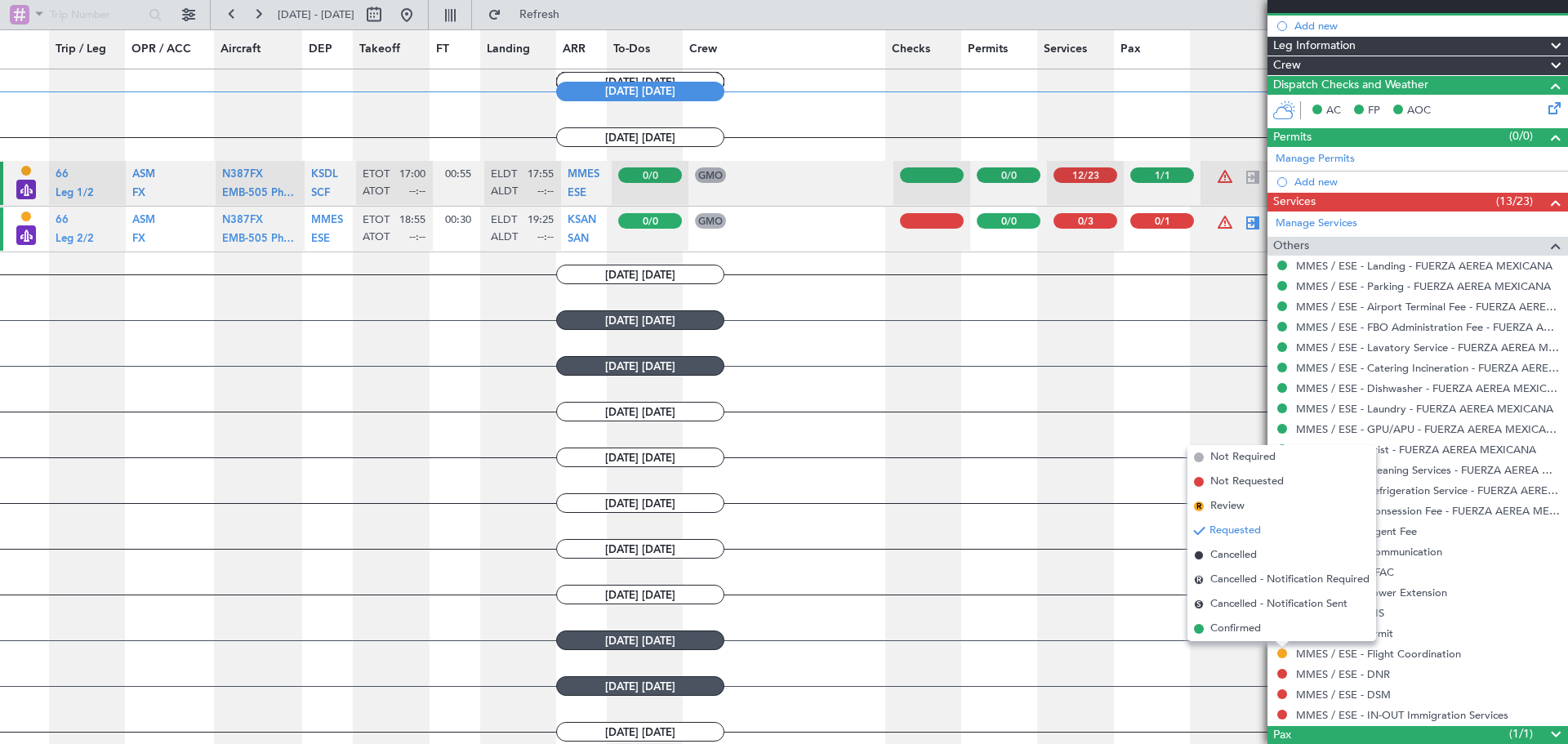
click at [1259, 620] on li "Confirmed" at bounding box center [1282, 629] width 189 height 24
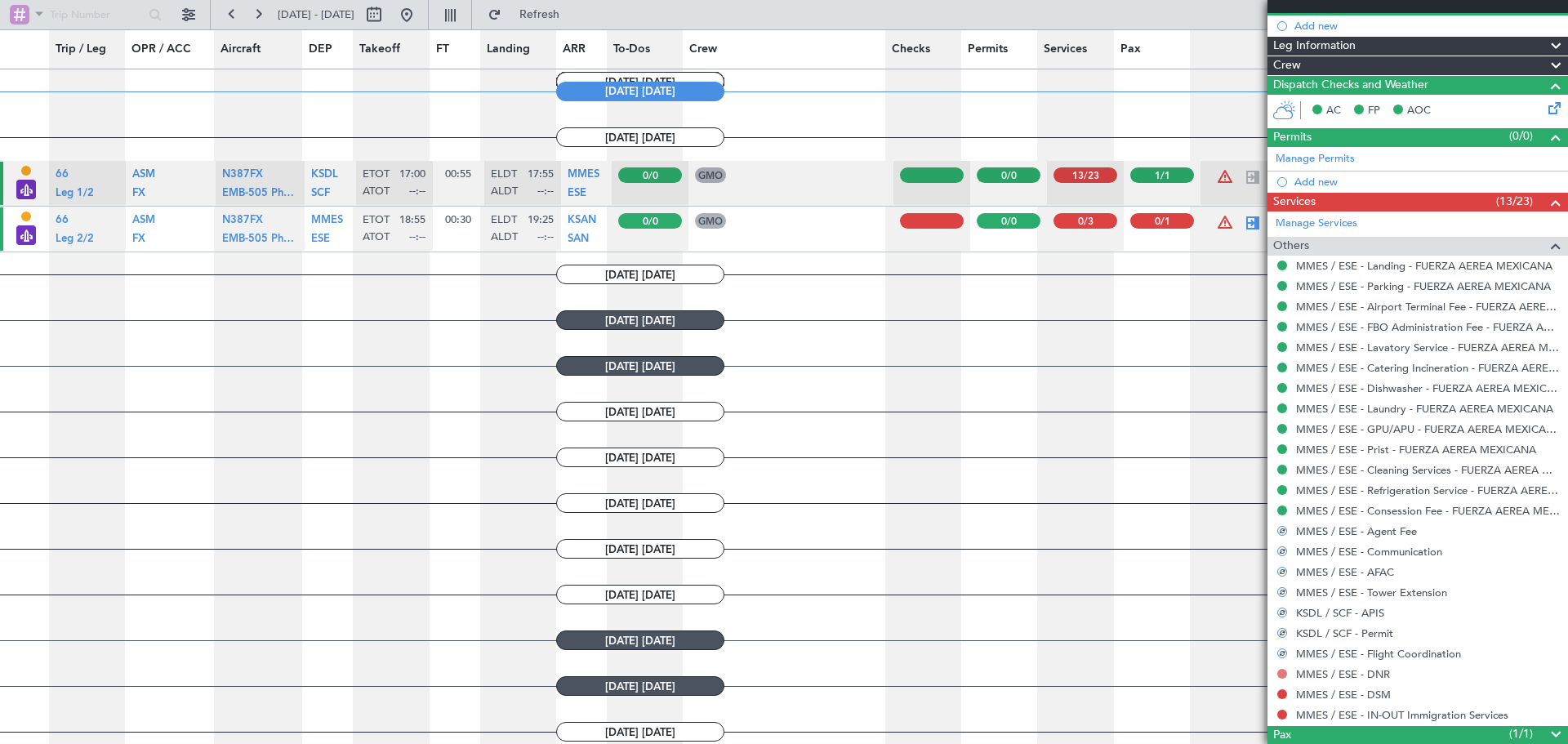
click at [1282, 673] on button at bounding box center [1282, 674] width 10 height 10
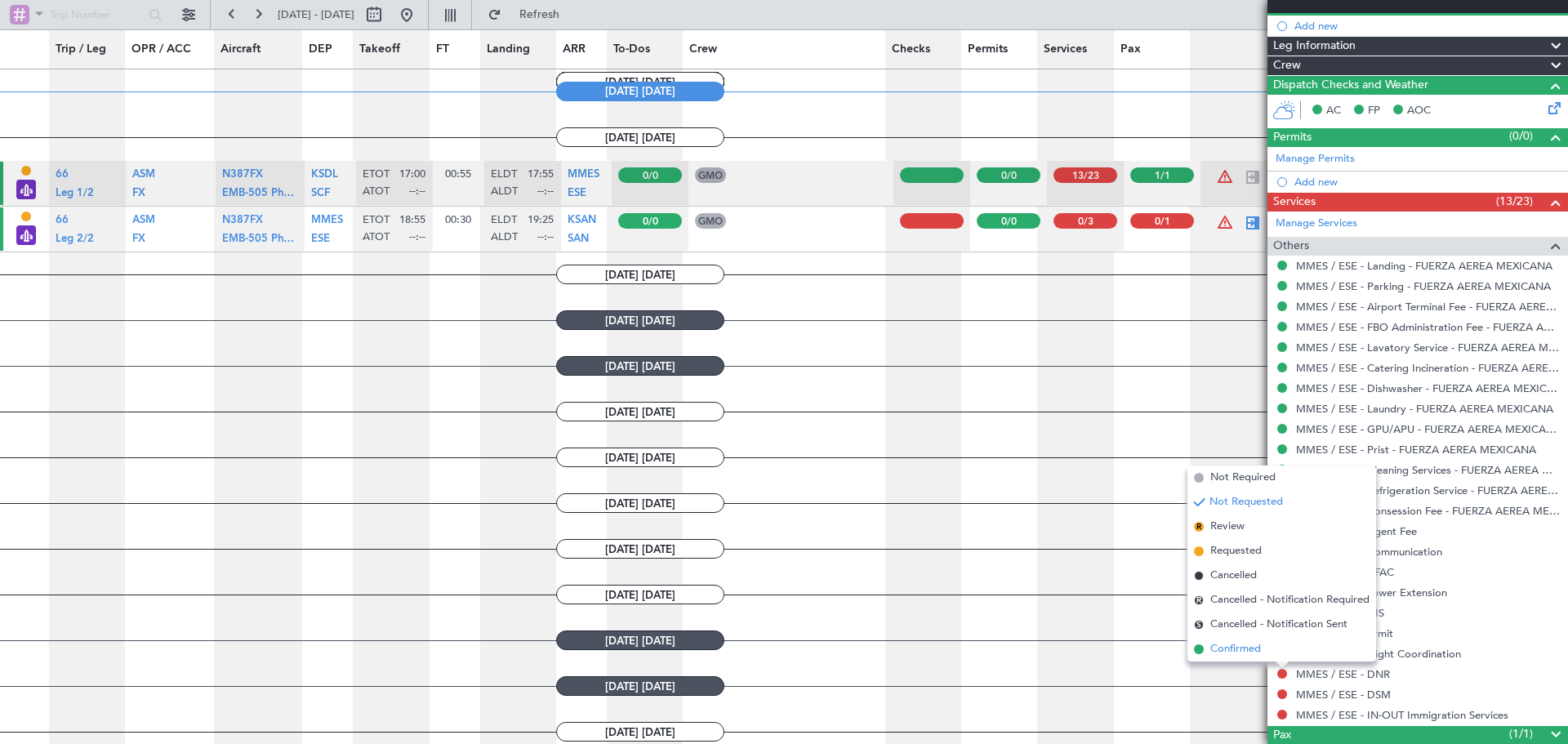
click at [1251, 646] on span "Confirmed" at bounding box center [1236, 650] width 51 height 17
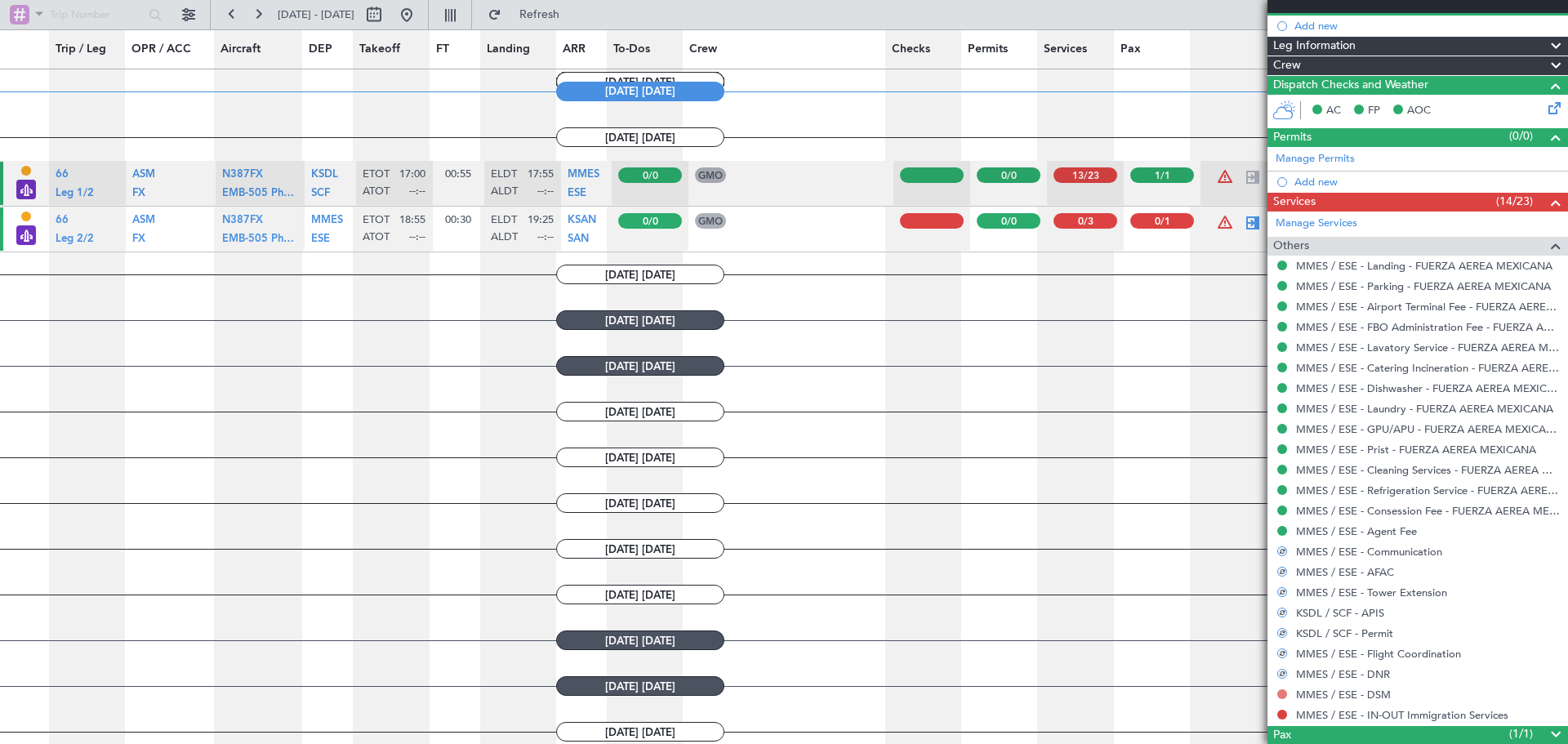
click at [1283, 696] on button at bounding box center [1282, 694] width 10 height 10
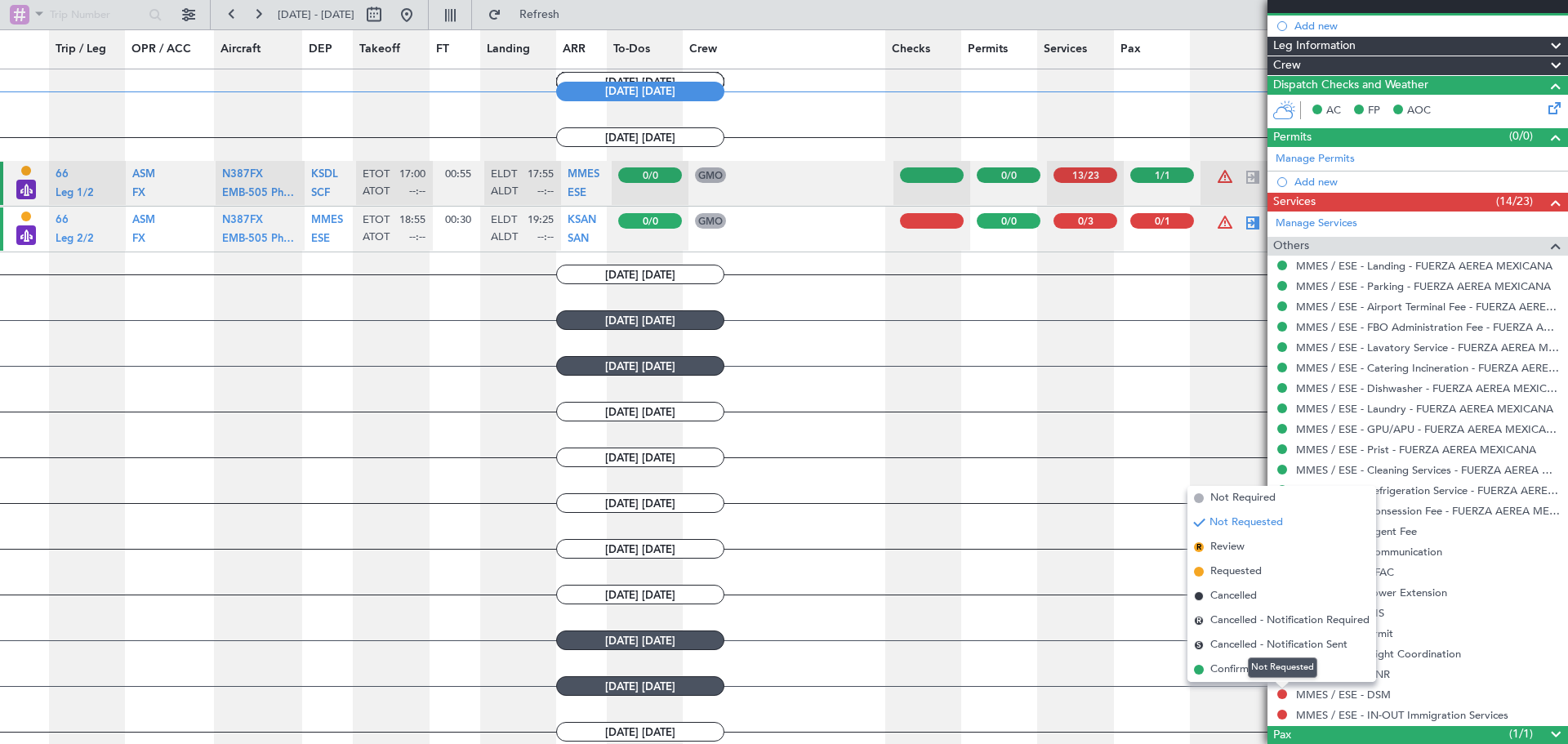
click at [1256, 668] on div "Not Requested" at bounding box center [1282, 668] width 69 height 20
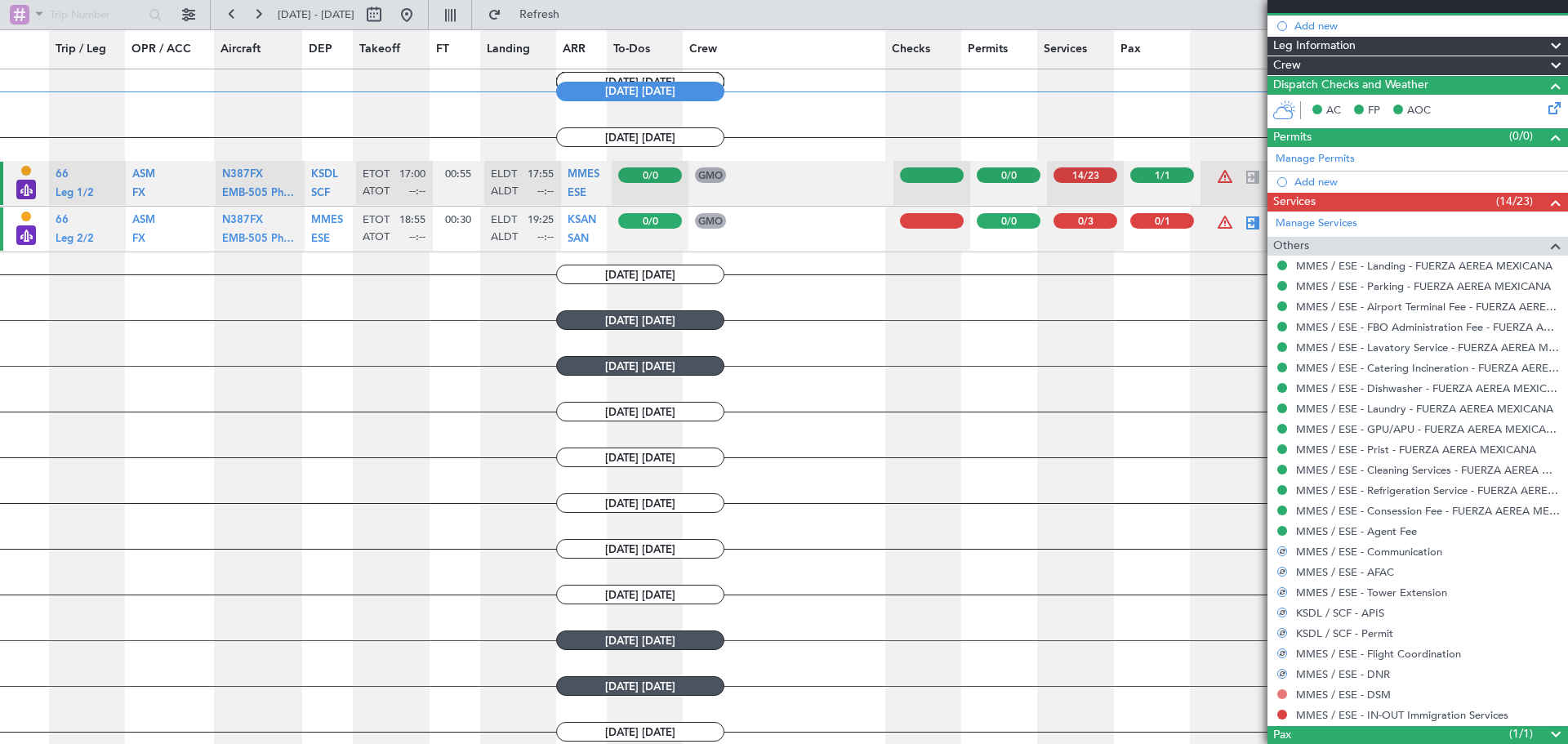
click at [1284, 693] on button at bounding box center [1282, 694] width 10 height 10
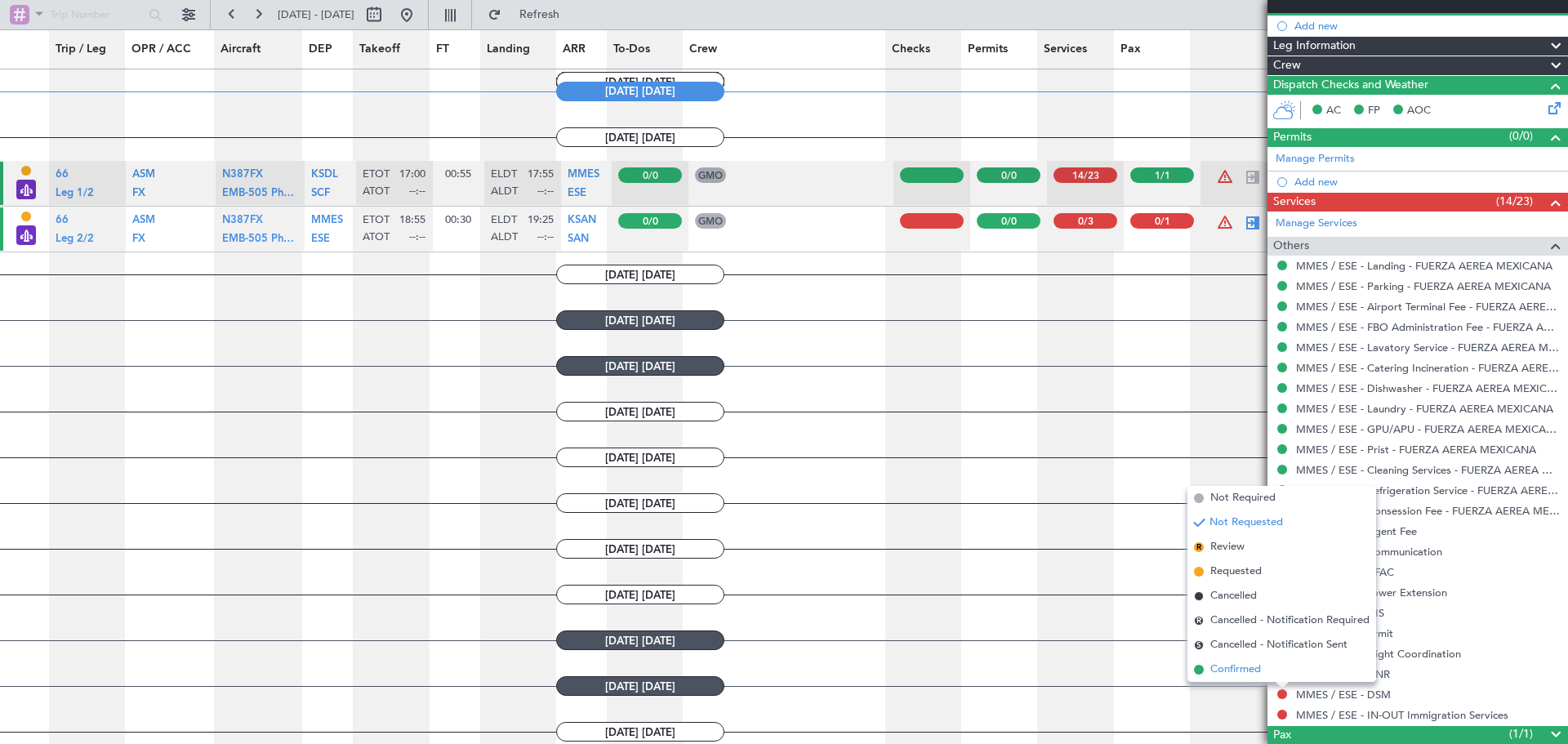
drag, startPoint x: 1211, startPoint y: 666, endPoint x: 1221, endPoint y: 668, distance: 10.2
click at [1211, 666] on span "Confirmed" at bounding box center [1236, 670] width 51 height 17
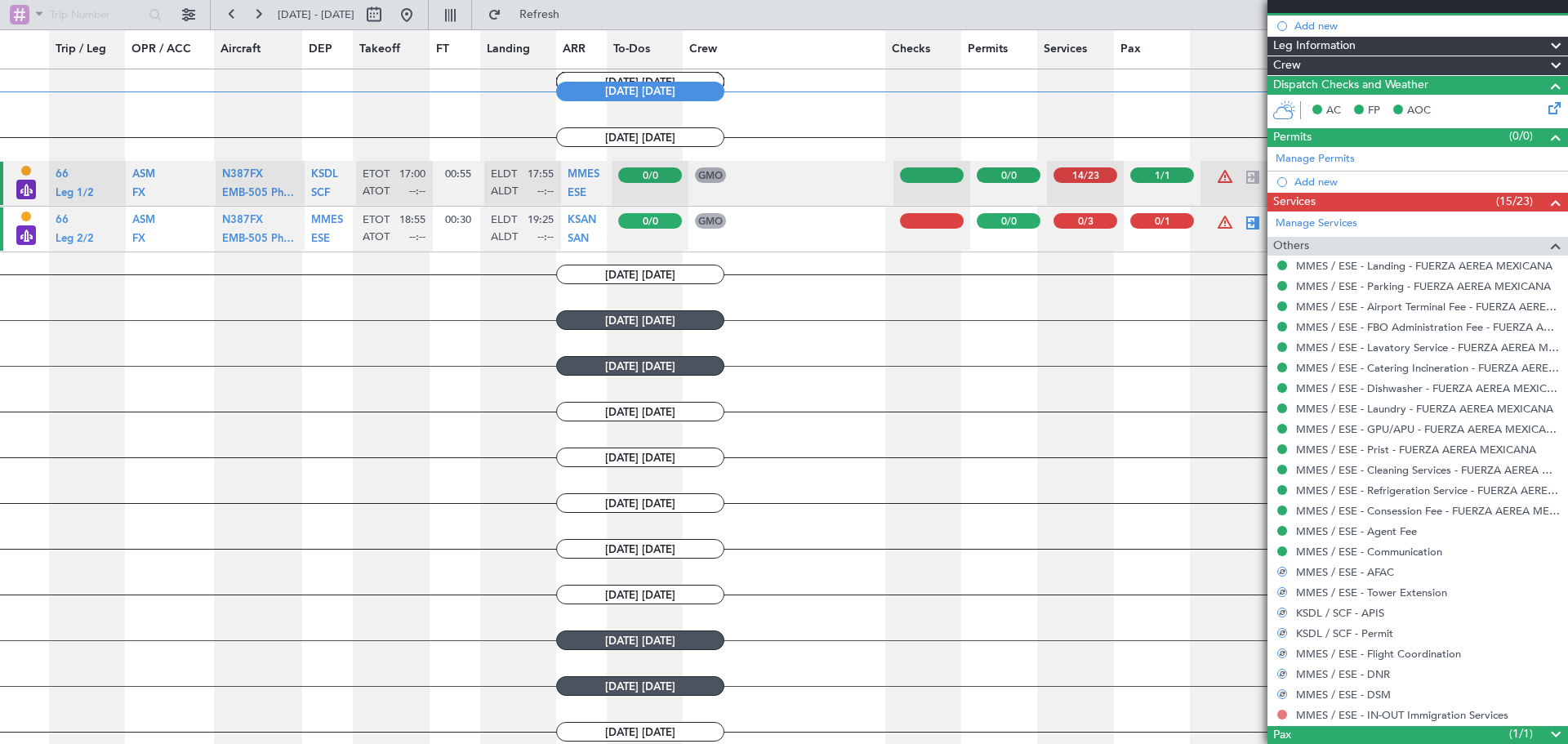
click at [1282, 711] on button at bounding box center [1282, 715] width 10 height 10
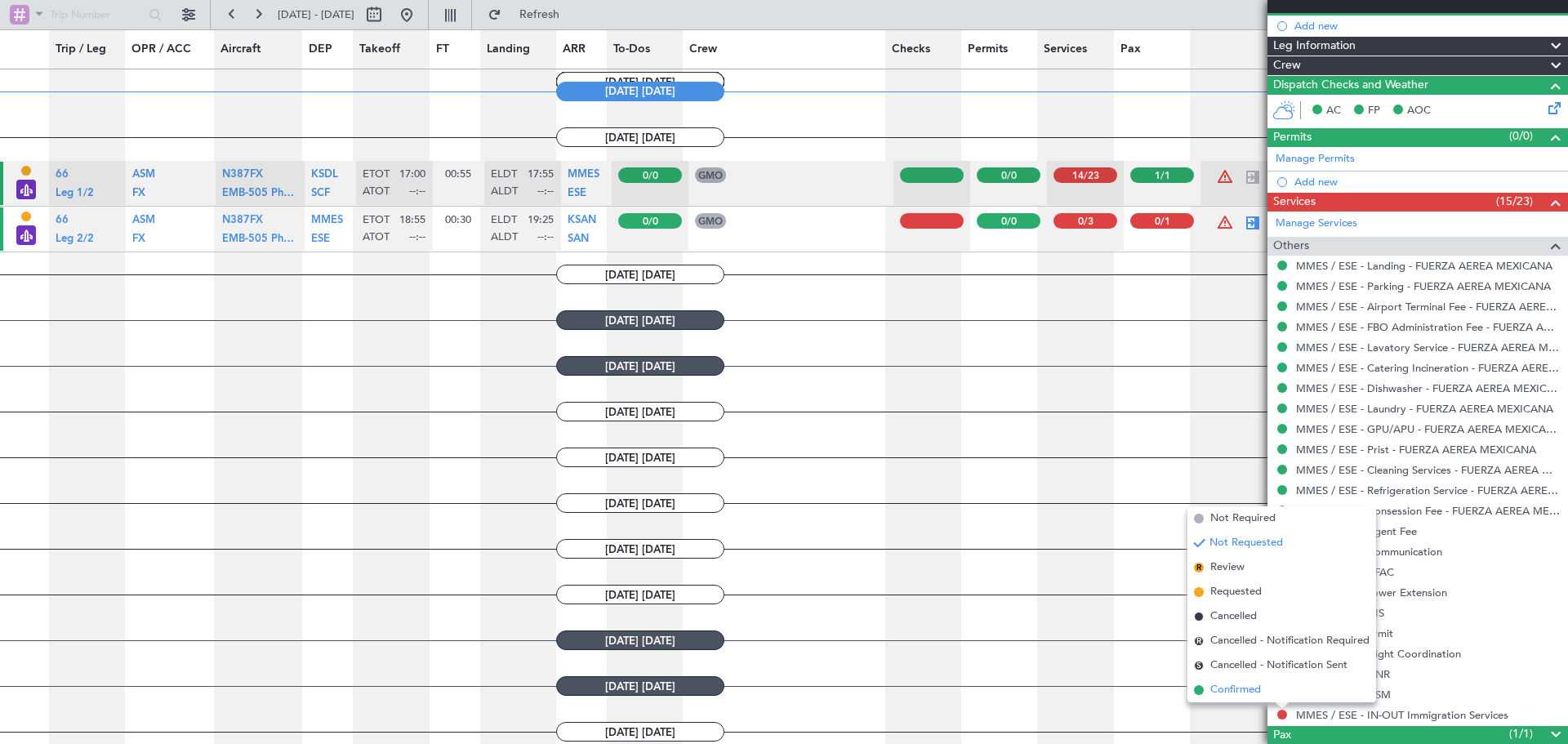
click at [1236, 684] on span "Confirmed" at bounding box center [1236, 690] width 51 height 17
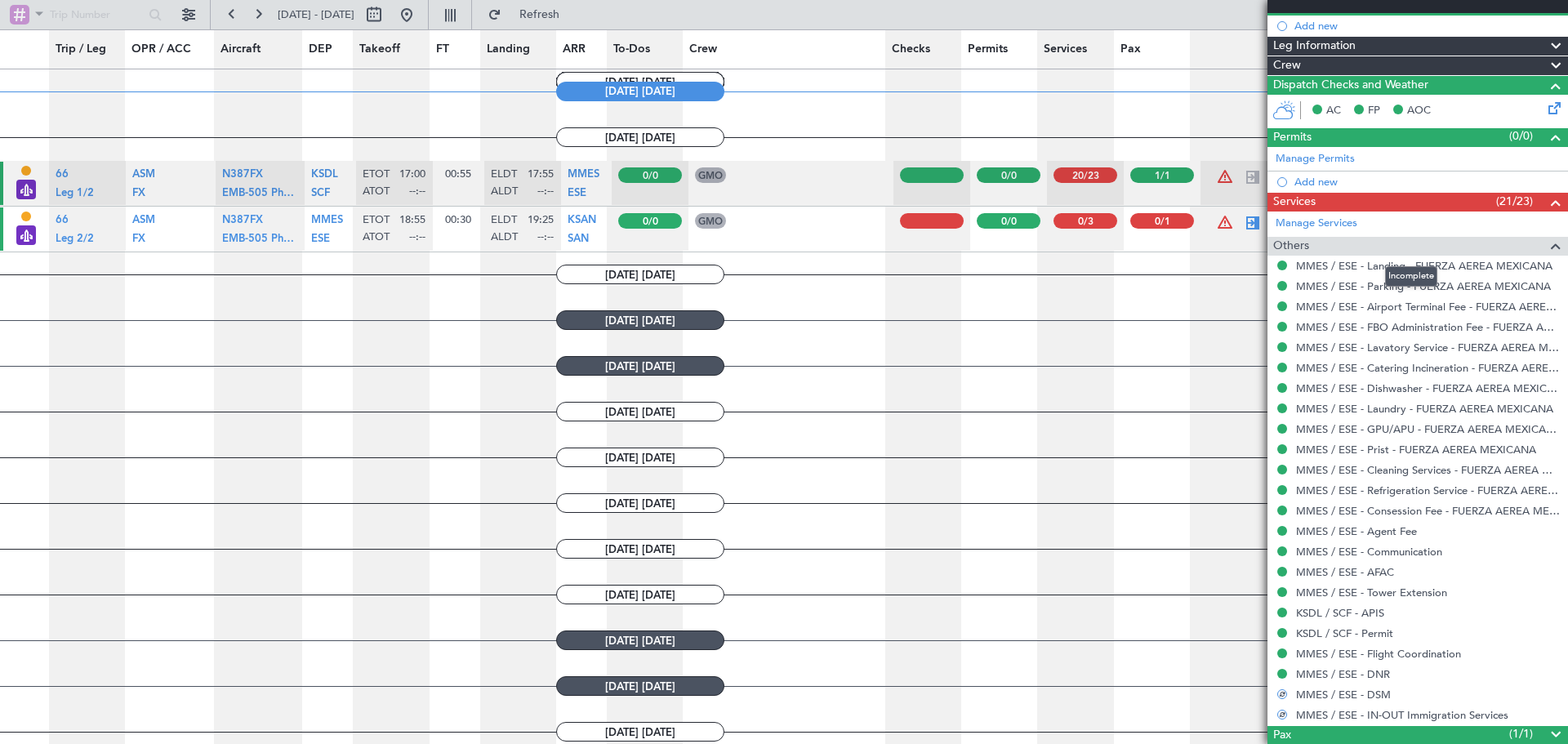
click at [1376, 242] on div "Others" at bounding box center [1417, 245] width 301 height 19
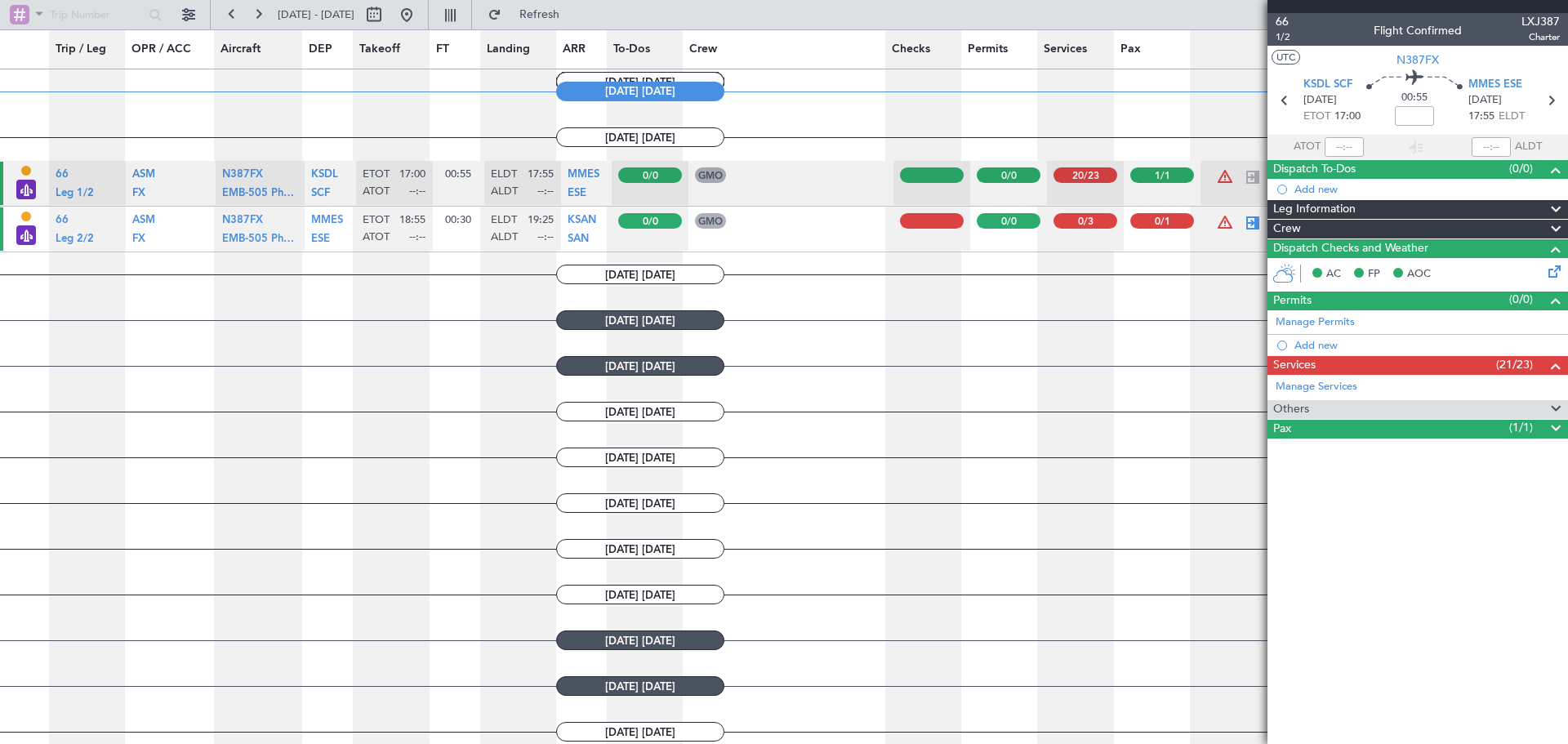
scroll to position [0, 0]
click at [1373, 587] on article "66 1/2 Flight Confirmed LXJ387 Charter UTC N387FX KSDL SCF 11/09/2025 ETOT 17:0…" at bounding box center [1417, 378] width 301 height 731
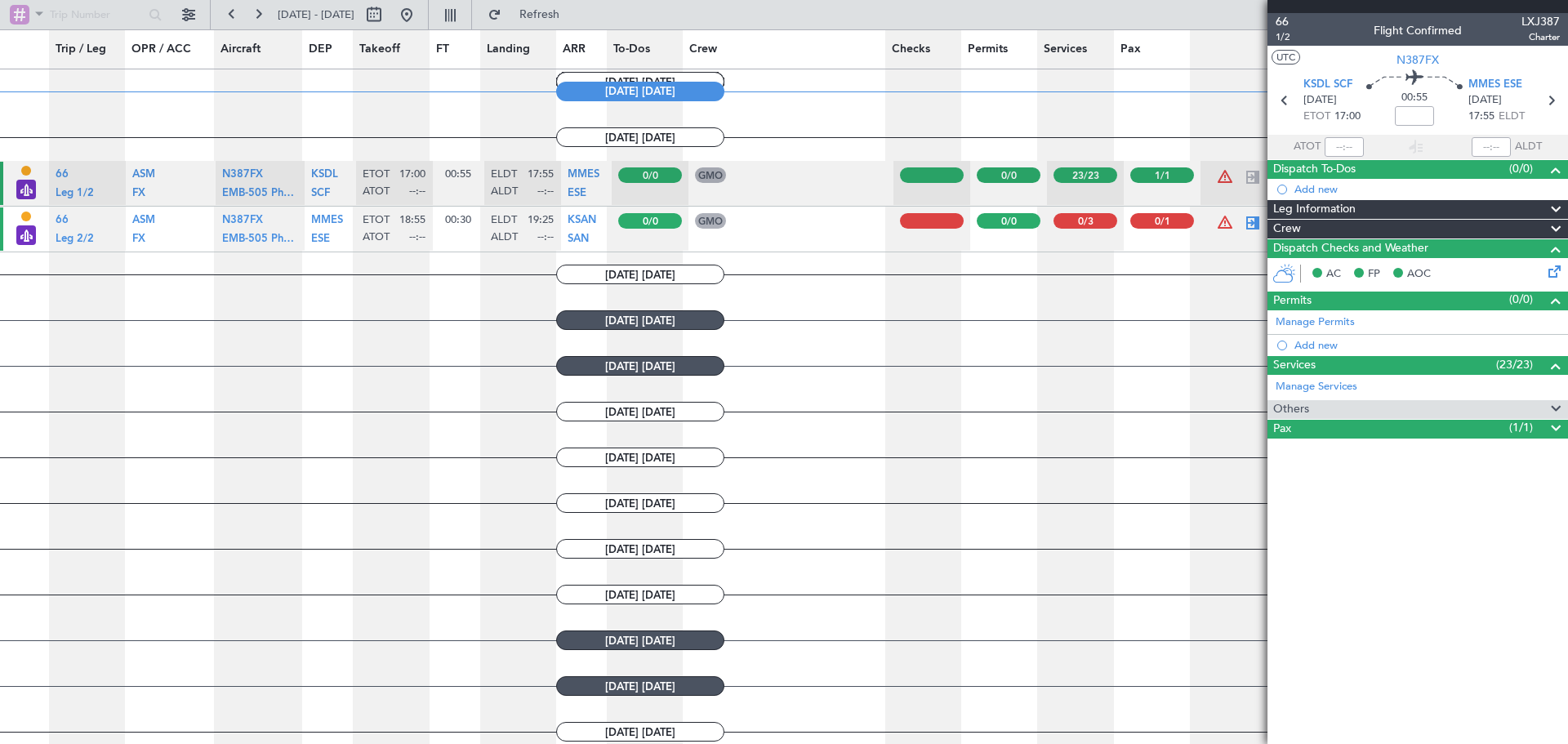
click at [818, 237] on article "GMO FO - [PERSON_NAME] [PERSON_NAME]" at bounding box center [790, 228] width 205 height 44
click at [1555, 105] on icon at bounding box center [1551, 100] width 21 height 21
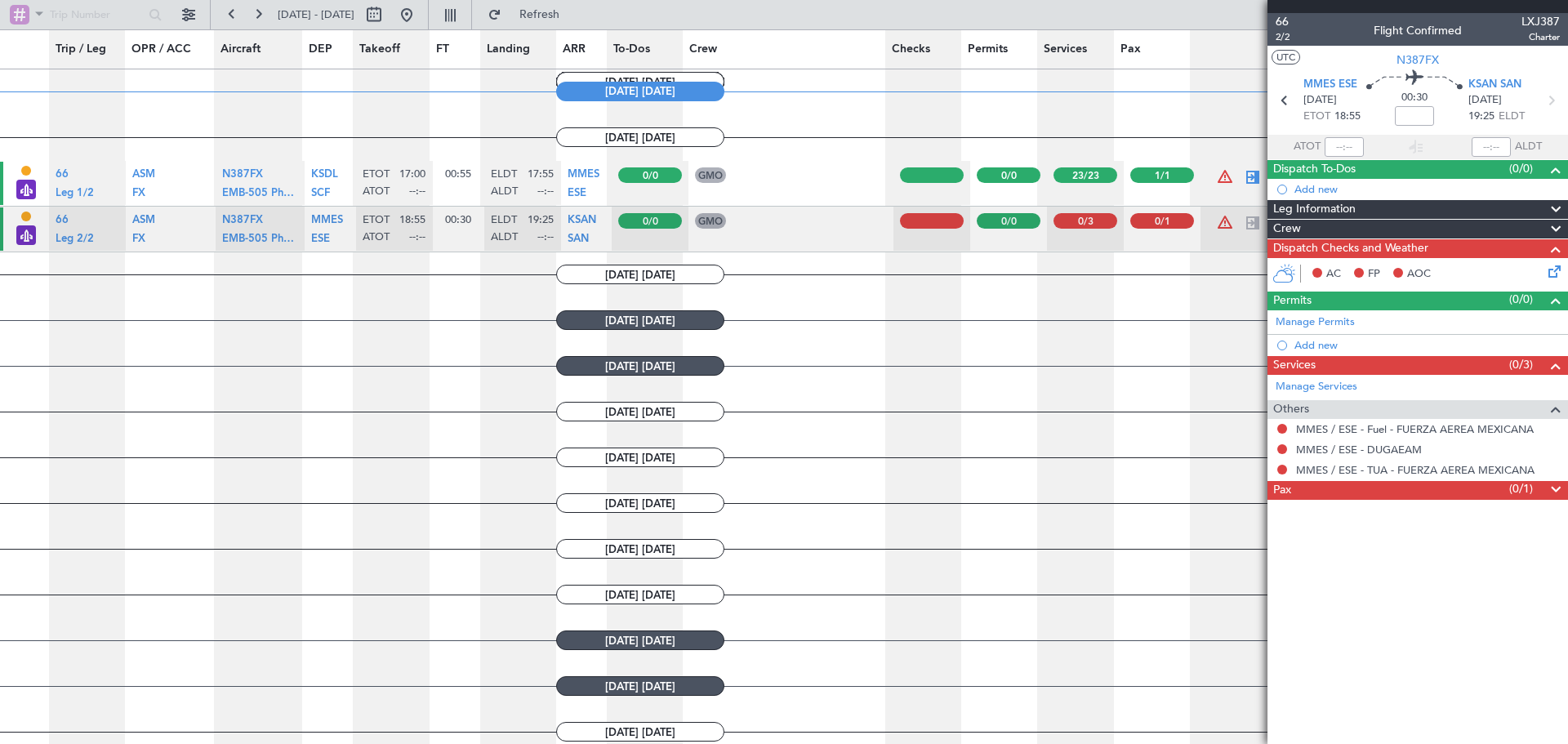
click at [1554, 269] on icon at bounding box center [1551, 268] width 13 height 13
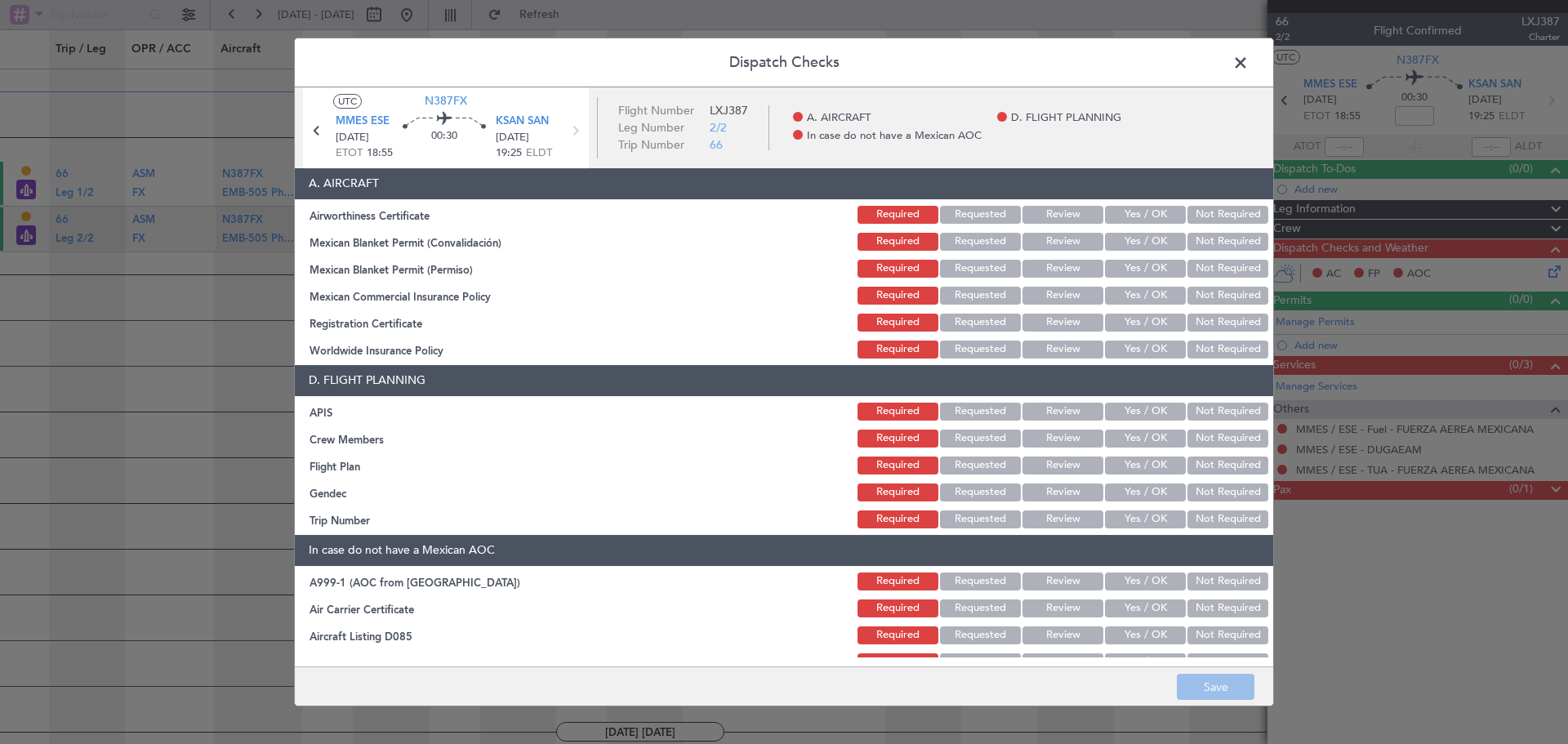
click at [1165, 212] on button "Yes / OK" at bounding box center [1145, 214] width 81 height 18
click at [1154, 231] on div "Yes / OK" at bounding box center [1144, 242] width 83 height 22
click at [1149, 237] on button "Yes / OK" at bounding box center [1145, 242] width 81 height 18
click at [1138, 280] on section "A. AIRCRAFT Airworthiness Certificate Required Requested Review Yes / OK Not Re…" at bounding box center [784, 265] width 978 height 193
click at [1122, 268] on button "Yes / OK" at bounding box center [1145, 269] width 81 height 18
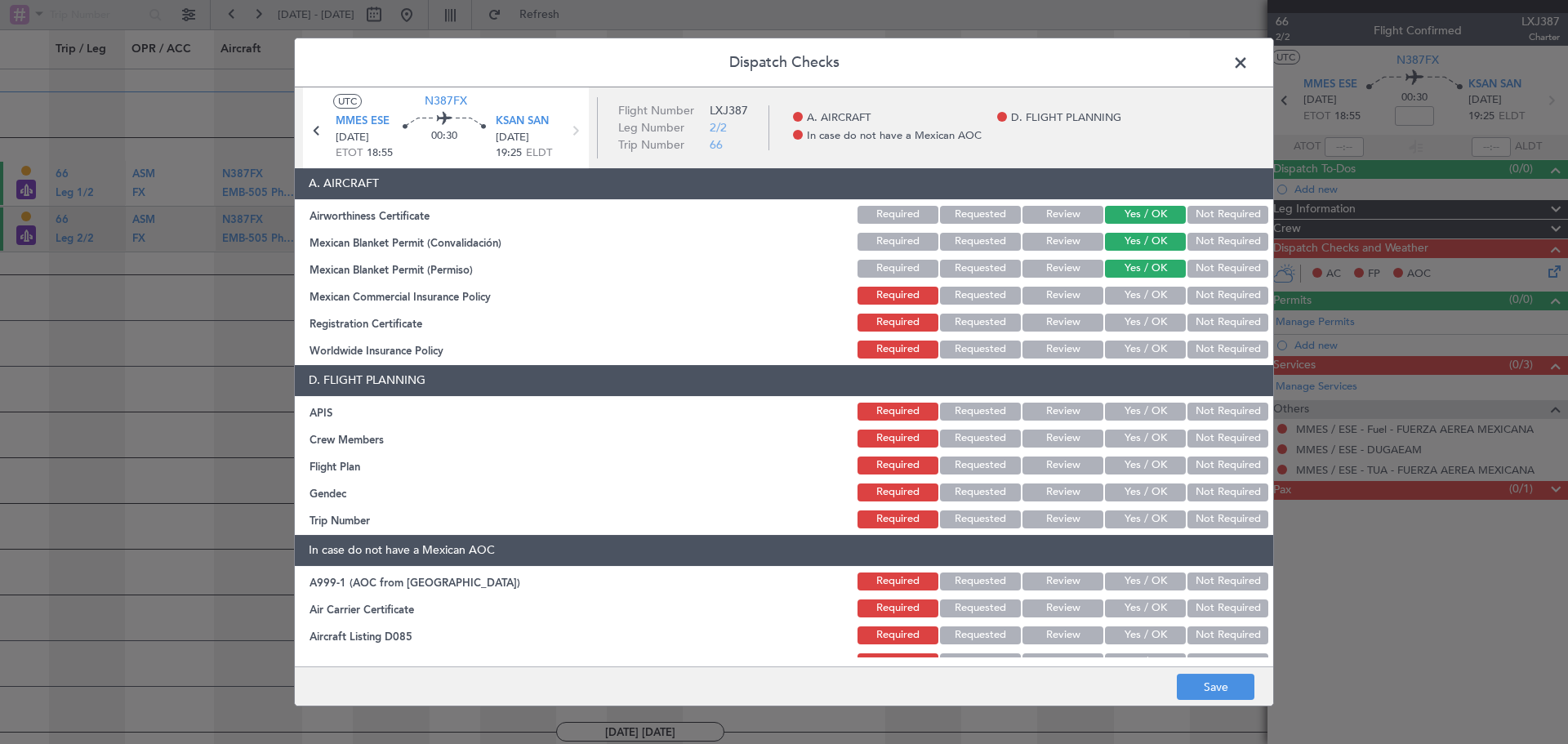
click at [1126, 295] on button "Yes / OK" at bounding box center [1145, 296] width 81 height 18
click at [1126, 318] on button "Yes / OK" at bounding box center [1145, 322] width 81 height 18
click at [1199, 353] on button "Not Required" at bounding box center [1227, 350] width 81 height 18
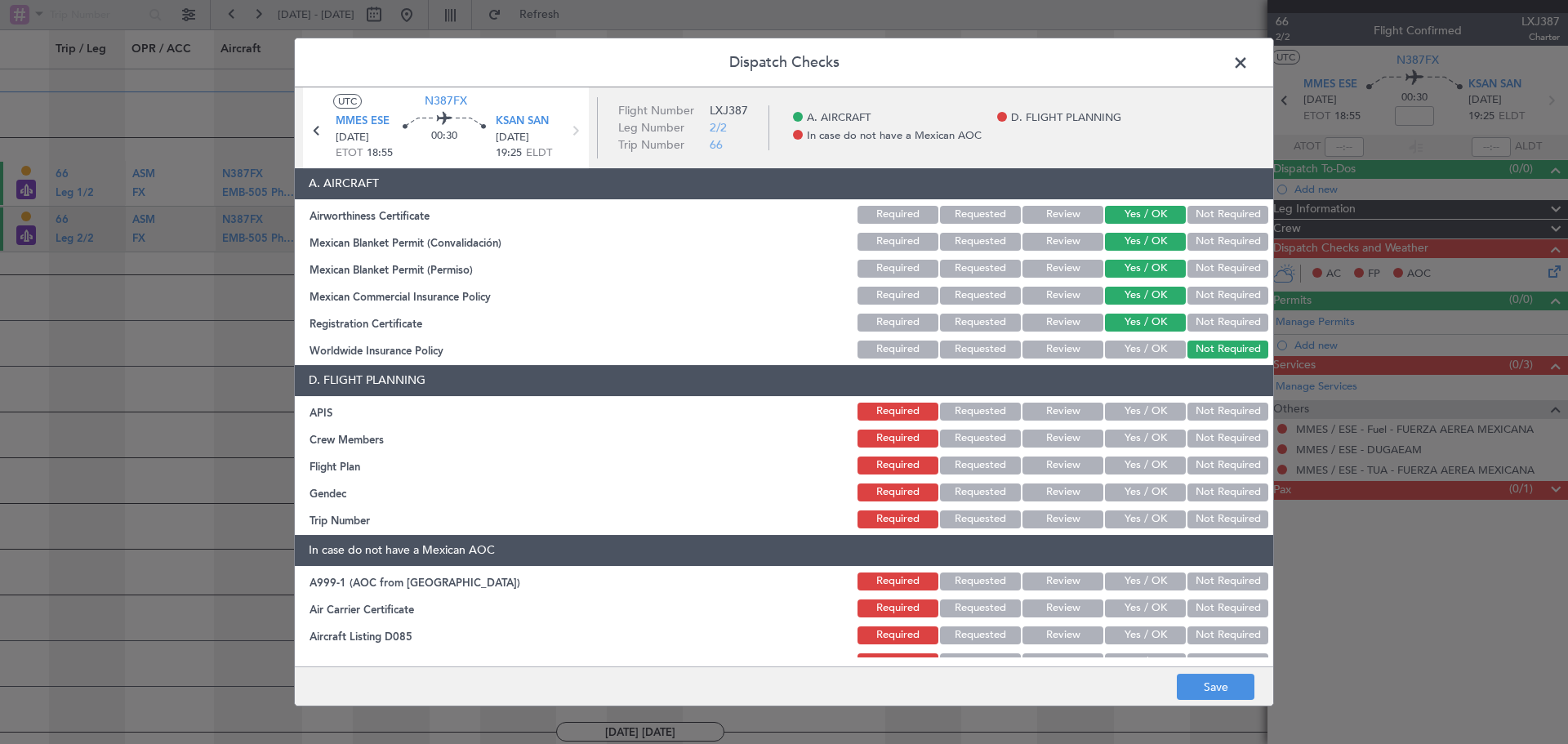
click at [1131, 418] on button "Yes / OK" at bounding box center [1145, 412] width 81 height 18
click at [1139, 450] on section "D. FLIGHT PLANNING APIS Required Requested Review Yes / OK Not Required Crew Me…" at bounding box center [784, 448] width 978 height 166
click at [1146, 439] on button "Yes / OK" at bounding box center [1145, 438] width 81 height 18
click at [1144, 464] on button "Yes / OK" at bounding box center [1145, 465] width 81 height 18
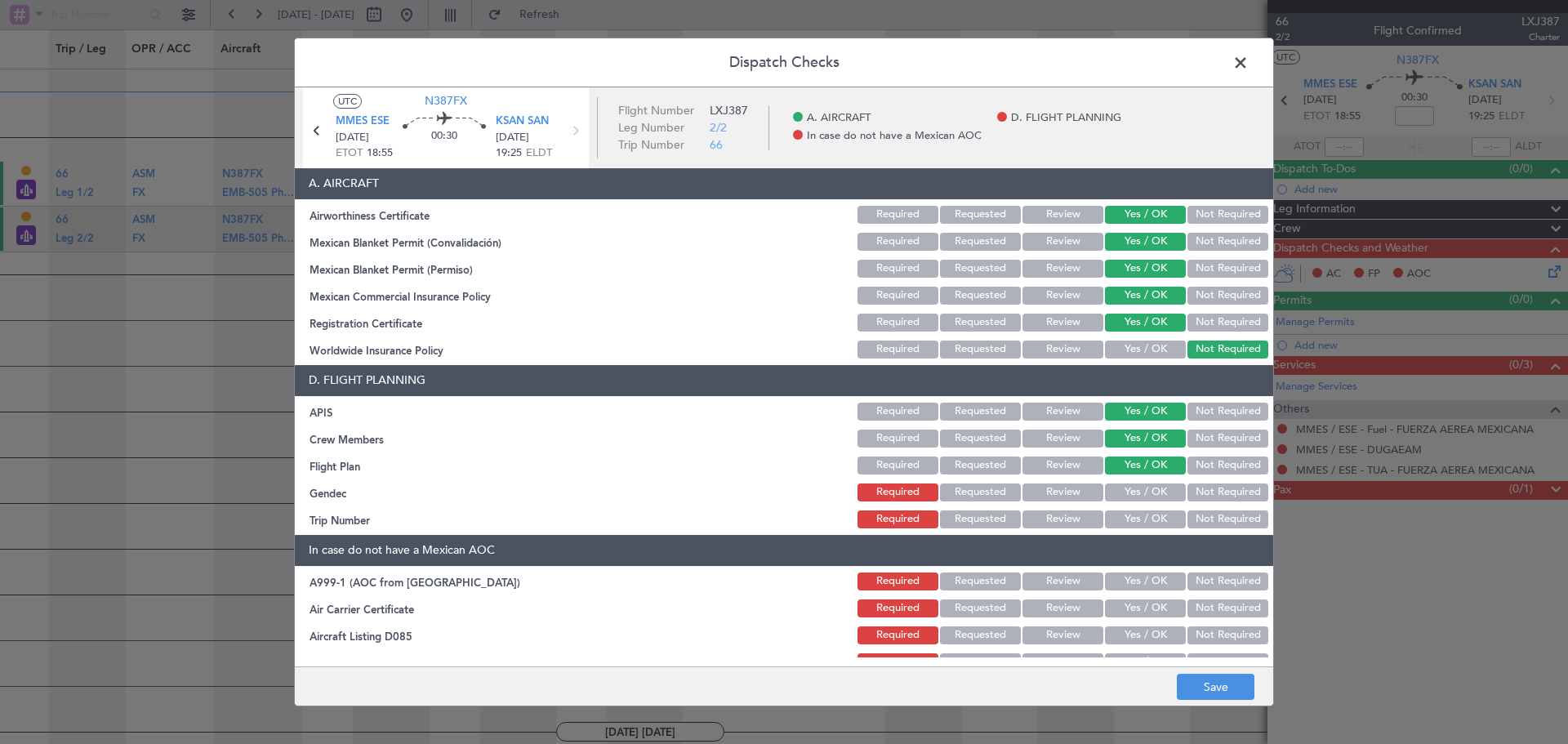
drag, startPoint x: 1213, startPoint y: 460, endPoint x: 1170, endPoint y: 476, distance: 45.9
click at [1212, 461] on button "Not Required" at bounding box center [1227, 465] width 81 height 18
click at [1154, 491] on button "Yes / OK" at bounding box center [1145, 493] width 81 height 18
click at [1150, 529] on div "Yes / OK" at bounding box center [1144, 519] width 83 height 22
click at [1153, 521] on button "Yes / OK" at bounding box center [1145, 519] width 81 height 18
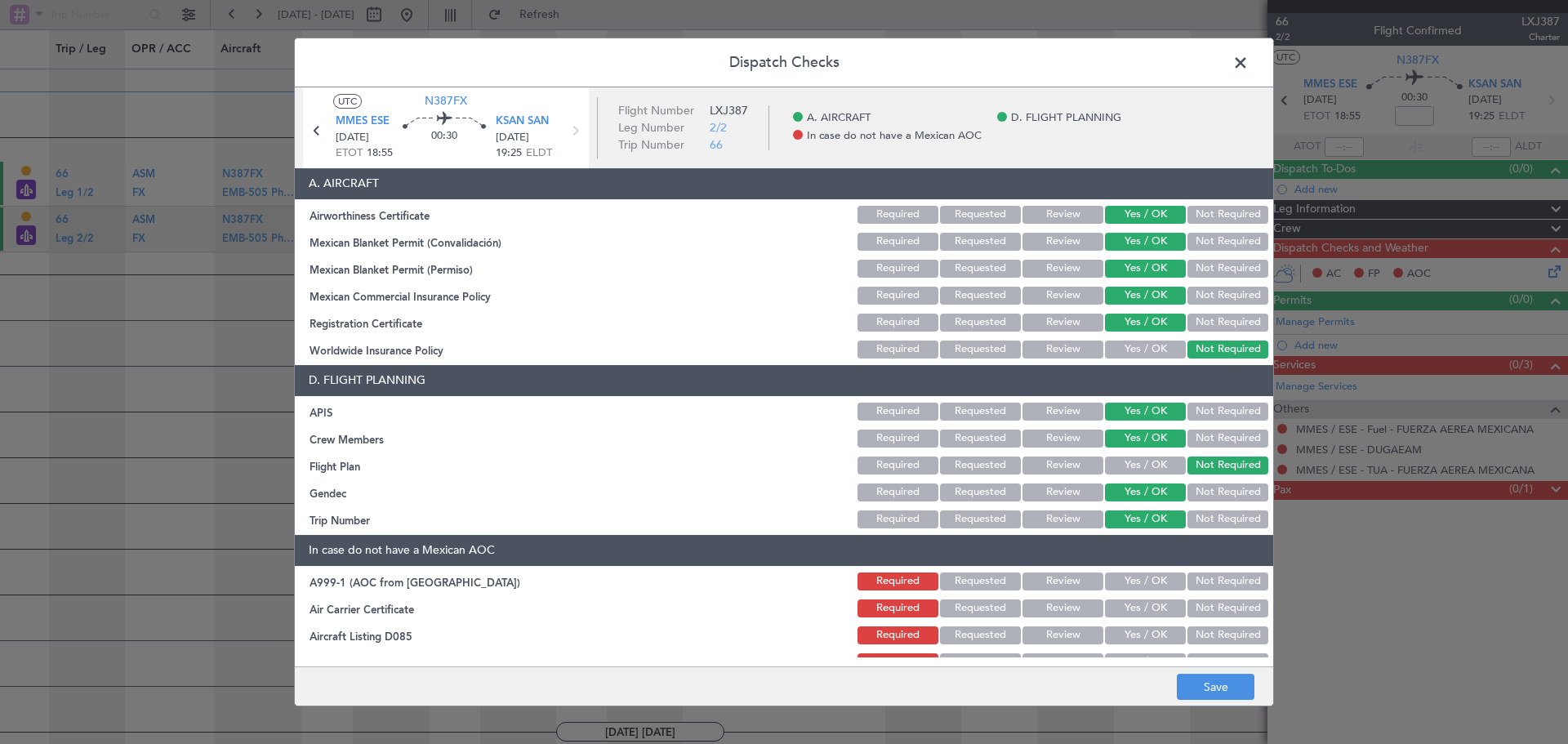
scroll to position [49, 0]
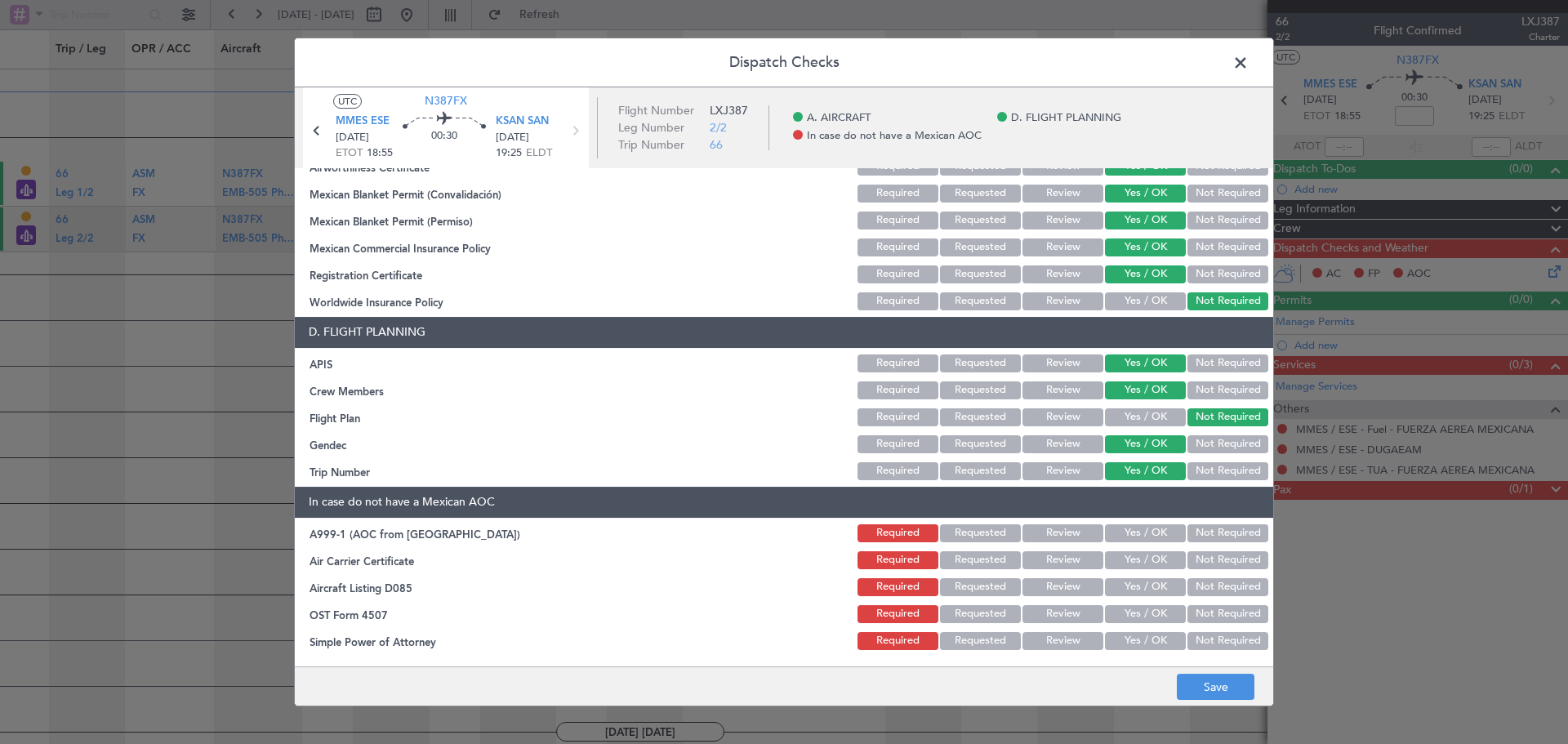
click at [1211, 529] on button "Not Required" at bounding box center [1227, 534] width 81 height 18
click at [1213, 555] on button "Not Required" at bounding box center [1227, 560] width 81 height 18
click at [1213, 581] on button "Not Required" at bounding box center [1227, 587] width 81 height 18
click at [1213, 614] on button "Not Required" at bounding box center [1227, 614] width 81 height 18
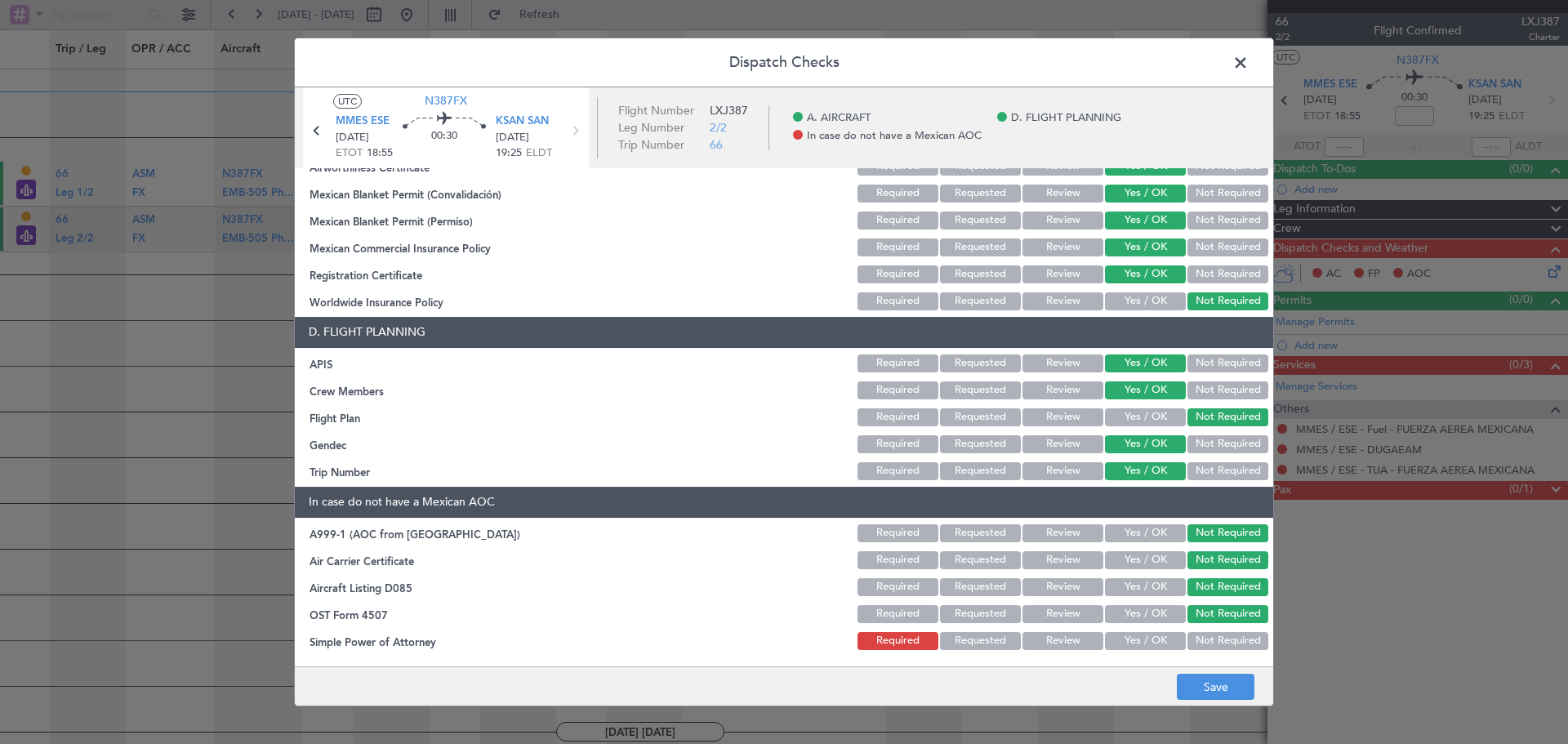
click at [1213, 647] on button "Not Required" at bounding box center [1227, 642] width 81 height 18
click at [1209, 682] on button "Save" at bounding box center [1216, 687] width 78 height 26
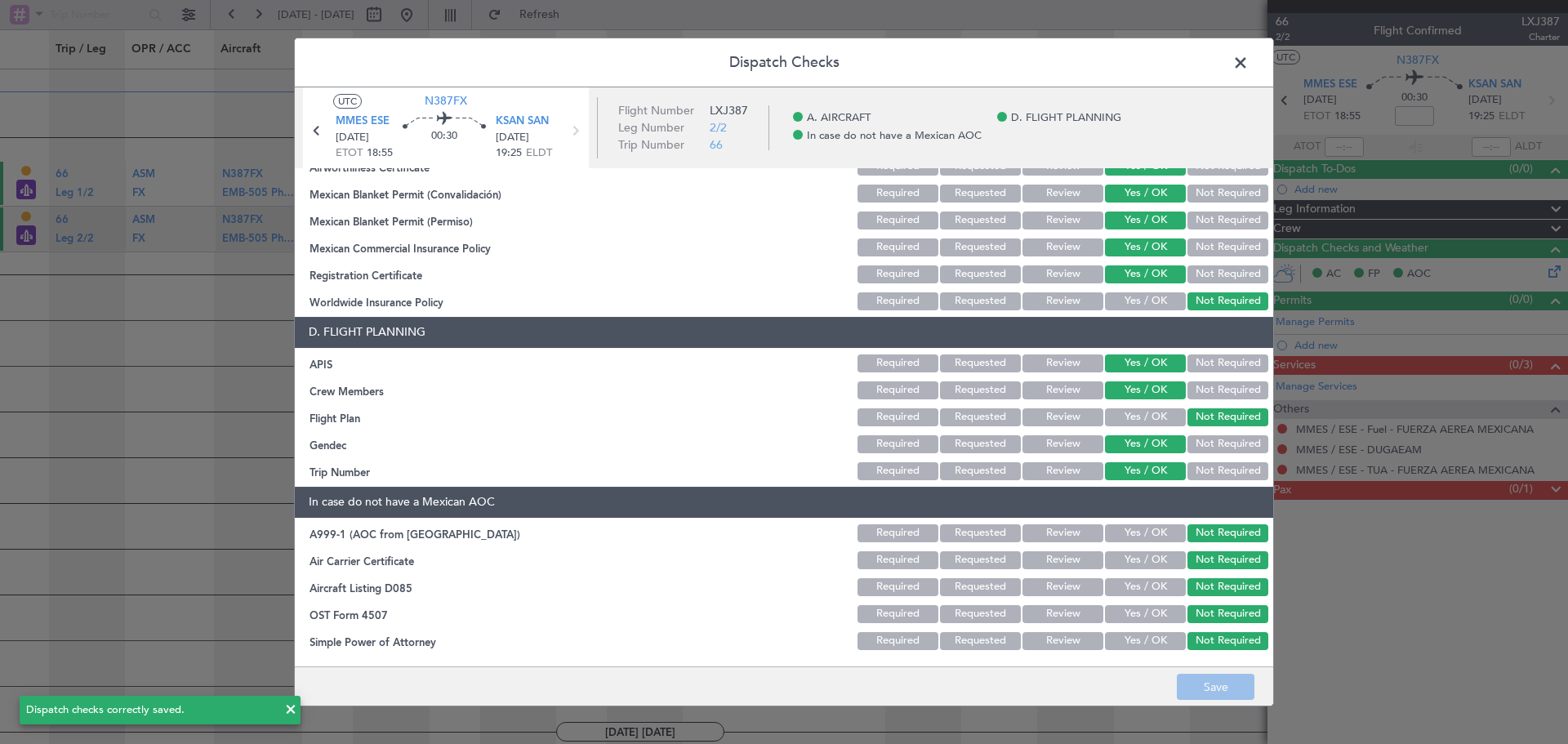
click at [1367, 492] on div "Dispatch Checks UTC N387FX MMES ESE 11/09/2025 ETOT 18:55 00:30 KSAN SAN 11/09/…" at bounding box center [784, 372] width 1568 height 744
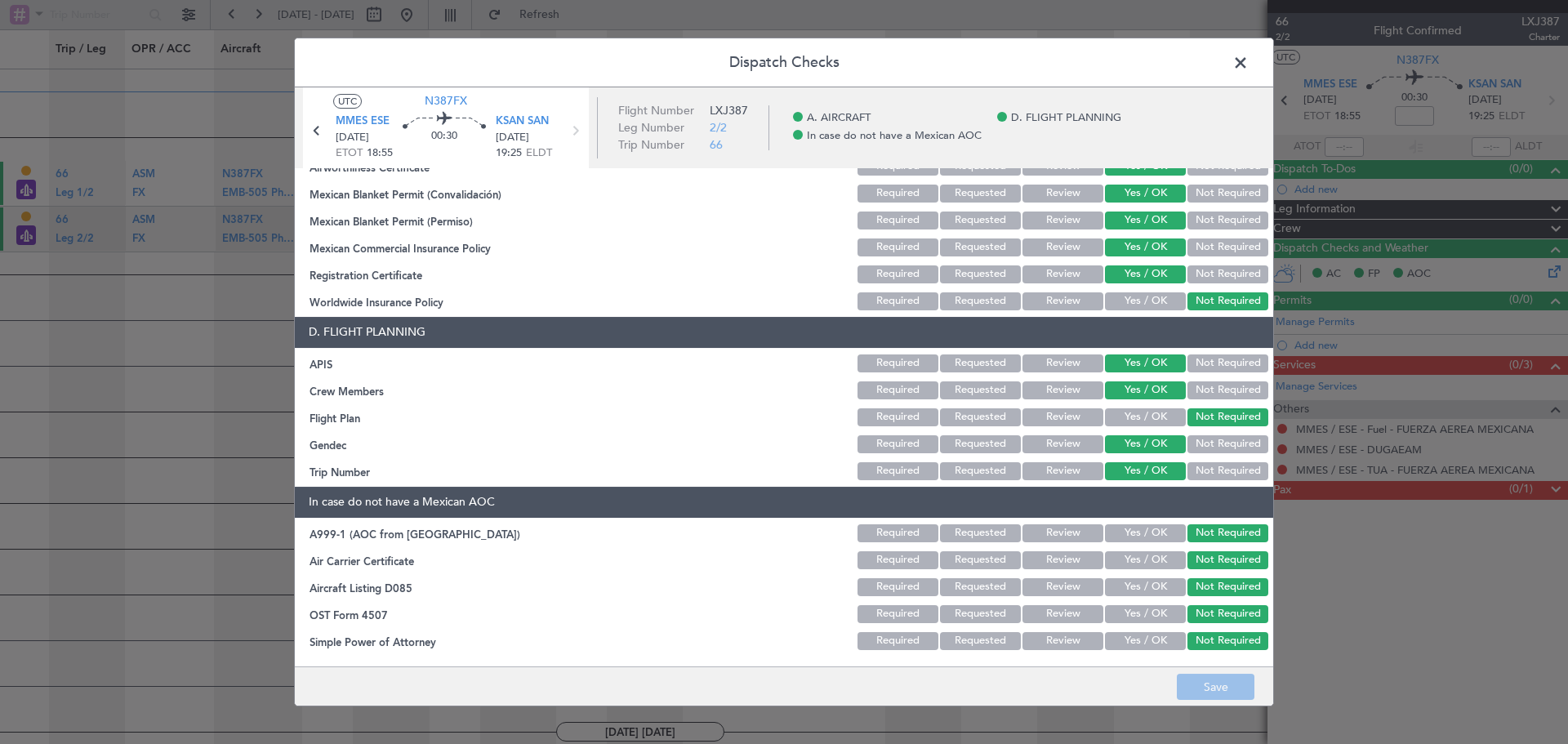
click at [1249, 63] on span at bounding box center [1249, 67] width 0 height 33
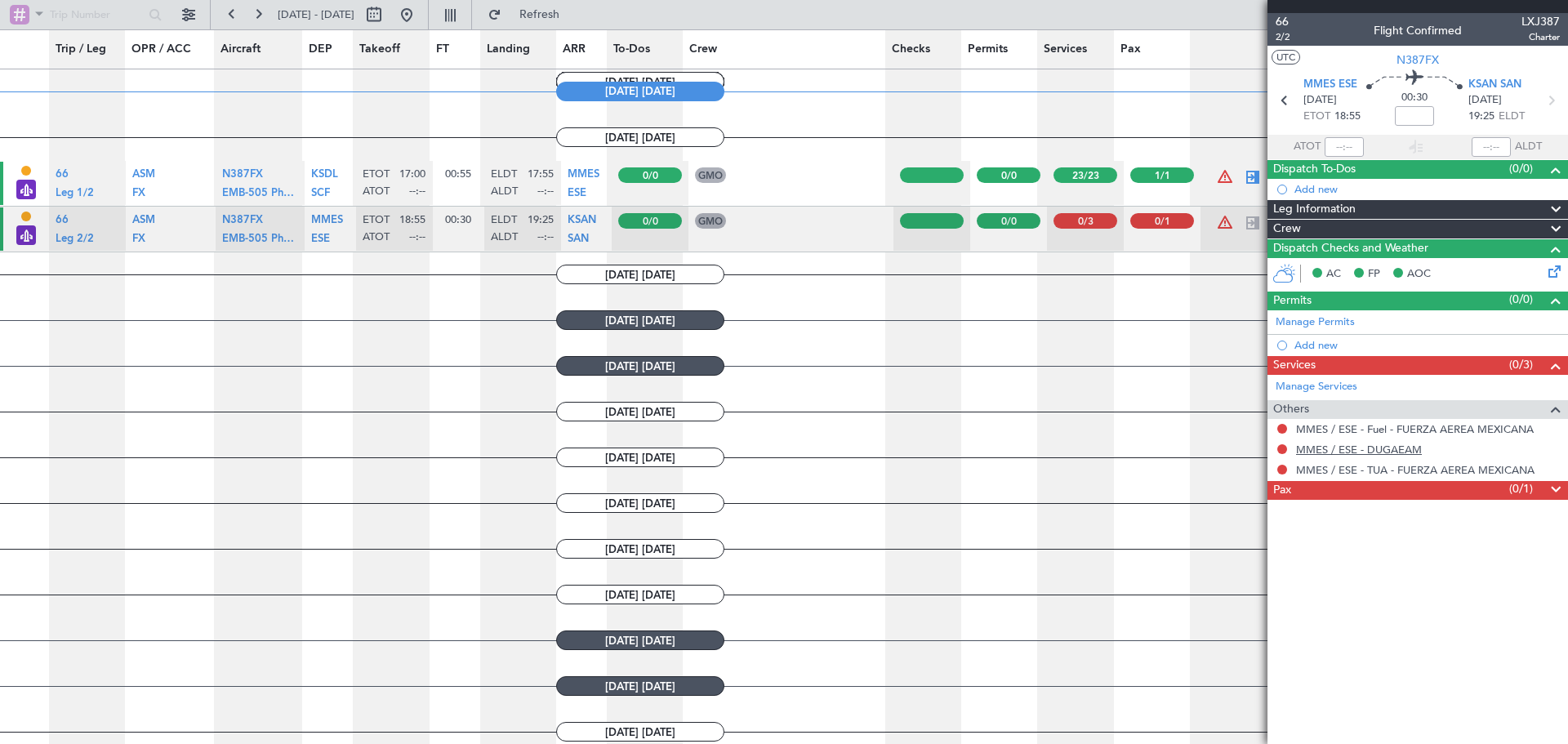
click at [1414, 490] on mat-tooltip-component "MMES / ESE - DUGAEAM" at bounding box center [1359, 477] width 135 height 43
click at [1556, 481] on span at bounding box center [1556, 490] width 19 height 19
type input "0"
click at [1374, 517] on input "0" at bounding box center [1363, 513] width 38 height 18
click at [1283, 534] on button at bounding box center [1282, 536] width 10 height 10
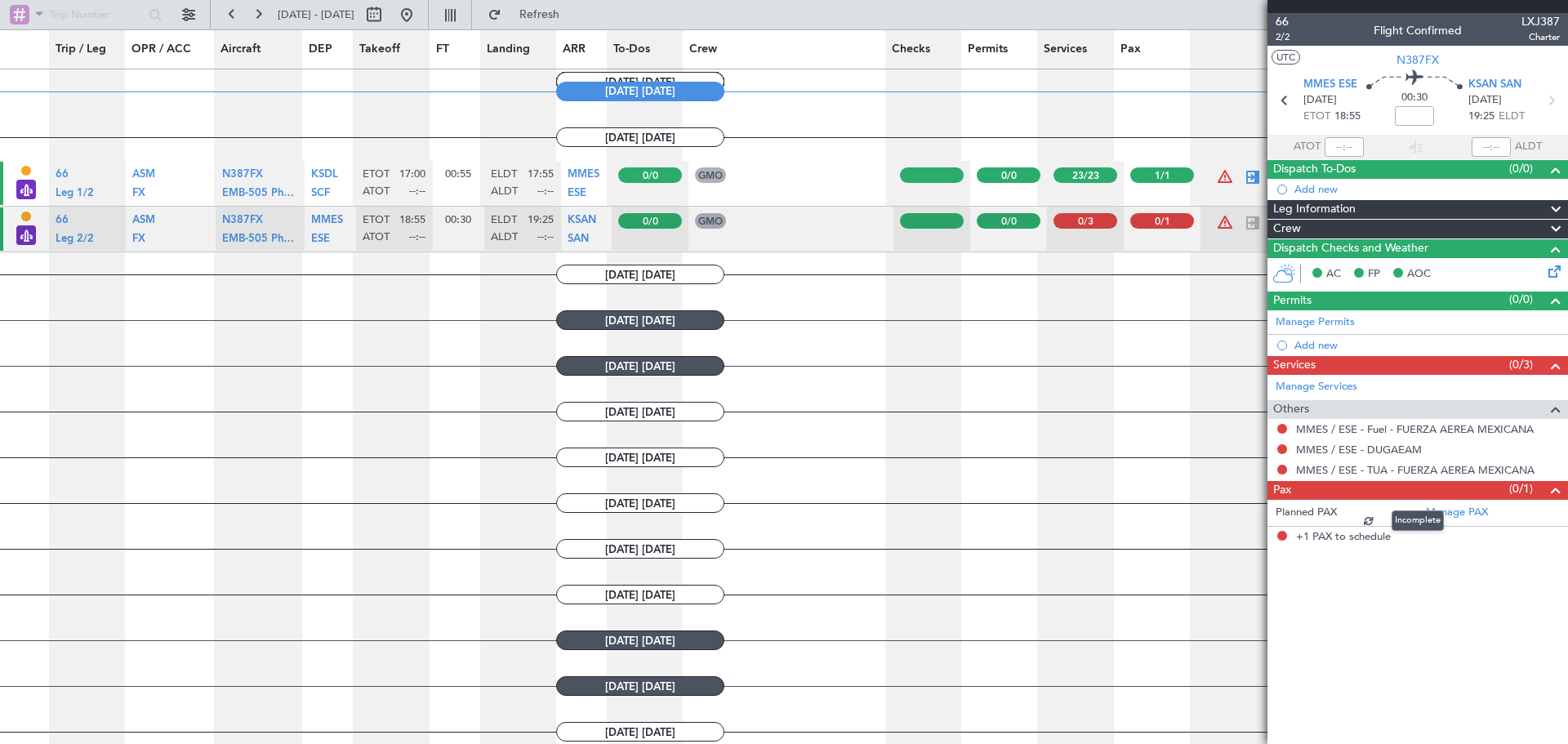
click at [1554, 489] on span at bounding box center [1556, 490] width 19 height 19
click at [1556, 482] on span at bounding box center [1556, 490] width 19 height 19
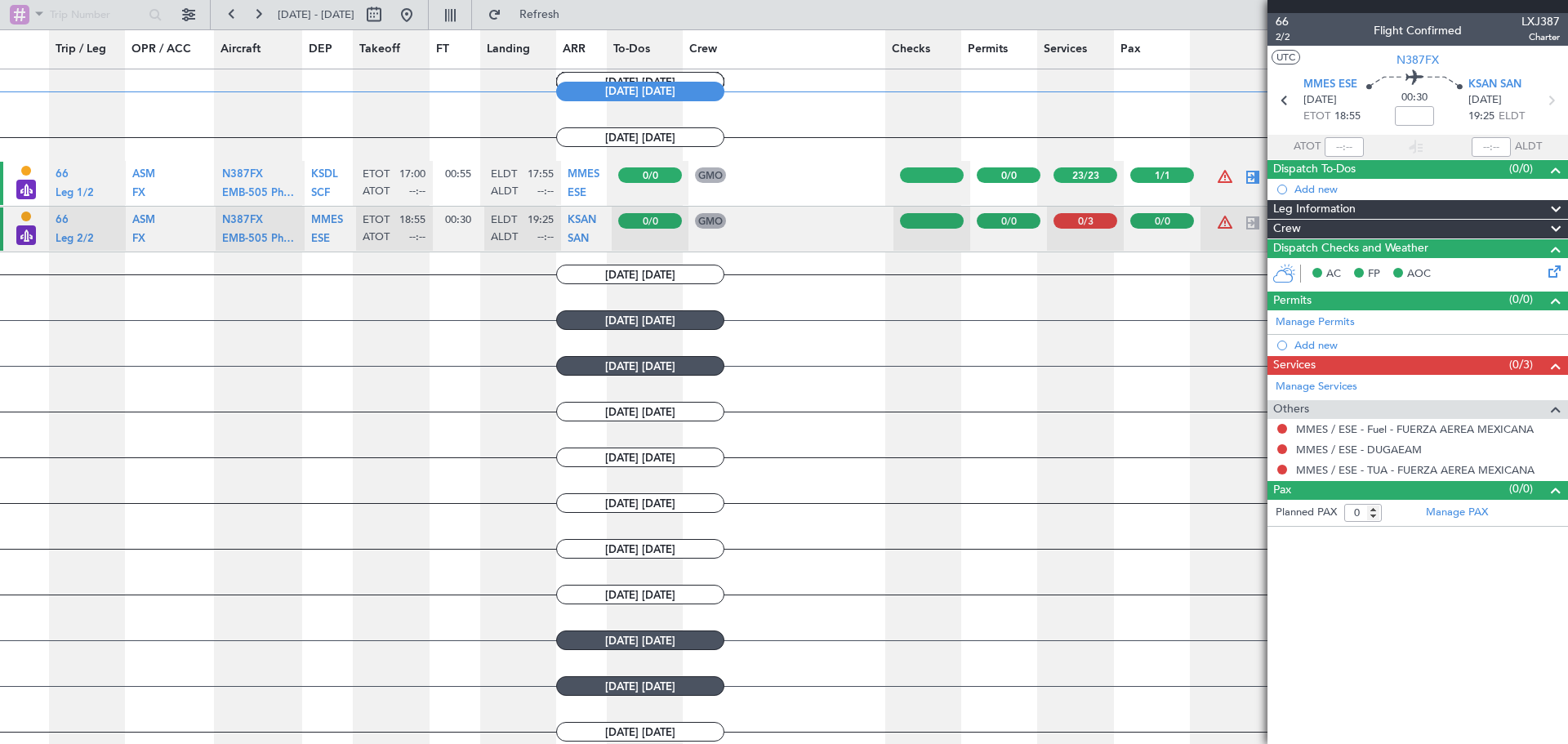
click at [1555, 486] on span at bounding box center [1556, 490] width 19 height 19
click at [1280, 431] on button at bounding box center [1282, 429] width 10 height 10
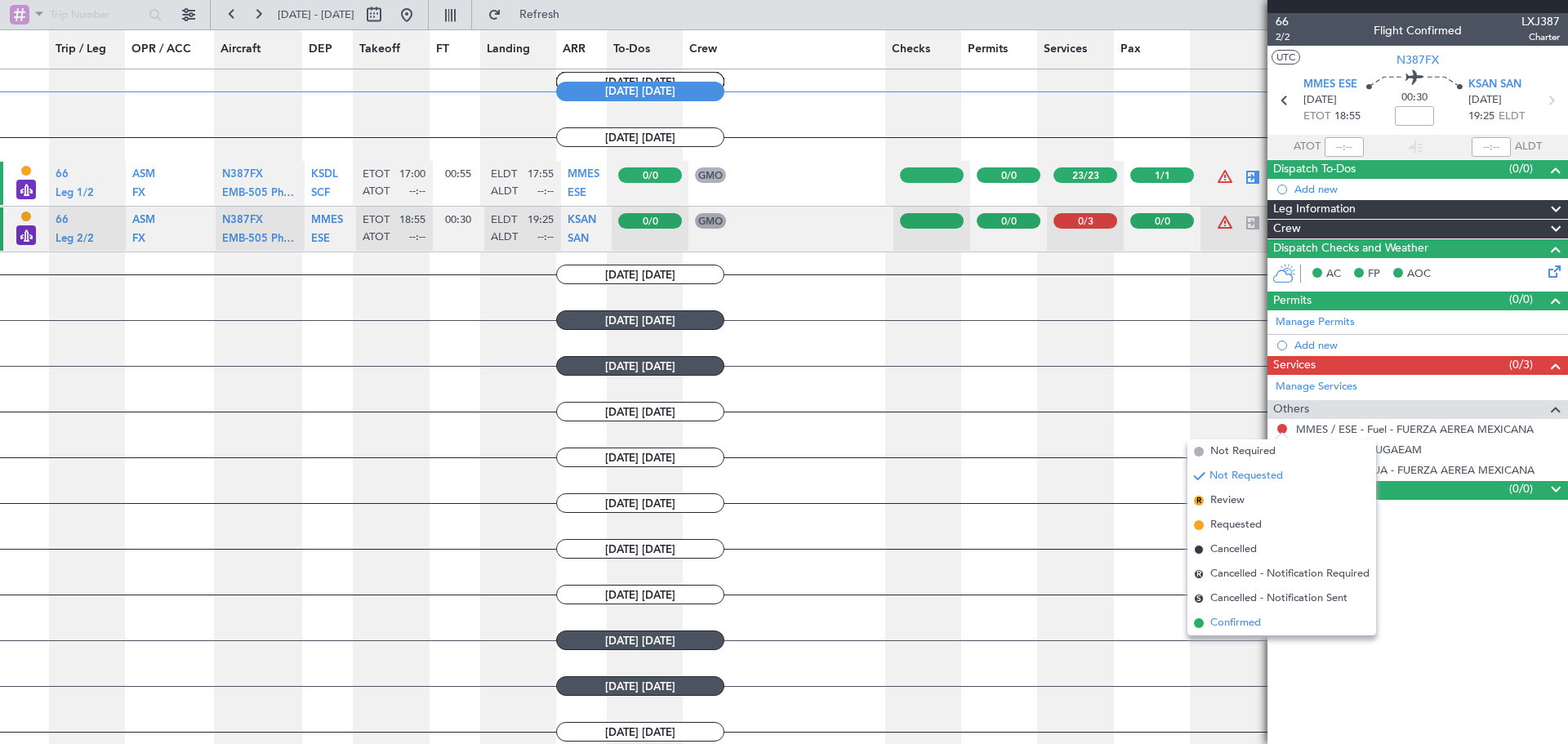
click at [1242, 633] on li "Confirmed" at bounding box center [1282, 623] width 189 height 24
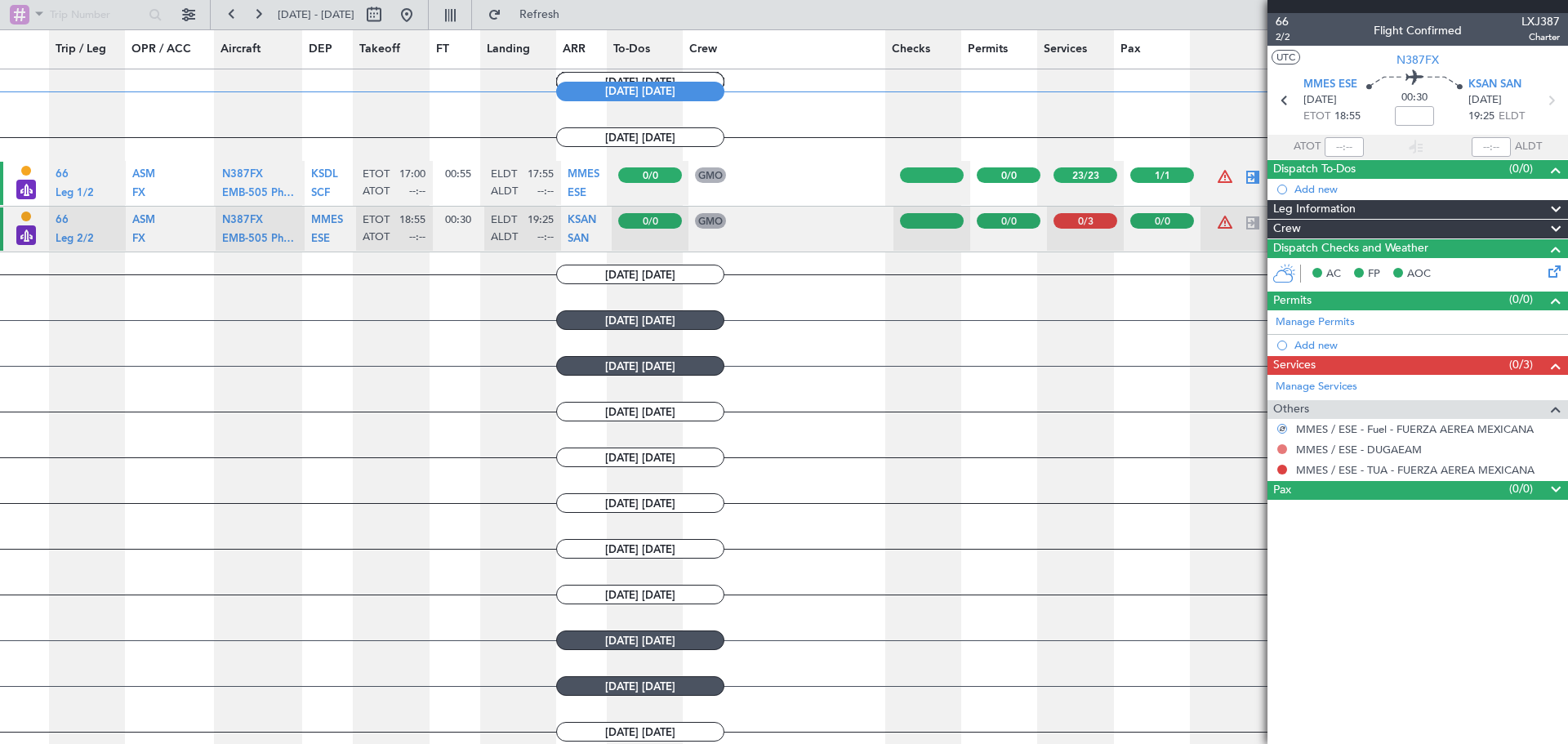
click at [1283, 451] on button at bounding box center [1282, 450] width 10 height 10
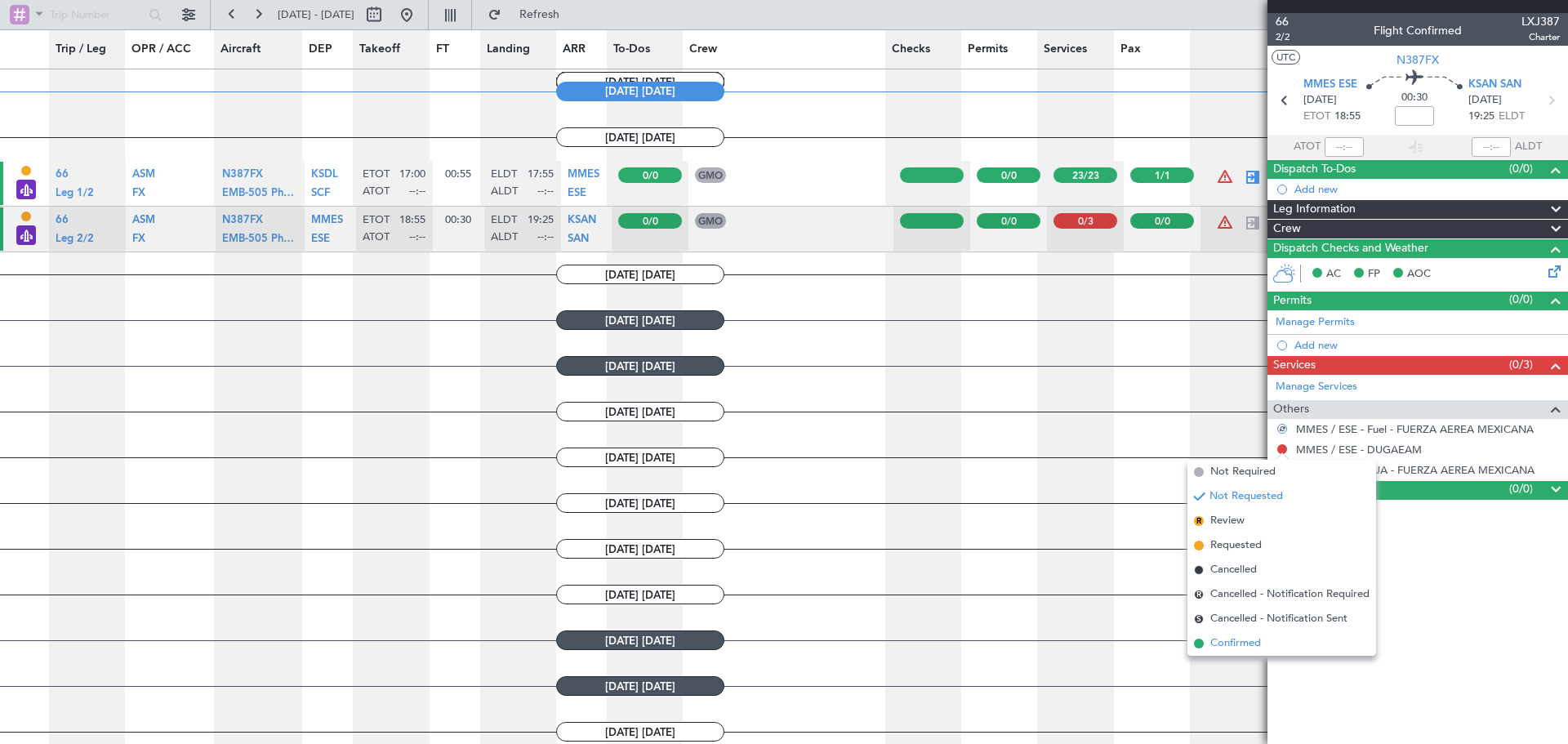
click at [1242, 648] on span "Confirmed" at bounding box center [1236, 644] width 51 height 17
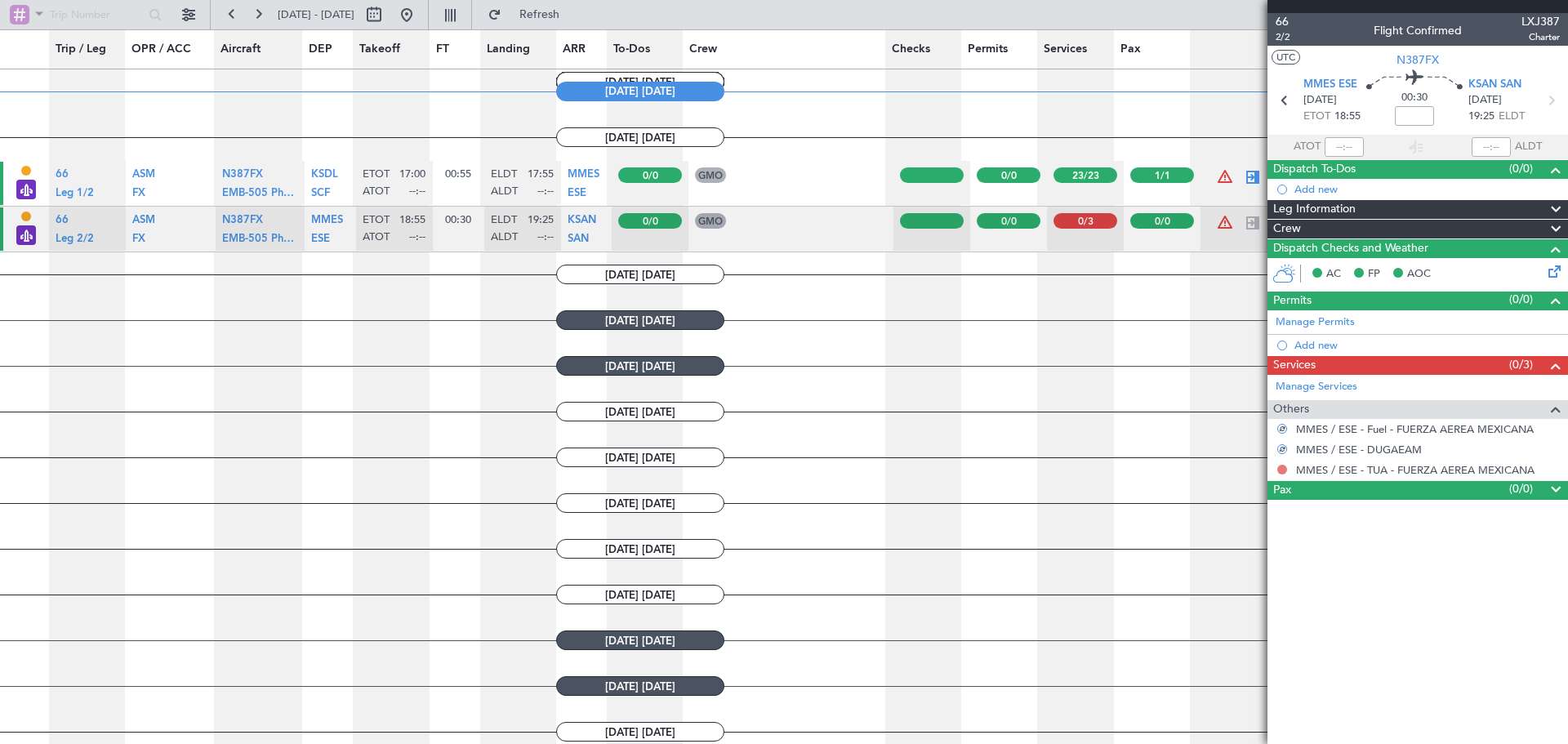
click at [1284, 466] on button at bounding box center [1282, 469] width 10 height 10
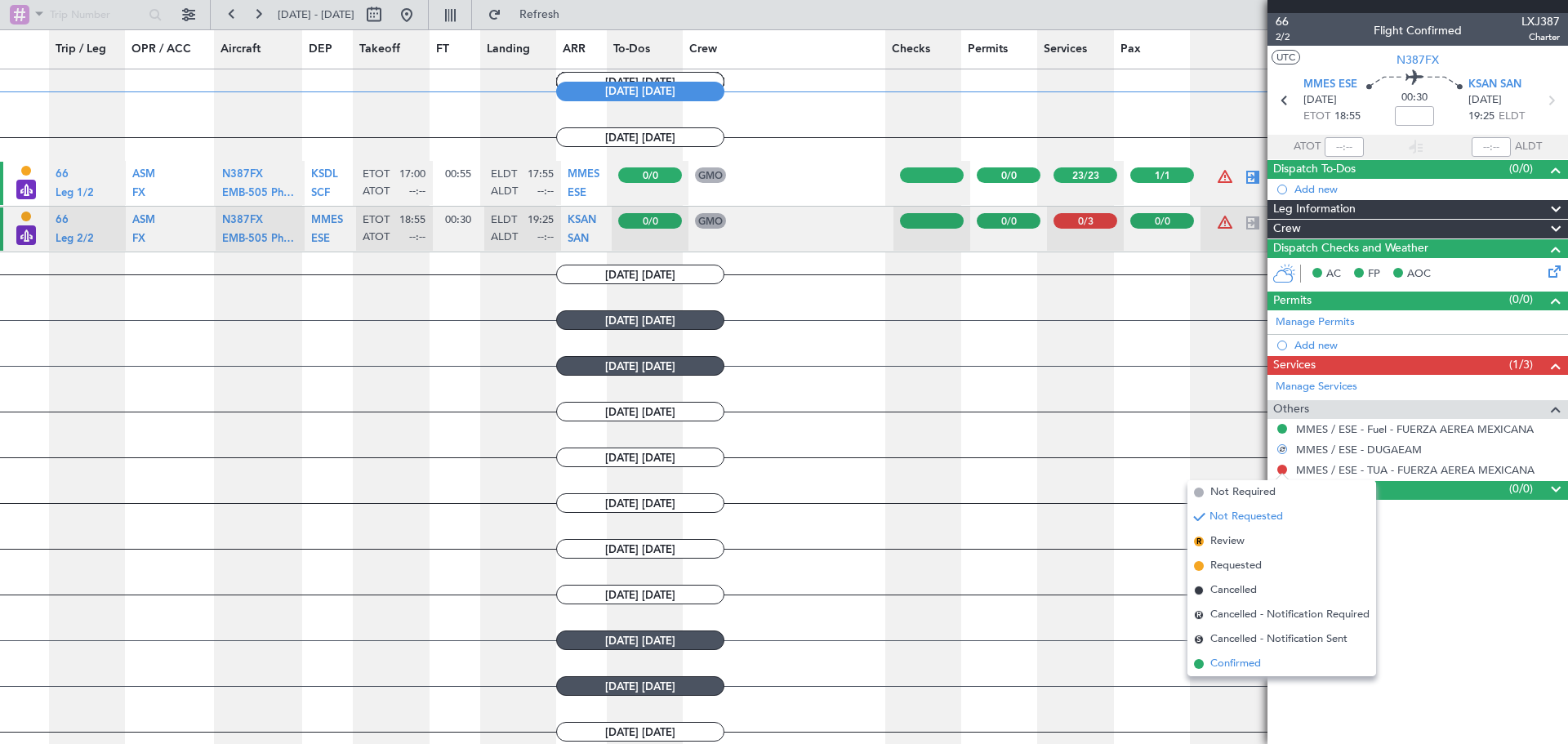
click at [1261, 660] on span "Confirmed" at bounding box center [1236, 664] width 51 height 17
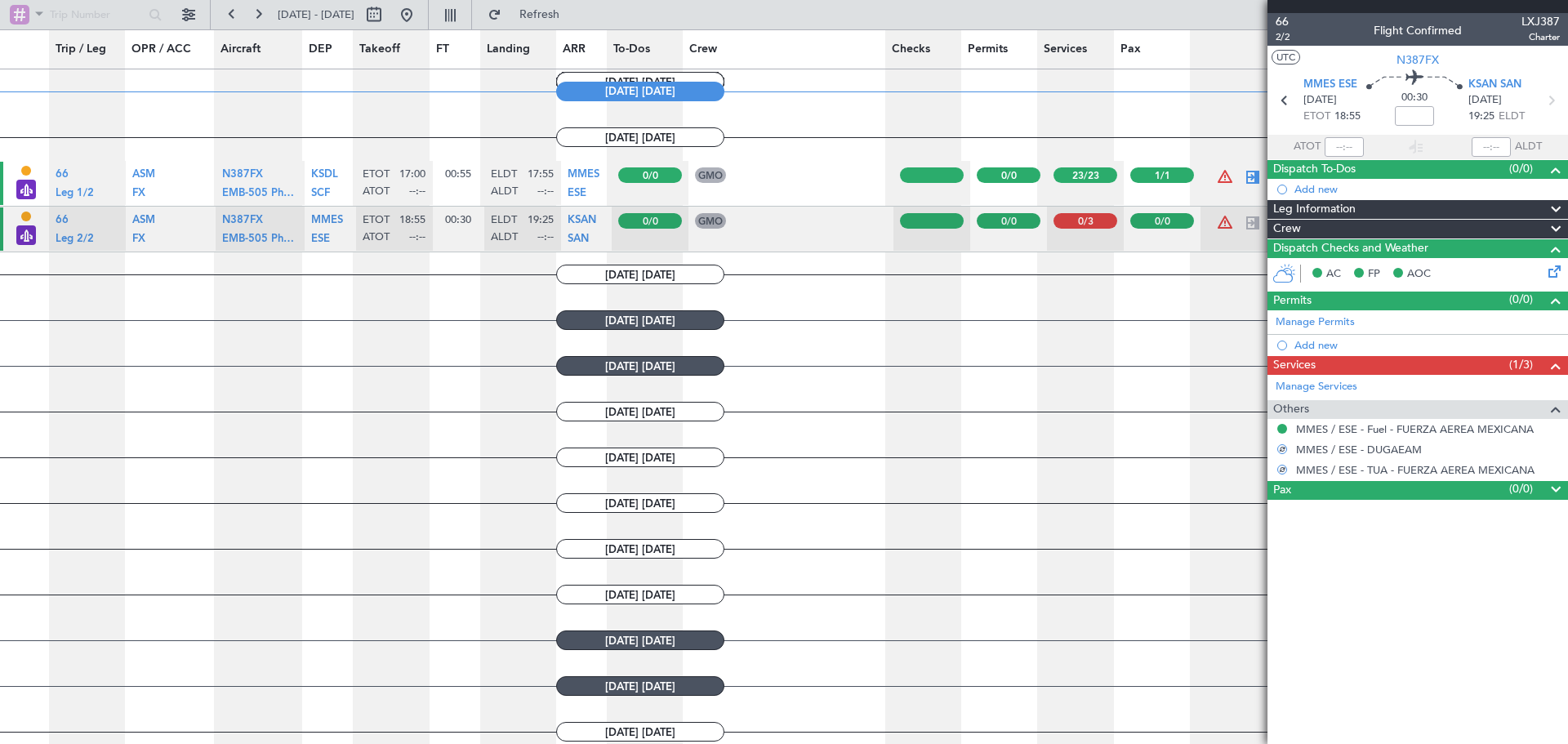
click at [1436, 607] on article "66 2/2 Flight Confirmed LXJ387 Charter UTC N387FX MMES ESE 11/09/2025 ETOT 18:5…" at bounding box center [1417, 378] width 301 height 731
click at [1529, 405] on div "Others" at bounding box center [1417, 409] width 301 height 19
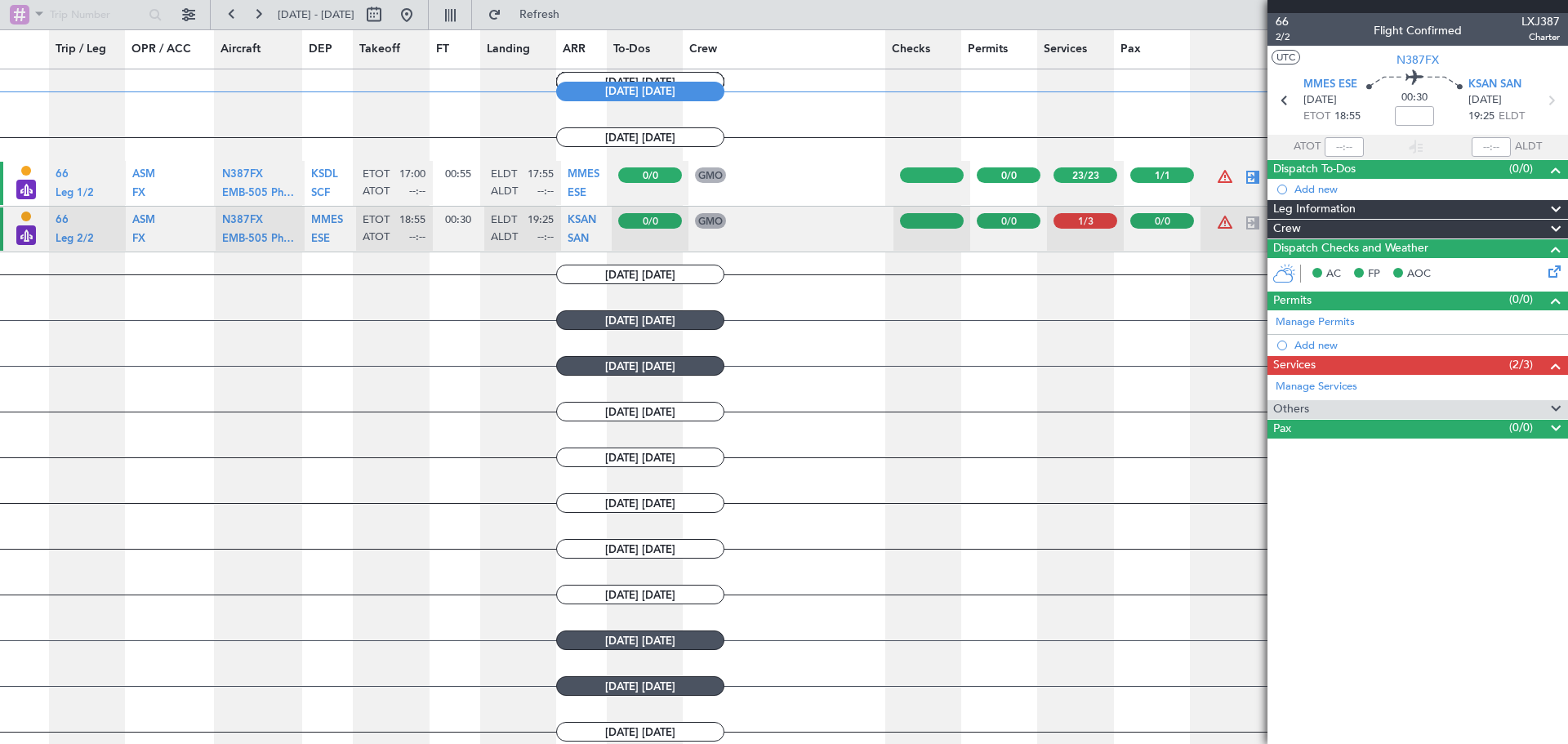
click at [1486, 557] on article "66 2/2 Flight Confirmed LXJ387 Charter UTC N387FX MMES ESE 11/09/2025 ETOT 18:5…" at bounding box center [1417, 378] width 301 height 731
click at [1216, 179] on div at bounding box center [1225, 177] width 19 height 19
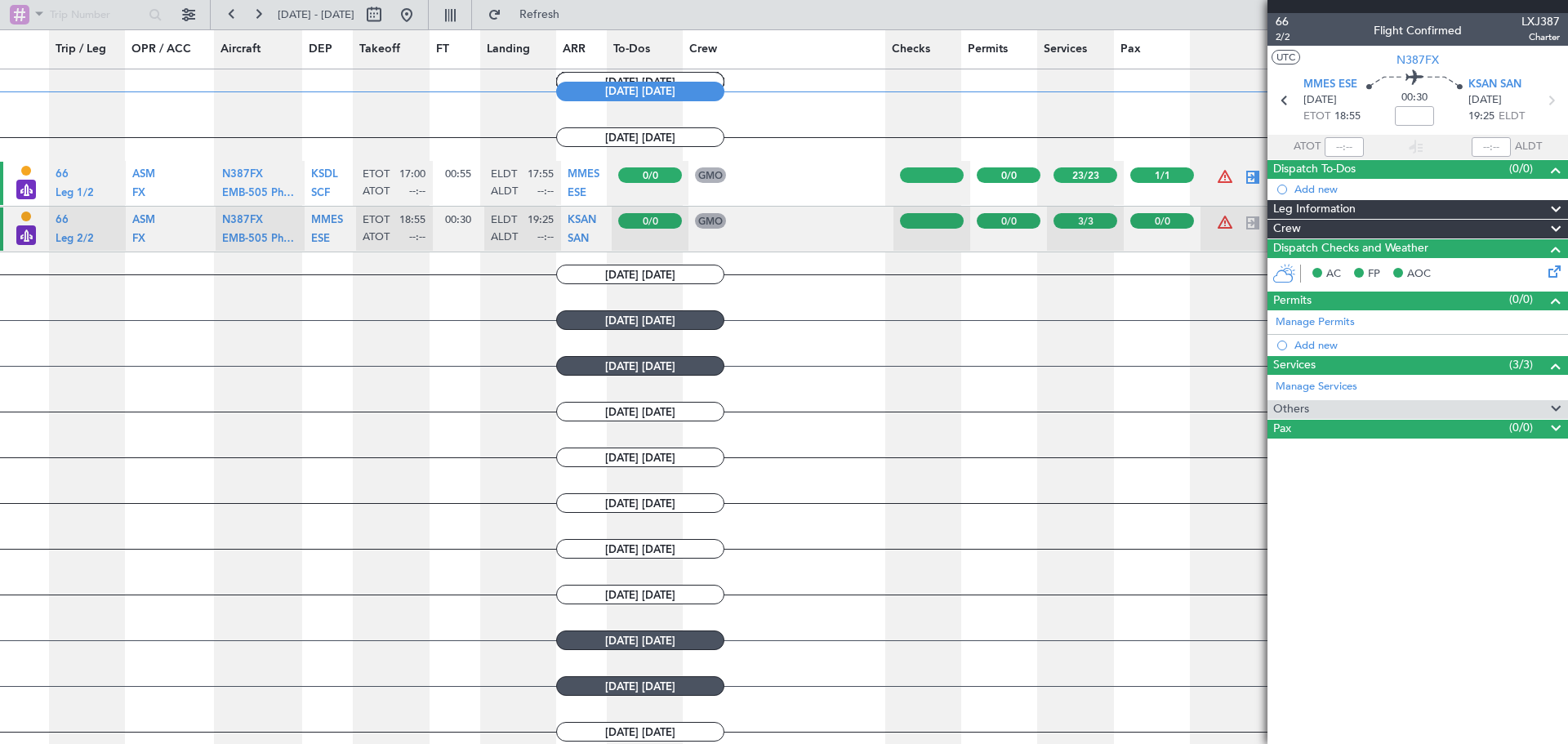
click at [1216, 179] on div at bounding box center [1225, 177] width 19 height 19
click at [1440, 494] on article "66 2/2 Flight Confirmed LXJ387 Charter UTC N387FX MMES ESE 11/09/2025 ETOT 18:5…" at bounding box center [1417, 378] width 301 height 731
